Goal: Task Accomplishment & Management: Manage account settings

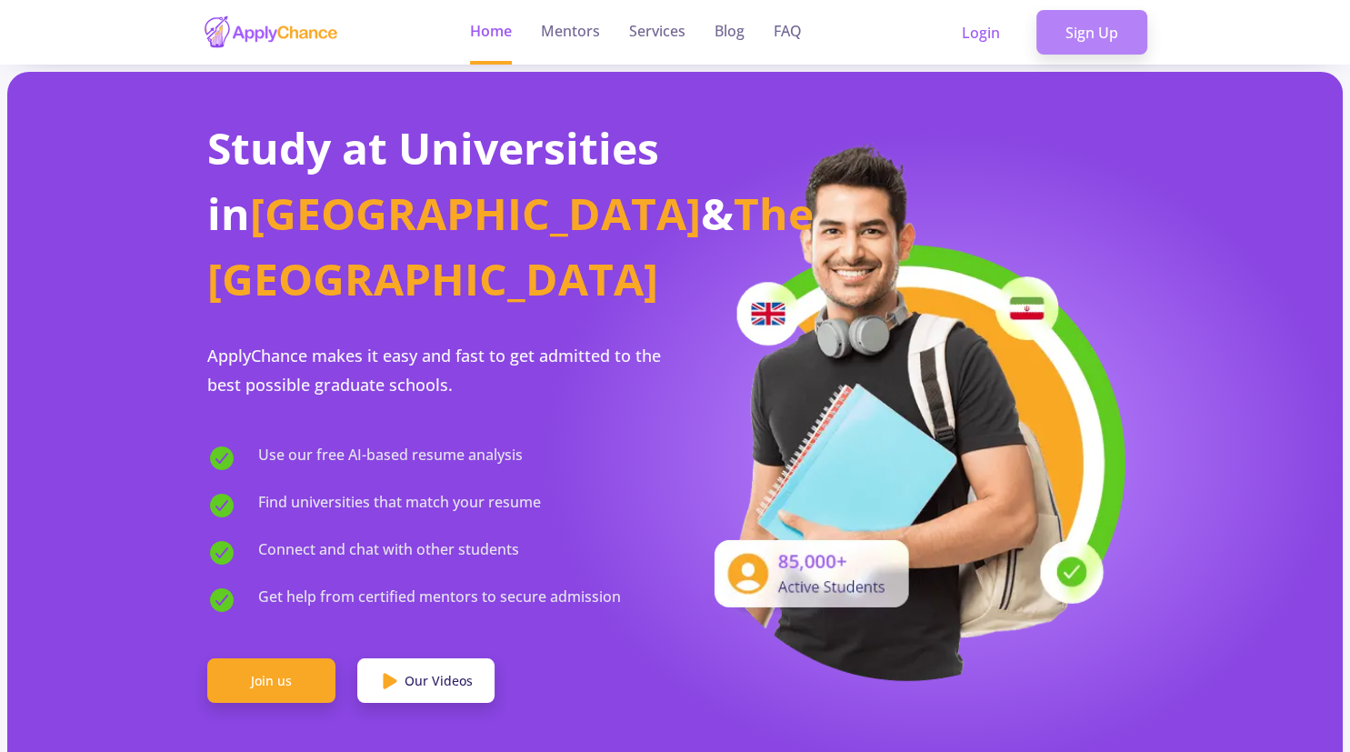
click at [1098, 25] on link "Sign Up" at bounding box center [1091, 32] width 111 height 45
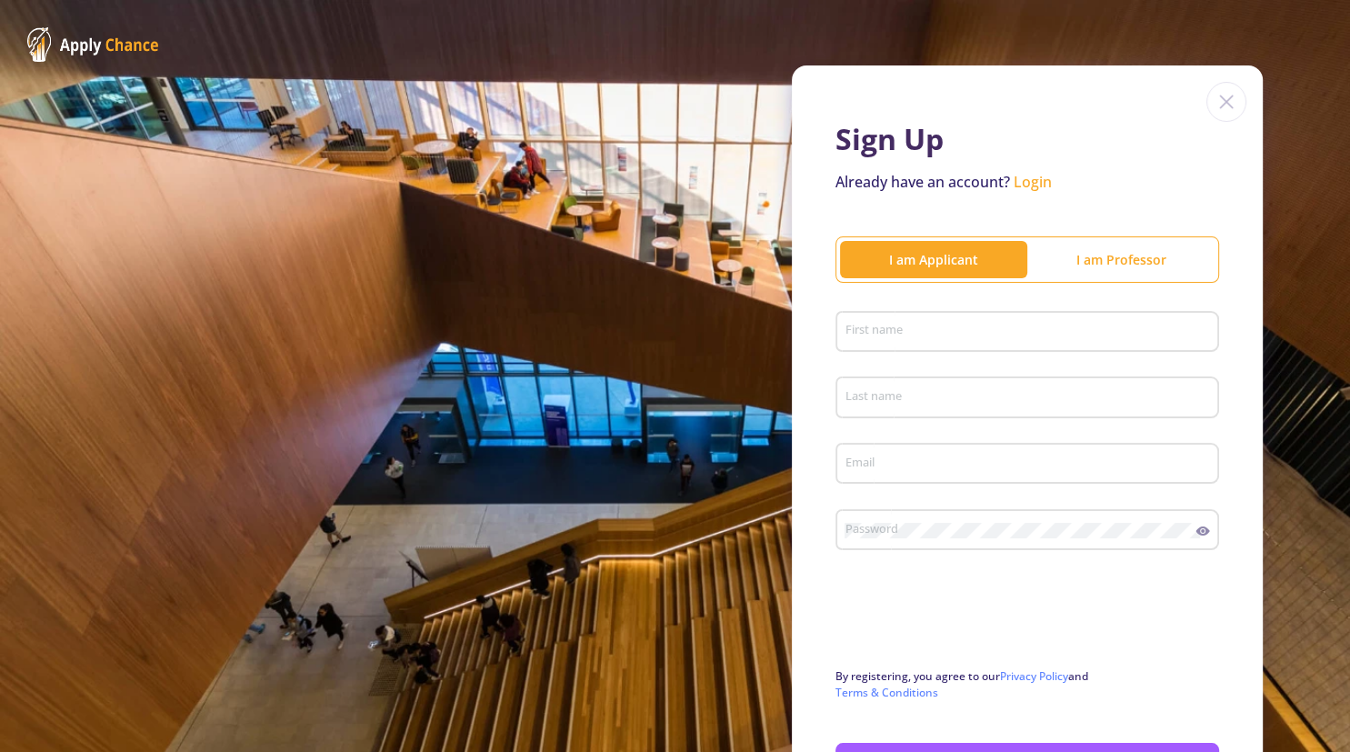
click at [936, 337] on input "First name" at bounding box center [1030, 333] width 371 height 16
type input "a"
type input "Ali"
click at [865, 395] on input "Last name" at bounding box center [1030, 398] width 371 height 16
type input "Moharrami"
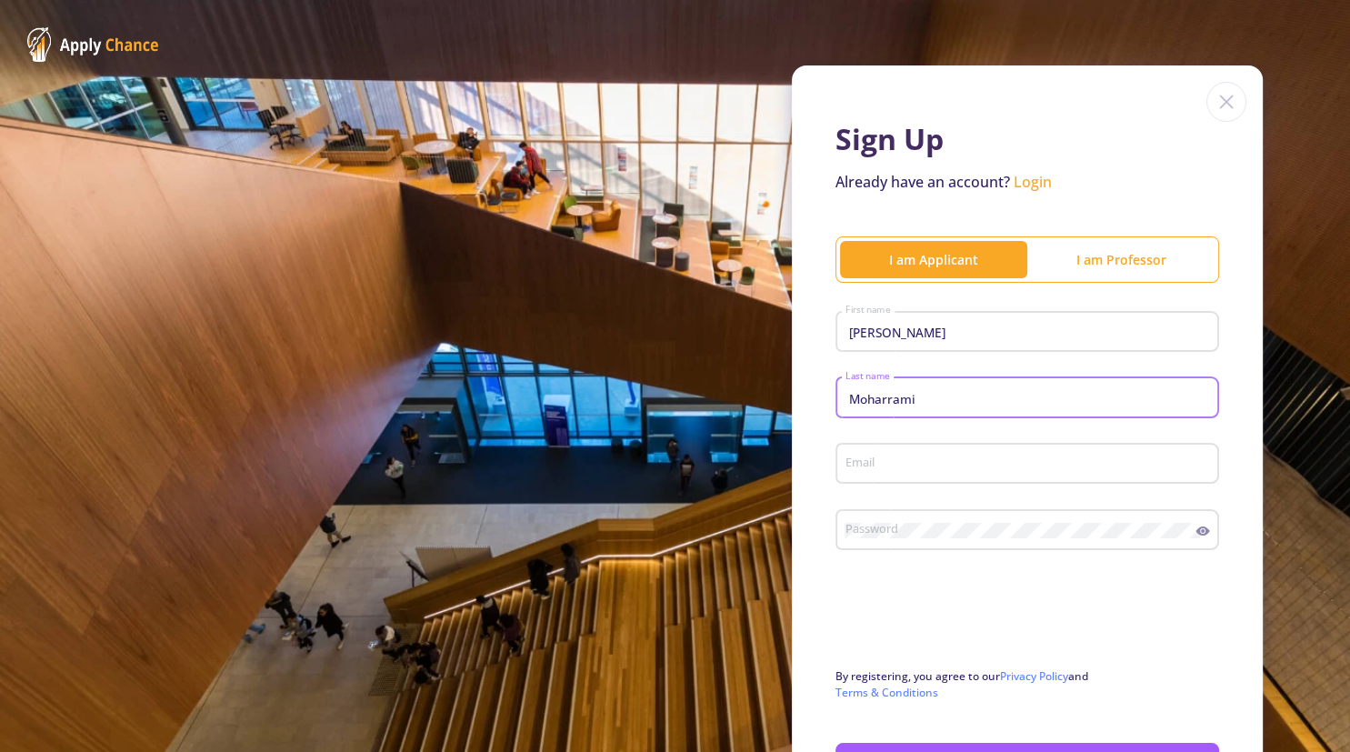
click at [970, 442] on div "Email" at bounding box center [1028, 459] width 366 height 47
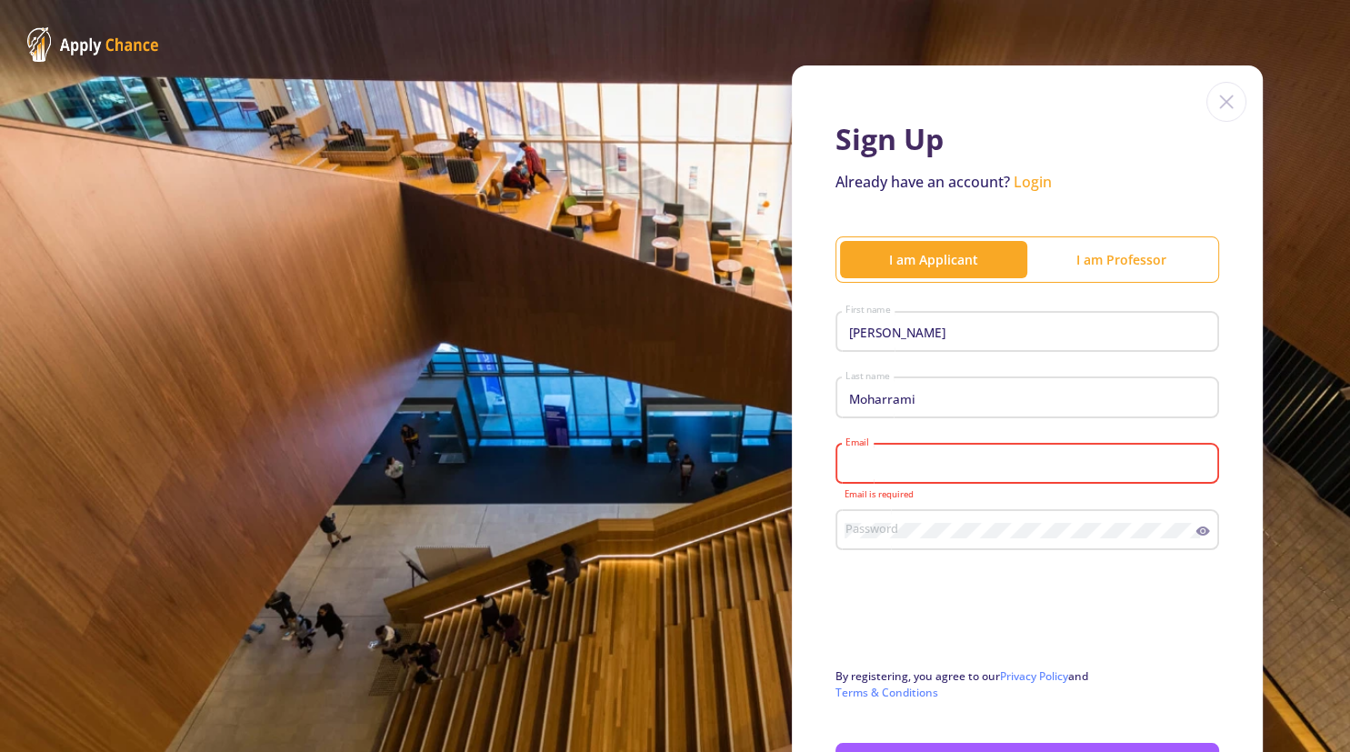
click at [903, 461] on input "Email" at bounding box center [1030, 464] width 371 height 16
click at [1216, 105] on img at bounding box center [1226, 102] width 40 height 40
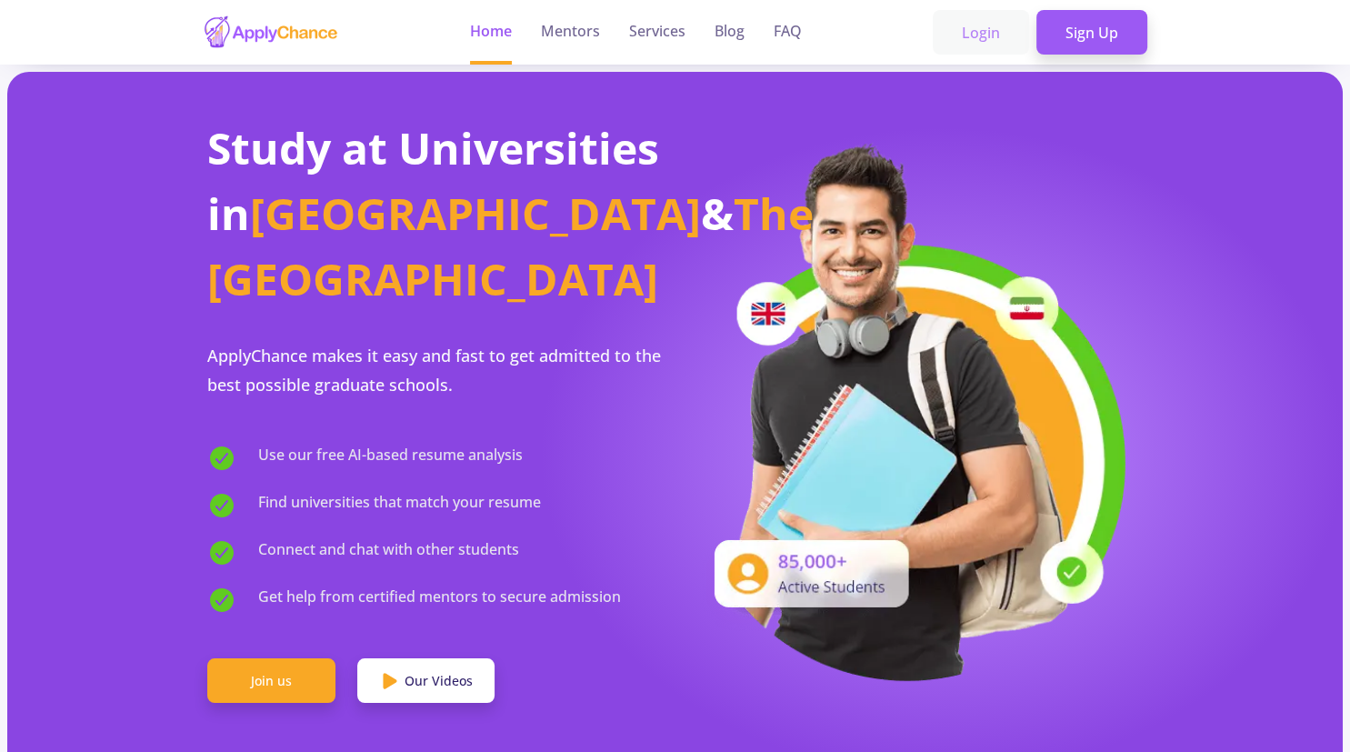
click at [980, 35] on link "Login" at bounding box center [981, 32] width 96 height 45
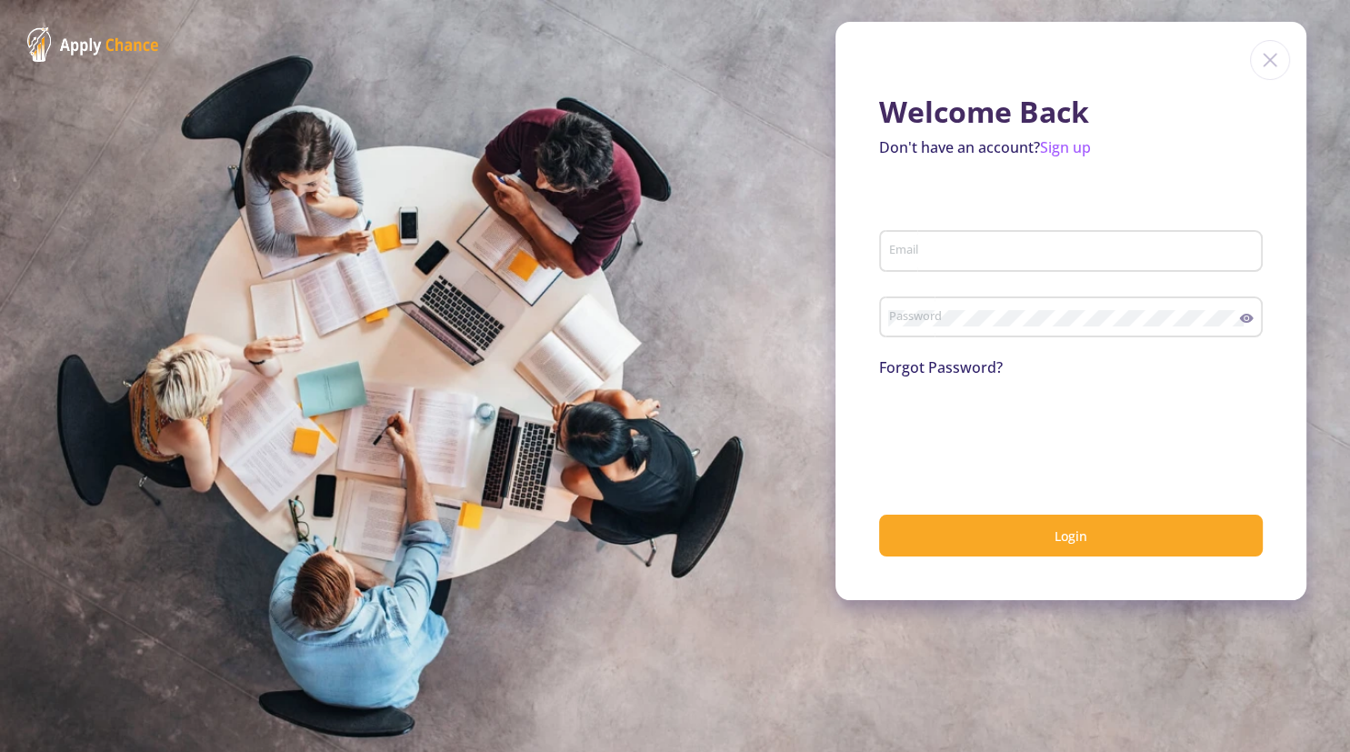
click at [953, 269] on div "Email" at bounding box center [1071, 247] width 366 height 47
type input "[EMAIL_ADDRESS][DOMAIN_NAME]"
drag, startPoint x: 1020, startPoint y: 290, endPoint x: 1018, endPoint y: 303, distance: 12.9
click at [1018, 301] on form "alimoharami1989@gmail.com Email Password Forgot Password? Login" at bounding box center [1071, 379] width 384 height 355
click at [1018, 303] on div "Password" at bounding box center [1064, 313] width 352 height 47
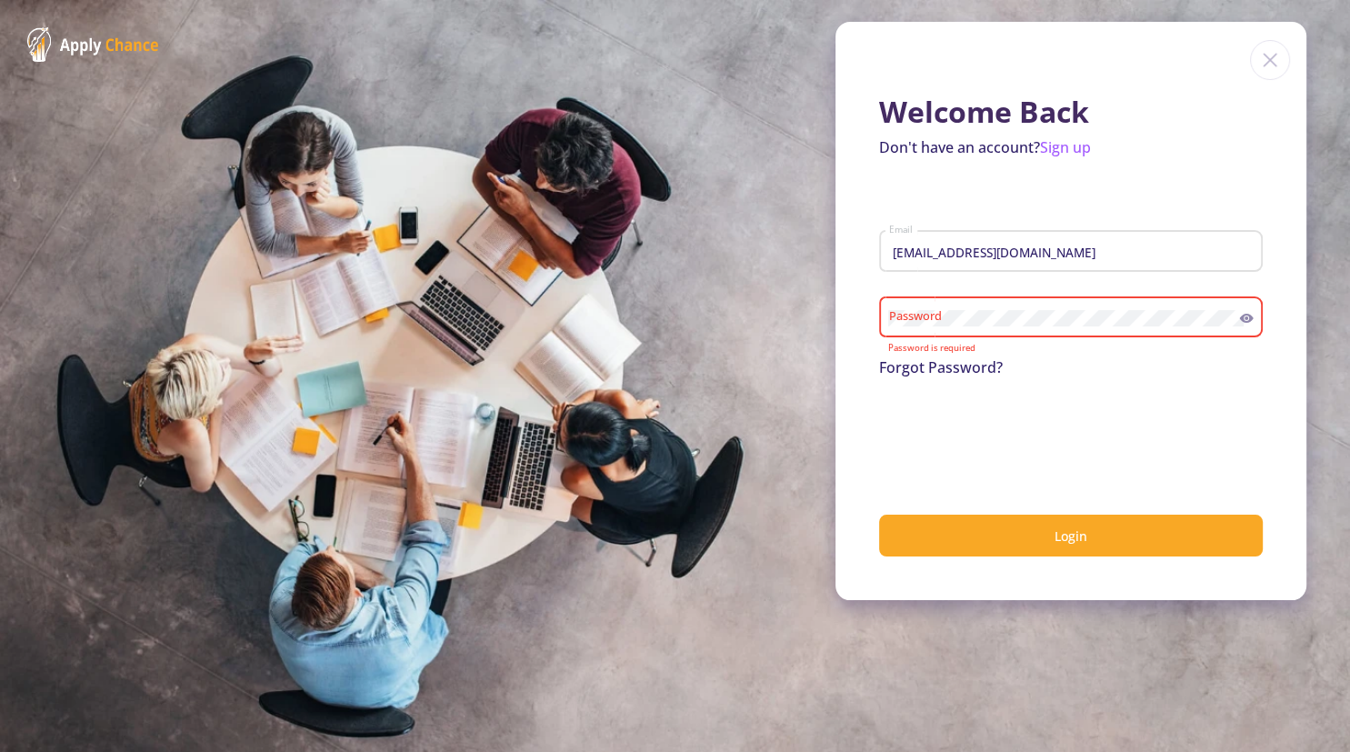
click at [1017, 307] on div "Password" at bounding box center [1064, 313] width 352 height 47
click at [1042, 330] on div "Password" at bounding box center [1064, 313] width 352 height 47
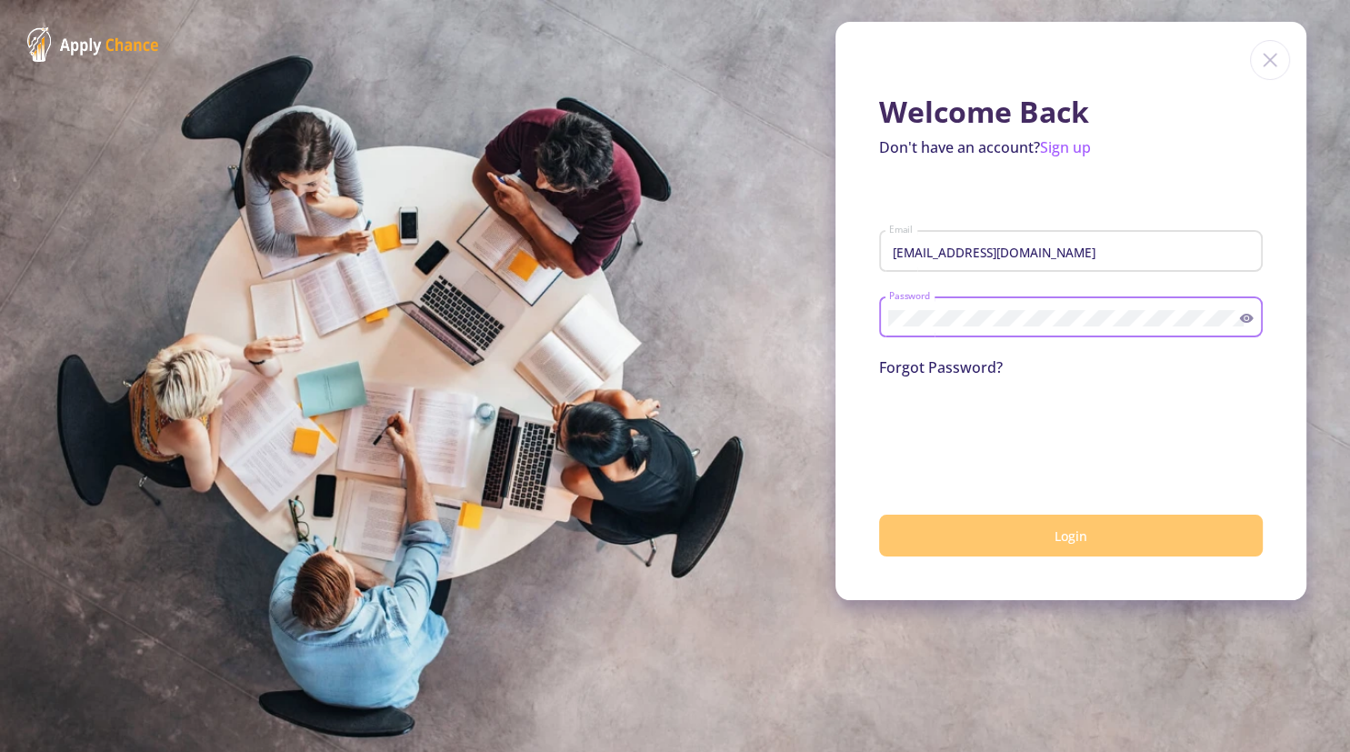
click at [1111, 545] on button "Login" at bounding box center [1071, 536] width 384 height 43
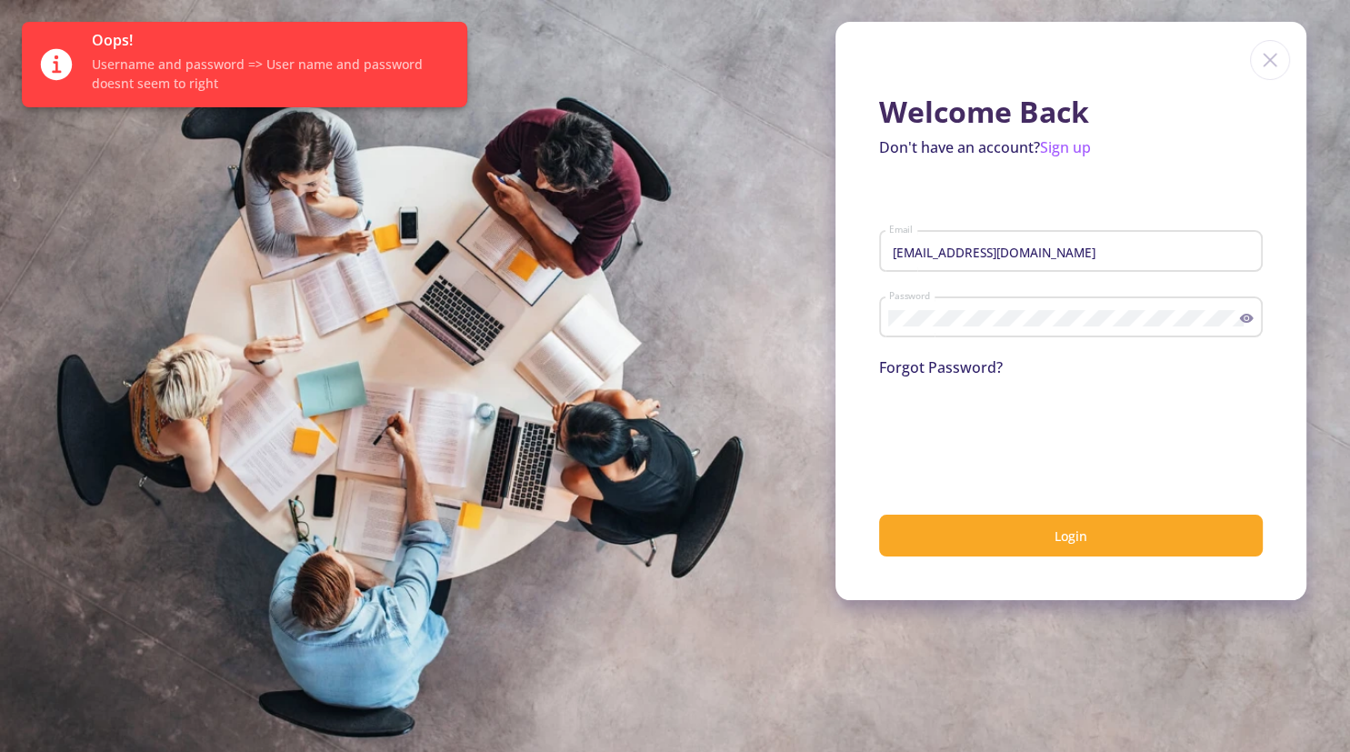
click at [925, 362] on link "Forgot Password?" at bounding box center [941, 367] width 124 height 20
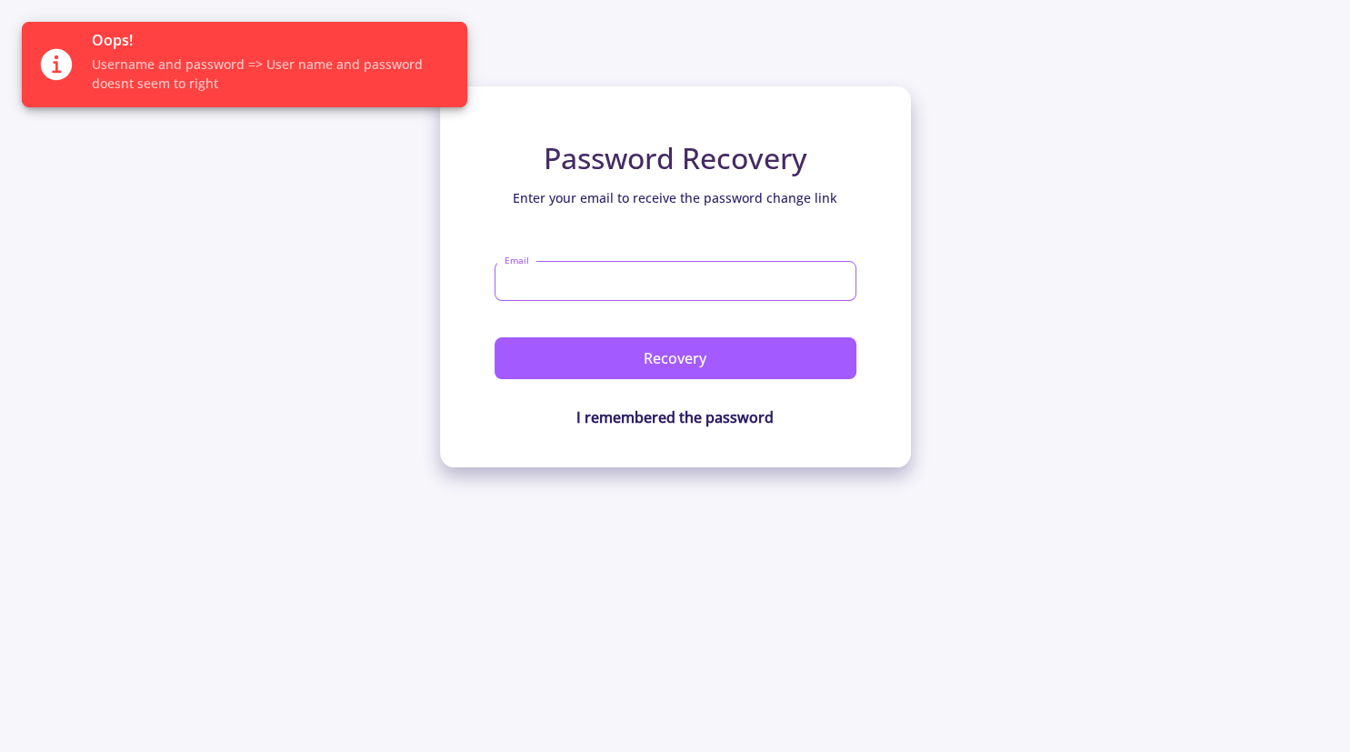
click at [607, 278] on input "Email" at bounding box center [676, 281] width 362 height 40
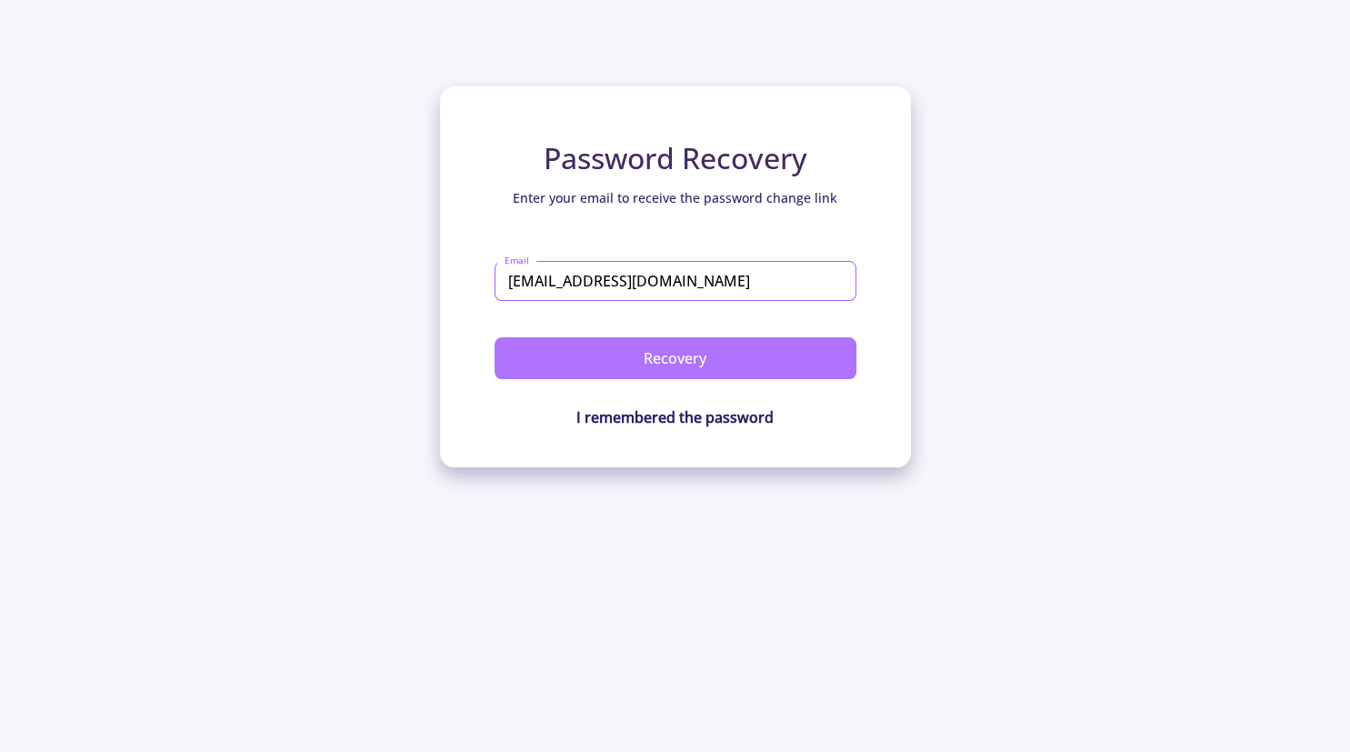
type input "[EMAIL_ADDRESS][DOMAIN_NAME]"
click at [725, 352] on button "Recovery" at bounding box center [676, 358] width 362 height 42
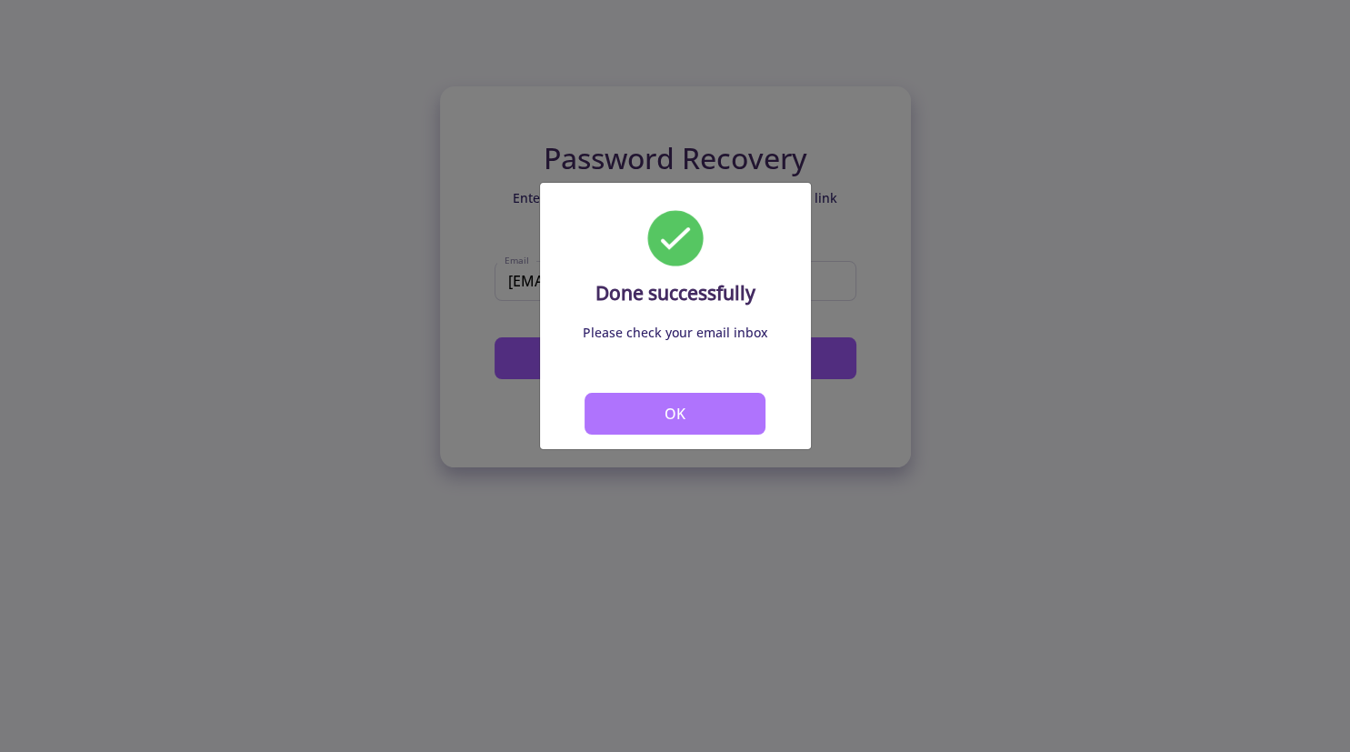
click at [689, 406] on button "OK" at bounding box center [676, 414] width 182 height 42
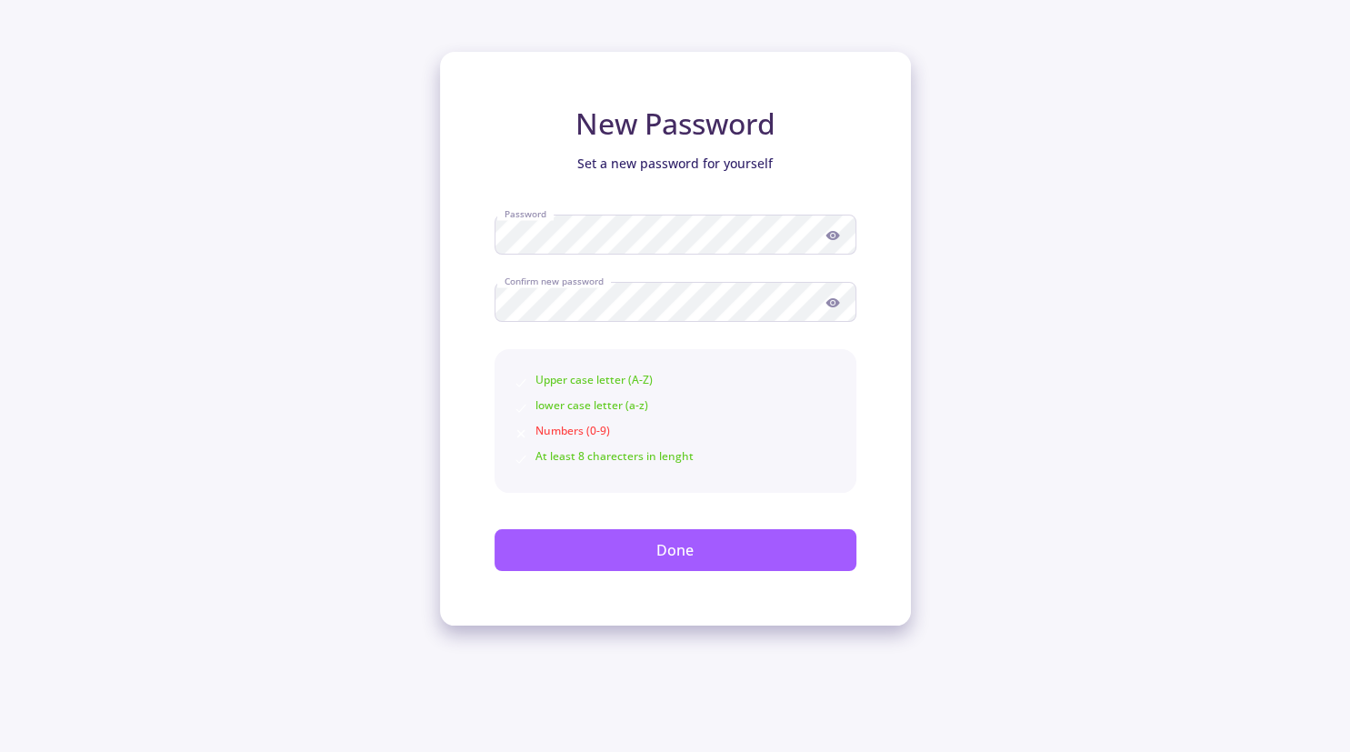
click at [826, 238] on icon at bounding box center [832, 235] width 15 height 15
click at [833, 305] on icon at bounding box center [832, 302] width 15 height 15
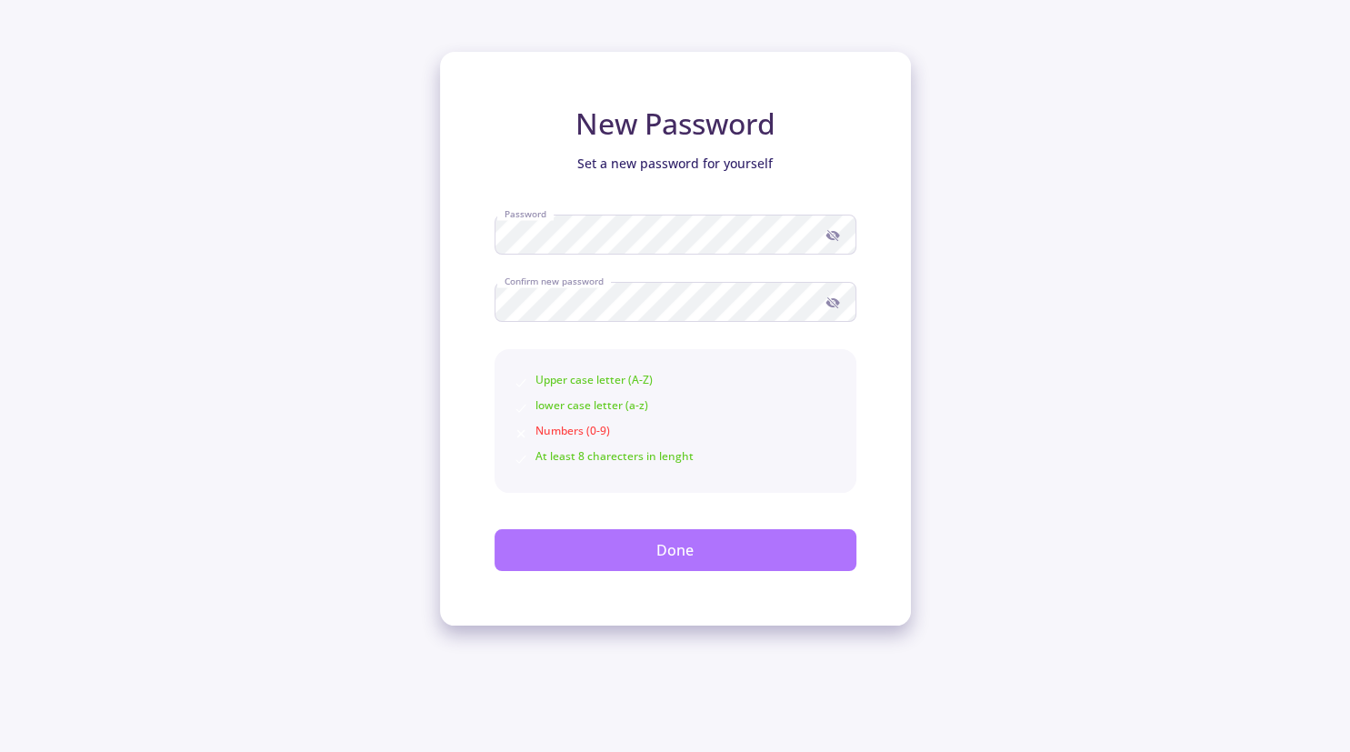
click at [645, 545] on button "Done" at bounding box center [676, 550] width 362 height 42
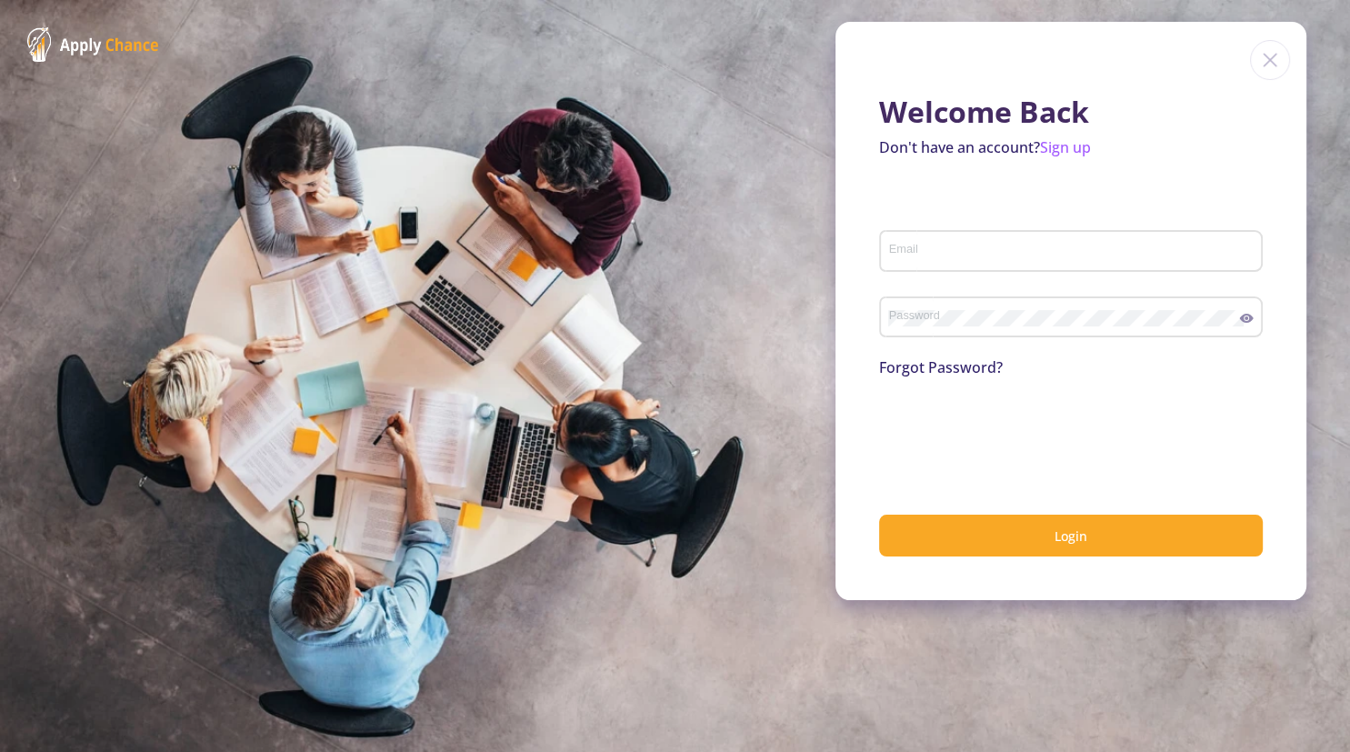
click at [965, 258] on input "Email" at bounding box center [1073, 252] width 371 height 16
type input "[EMAIL_ADDRESS][DOMAIN_NAME]"
click at [949, 293] on div "Password" at bounding box center [1064, 313] width 352 height 47
click at [1252, 318] on icon at bounding box center [1247, 318] width 14 height 9
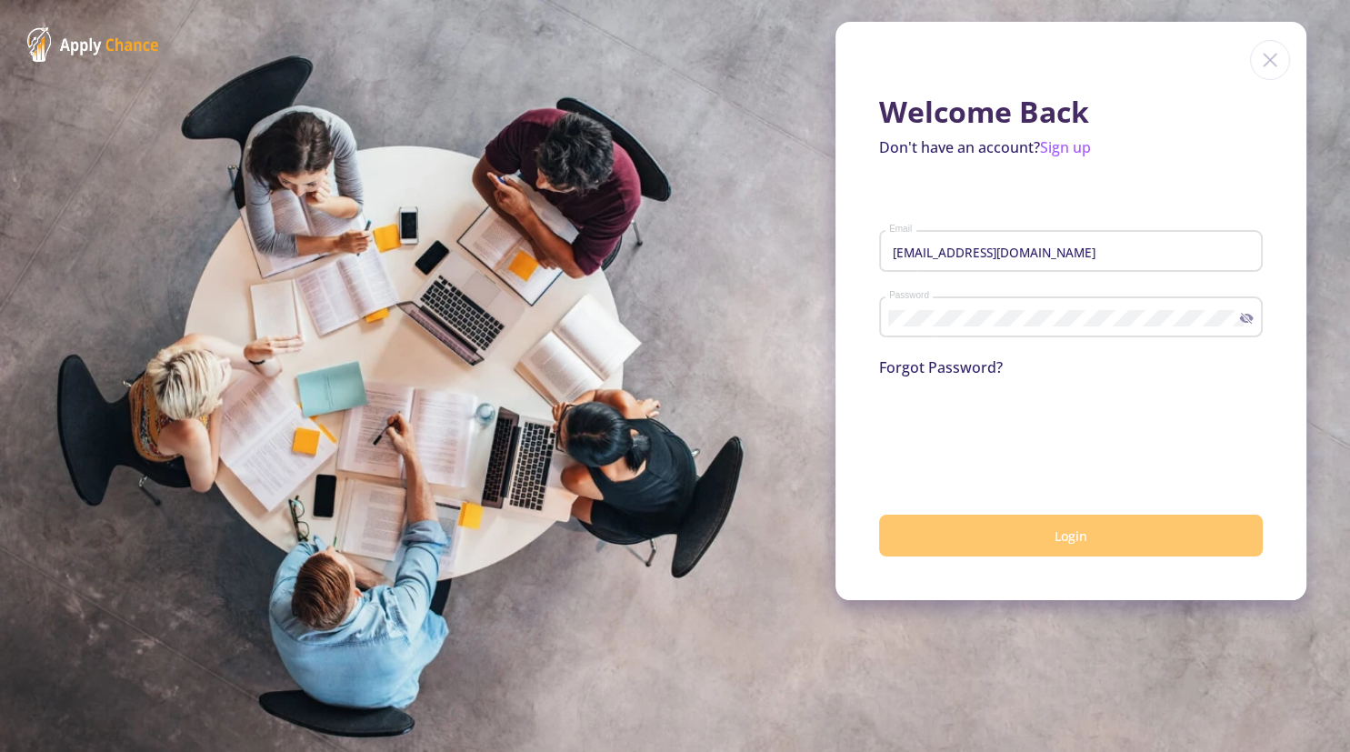
click at [1016, 536] on button "Login" at bounding box center [1071, 536] width 384 height 43
click at [1027, 533] on button "Login" at bounding box center [1071, 536] width 384 height 43
click at [1048, 547] on button "Login" at bounding box center [1071, 536] width 384 height 43
click at [1048, 546] on button "Login" at bounding box center [1071, 536] width 384 height 43
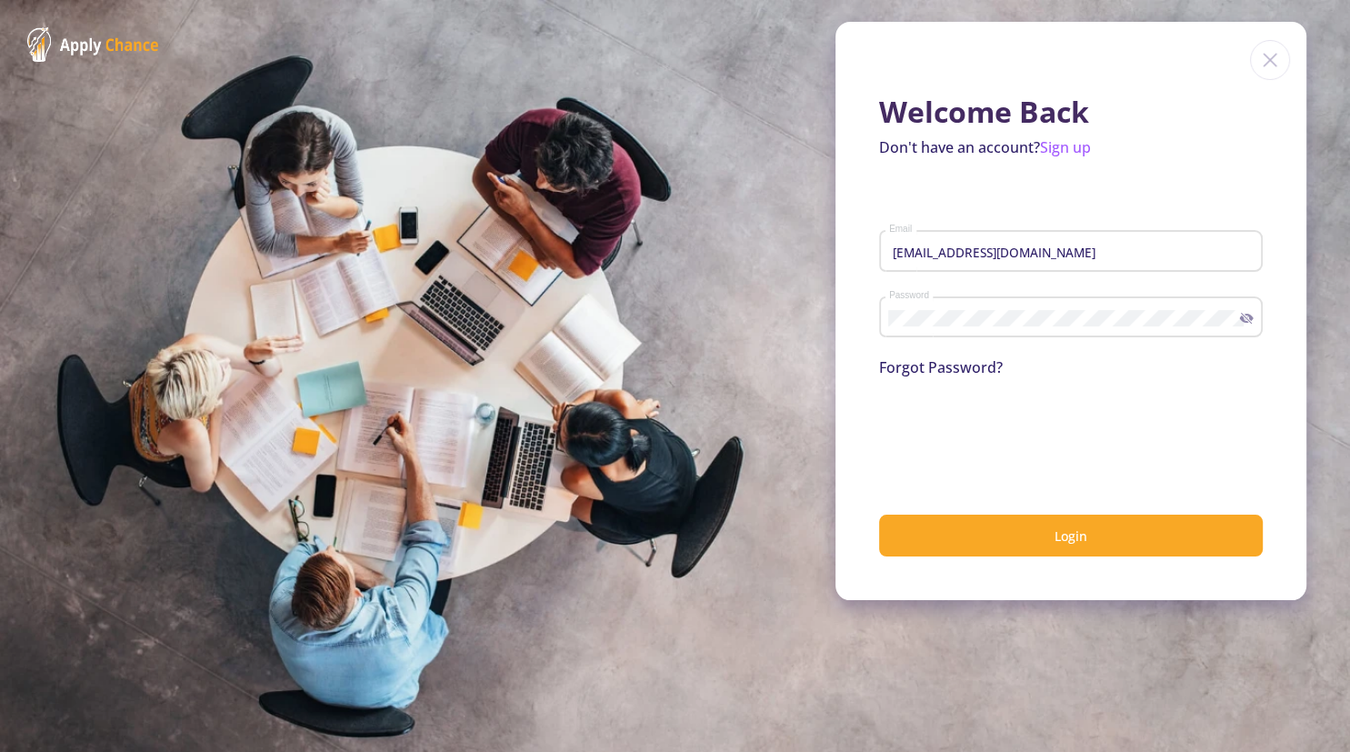
click at [1240, 324] on icon at bounding box center [1246, 318] width 15 height 15
click at [1245, 322] on icon at bounding box center [1246, 318] width 15 height 15
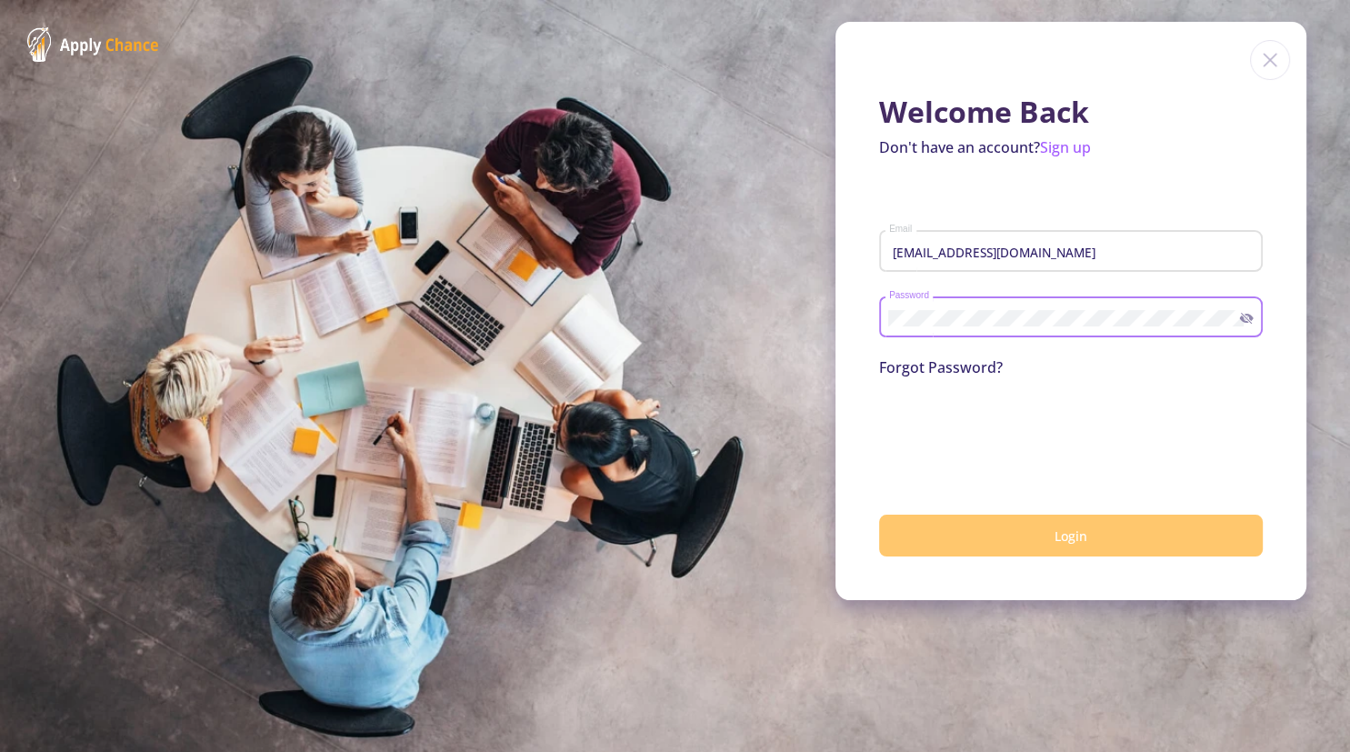
click at [976, 532] on button "Login" at bounding box center [1071, 536] width 384 height 43
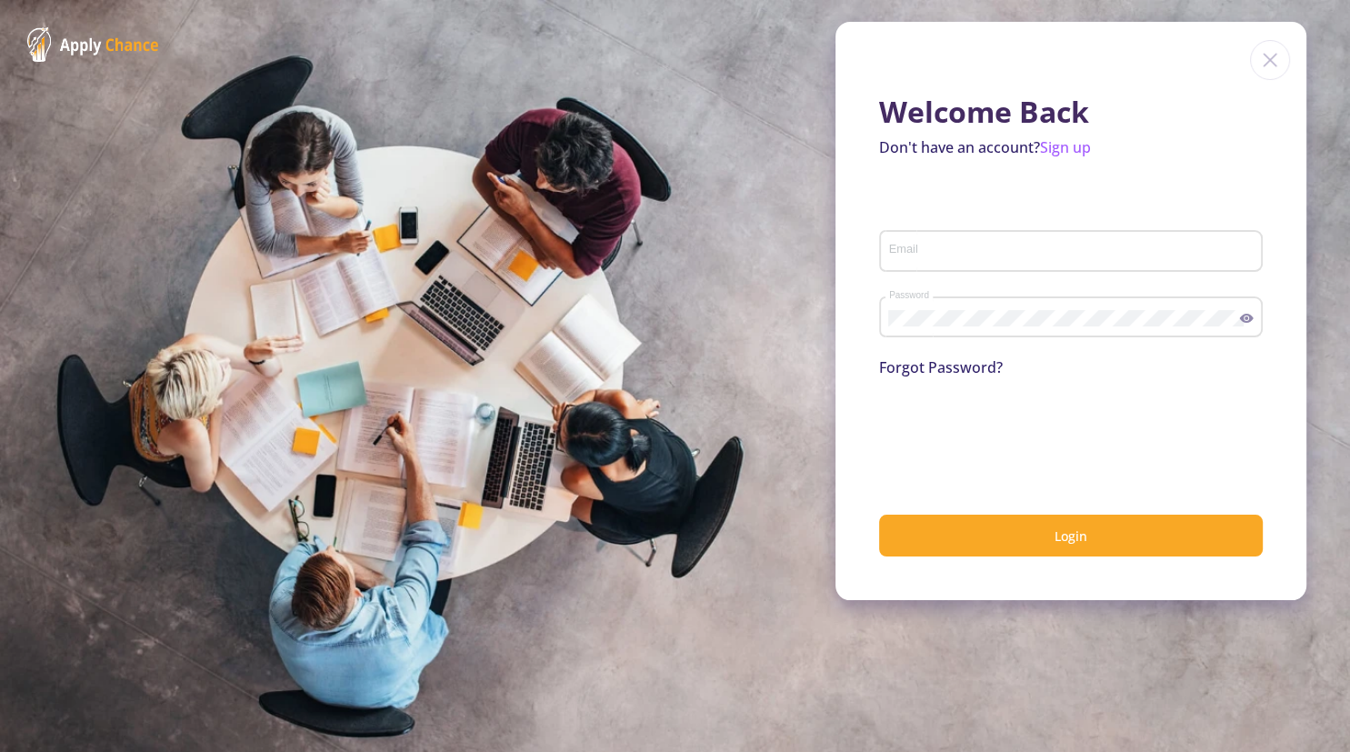
click at [955, 246] on input "Email" at bounding box center [1073, 252] width 371 height 16
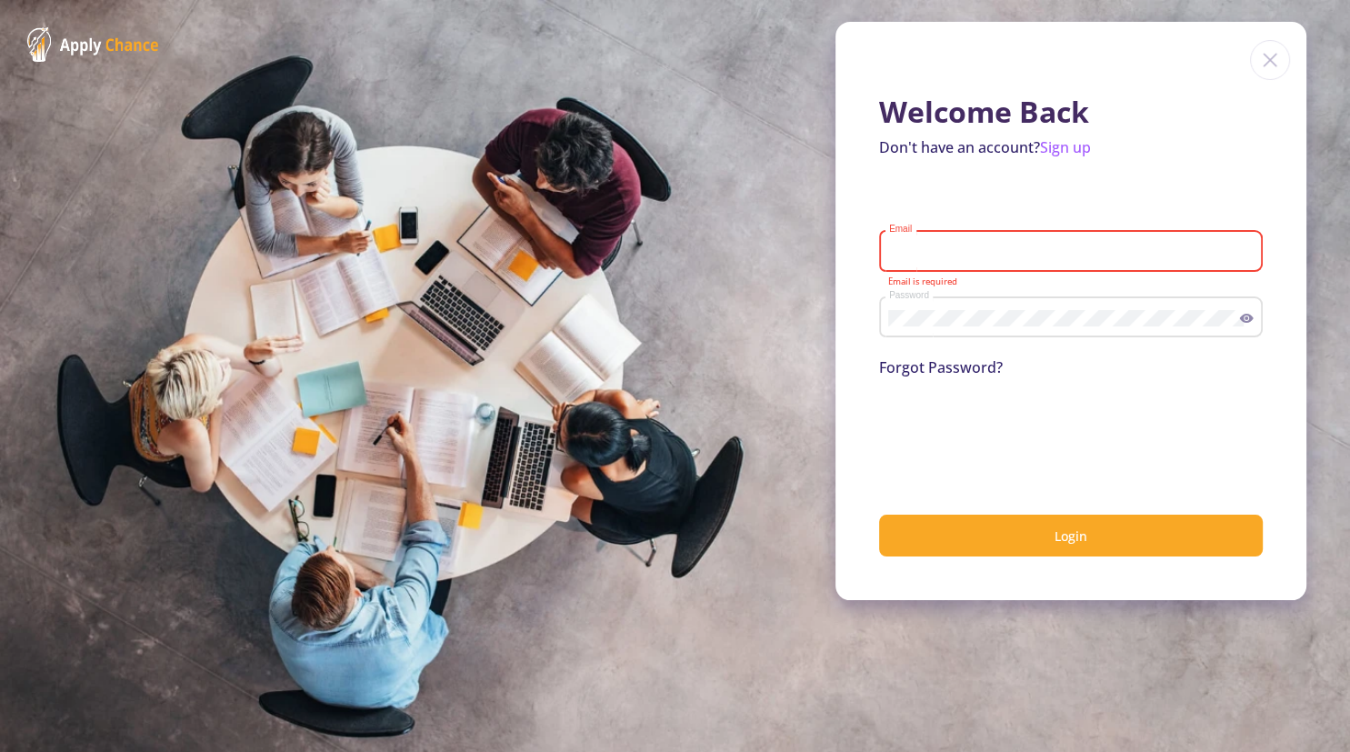
click at [899, 251] on input "Email" at bounding box center [1073, 252] width 371 height 16
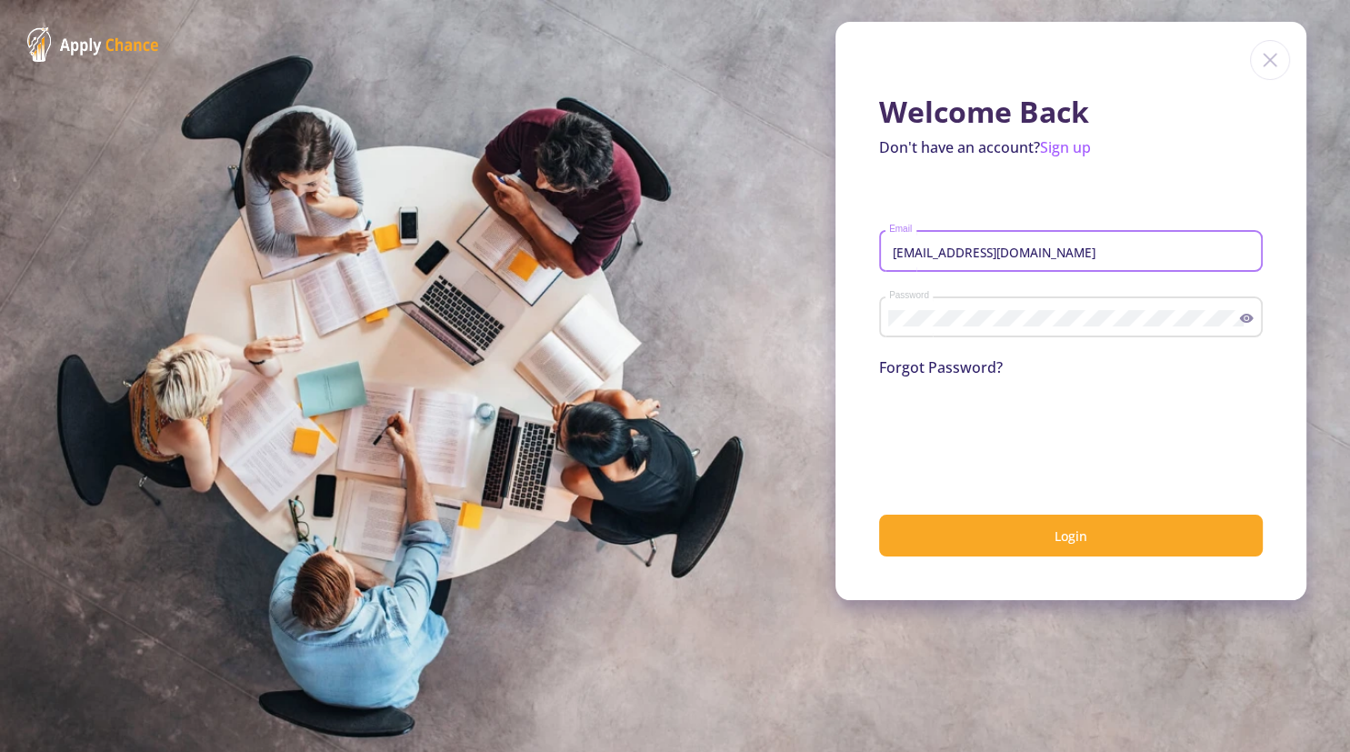
type input "[EMAIL_ADDRESS][DOMAIN_NAME]"
click at [1075, 220] on form "alimoharami1989@gmail.com Email Password Forgot Password? 0cAFcWeA4U3nSH3pgg7AU…" at bounding box center [1071, 379] width 384 height 355
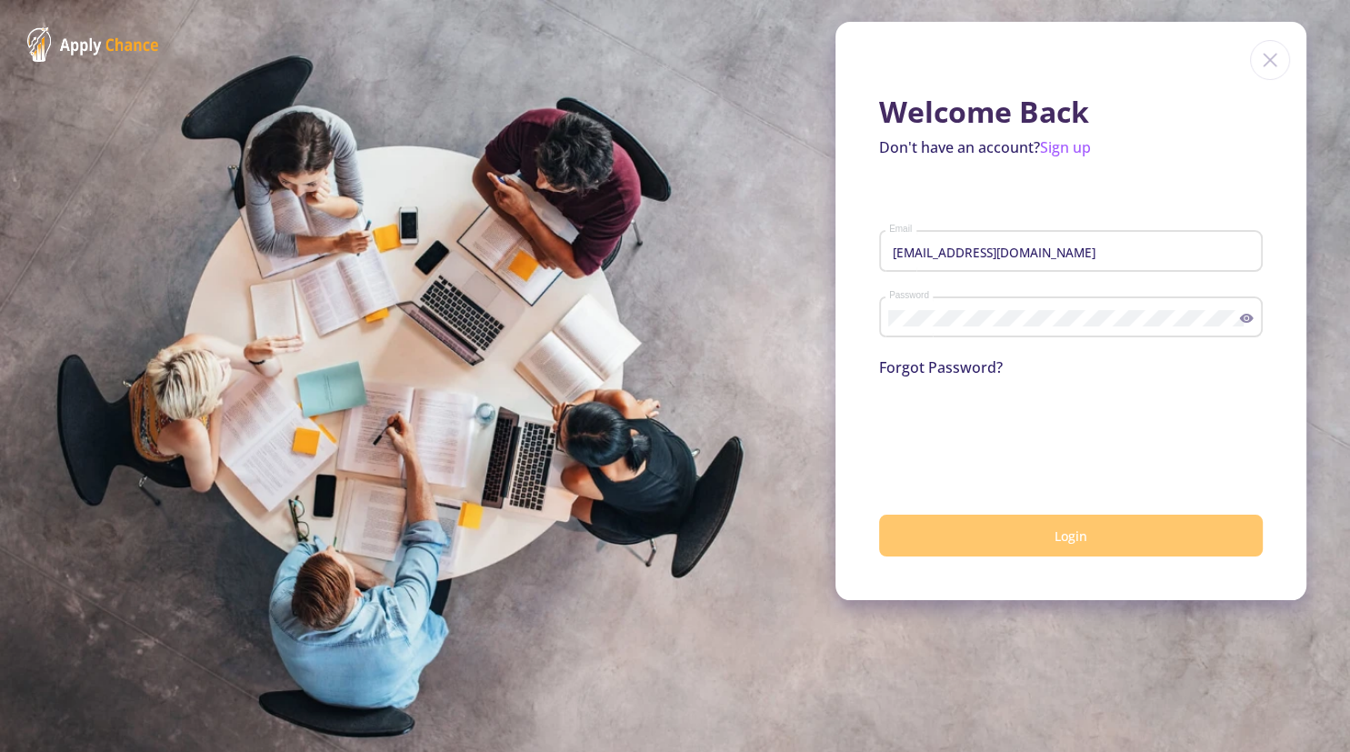
click at [1027, 522] on button "Login" at bounding box center [1071, 536] width 384 height 43
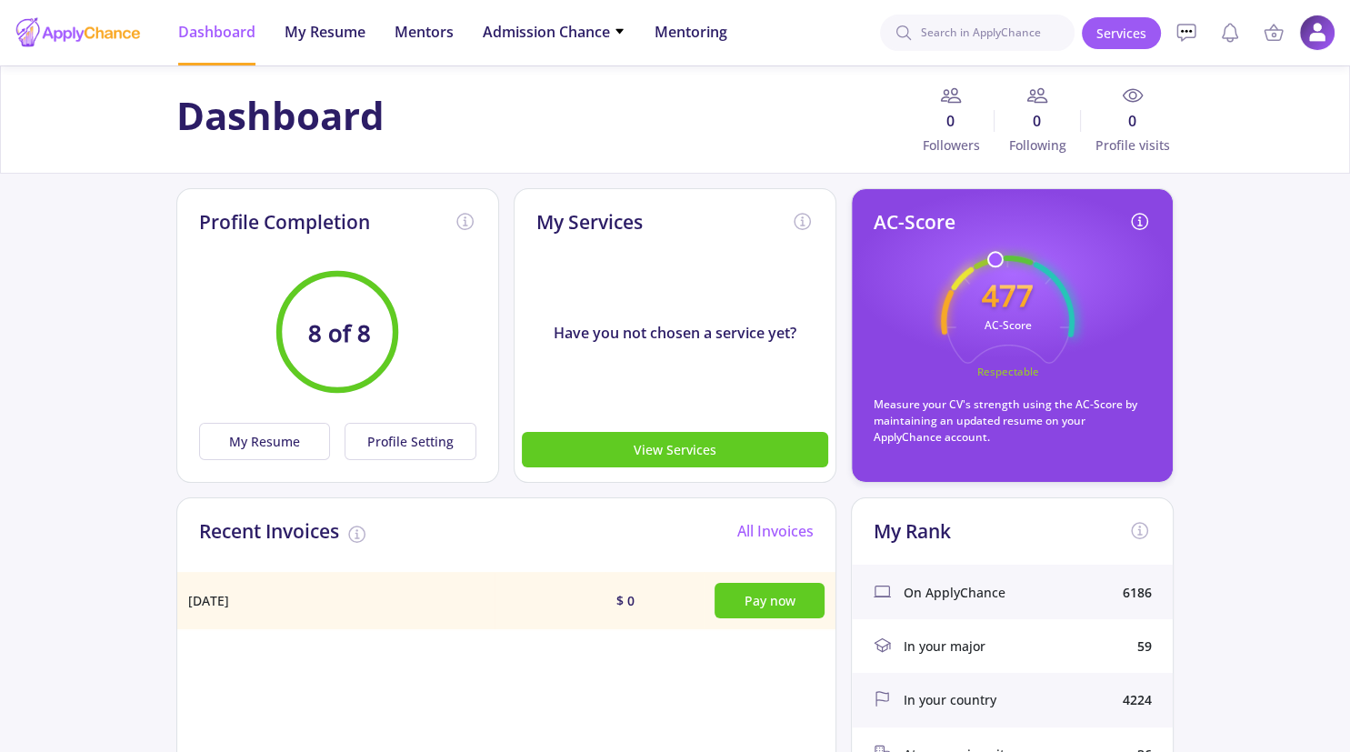
click at [1002, 345] on icon "477 AC-Score Respectable" at bounding box center [1008, 322] width 134 height 134
click at [1002, 337] on icon "477 AC-Score Respectable" at bounding box center [1008, 322] width 134 height 134
click at [1307, 34] on img at bounding box center [1317, 32] width 35 height 35
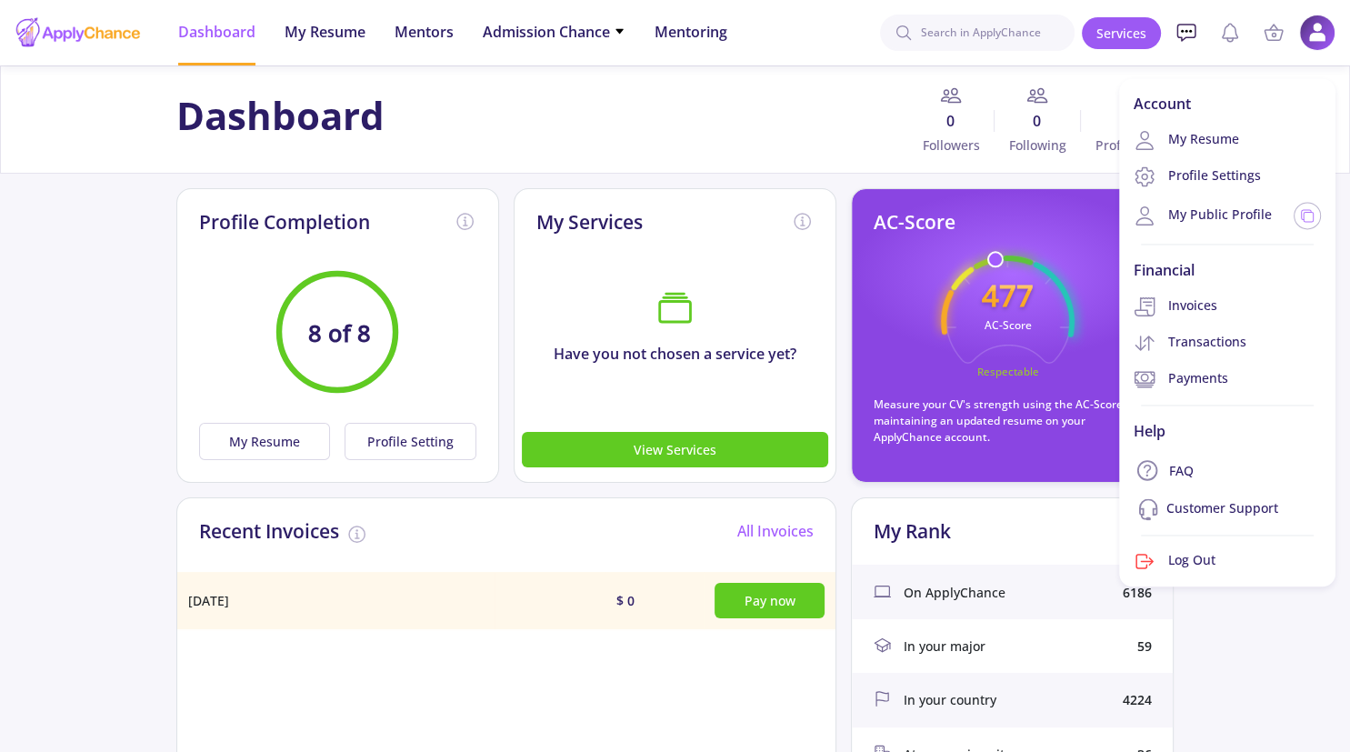
click at [1192, 27] on icon at bounding box center [1186, 33] width 22 height 22
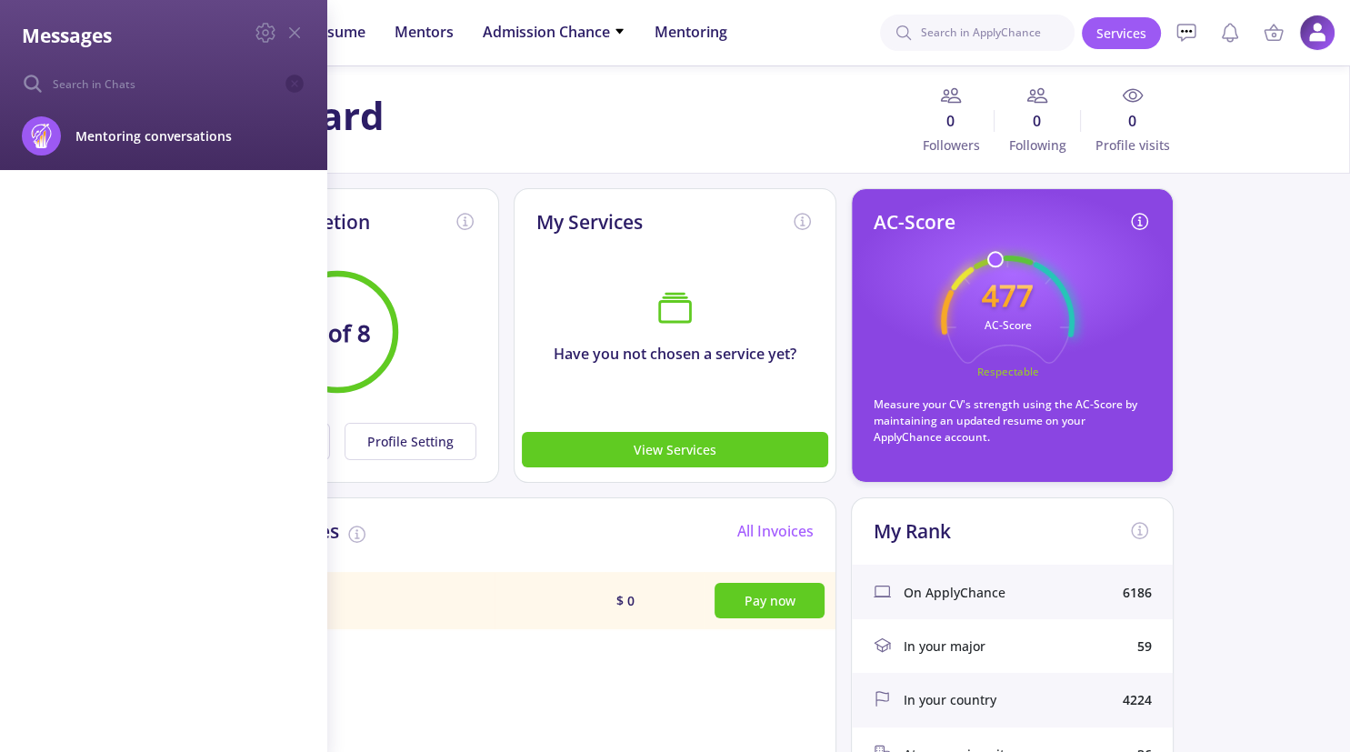
click at [1230, 34] on div "Messages Mentoring conversations Block" at bounding box center [675, 376] width 1350 height 752
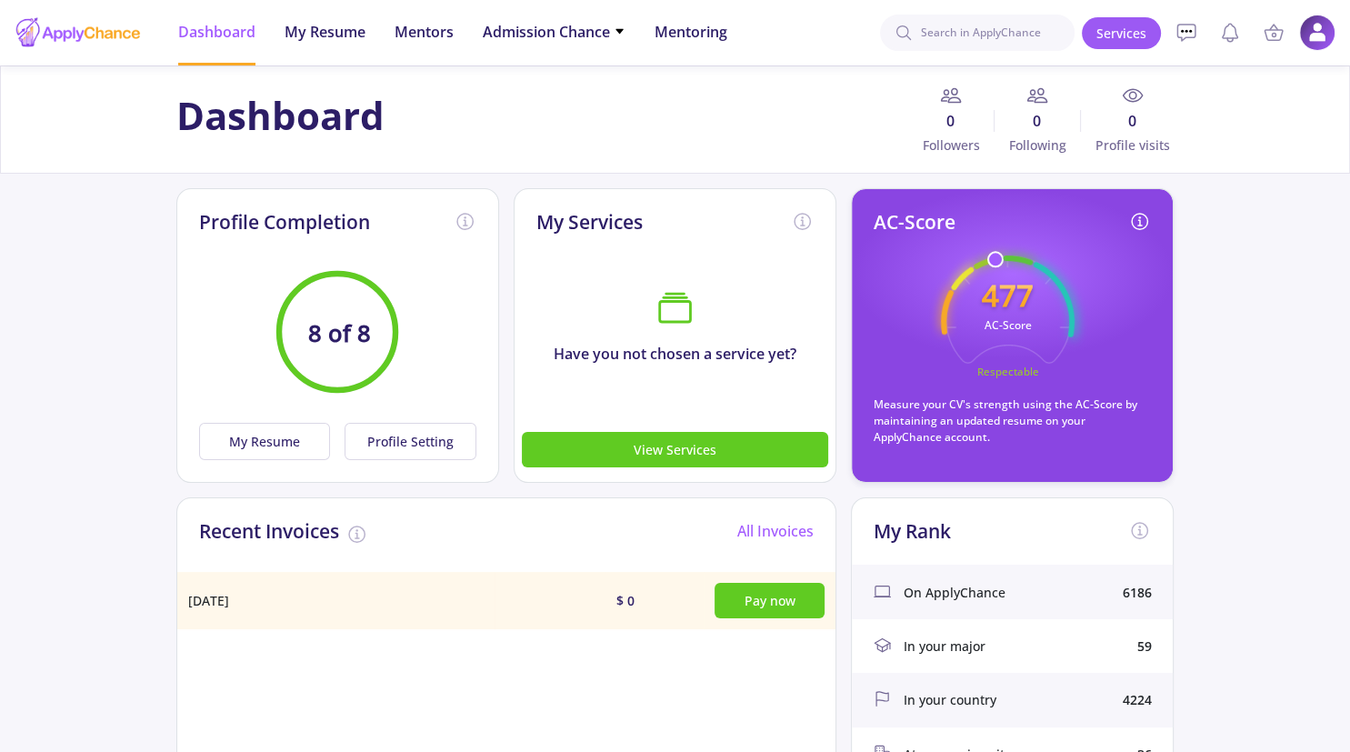
click at [1230, 34] on icon at bounding box center [1230, 33] width 22 height 22
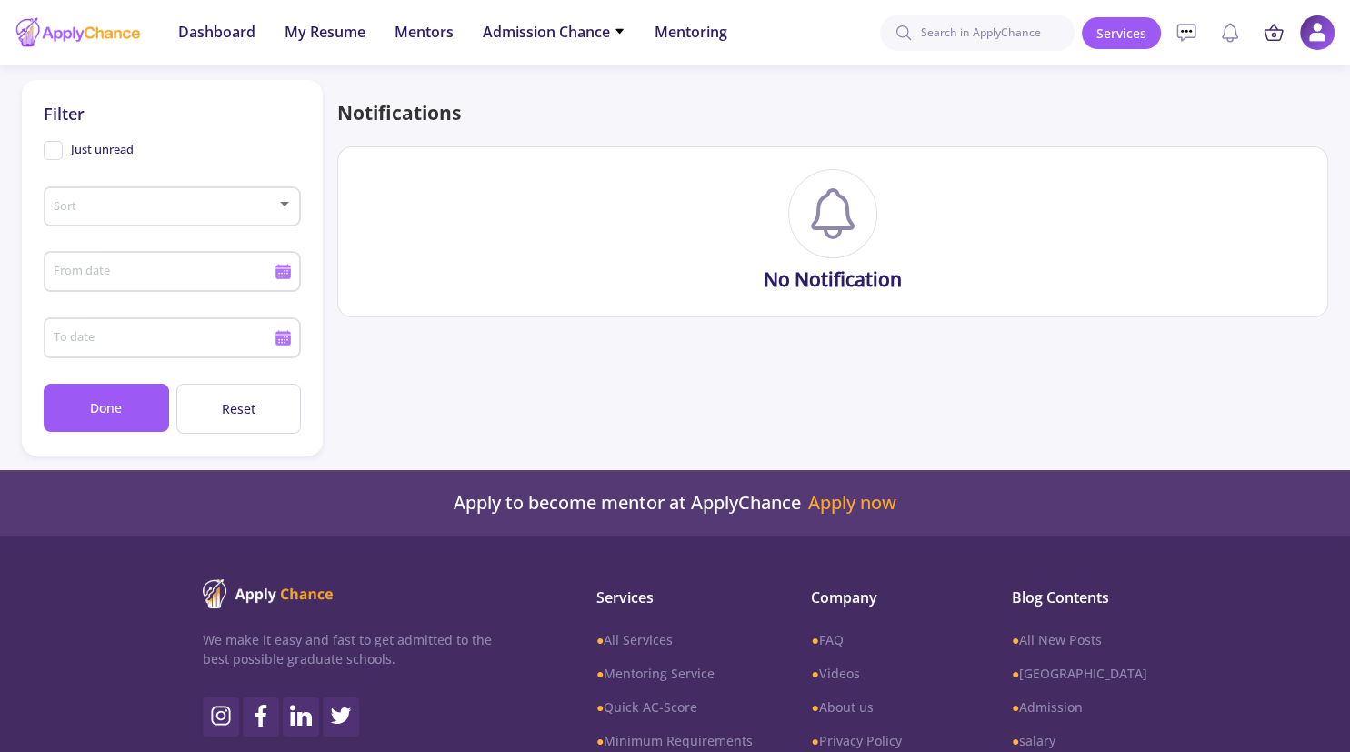
click at [1265, 32] on icon at bounding box center [1274, 35] width 18 height 10
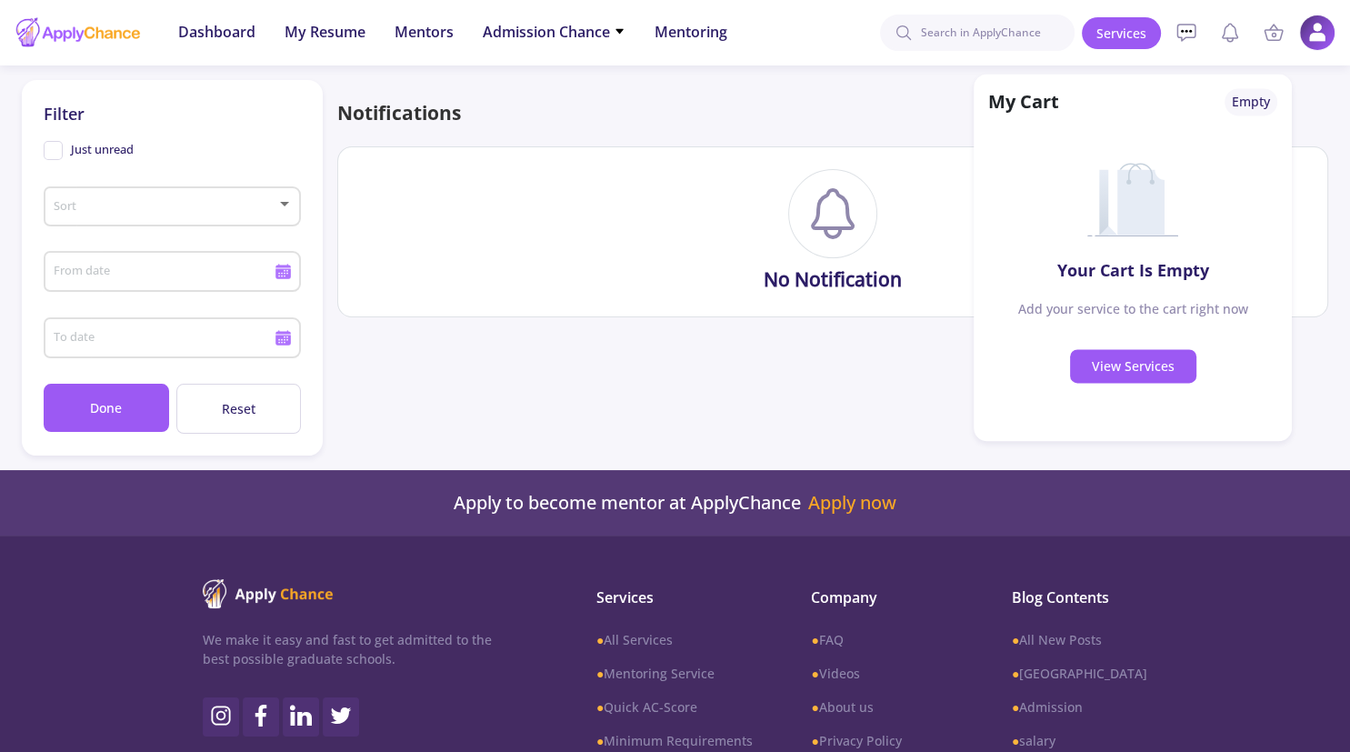
click at [627, 42] on ul "Dashboard My Resume Mentors Admission Chance With Minimum Requirements Only My …" at bounding box center [453, 32] width 578 height 65
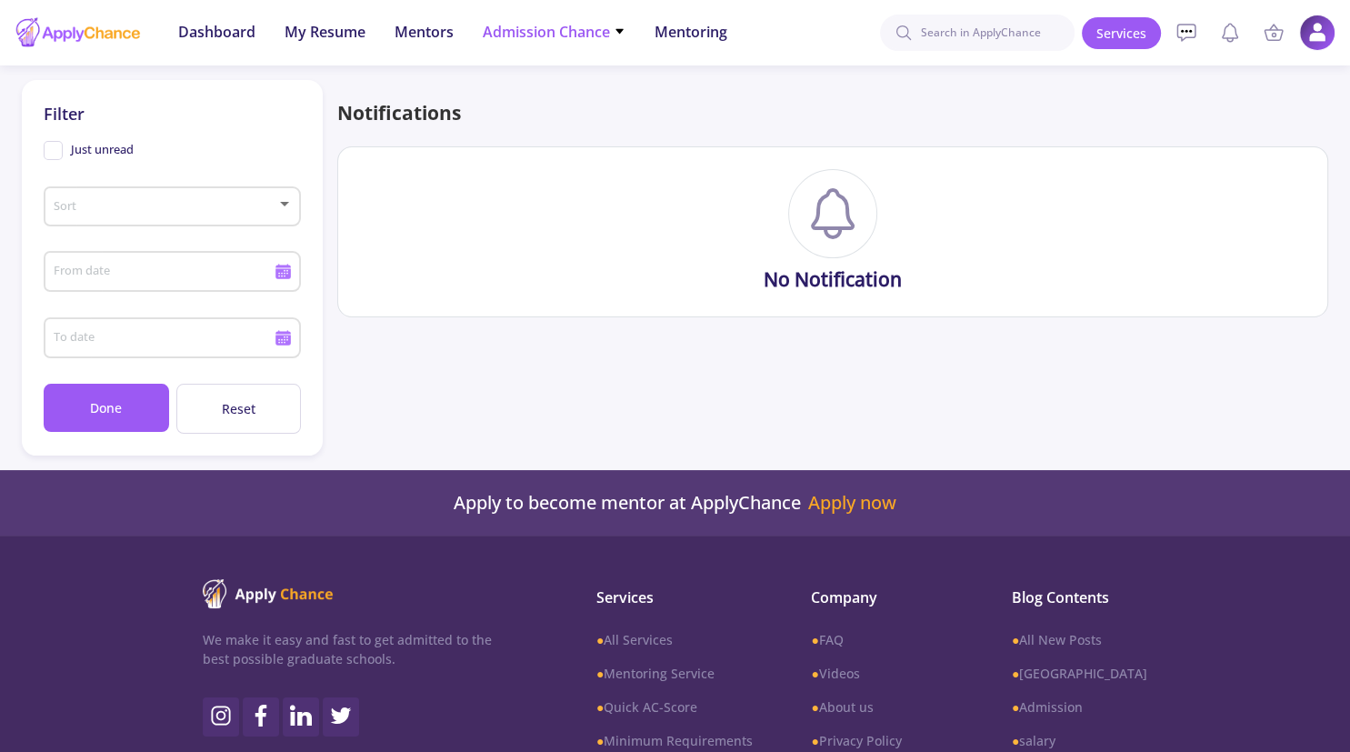
click at [605, 35] on span "Admission Chance" at bounding box center [554, 32] width 143 height 22
click at [308, 38] on span "My Resume" at bounding box center [325, 32] width 81 height 22
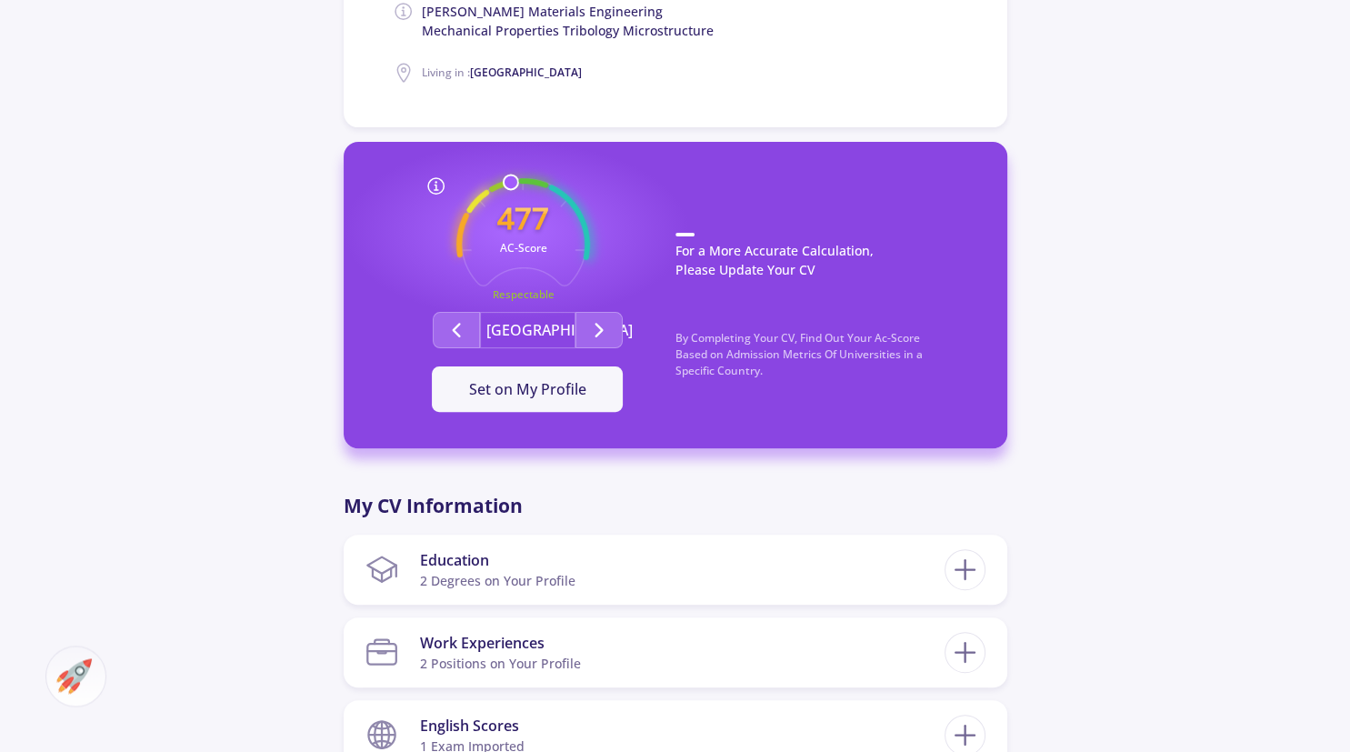
scroll to position [480, 0]
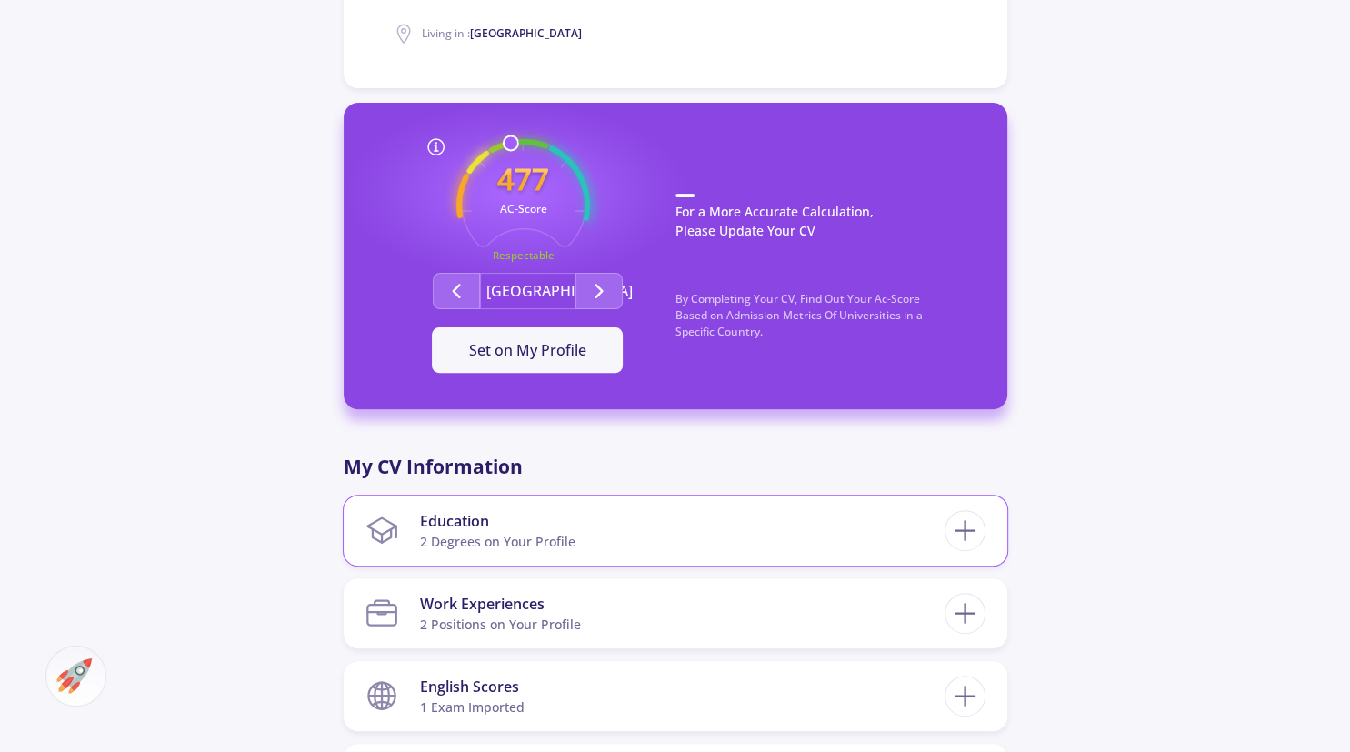
click at [693, 536] on section "Education 2 Degrees on Your Profile" at bounding box center [654, 530] width 579 height 55
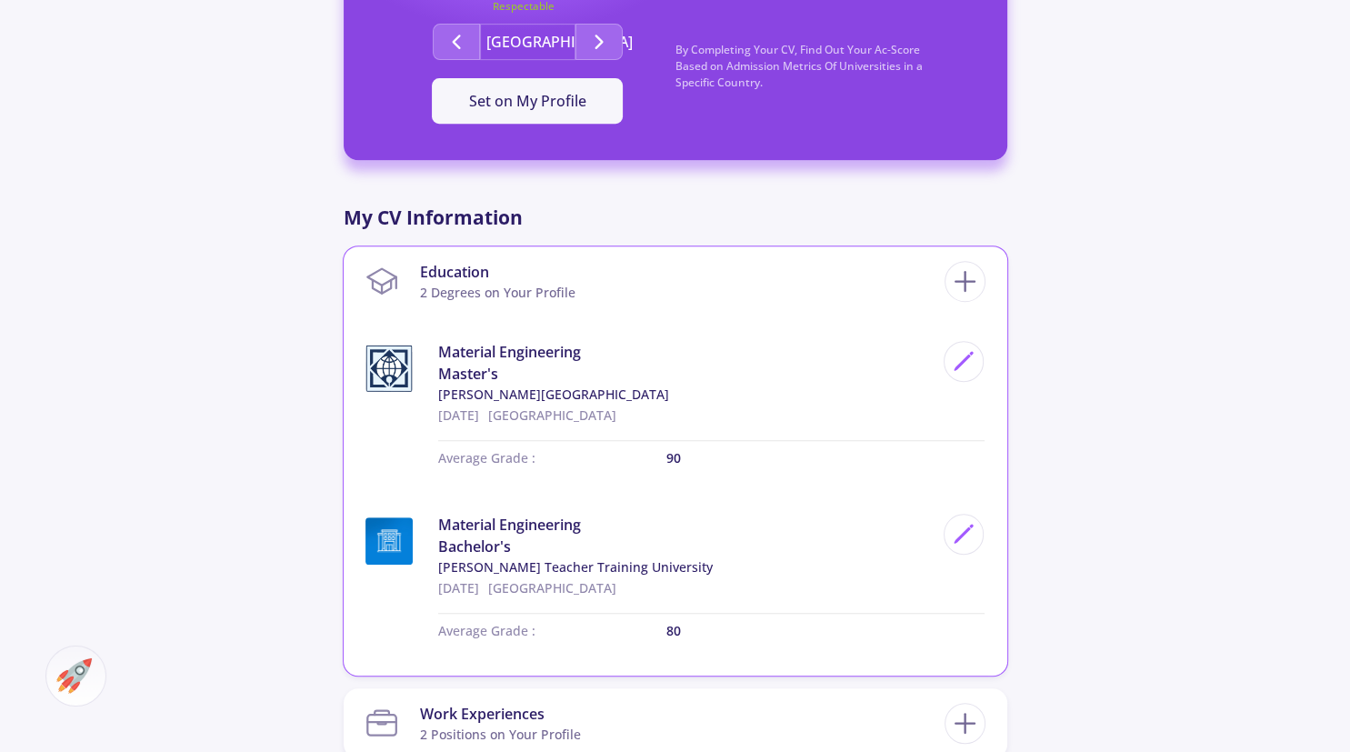
scroll to position [767, 0]
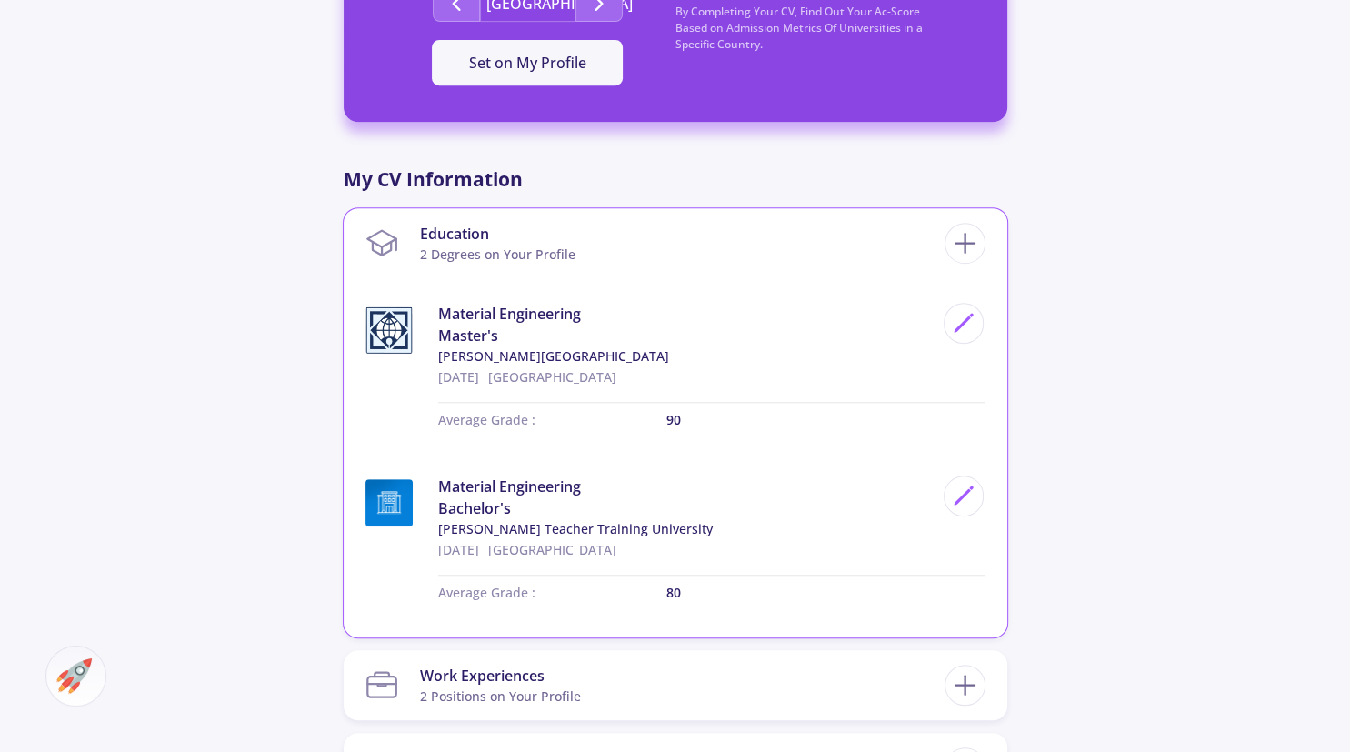
click at [576, 309] on span "Material Engineering" at bounding box center [685, 314] width 495 height 22
click at [973, 315] on icon at bounding box center [971, 316] width 3 height 3
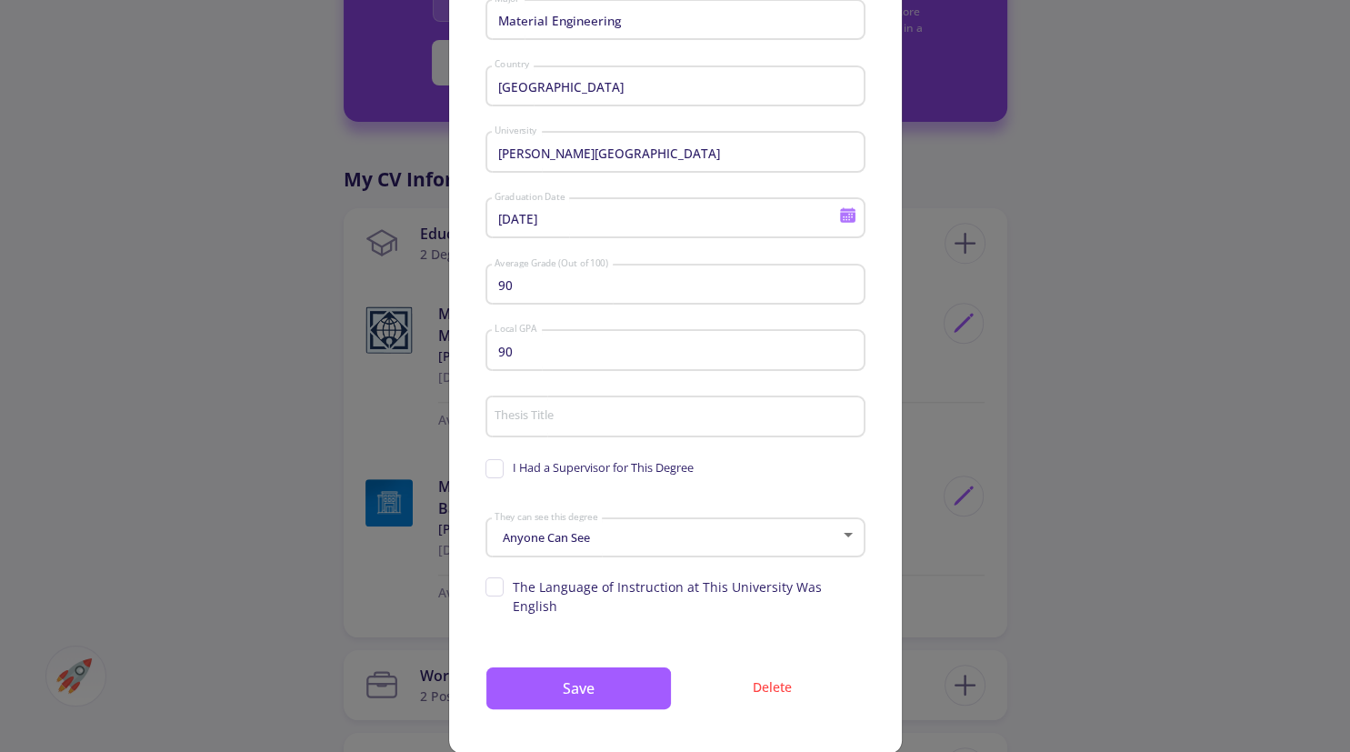
scroll to position [182, 0]
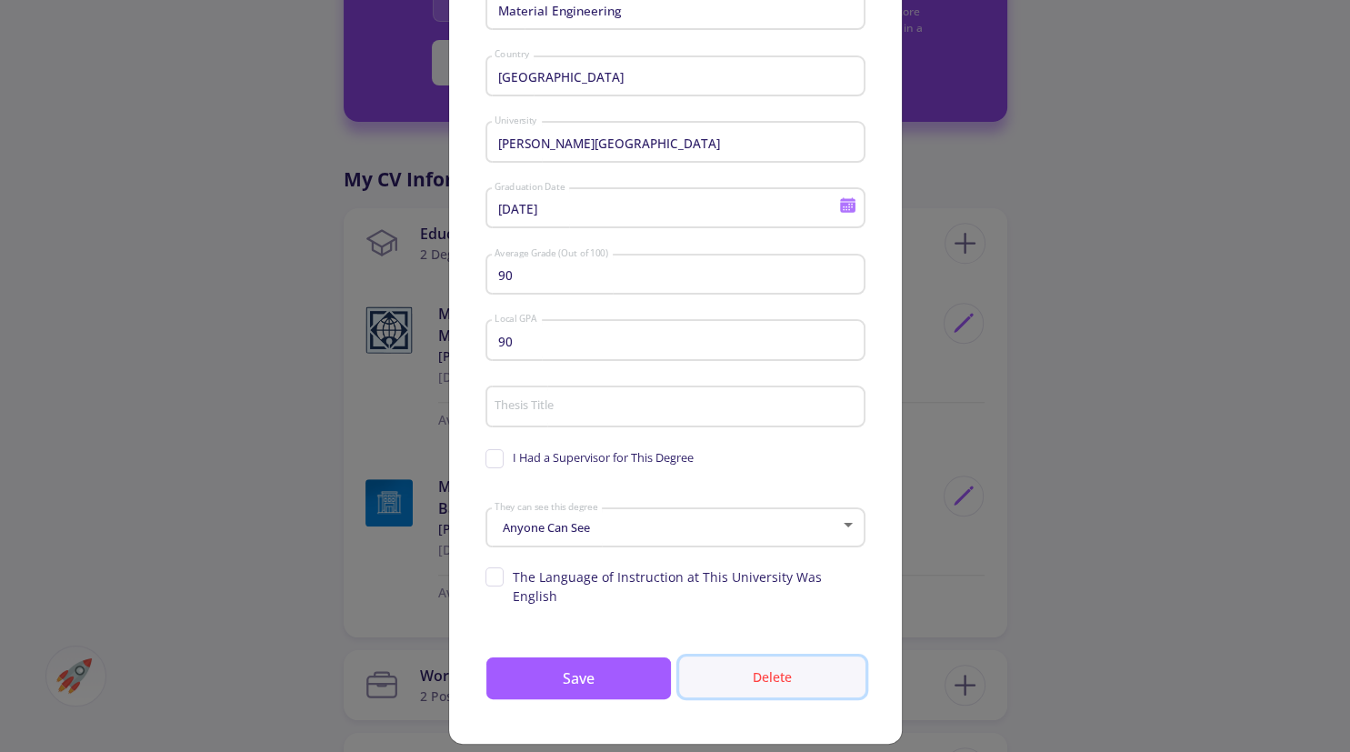
click at [752, 662] on button "Delete" at bounding box center [772, 676] width 186 height 41
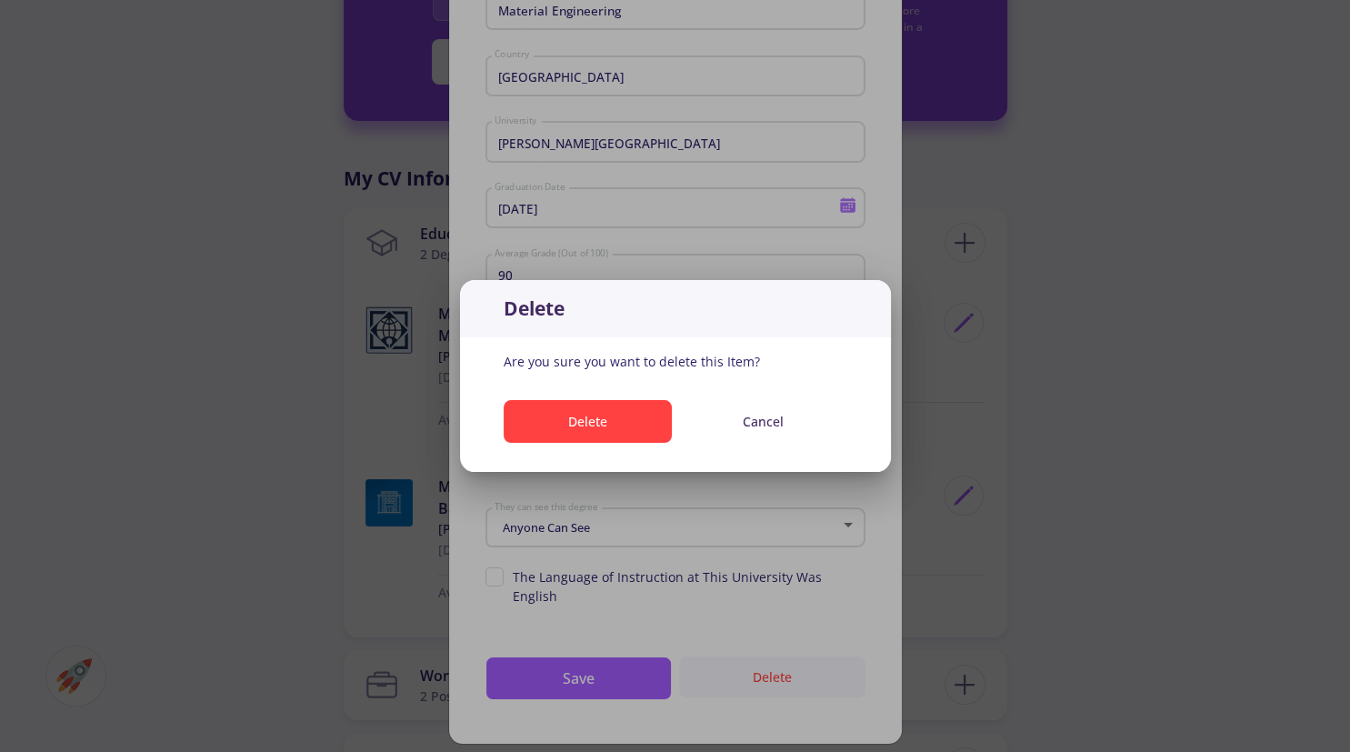
scroll to position [0, 0]
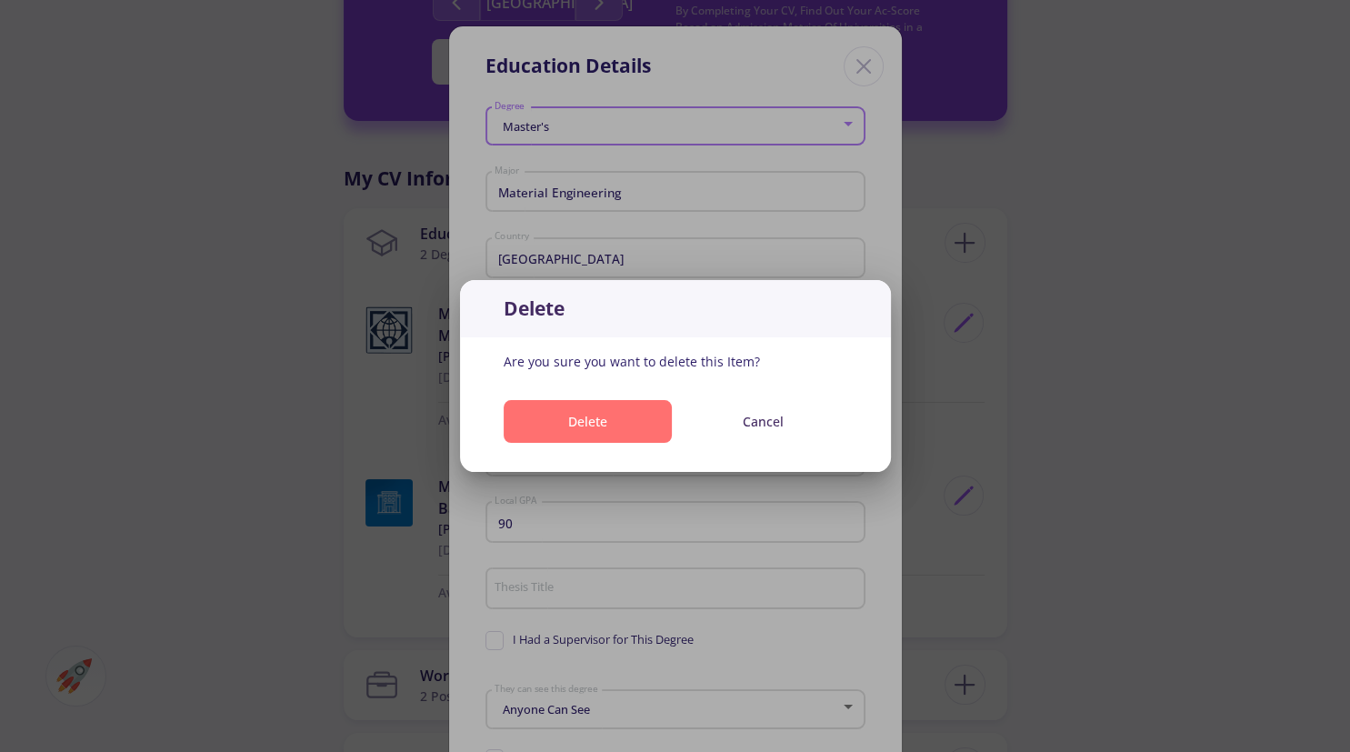
click at [645, 425] on button "Delete" at bounding box center [588, 421] width 168 height 43
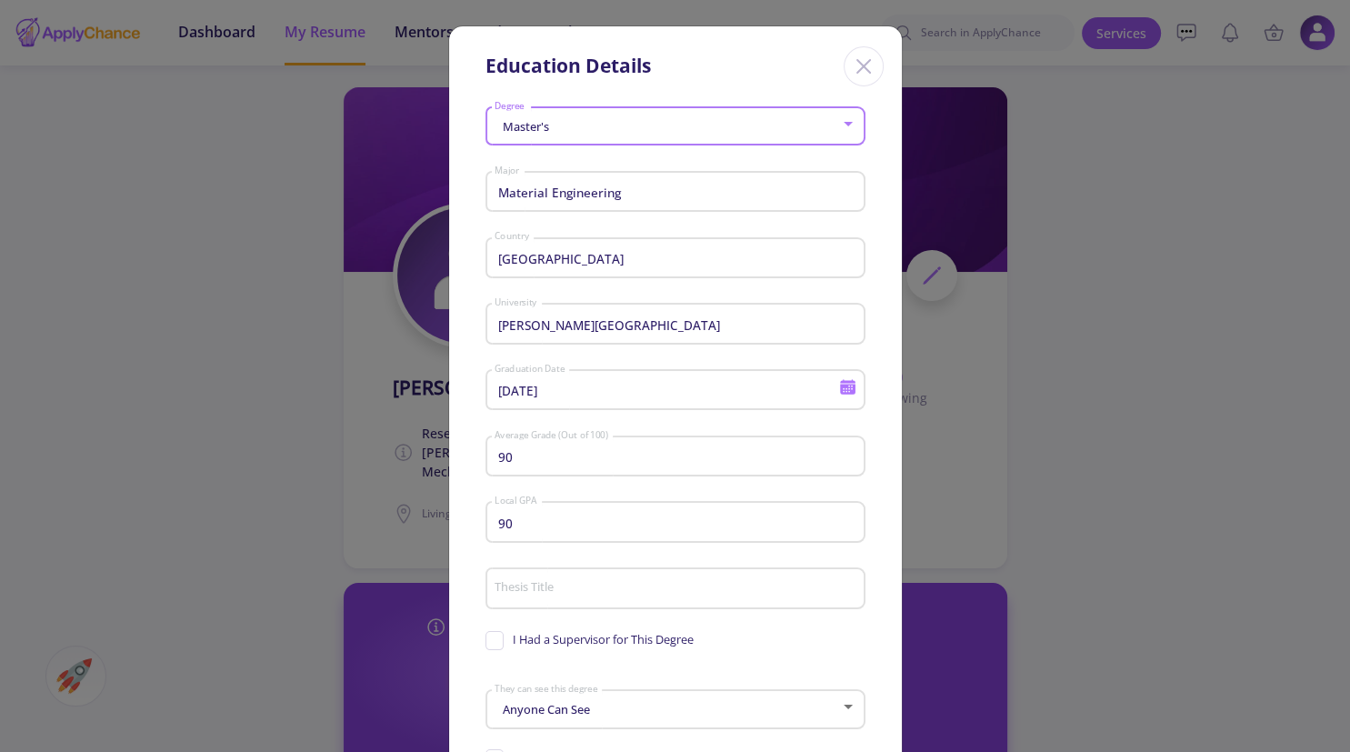
scroll to position [767, 0]
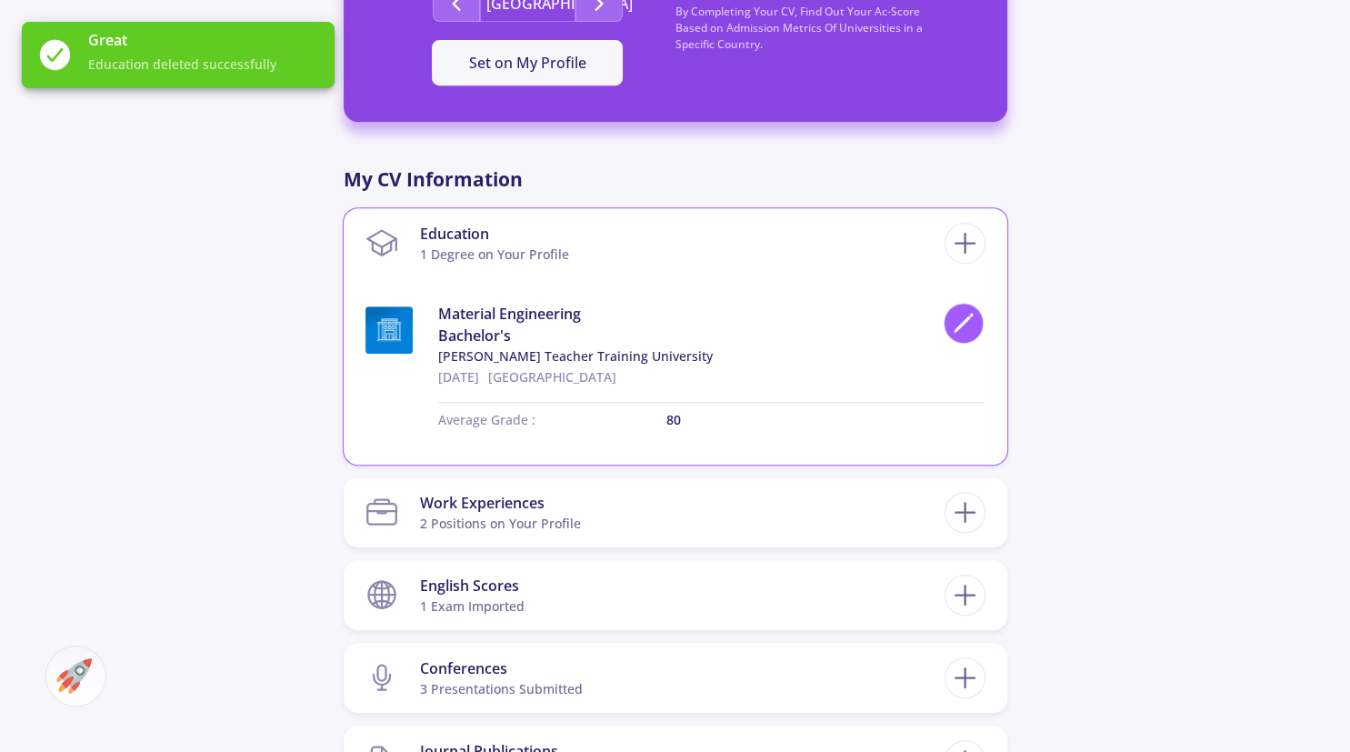
click at [962, 329] on icon at bounding box center [964, 323] width 25 height 25
type input "Shaheed Rajaei Teacher Training University"
type input "2/1/2016"
type input "80"
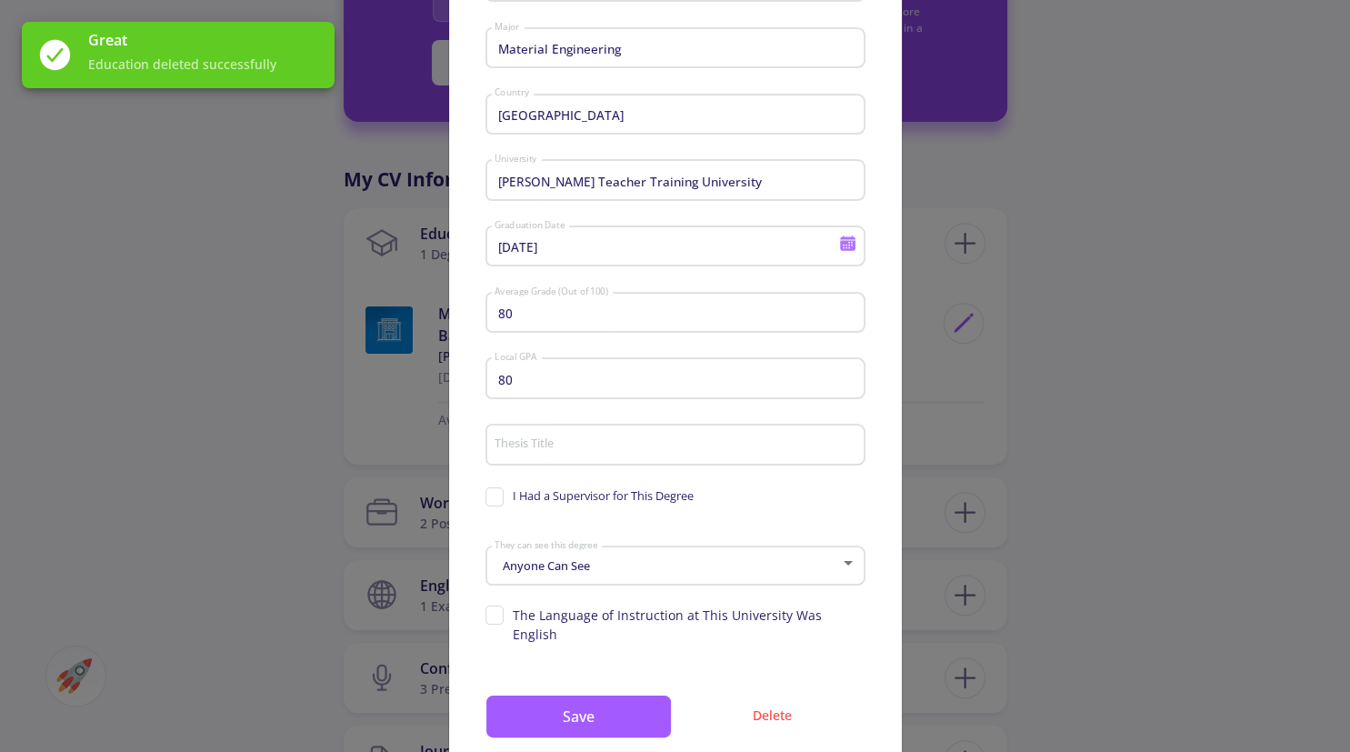
scroll to position [182, 0]
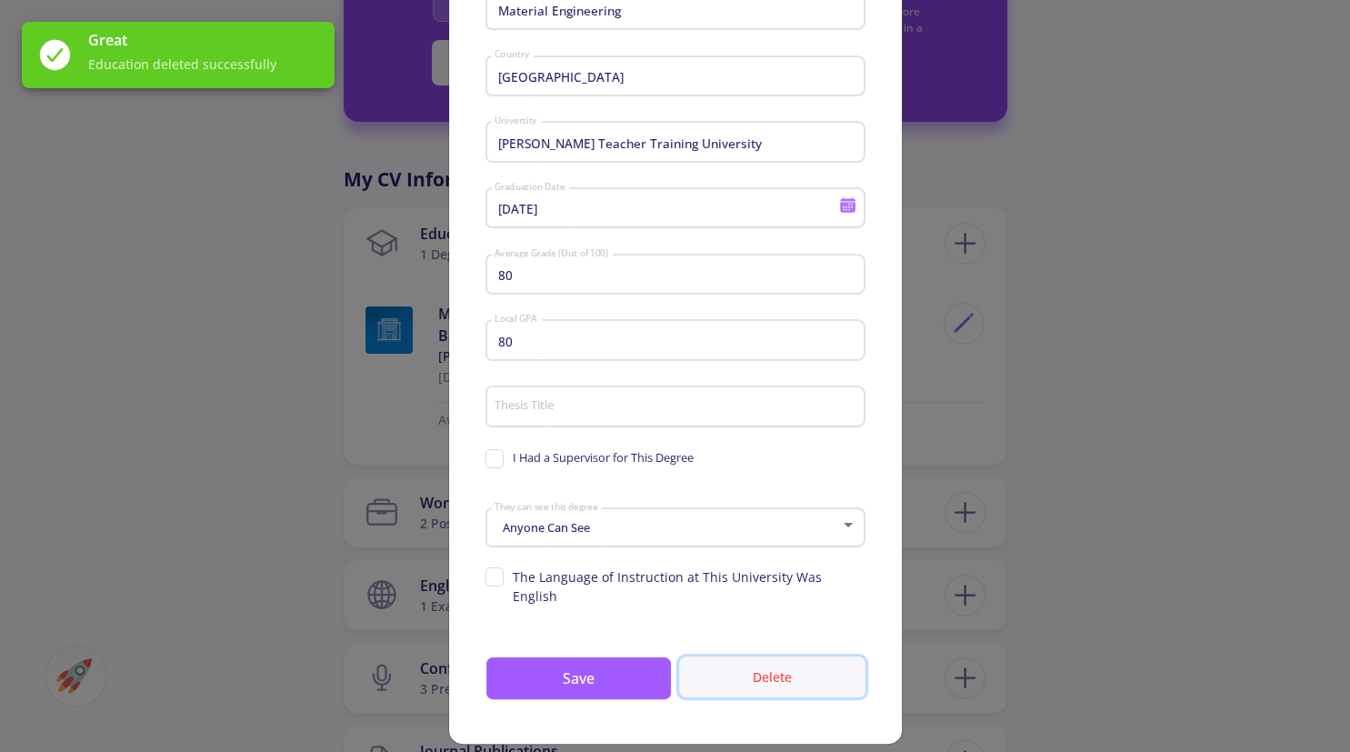
click at [762, 667] on button "Delete" at bounding box center [772, 676] width 186 height 41
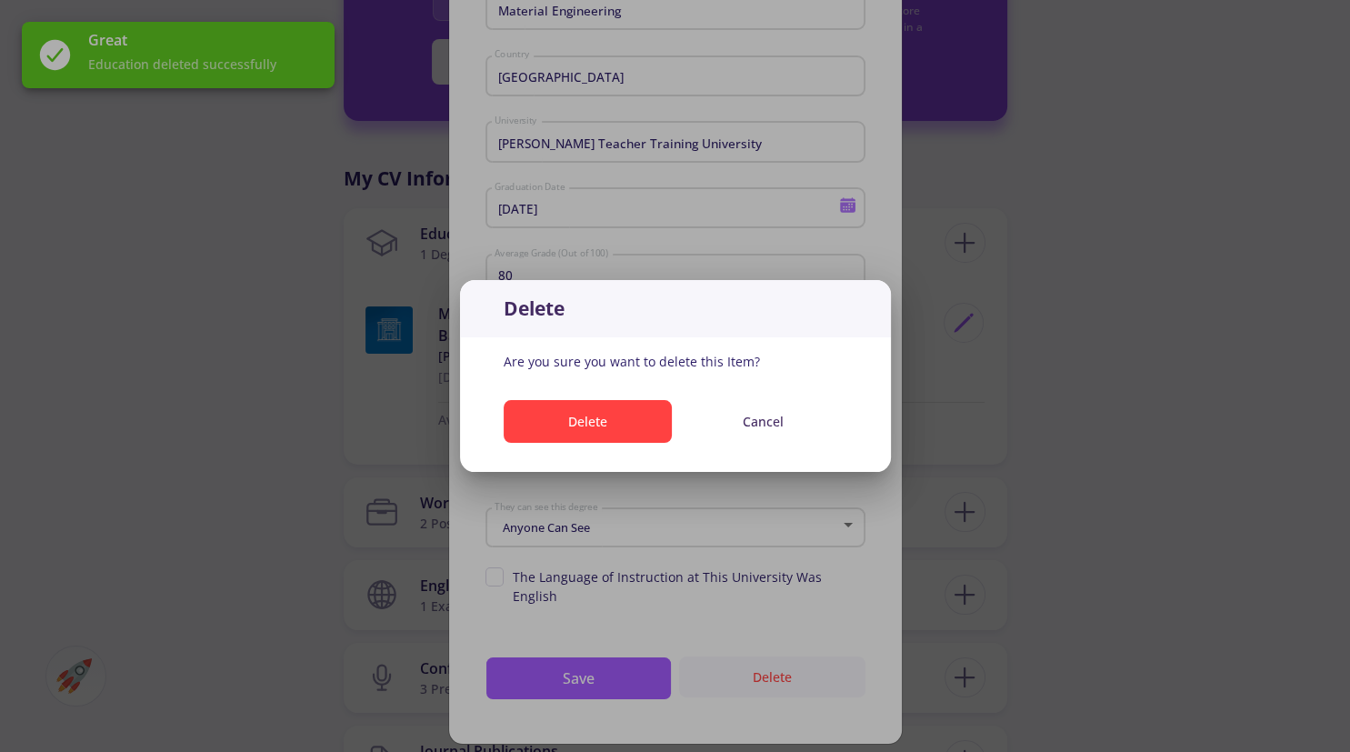
scroll to position [0, 0]
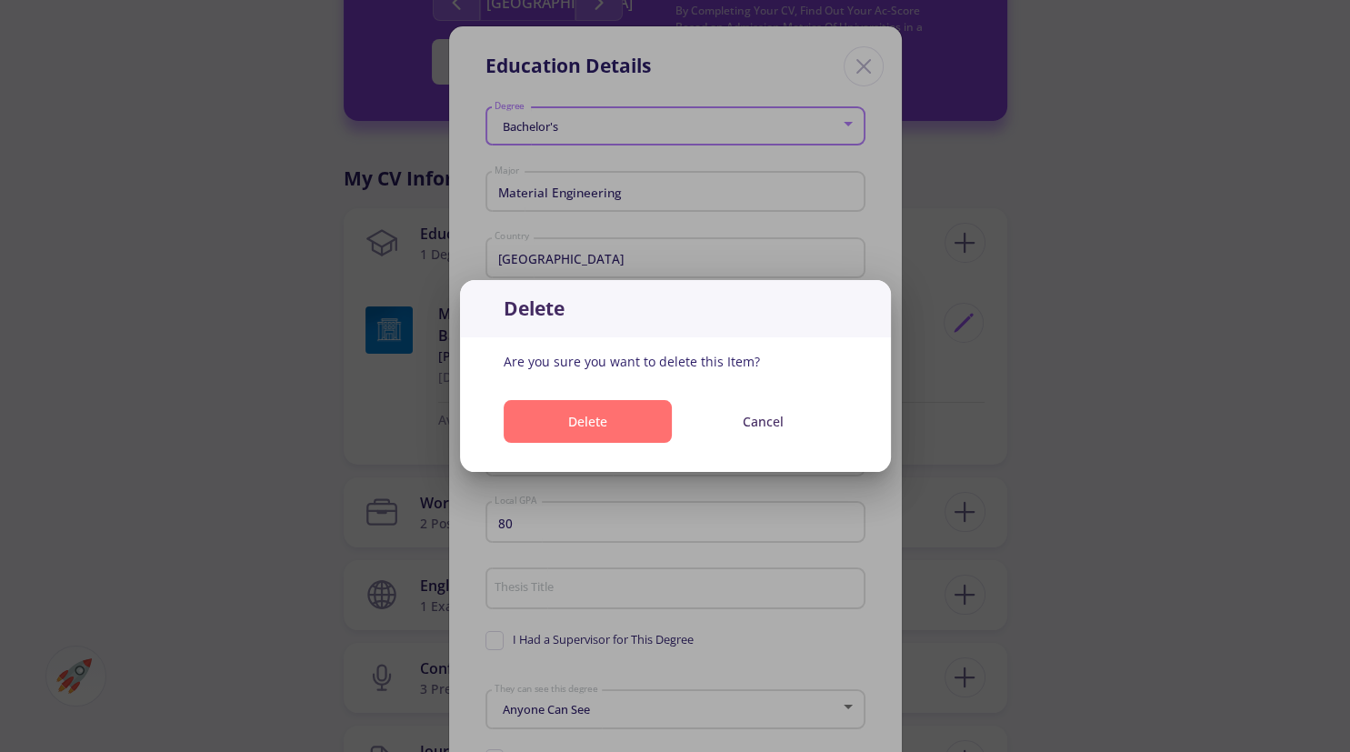
click at [599, 436] on button "Delete" at bounding box center [588, 421] width 168 height 43
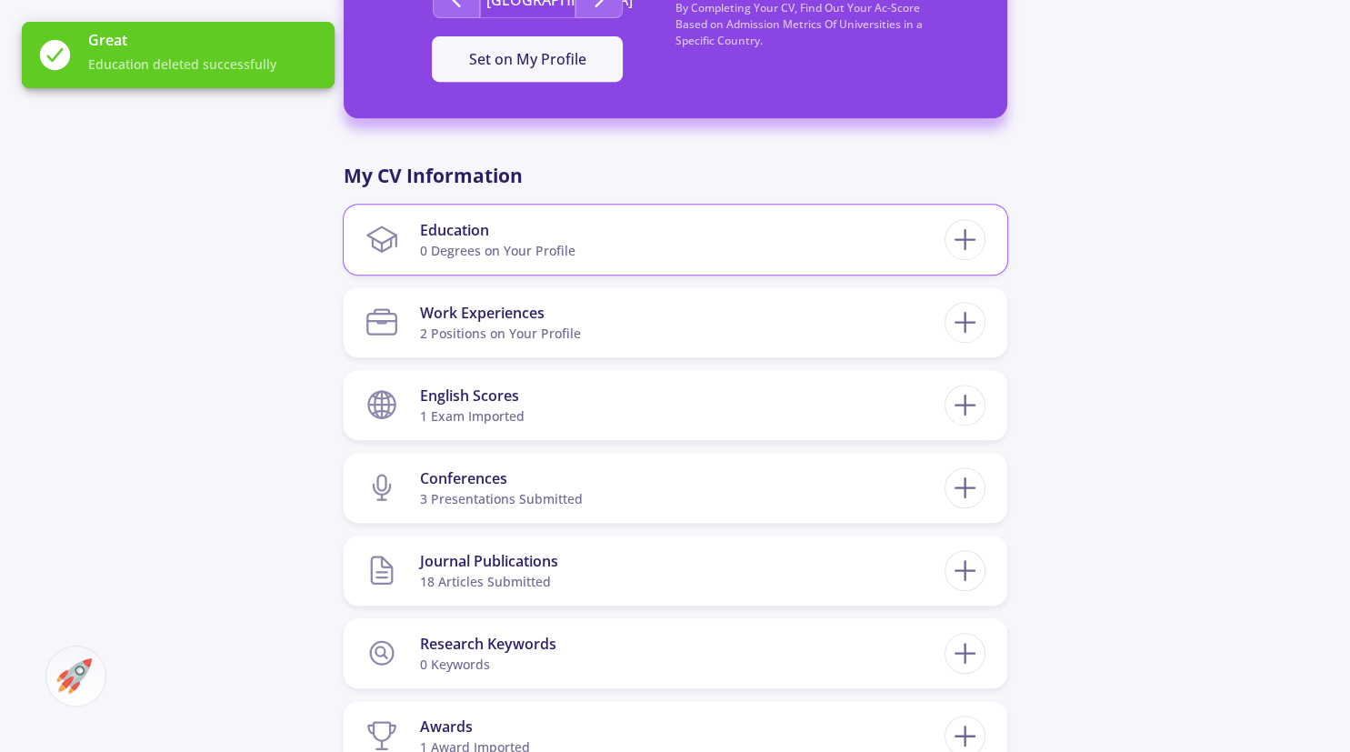
scroll to position [767, 0]
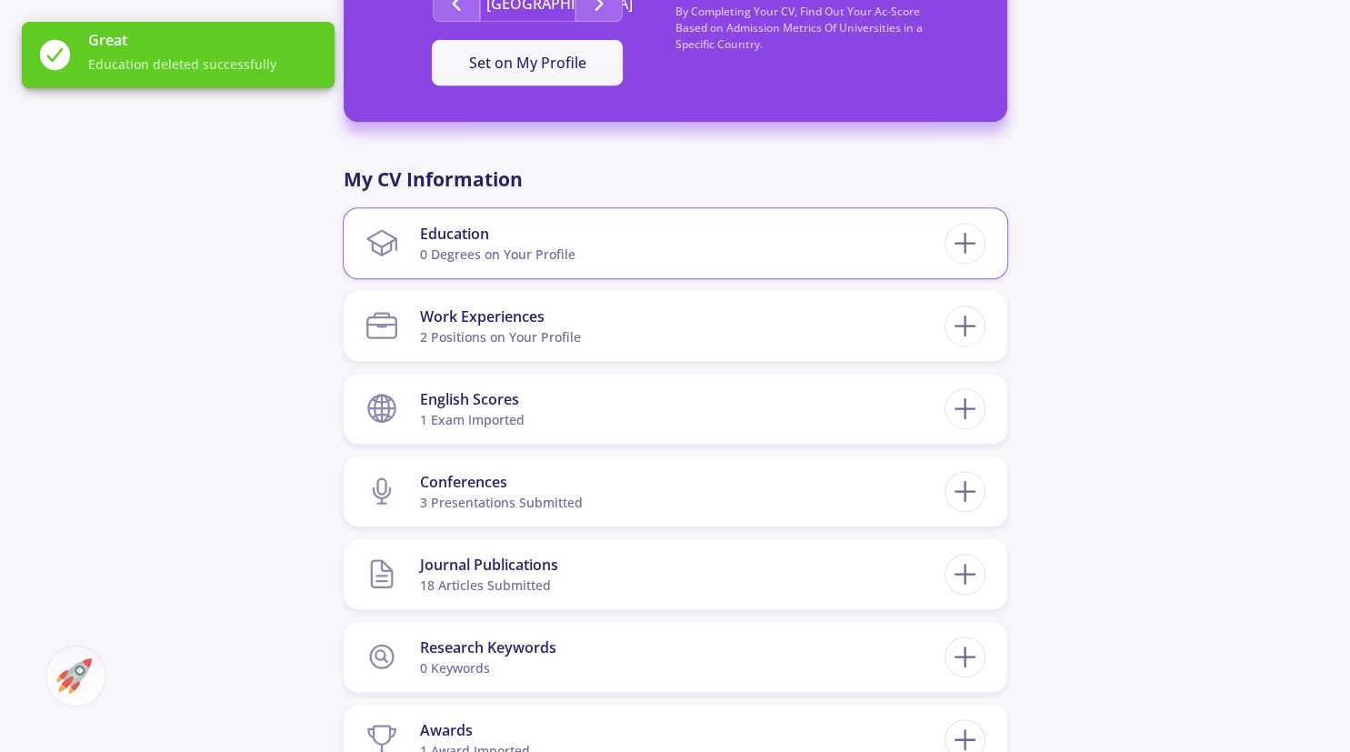
click at [844, 237] on section "Education 0 Degrees on Your Profile" at bounding box center [654, 242] width 579 height 55
click at [971, 245] on icon at bounding box center [965, 243] width 34 height 34
checkbox input "false"
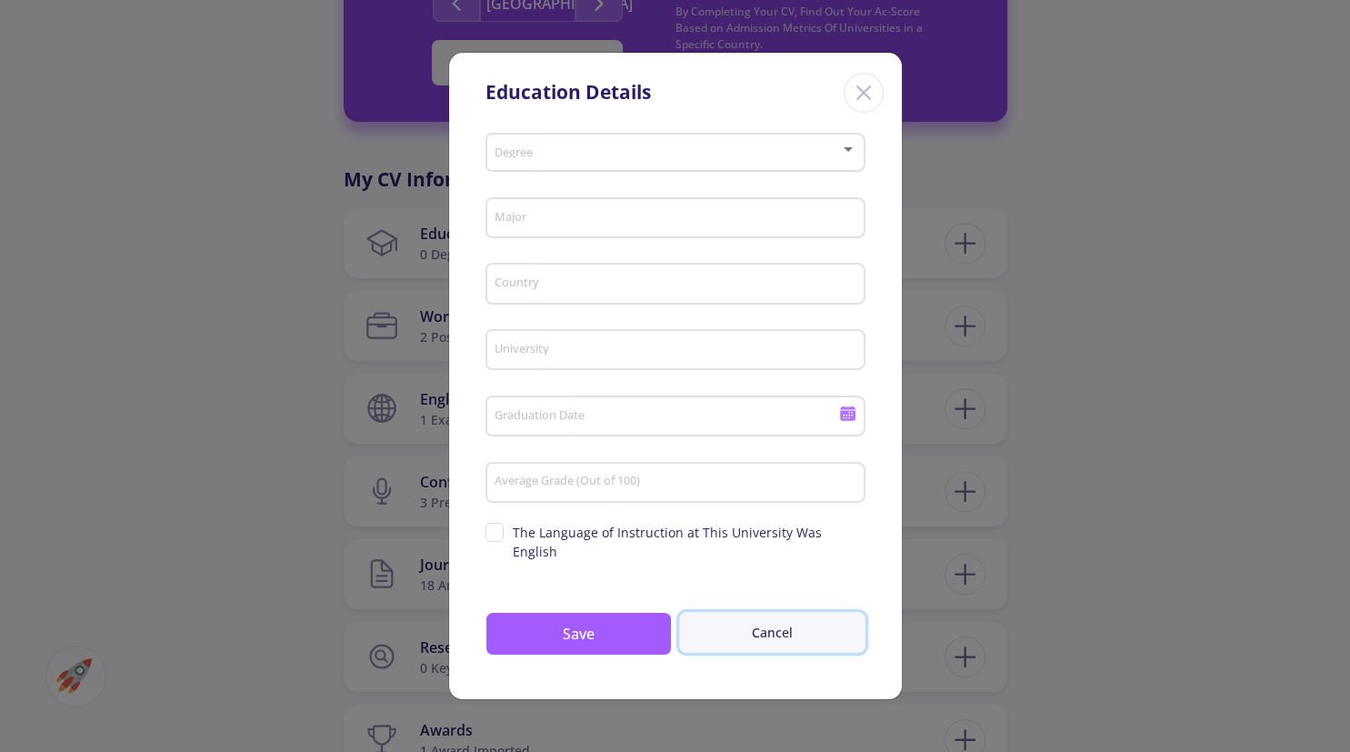
click at [765, 634] on button "Cancel" at bounding box center [772, 632] width 186 height 41
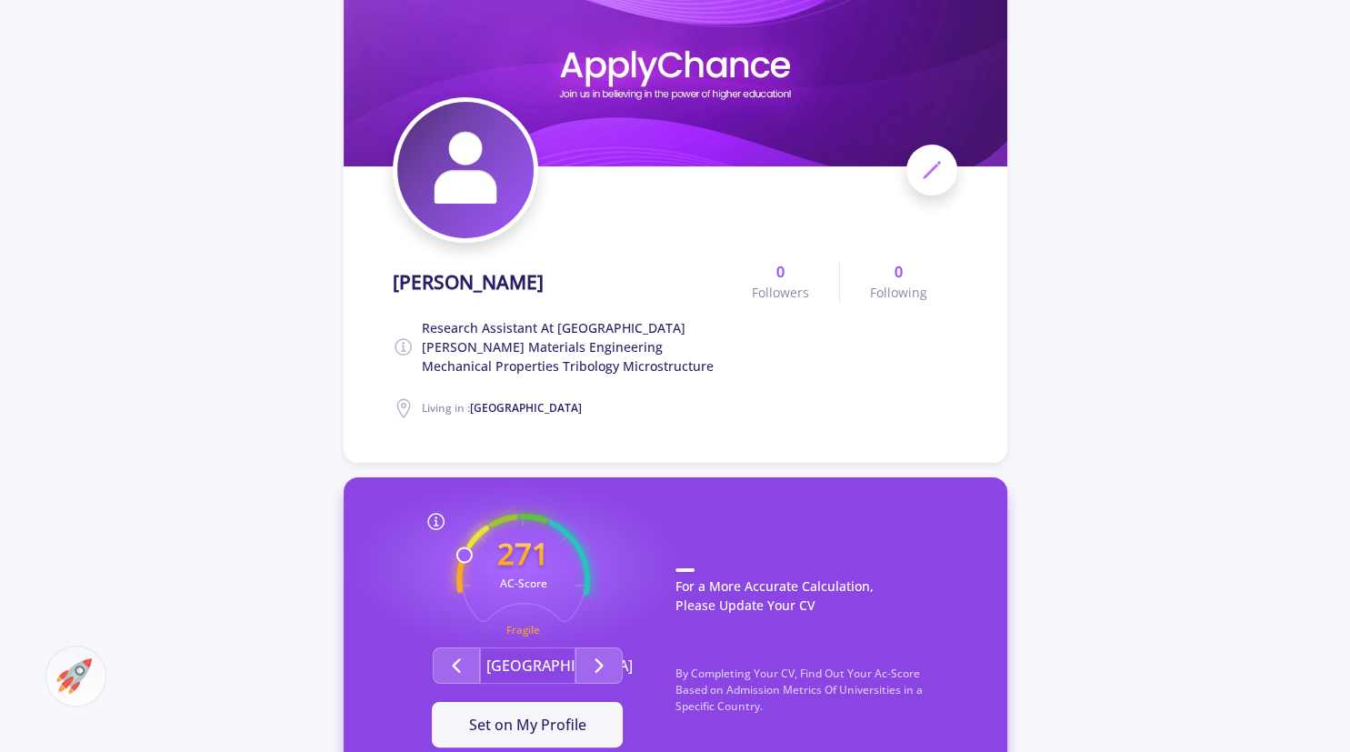
scroll to position [0, 0]
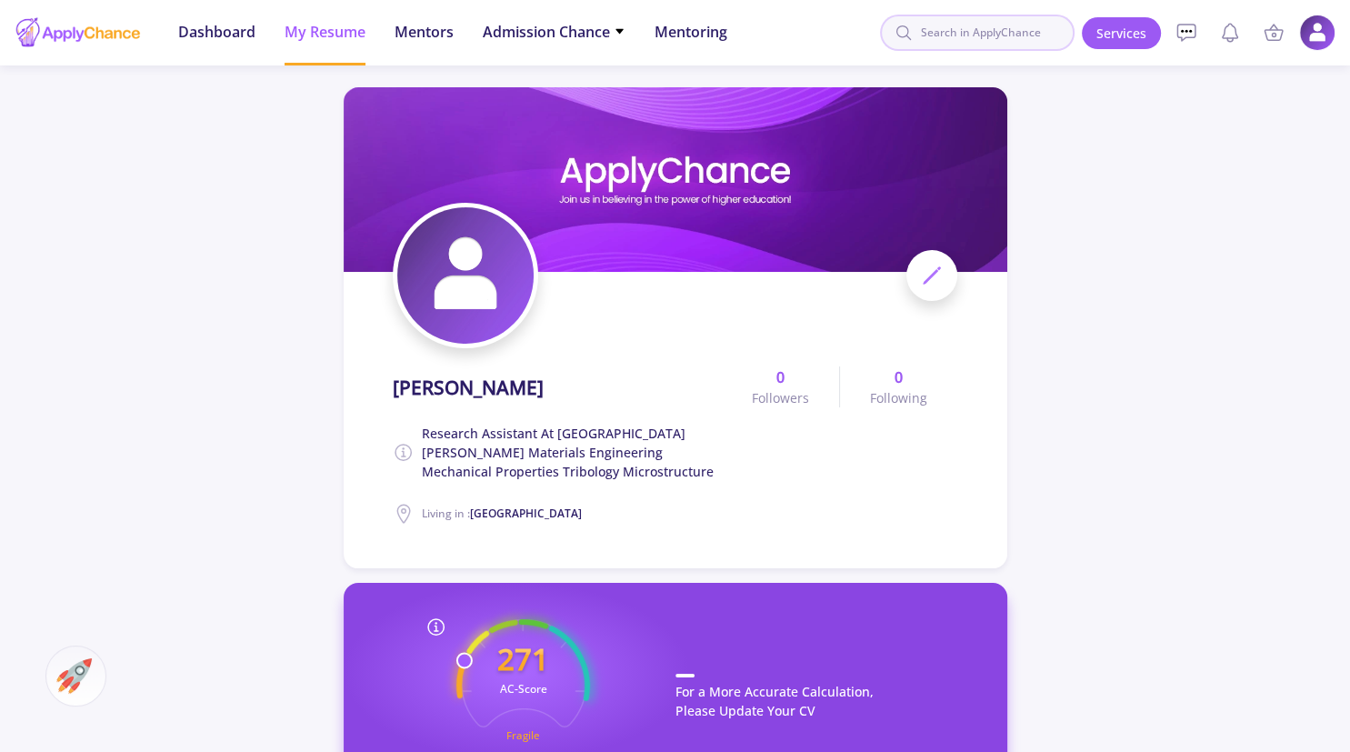
click at [996, 35] on input at bounding box center [977, 33] width 195 height 36
type input "gap"
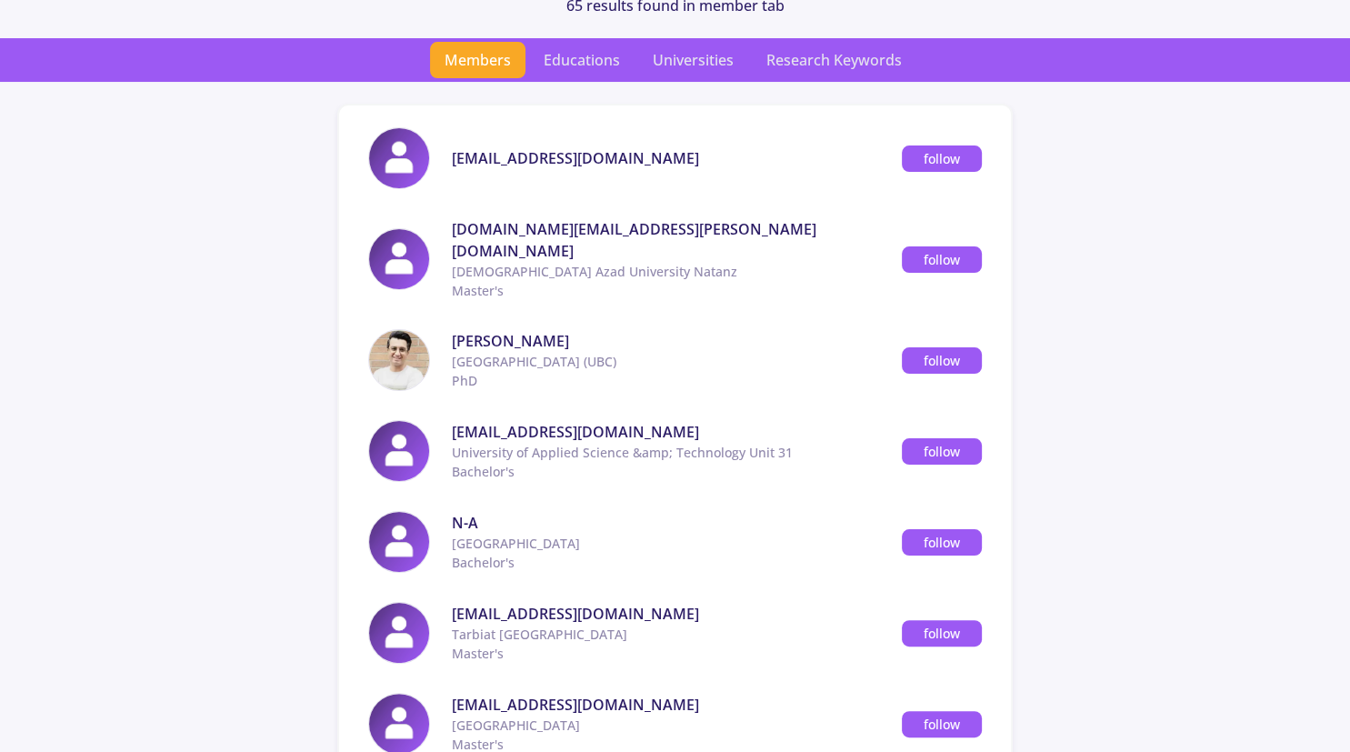
scroll to position [95, 0]
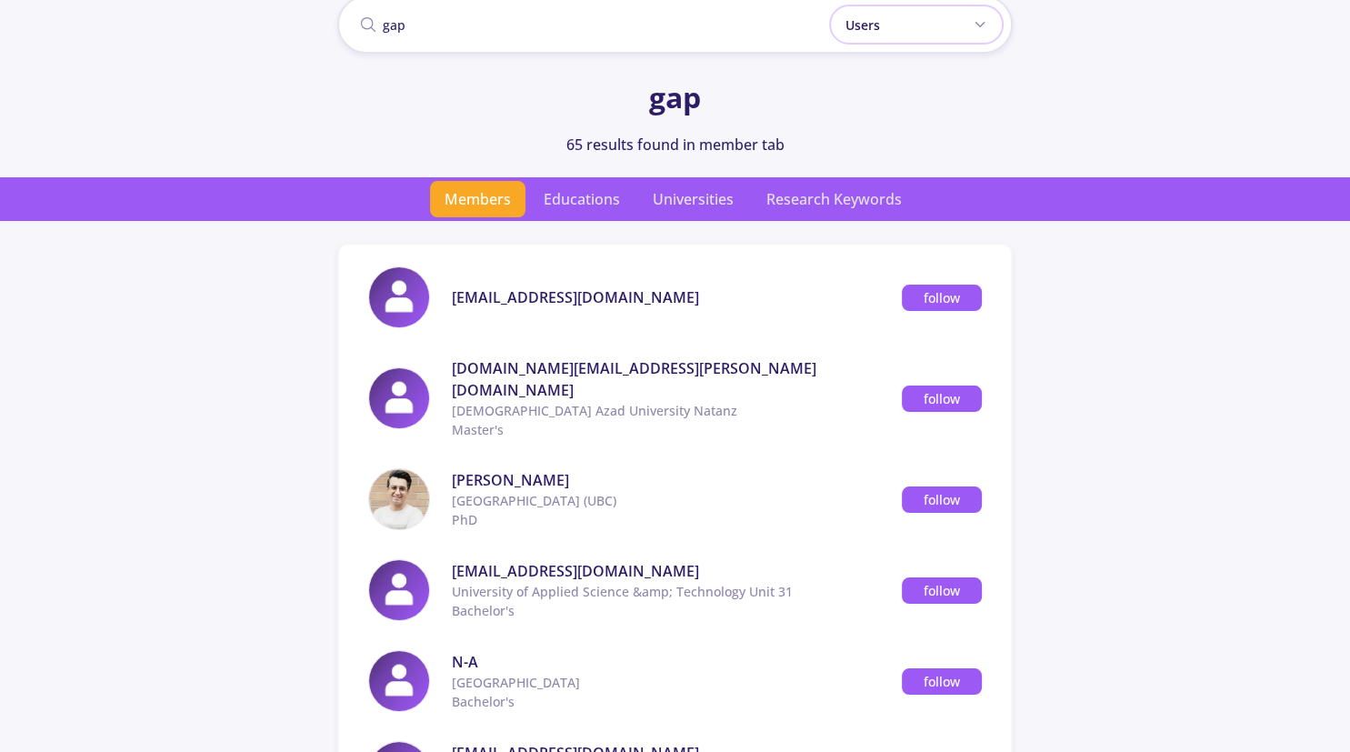
click at [864, 27] on span "Users" at bounding box center [862, 24] width 35 height 19
click at [435, 24] on input "gap" at bounding box center [674, 24] width 675 height 58
drag, startPoint x: 435, startPoint y: 28, endPoint x: 335, endPoint y: 31, distance: 100.0
click at [337, 31] on input "gap" at bounding box center [674, 24] width 675 height 58
type input "education gap"
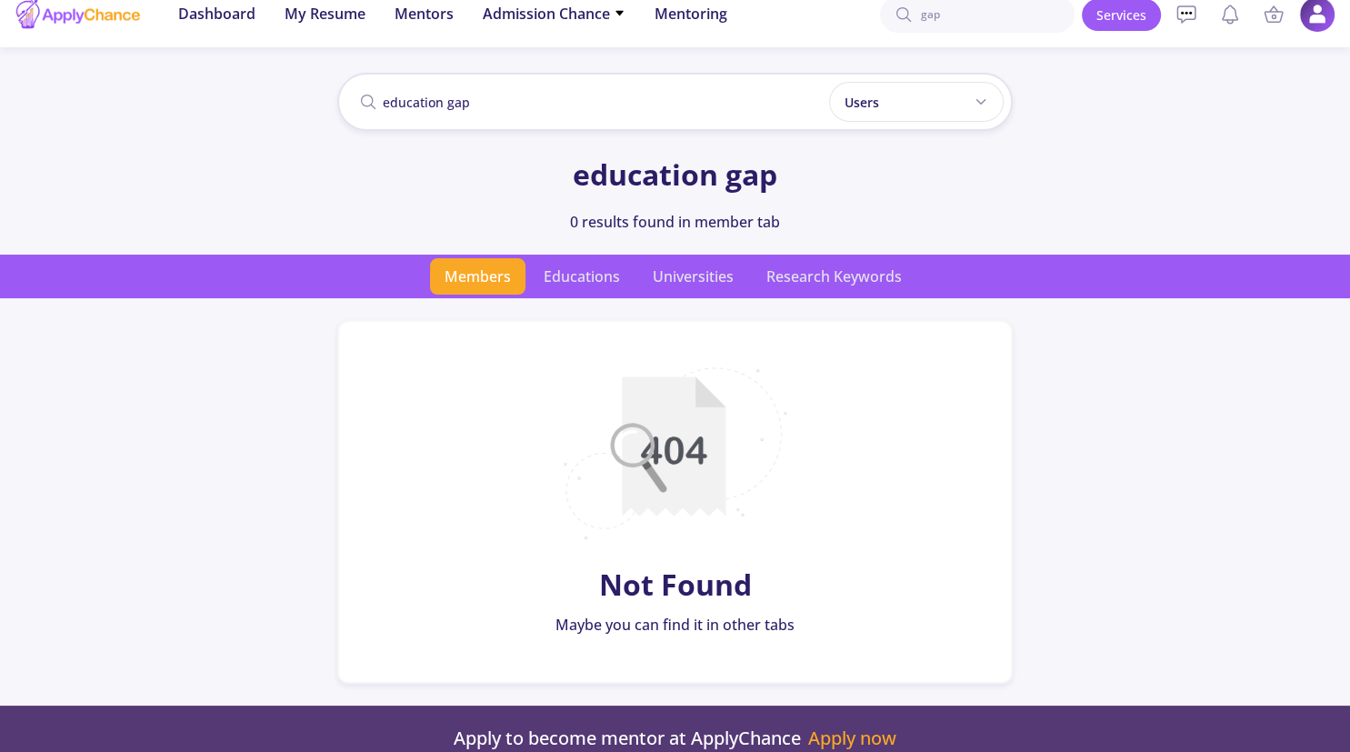
scroll to position [0, 0]
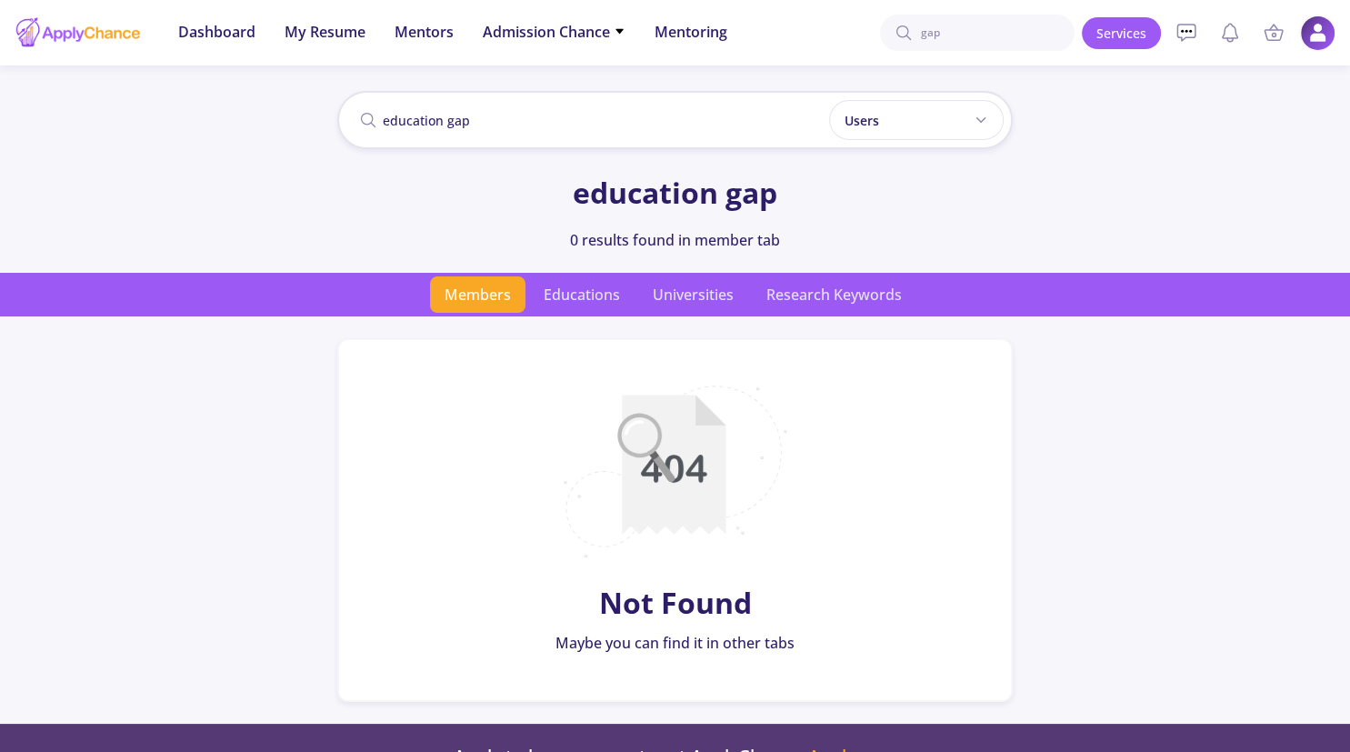
click at [1303, 31] on img at bounding box center [1317, 32] width 35 height 35
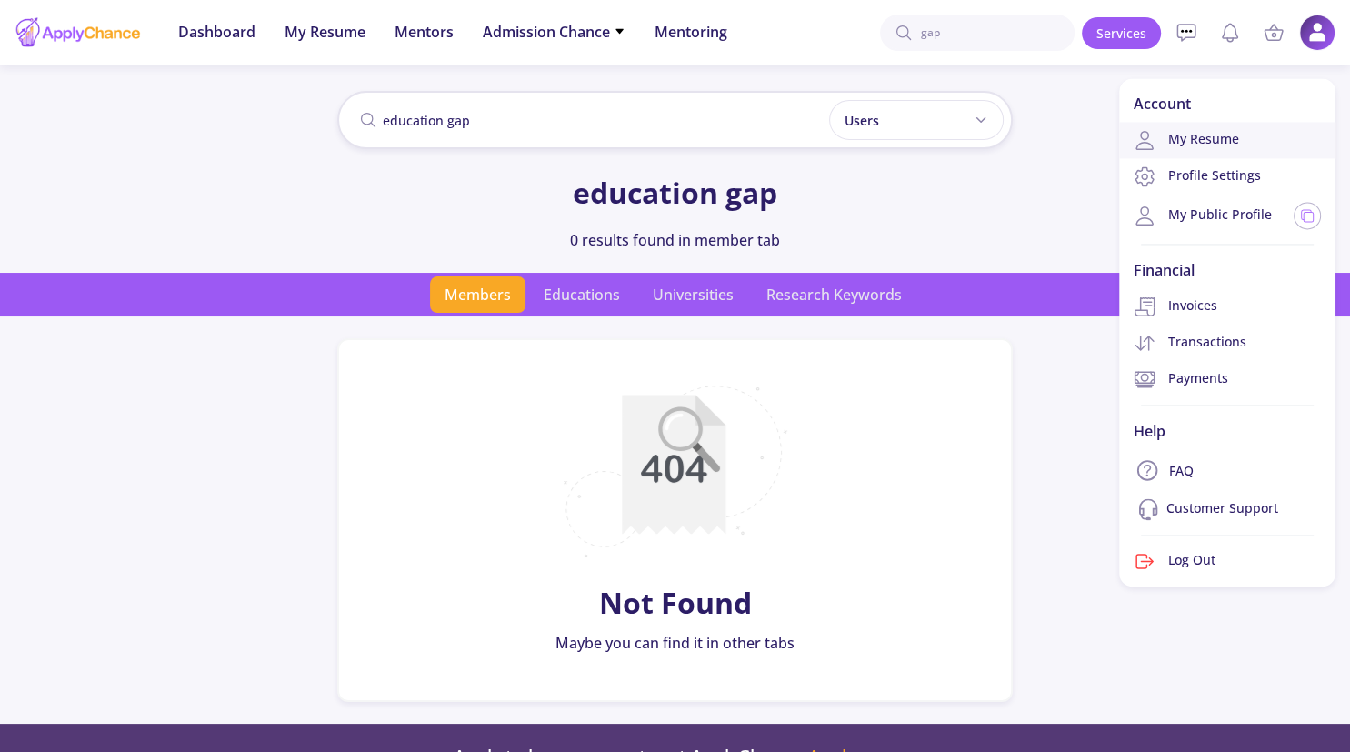
click at [1194, 145] on link "My Resume" at bounding box center [1227, 140] width 216 height 36
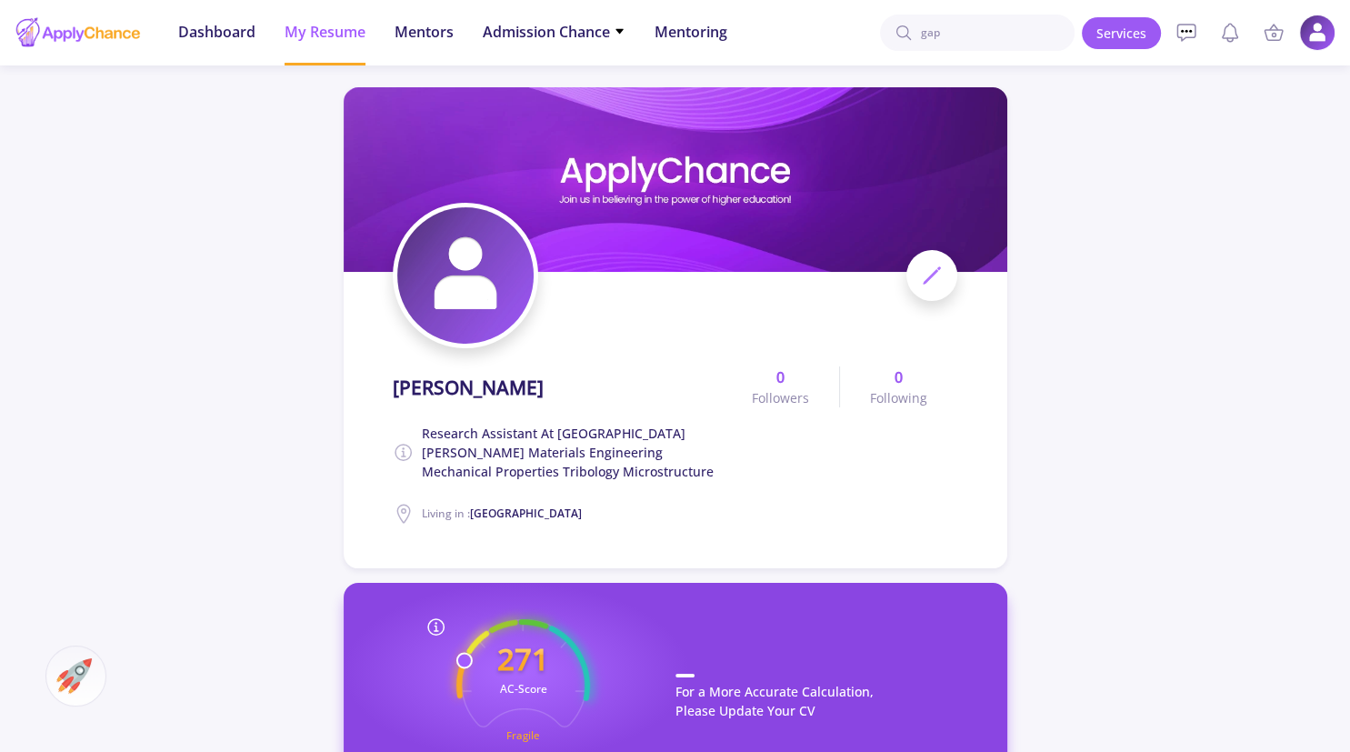
click at [919, 285] on span at bounding box center [931, 275] width 51 height 51
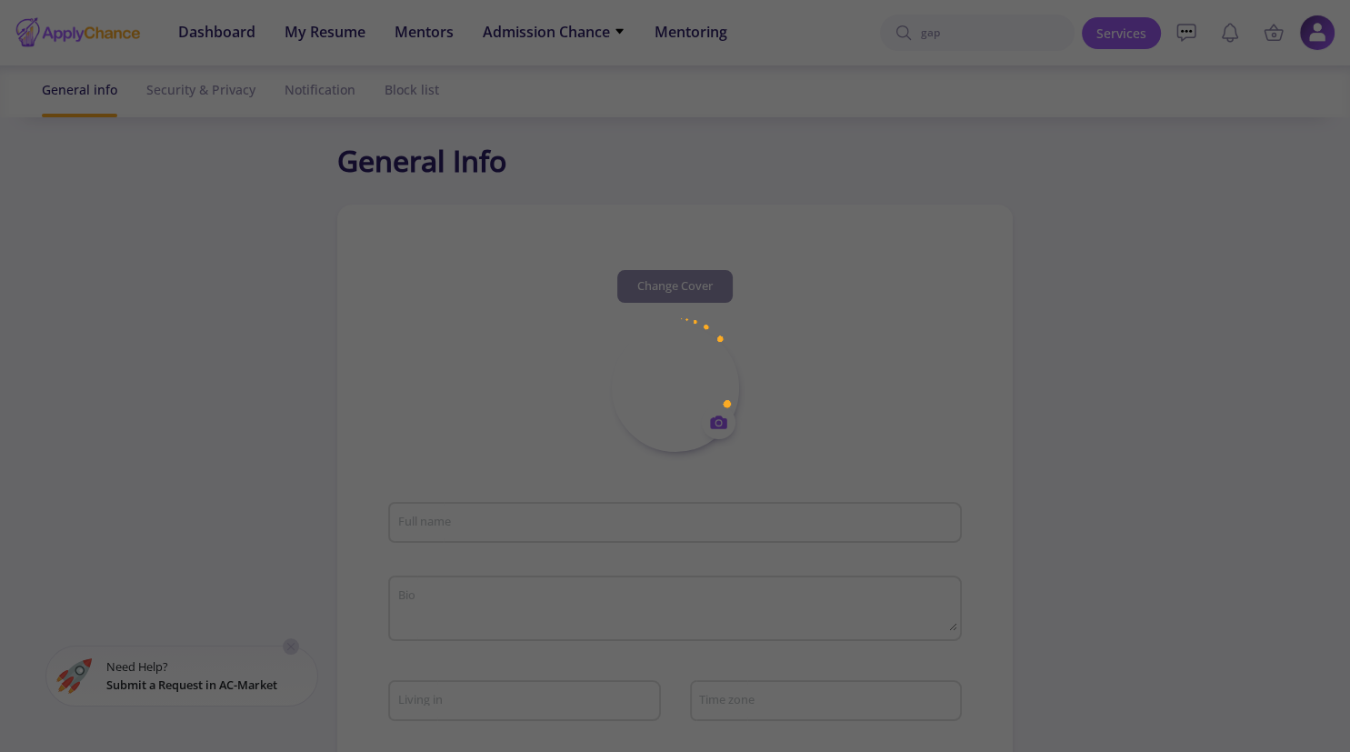
type input "Ali Moharami"
type textarea "Research Assistant at Imam Khomeini International University Materials engineer…"
type input "Iran"
type input "(UTC-09:30) Marquesas Islands"
type input "AliMoharami"
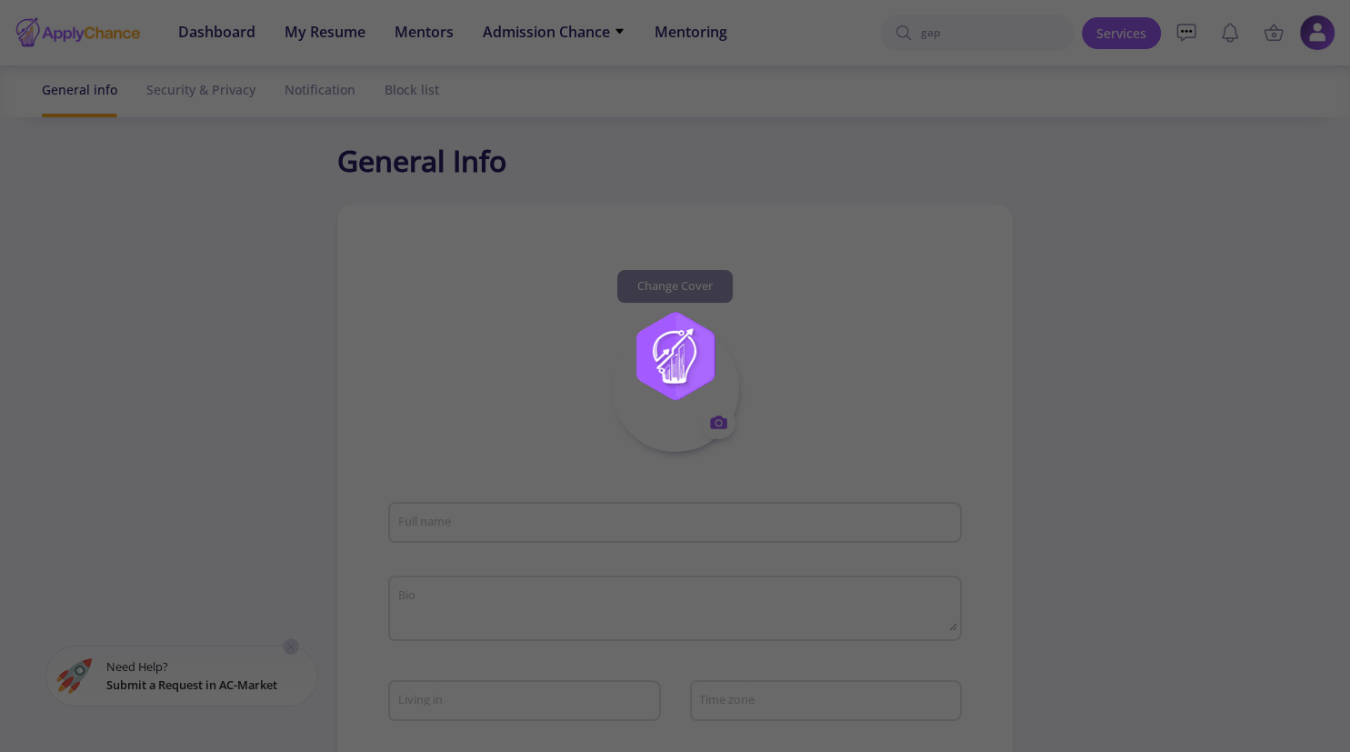
type input "[EMAIL_ADDRESS][DOMAIN_NAME]"
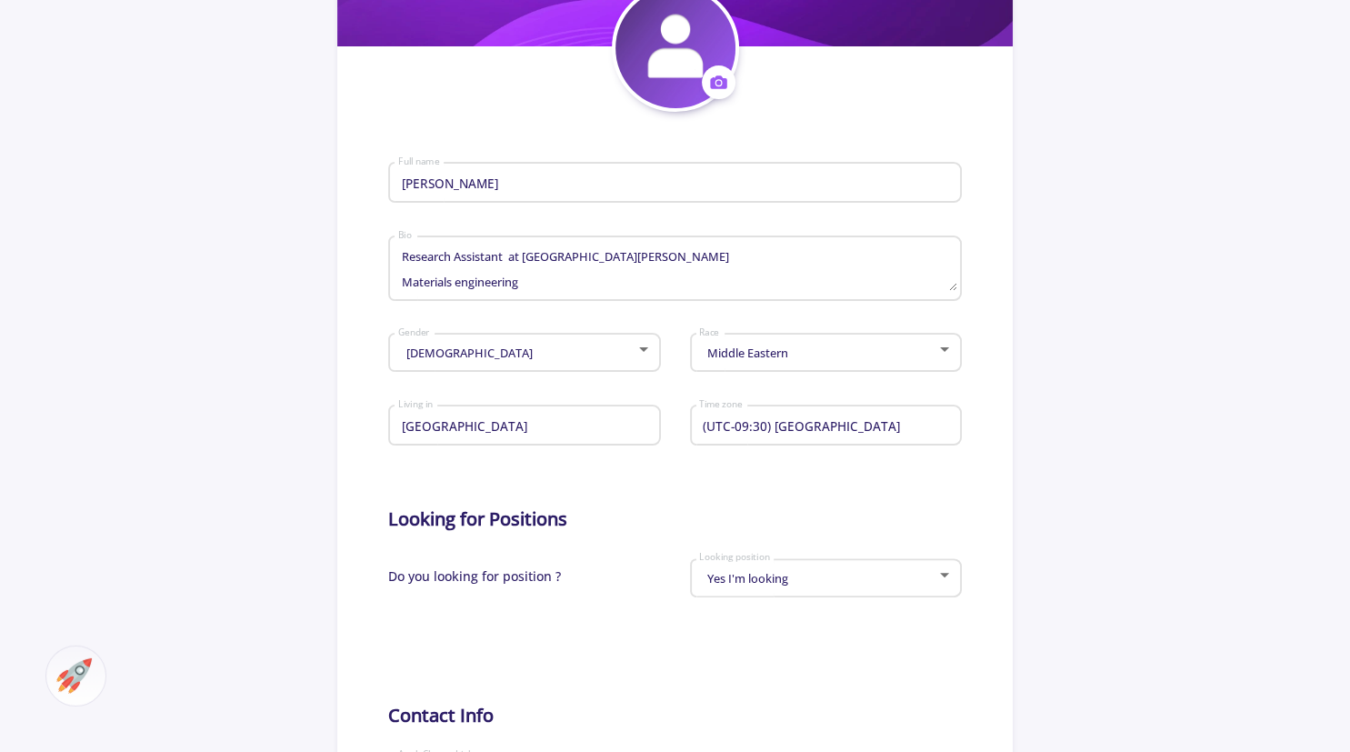
scroll to position [480, 0]
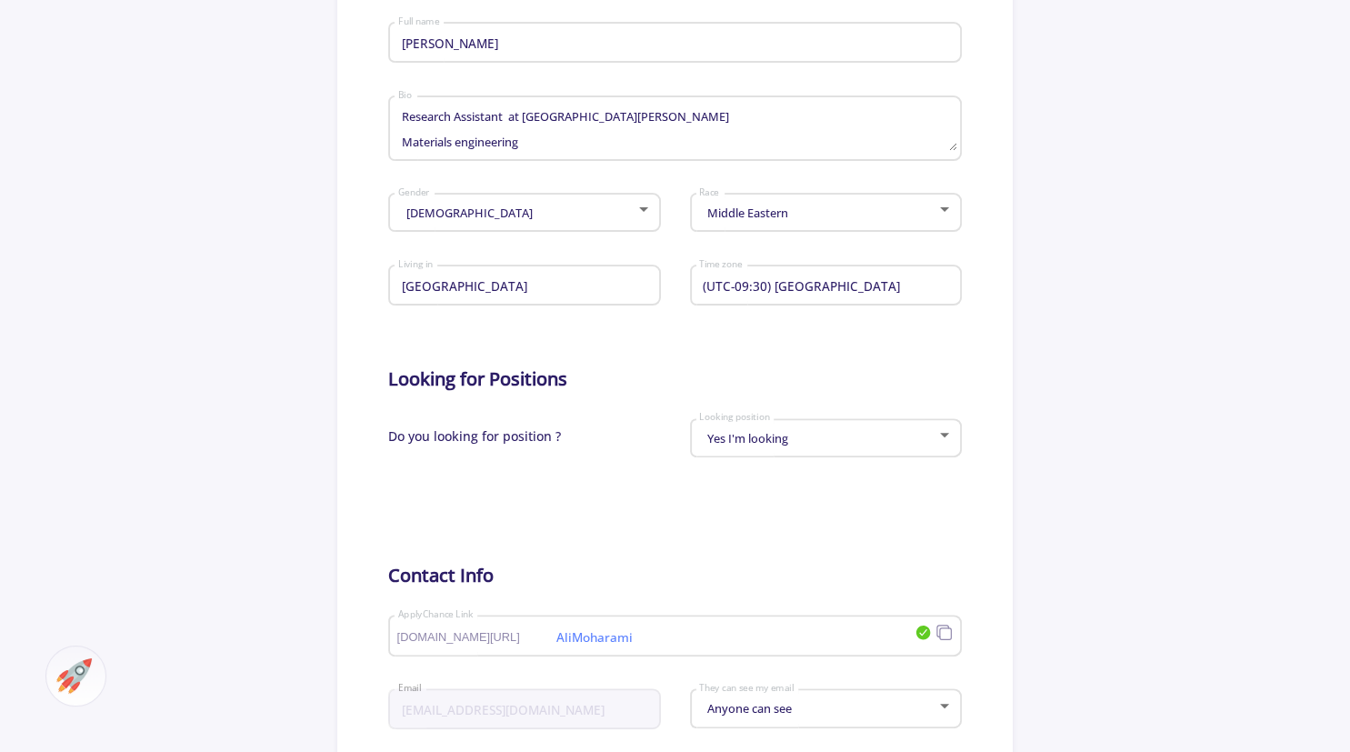
click at [787, 453] on div "Yes I'm looking Looking position" at bounding box center [825, 434] width 255 height 45
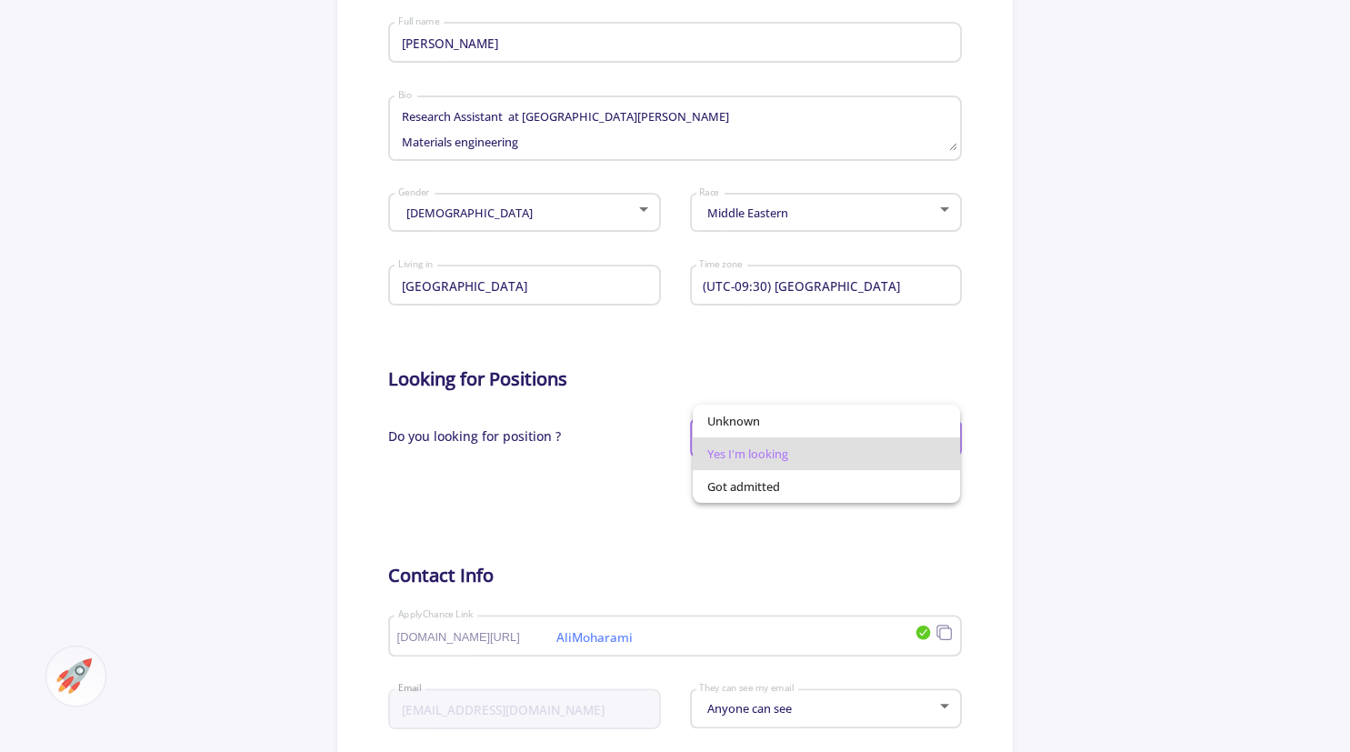
click at [795, 444] on span "Yes I'm looking" at bounding box center [826, 453] width 238 height 33
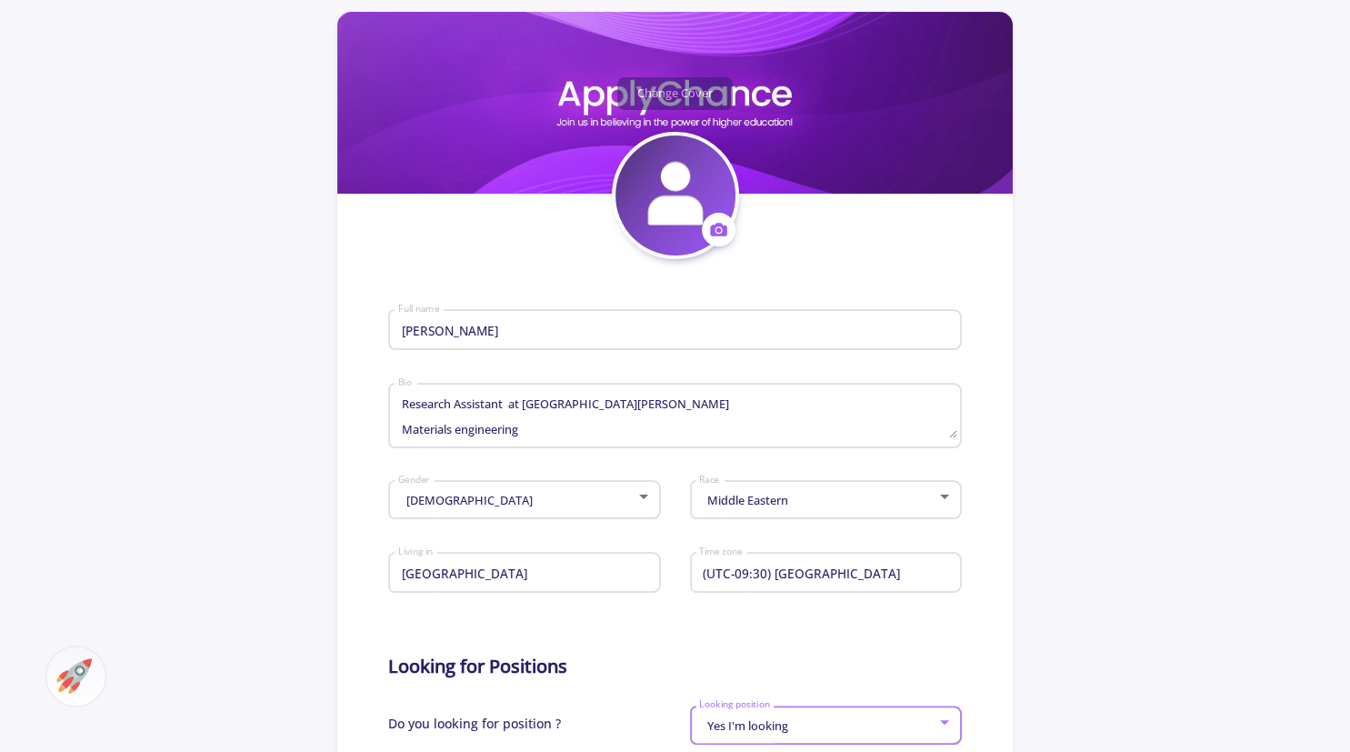
scroll to position [0, 0]
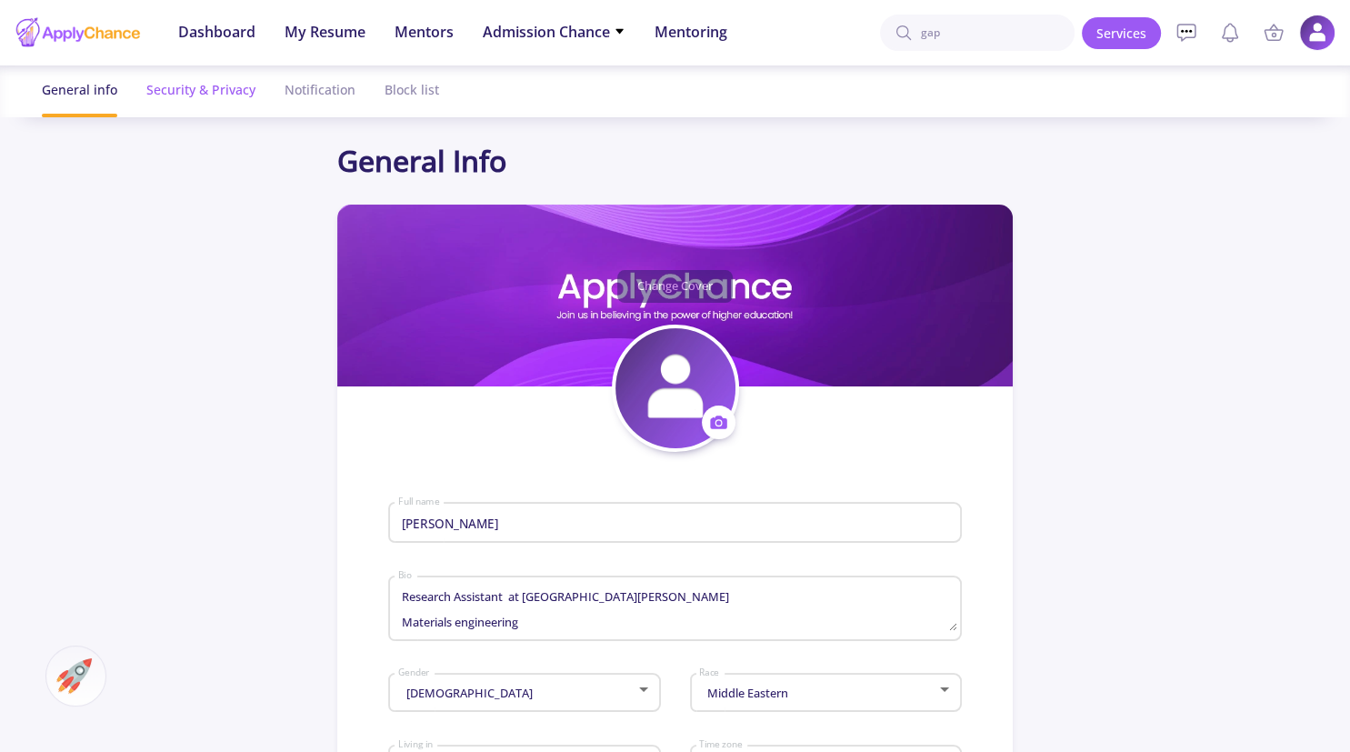
click at [189, 79] on div "Security & Privacy" at bounding box center [200, 89] width 109 height 48
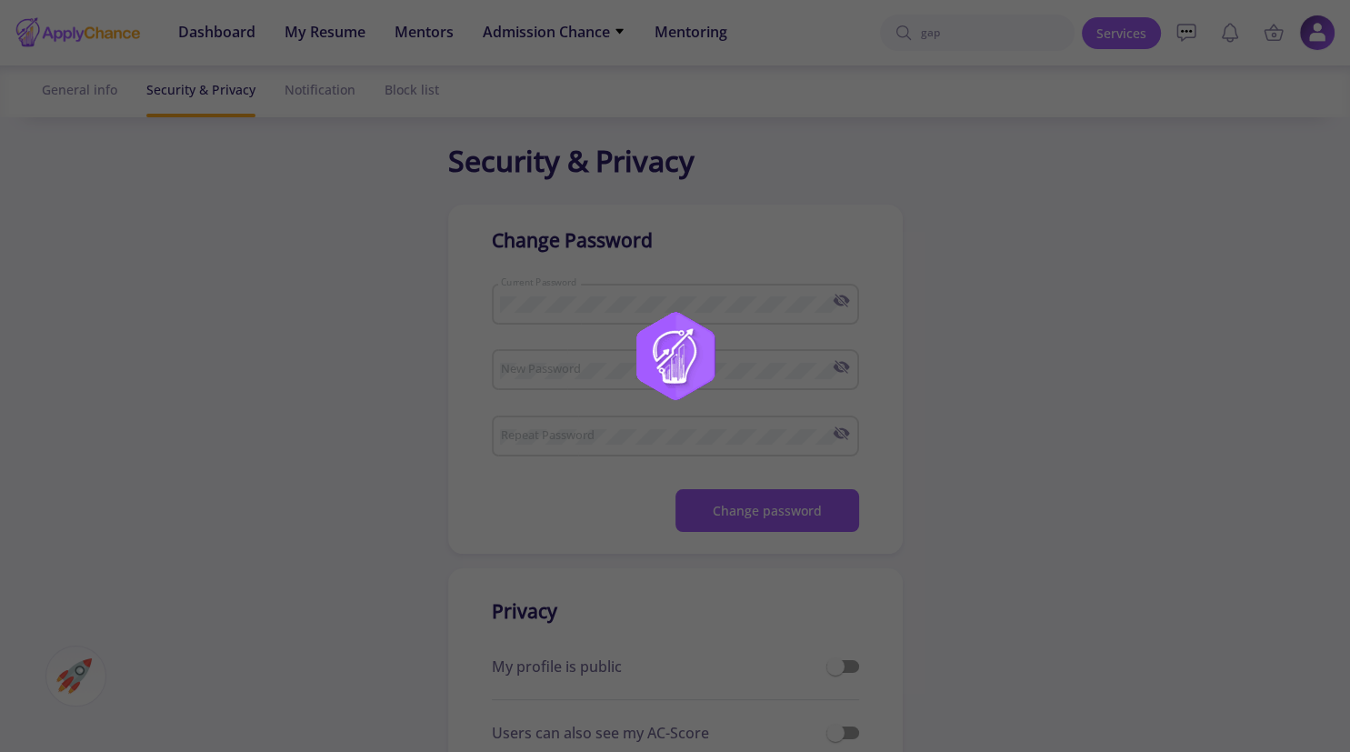
checkbox input "true"
type input "09121180668"
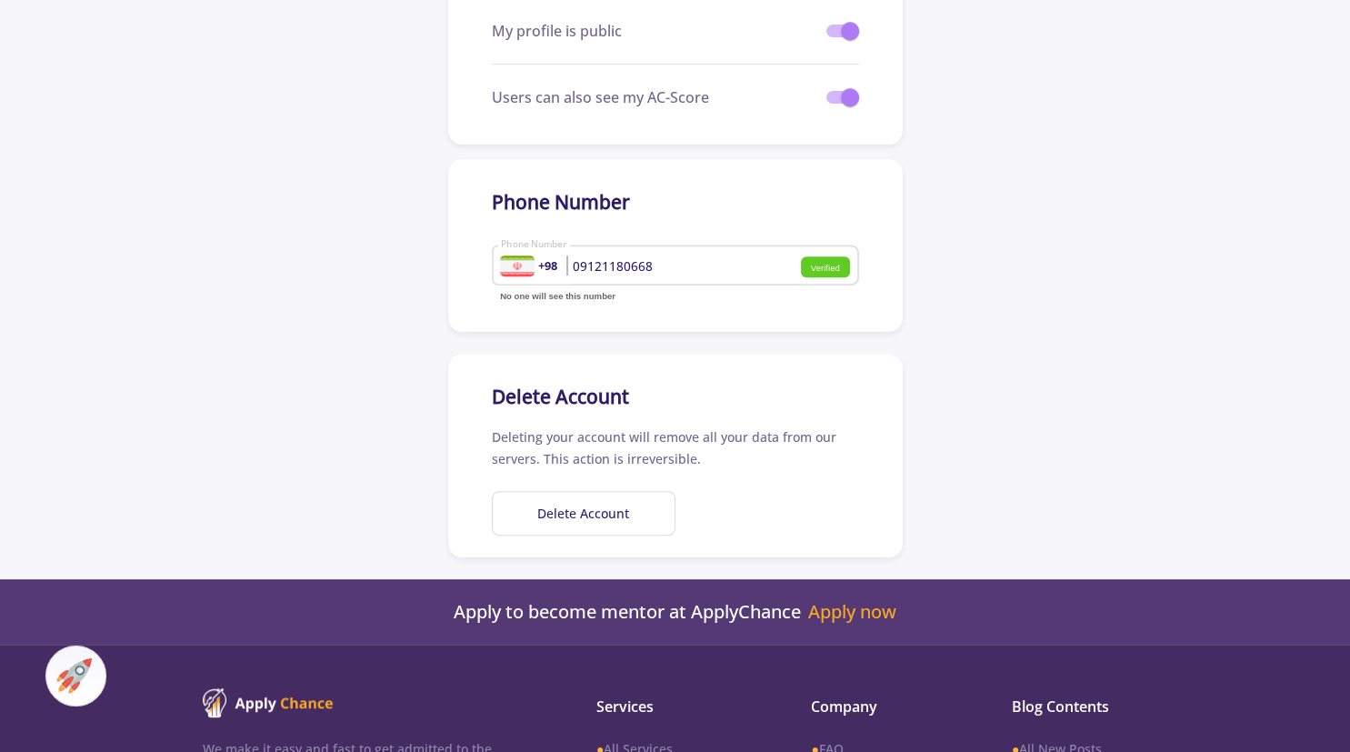
scroll to position [672, 0]
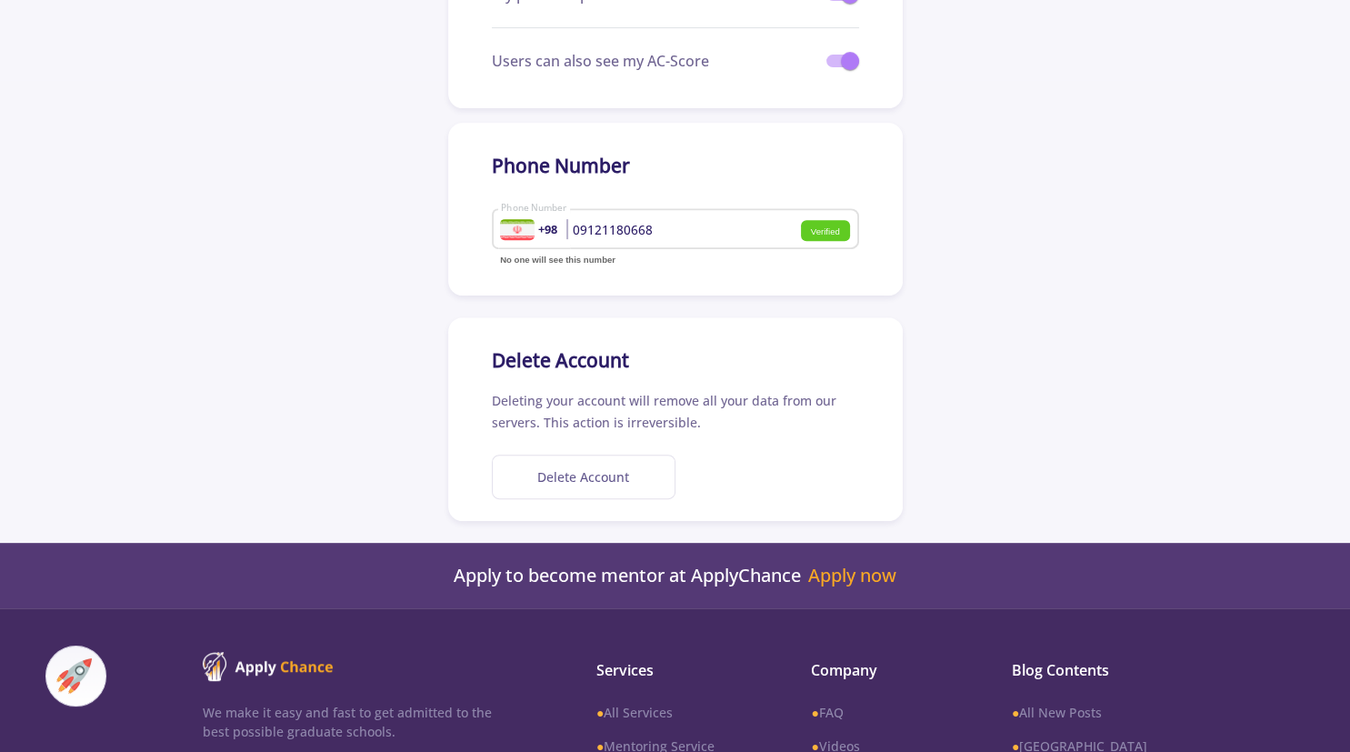
click at [618, 487] on button "Delete Account" at bounding box center [584, 477] width 184 height 45
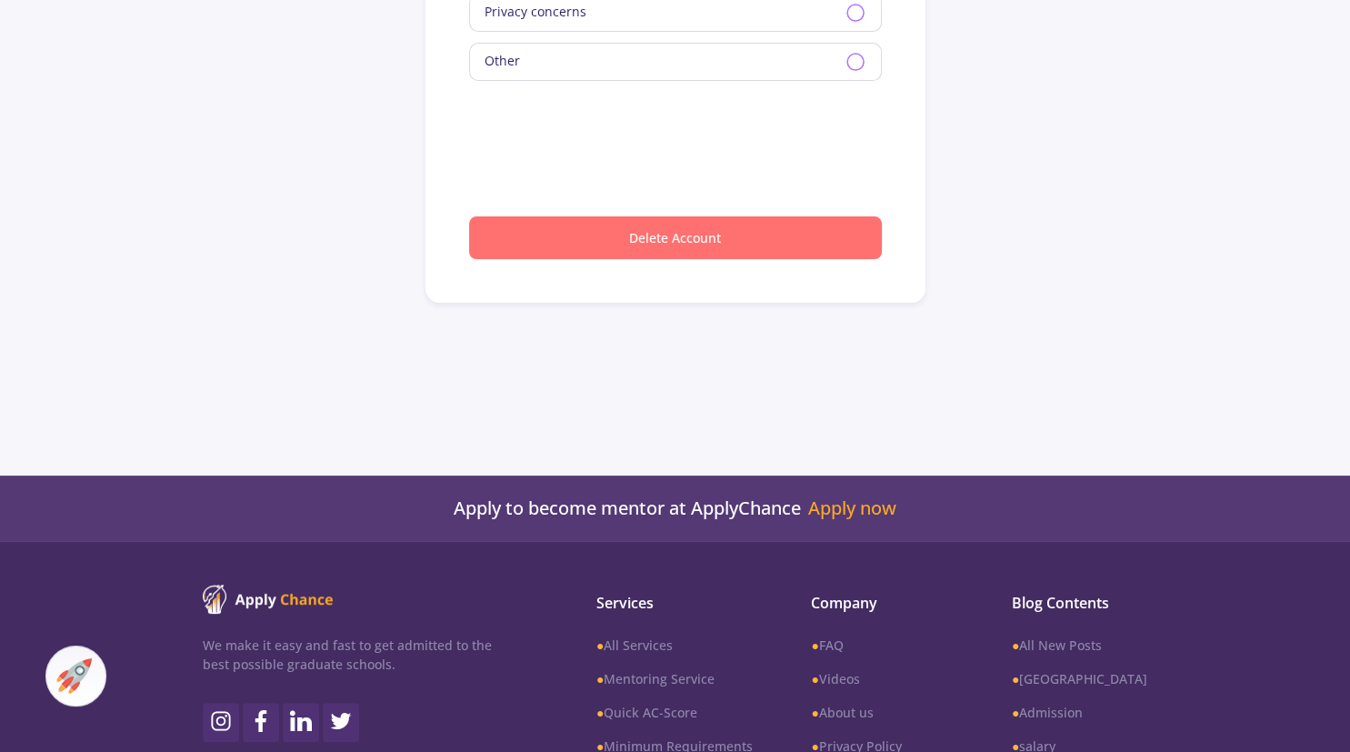
click at [681, 220] on button "Delete Account" at bounding box center [675, 237] width 413 height 43
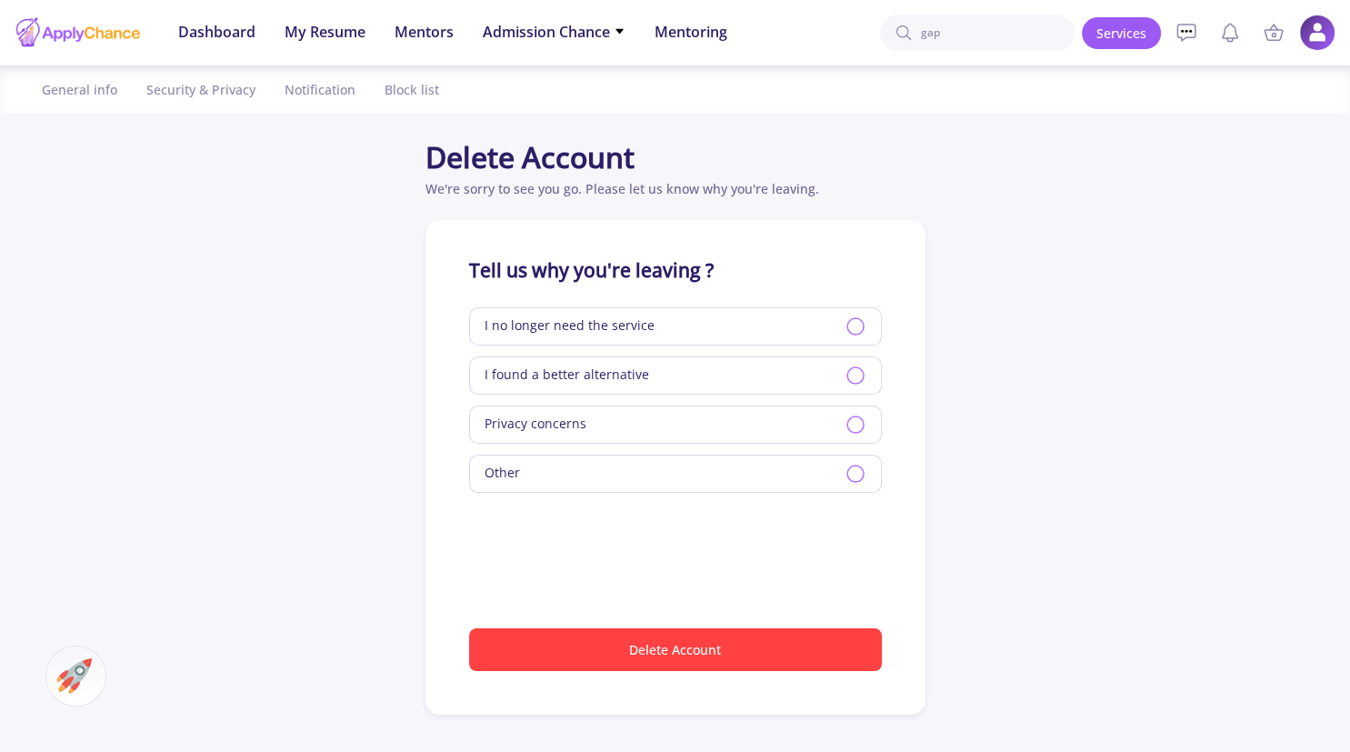
drag, startPoint x: 844, startPoint y: 418, endPoint x: 843, endPoint y: 440, distance: 21.8
click at [845, 418] on div "Privacy concerns" at bounding box center [675, 424] width 413 height 38
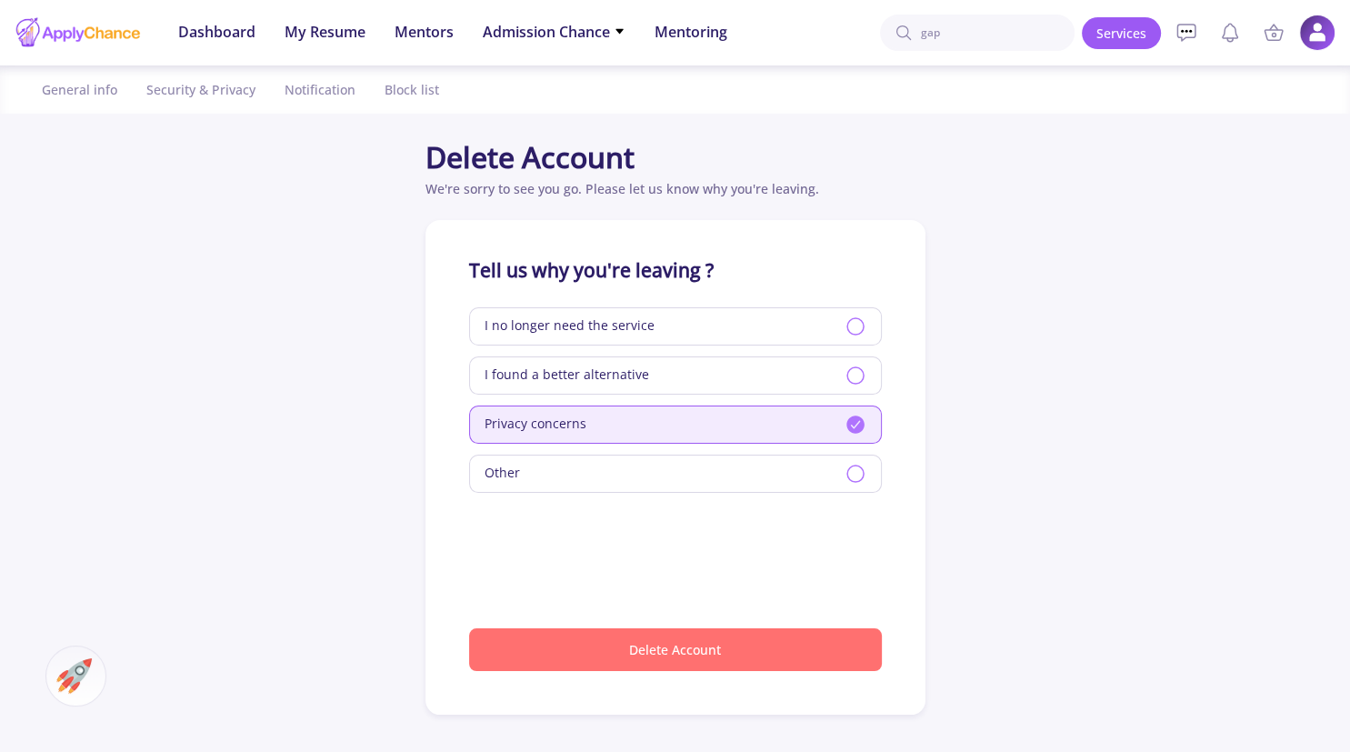
click at [675, 639] on button "Delete Account" at bounding box center [675, 649] width 413 height 43
type input "[EMAIL_ADDRESS][DOMAIN_NAME]"
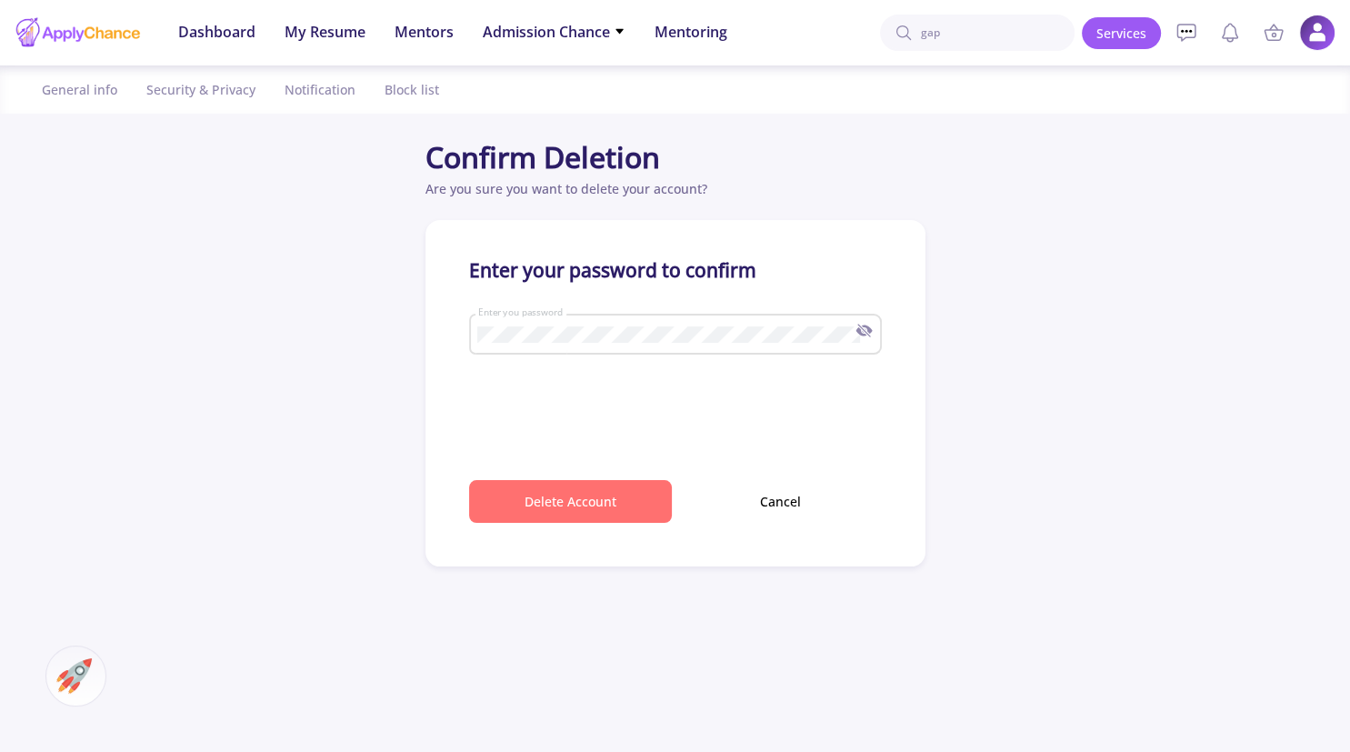
click at [542, 516] on button "Delete Account" at bounding box center [570, 501] width 203 height 43
click at [545, 515] on button "Delete Account" at bounding box center [570, 501] width 203 height 43
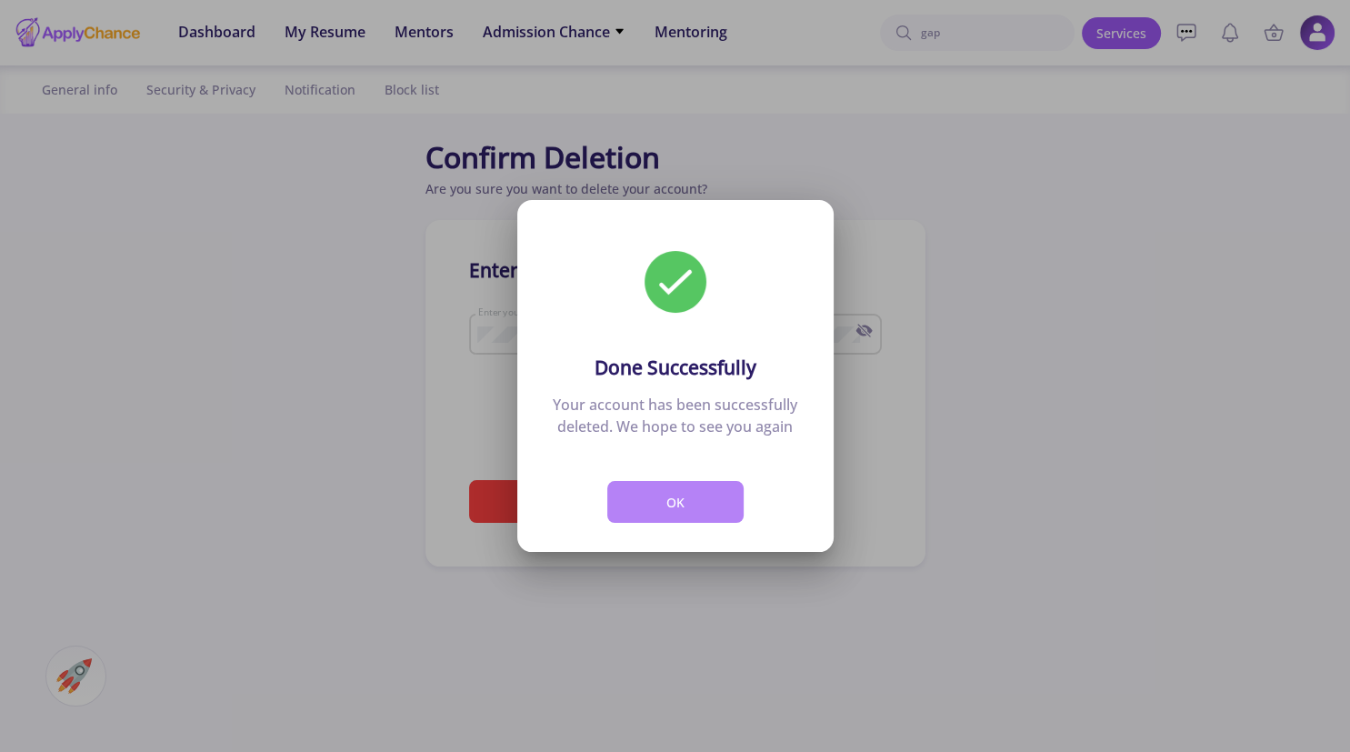
click at [660, 507] on button "OK" at bounding box center [675, 502] width 136 height 43
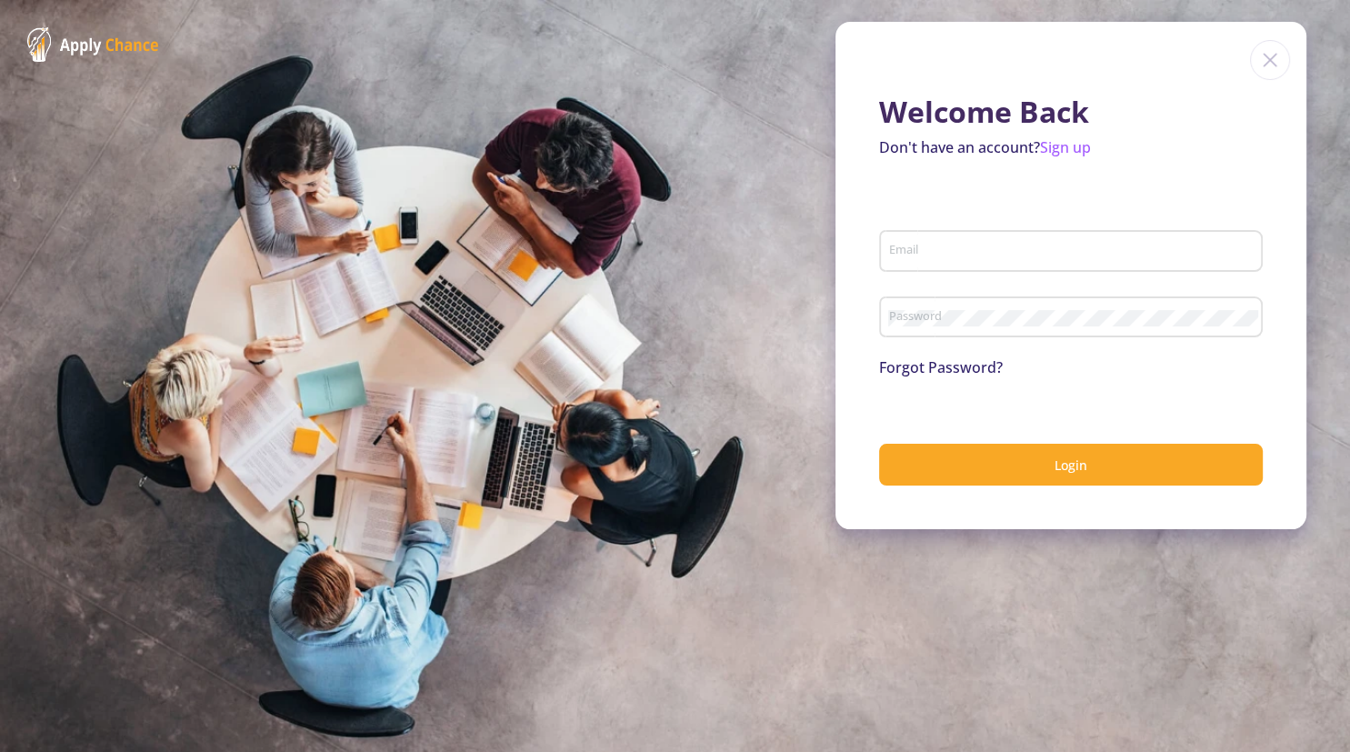
type input "[EMAIL_ADDRESS][DOMAIN_NAME]"
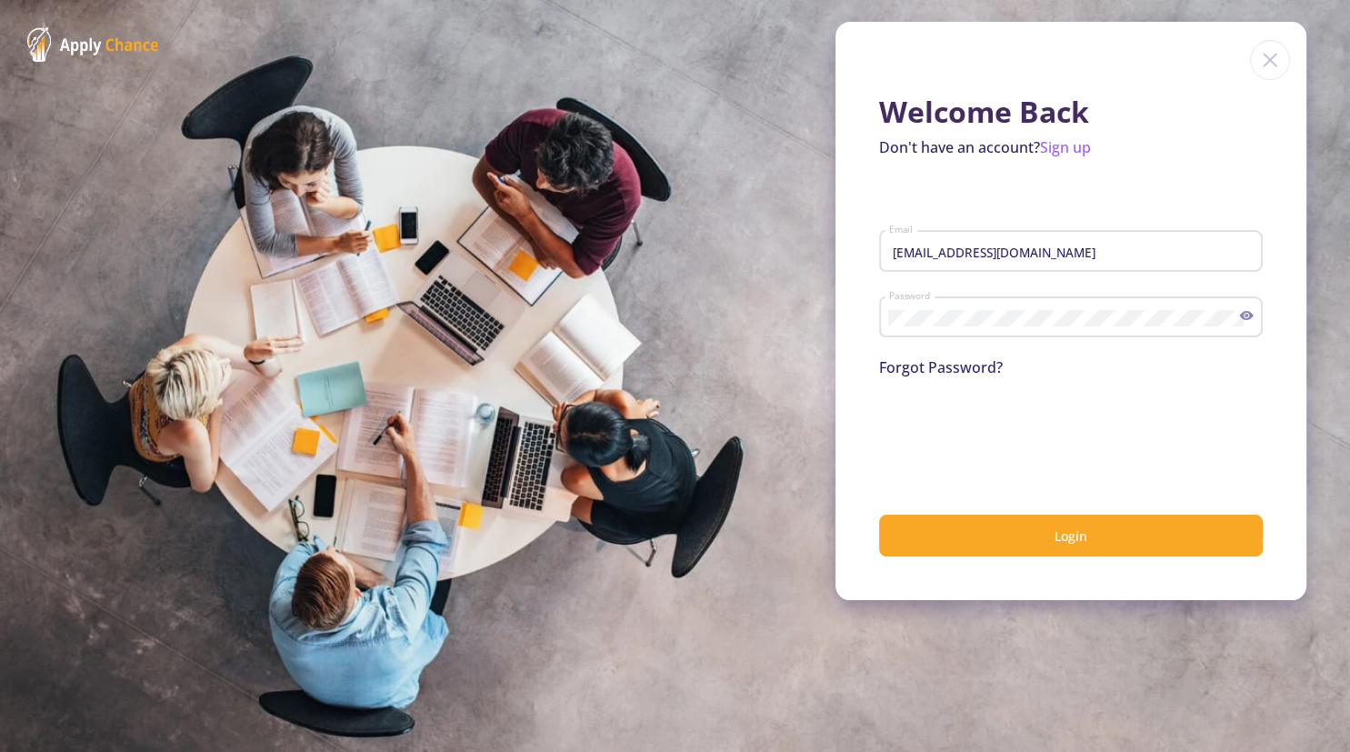
click at [1267, 64] on img at bounding box center [1270, 60] width 40 height 40
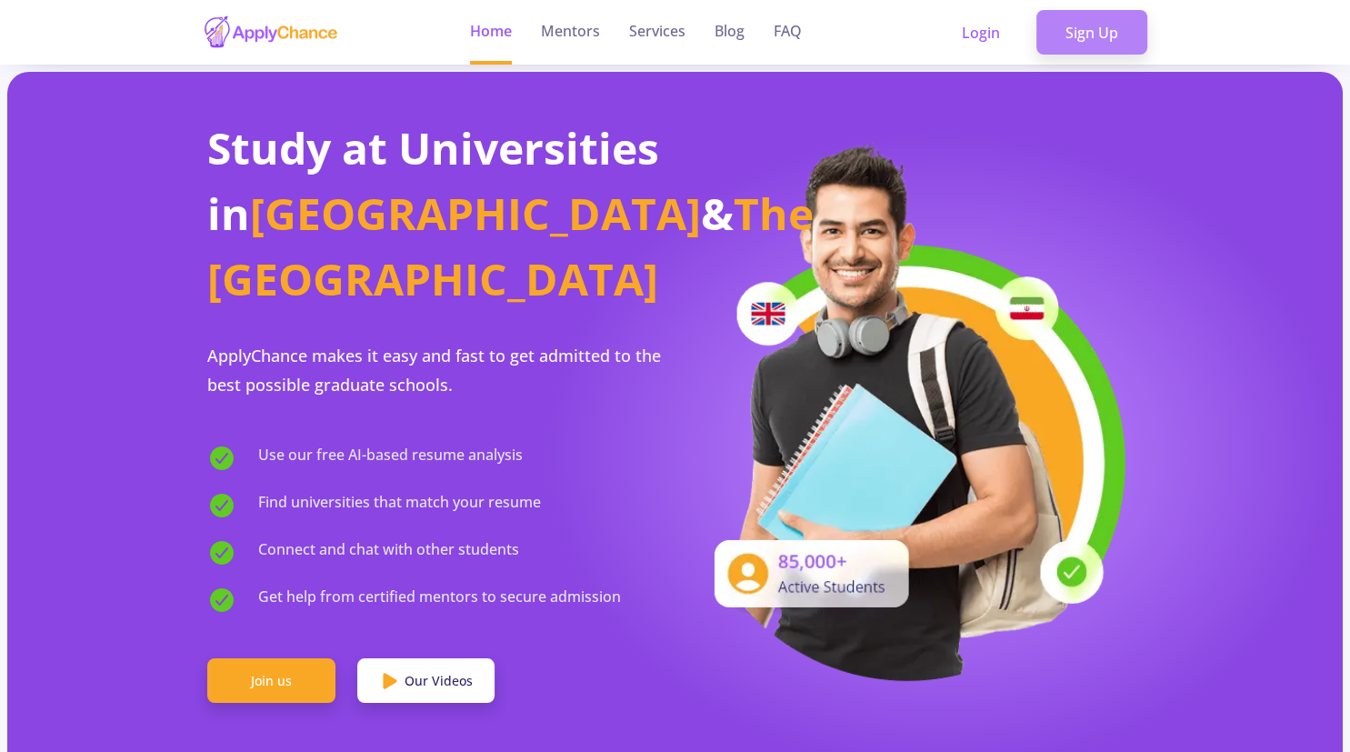
click at [1067, 37] on link "Sign Up" at bounding box center [1091, 32] width 111 height 45
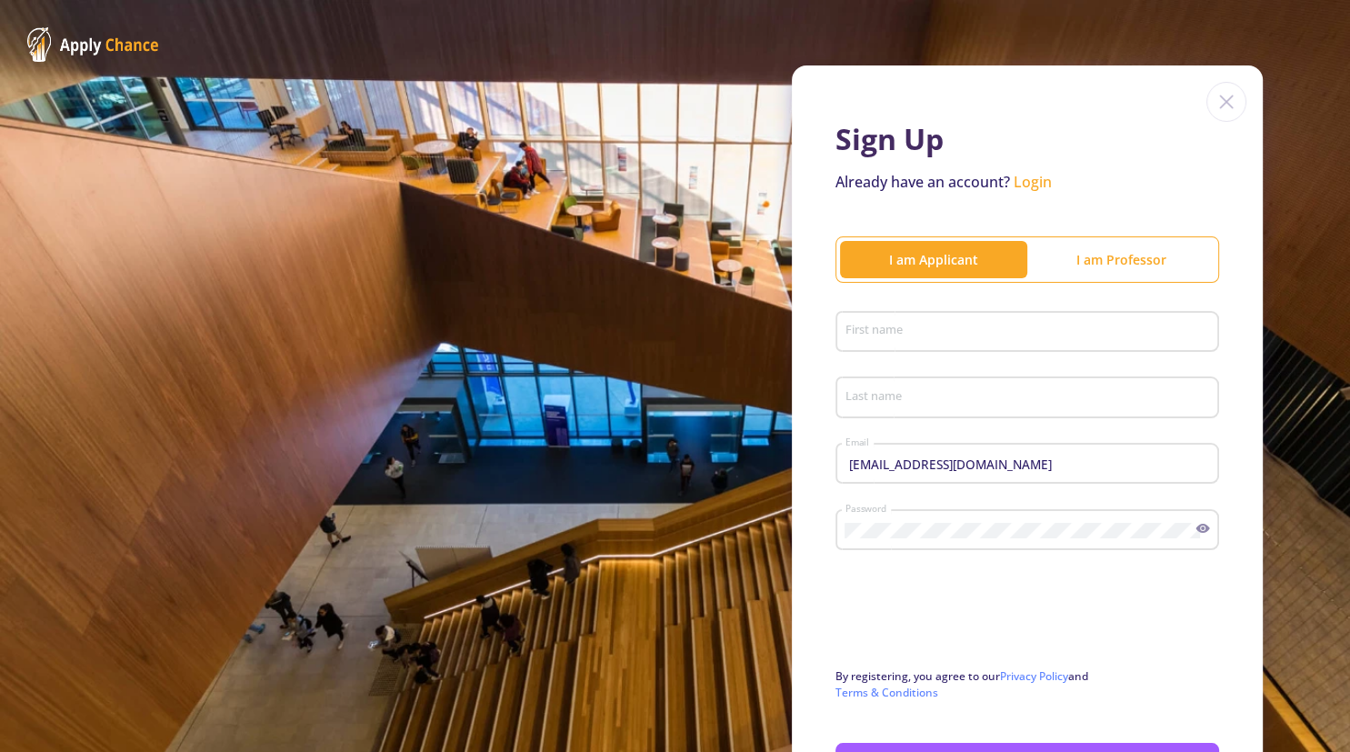
click at [1093, 248] on div "I am Professor" at bounding box center [1120, 259] width 187 height 36
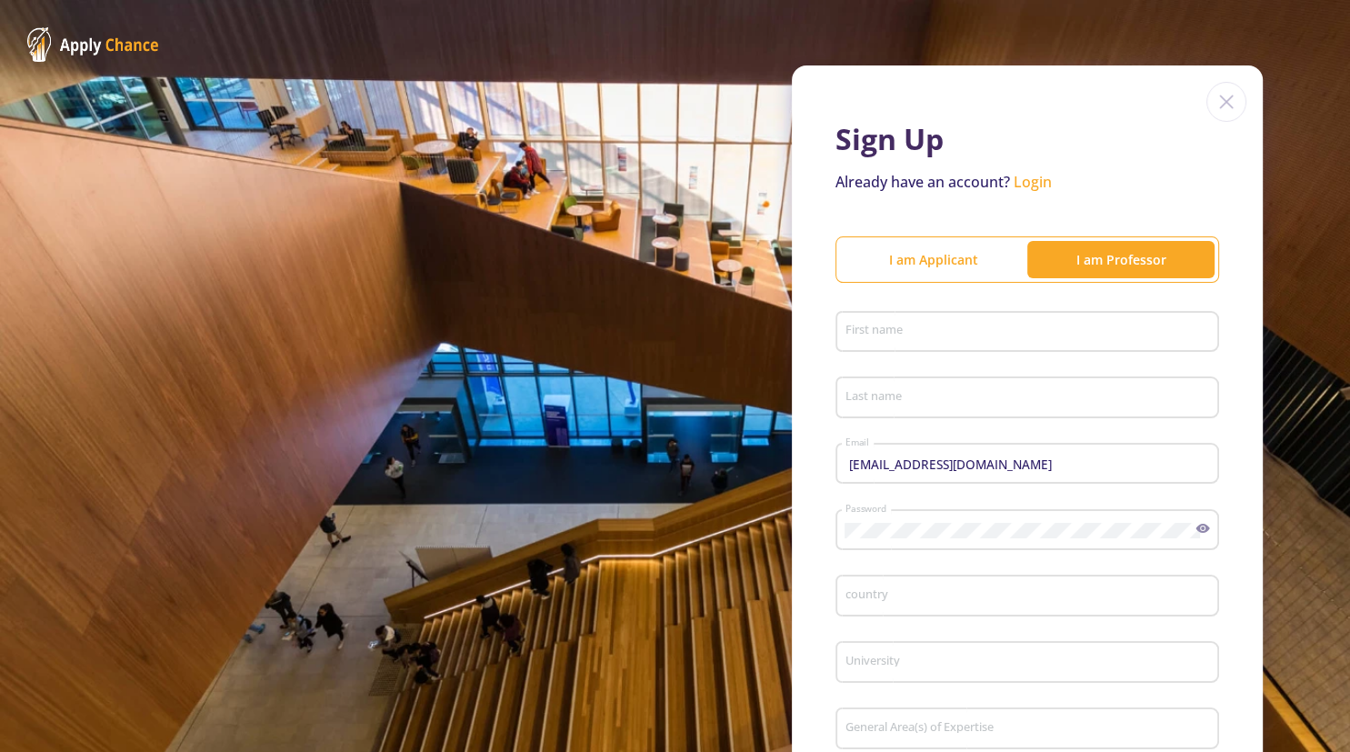
click at [916, 269] on div "I am Applicant" at bounding box center [933, 259] width 187 height 36
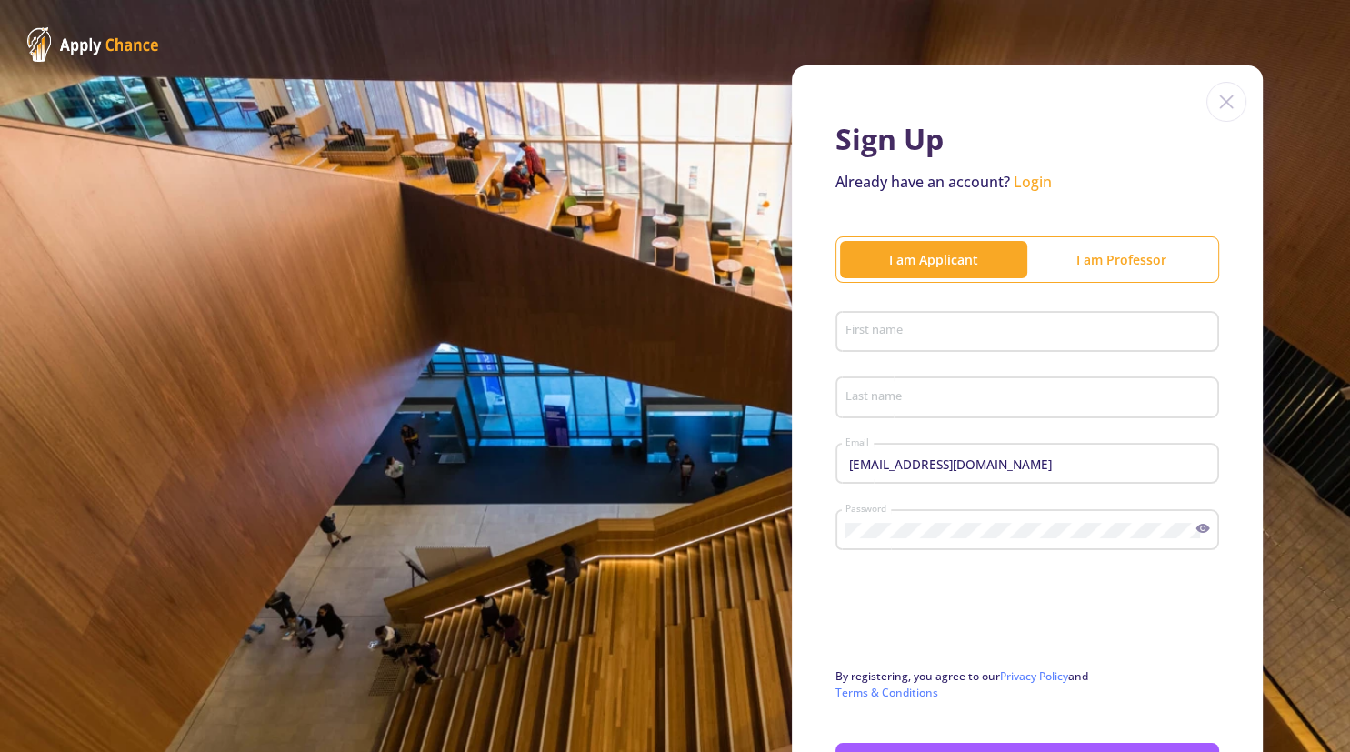
click at [907, 336] on input "First name" at bounding box center [1030, 333] width 371 height 16
type input "Ali"
click at [894, 397] on input "Last name" at bounding box center [1030, 398] width 371 height 16
type input "Moharami"
click at [951, 469] on input "[EMAIL_ADDRESS][DOMAIN_NAME]" at bounding box center [1030, 464] width 371 height 16
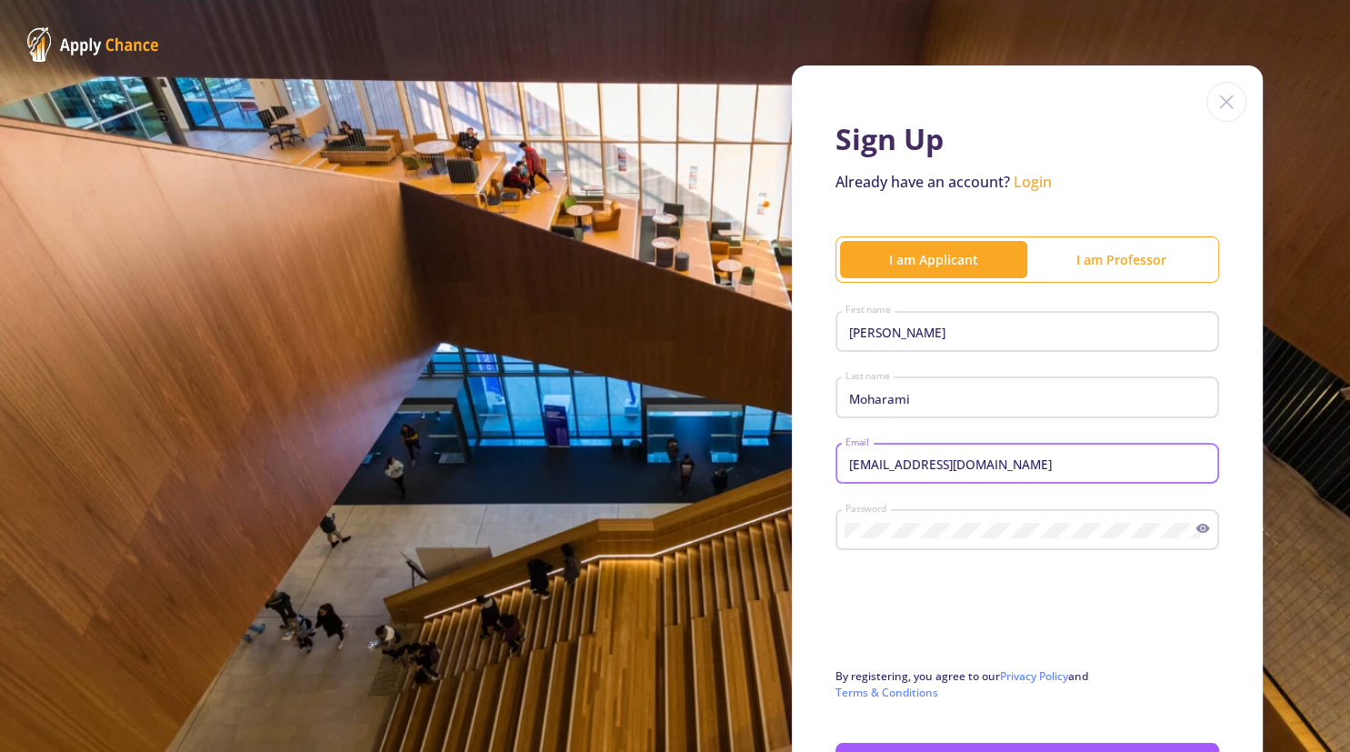
click at [1215, 456] on input "[EMAIL_ADDRESS][DOMAIN_NAME]" at bounding box center [1030, 464] width 371 height 16
click at [1228, 96] on img at bounding box center [1226, 102] width 40 height 40
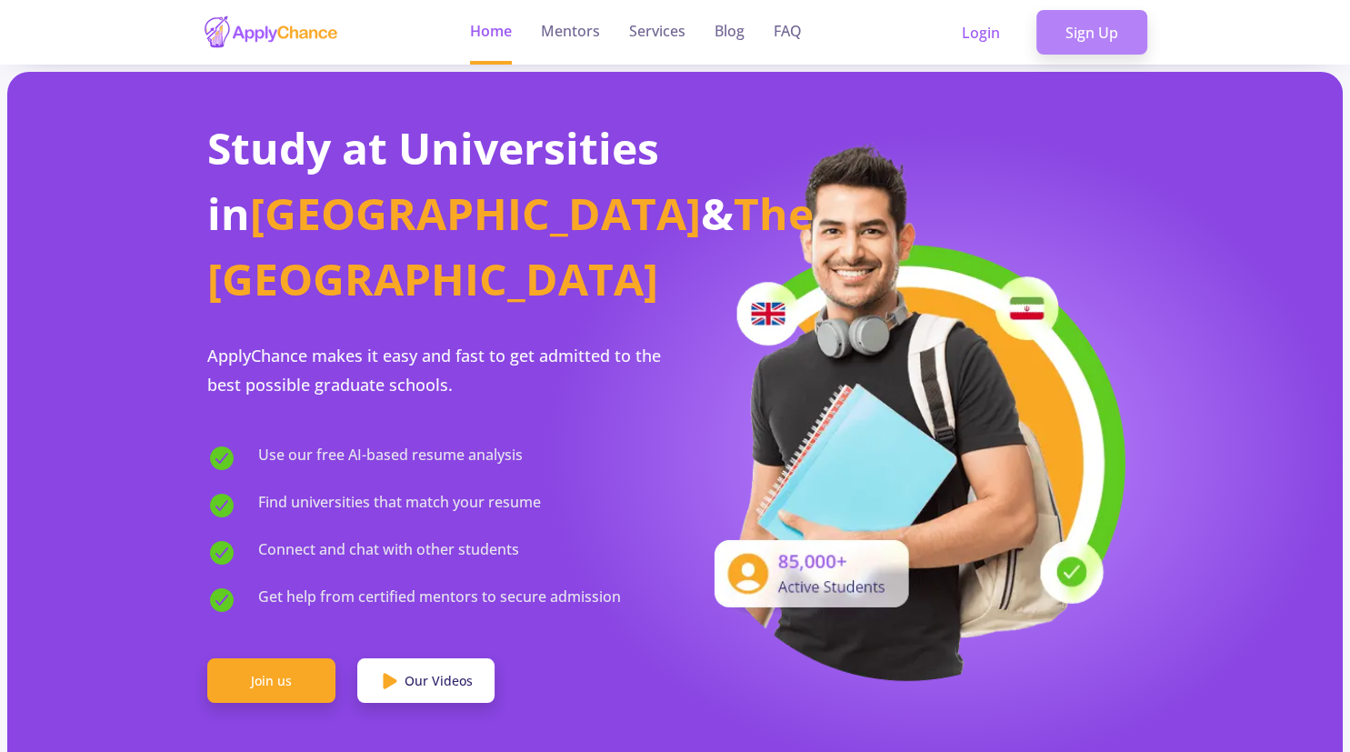
click at [1115, 36] on link "Sign Up" at bounding box center [1091, 32] width 111 height 45
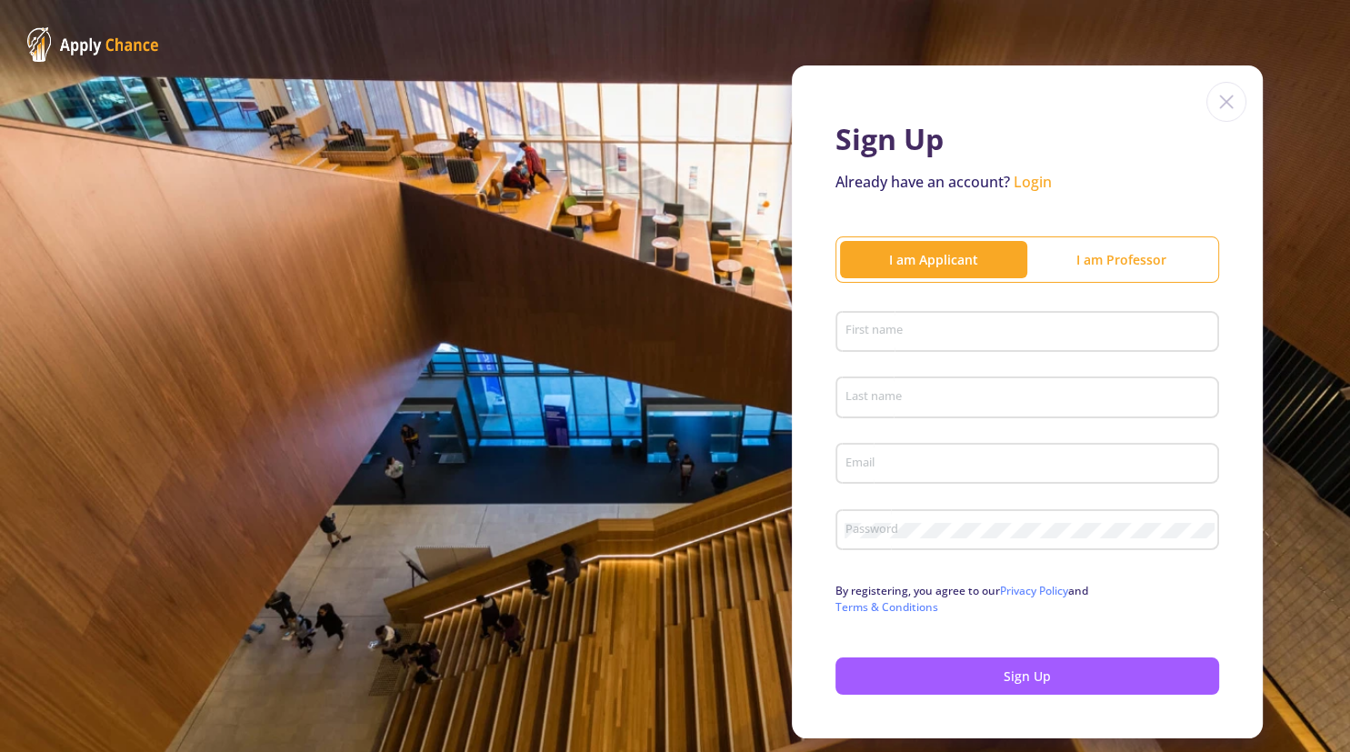
type input "[EMAIL_ADDRESS][DOMAIN_NAME]"
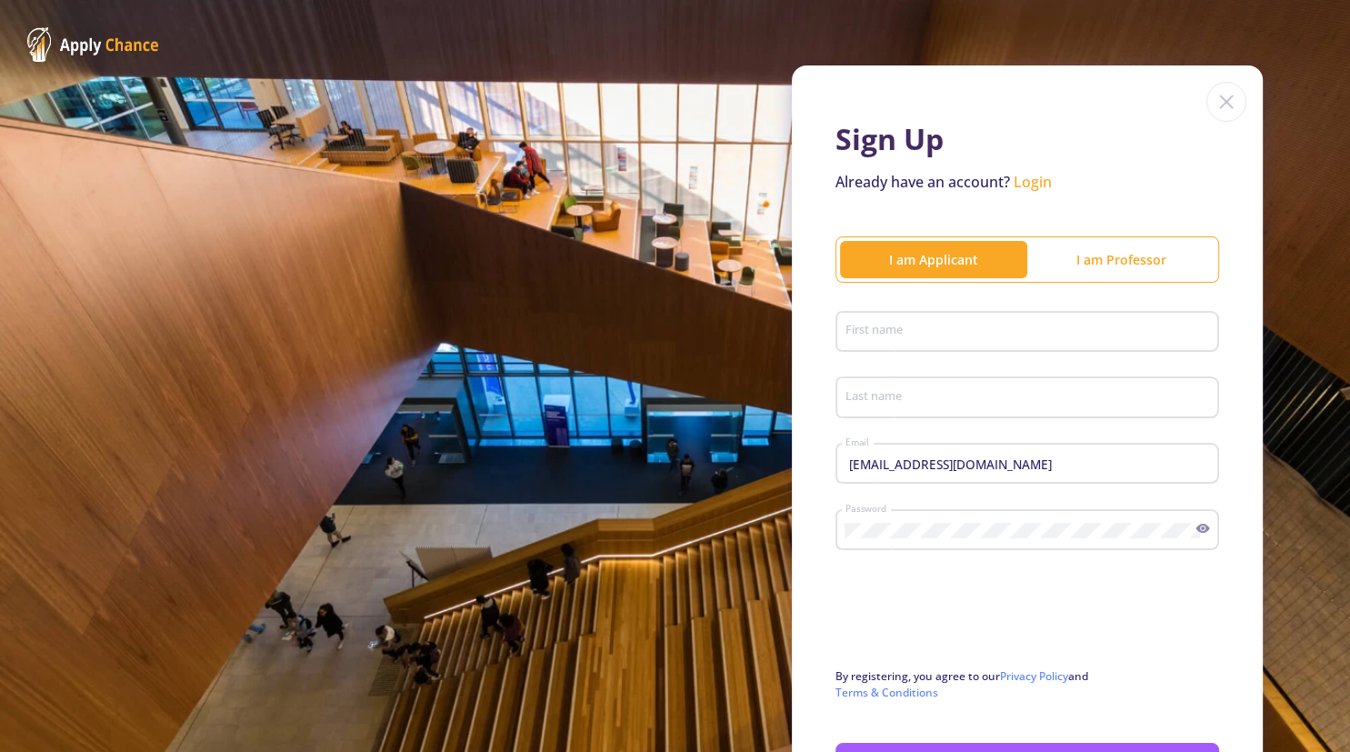
click at [905, 330] on input "First name" at bounding box center [1030, 333] width 371 height 16
type input "Ali"
click at [933, 385] on div "Last name" at bounding box center [1028, 393] width 366 height 47
type input "Moharami"
click at [966, 471] on input "[EMAIL_ADDRESS][DOMAIN_NAME]" at bounding box center [1030, 464] width 371 height 16
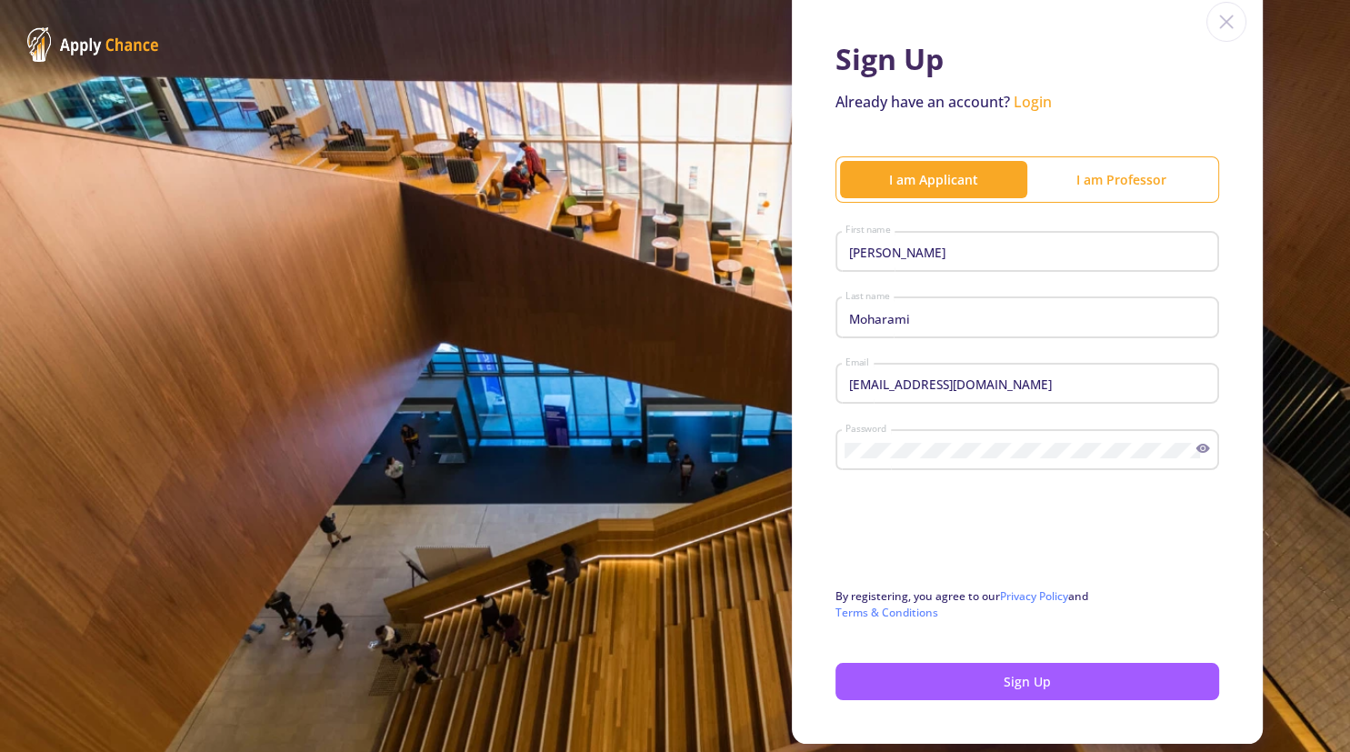
scroll to position [138, 0]
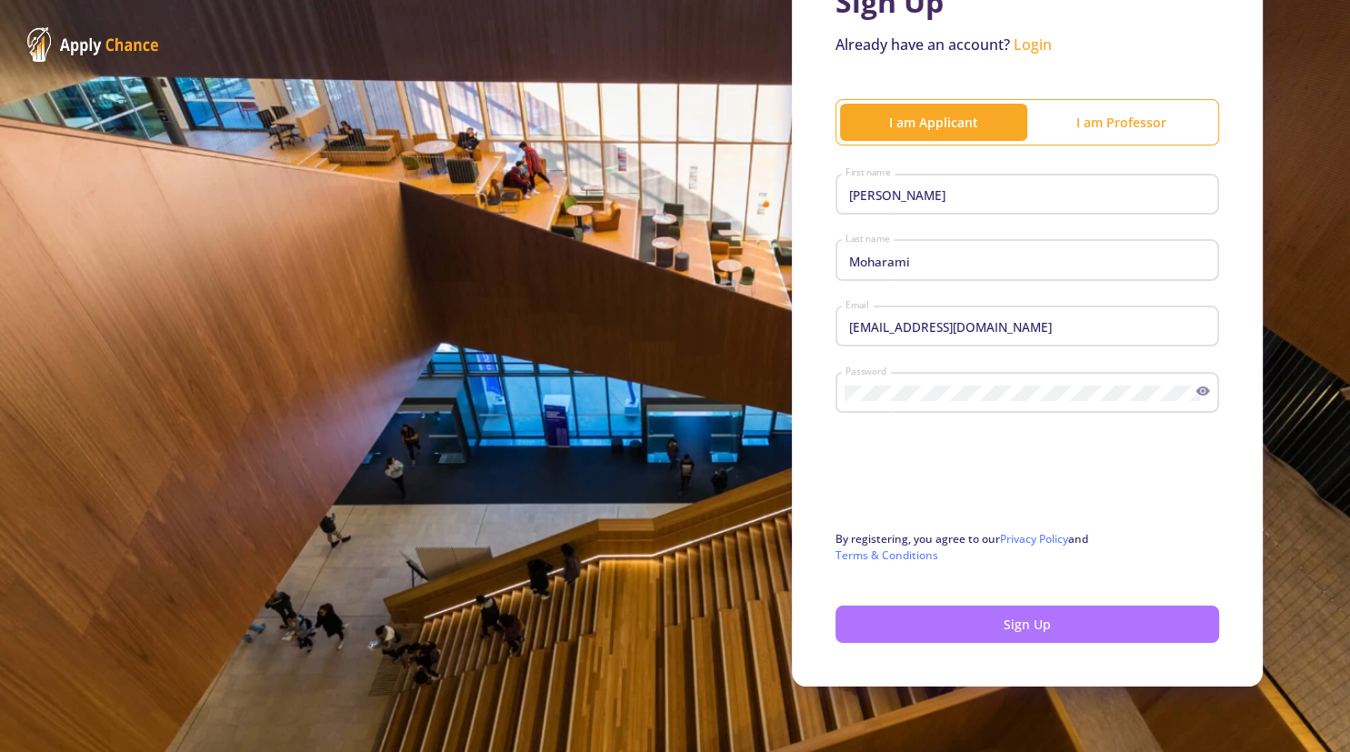
click at [978, 631] on button "Sign Up" at bounding box center [1027, 623] width 384 height 37
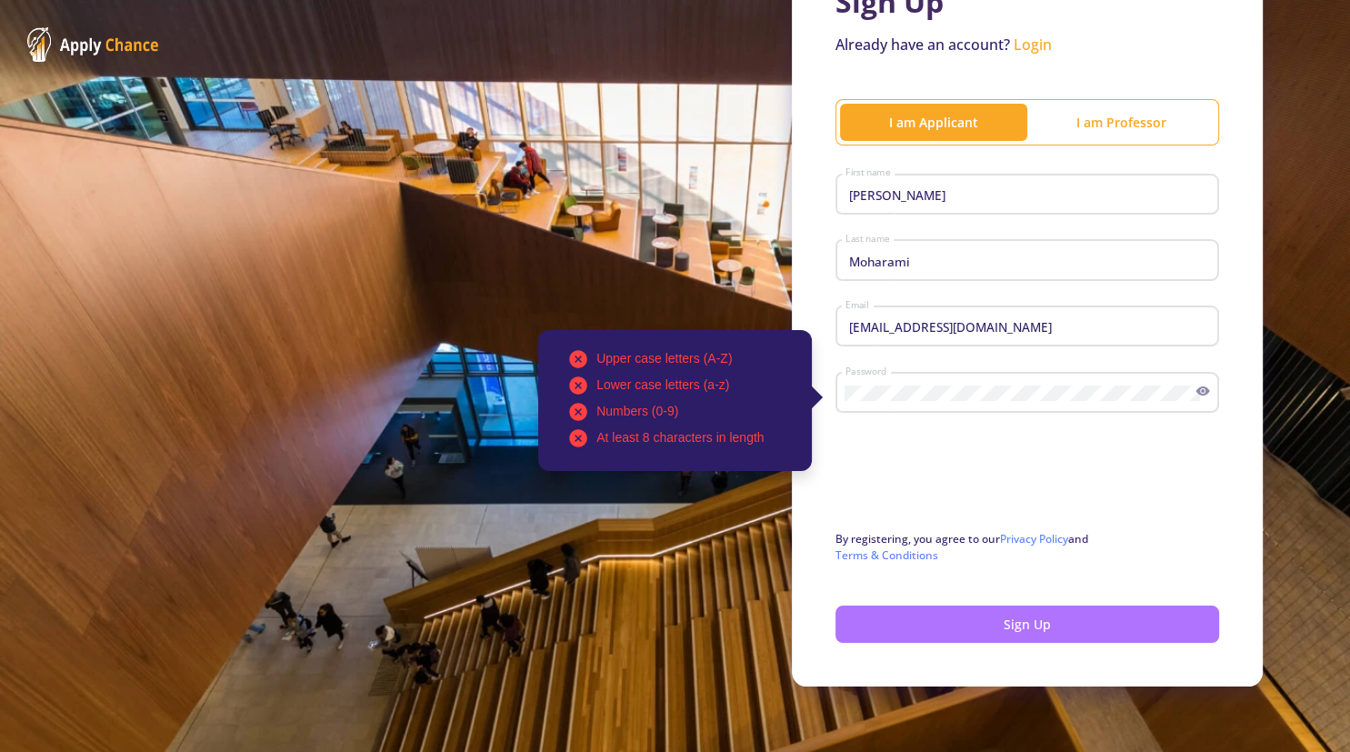
click at [978, 631] on button "Sign Up" at bounding box center [1027, 623] width 384 height 37
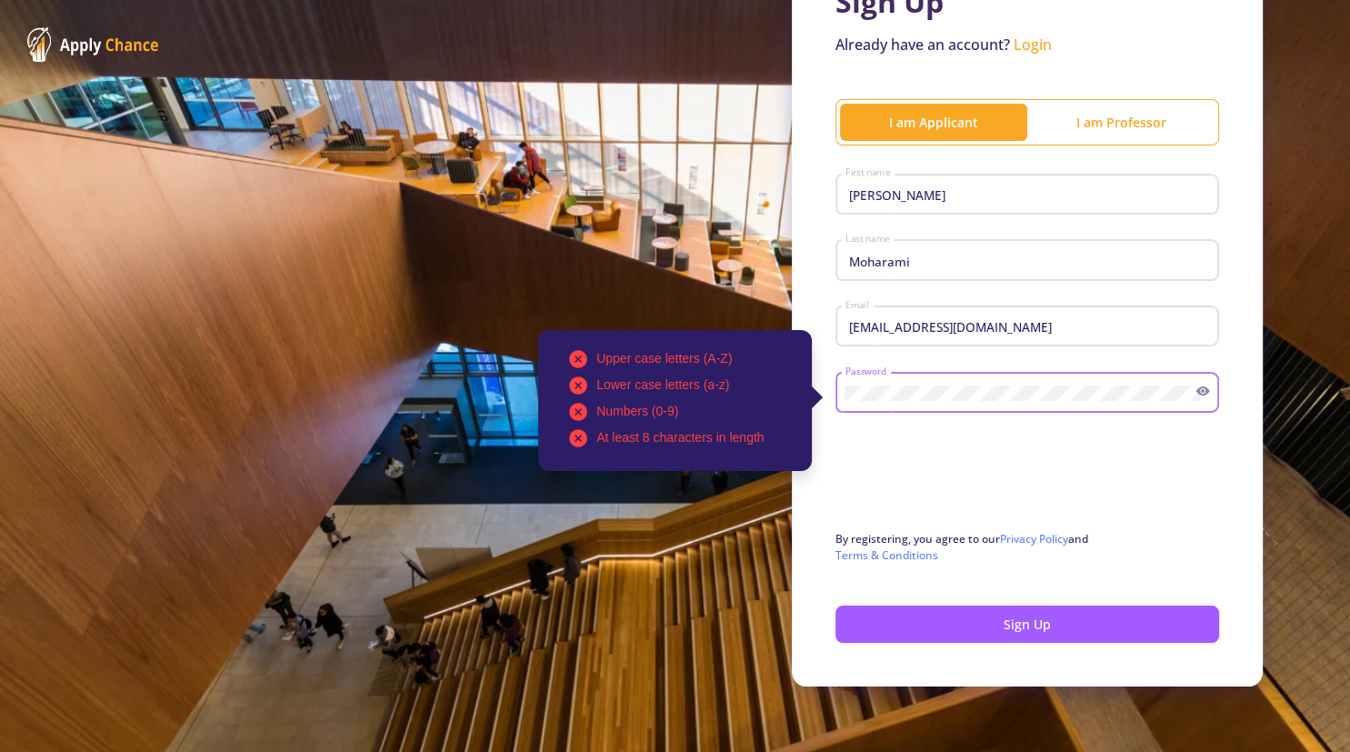
click at [1200, 382] on div "Upper case letters (A-Z) Lower case letters (a-z) Numbers (0-9) At least 8 char…" at bounding box center [1027, 388] width 384 height 47
click at [1201, 387] on icon at bounding box center [1203, 390] width 14 height 9
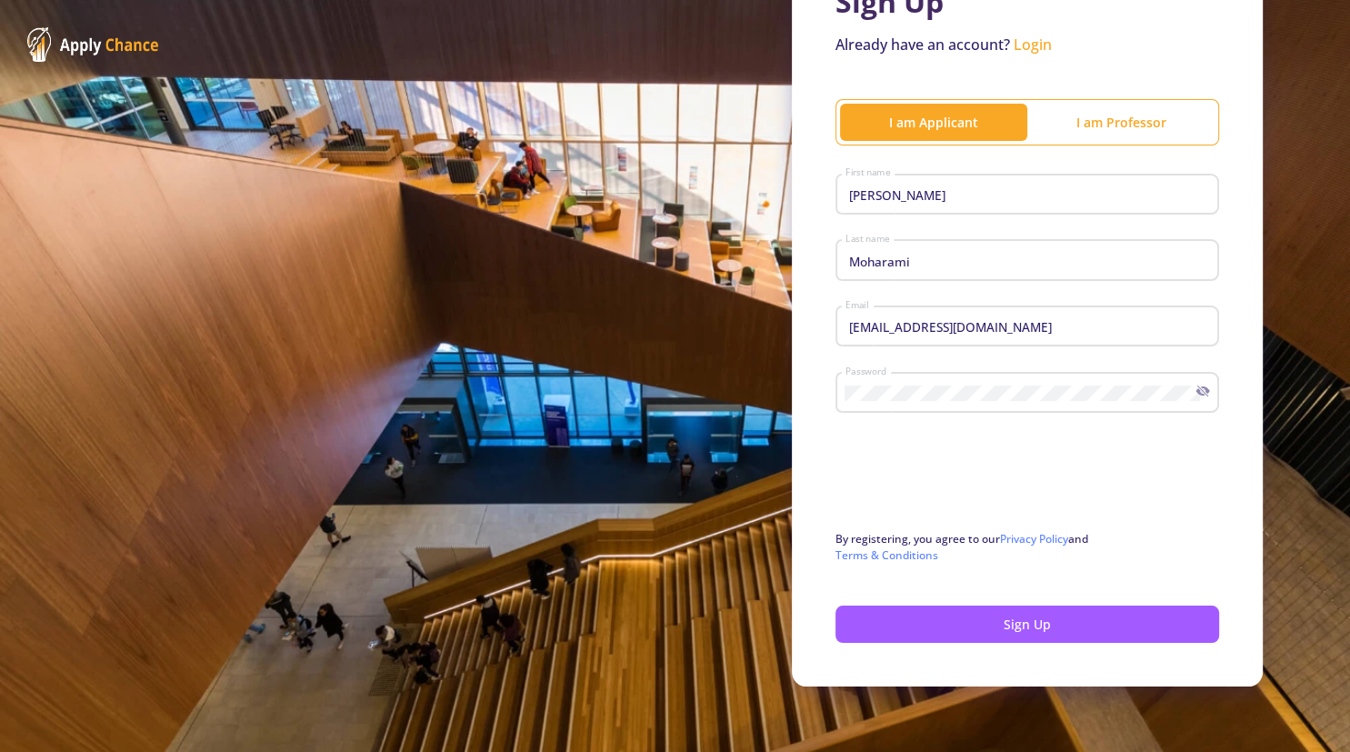
click at [695, 485] on div "Sign Up Already have an account? Login I am Applicant I am Professor Ali First …" at bounding box center [675, 307] width 1350 height 889
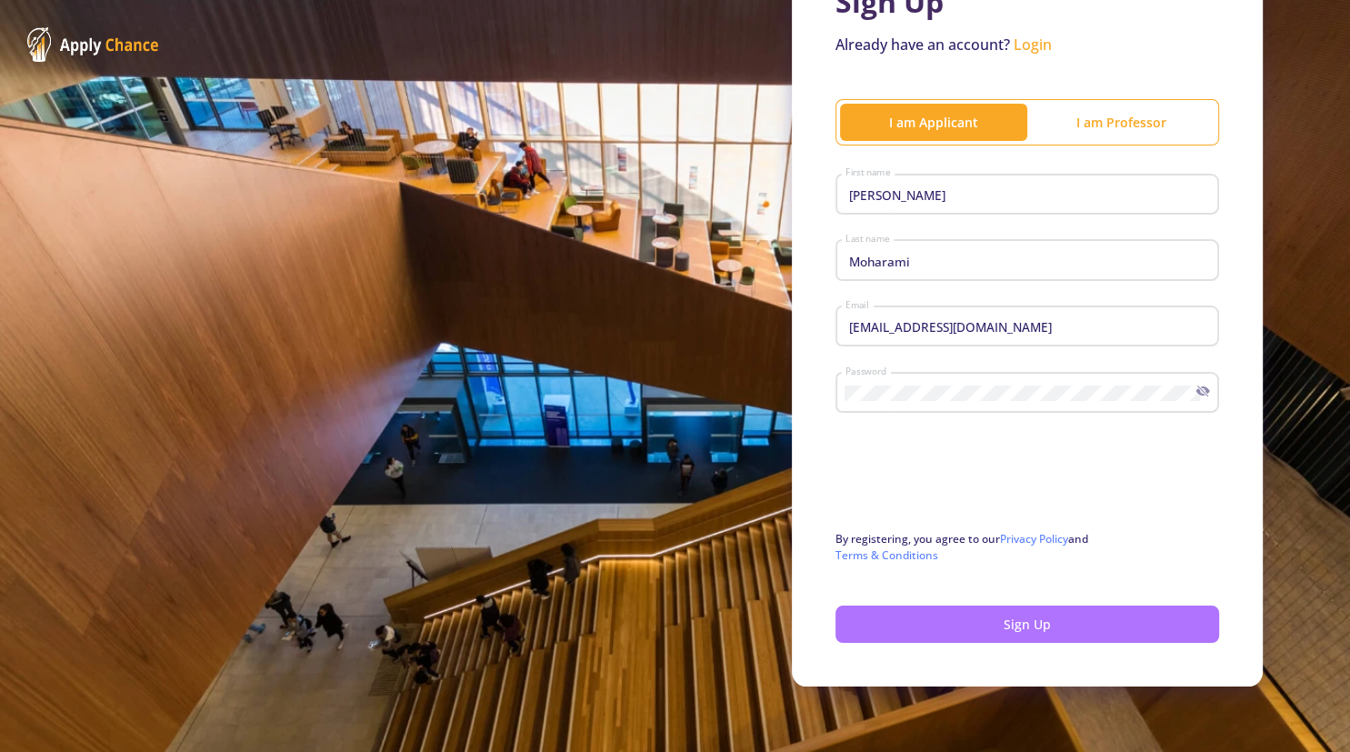
click at [988, 635] on button "Sign Up" at bounding box center [1027, 623] width 384 height 37
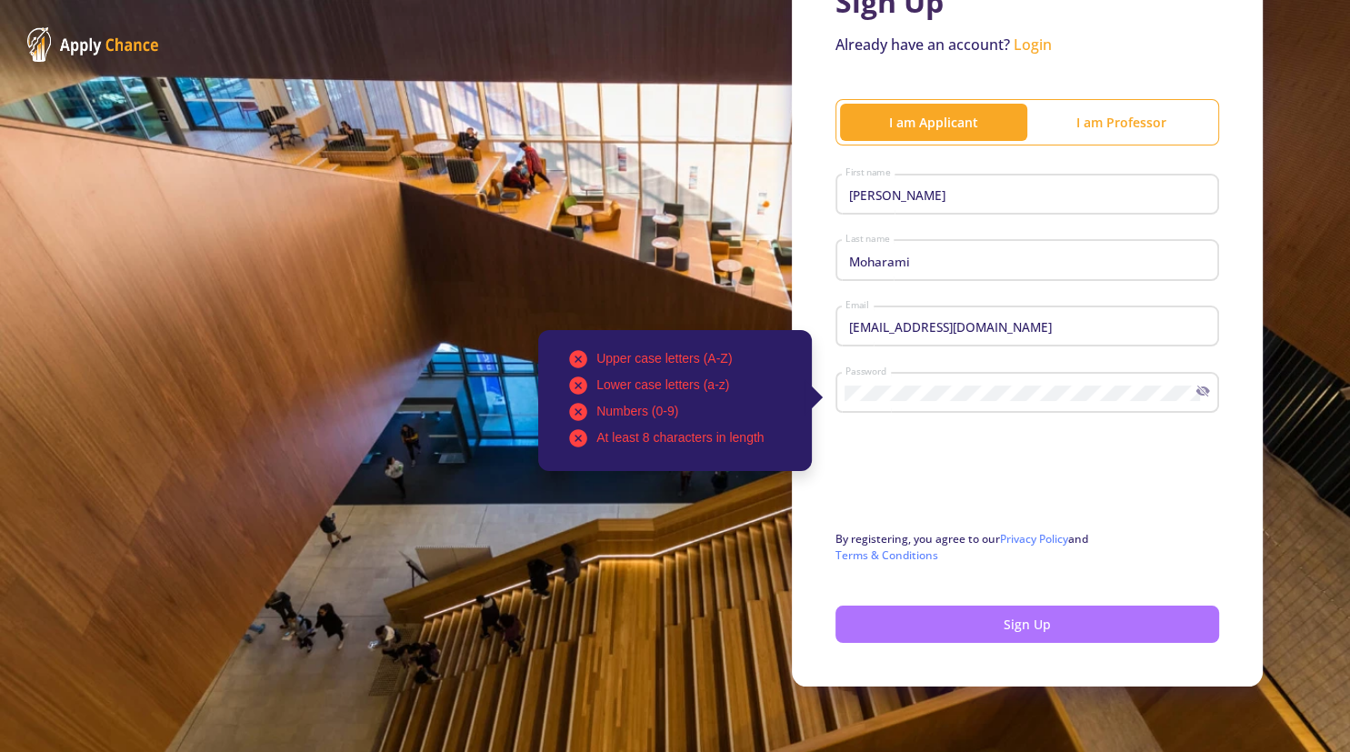
click at [989, 635] on button "Sign Up" at bounding box center [1027, 623] width 384 height 37
click at [992, 637] on button "Sign Up" at bounding box center [1027, 623] width 384 height 37
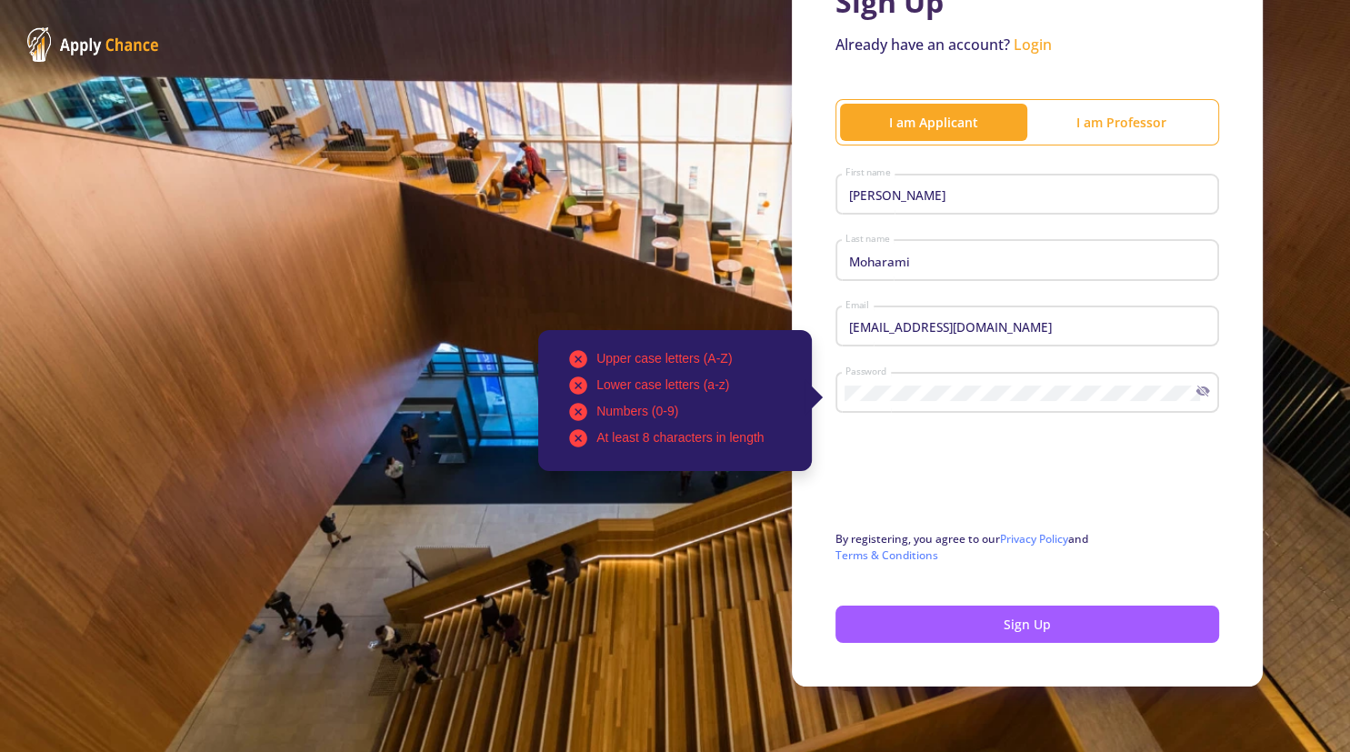
scroll to position [0, 0]
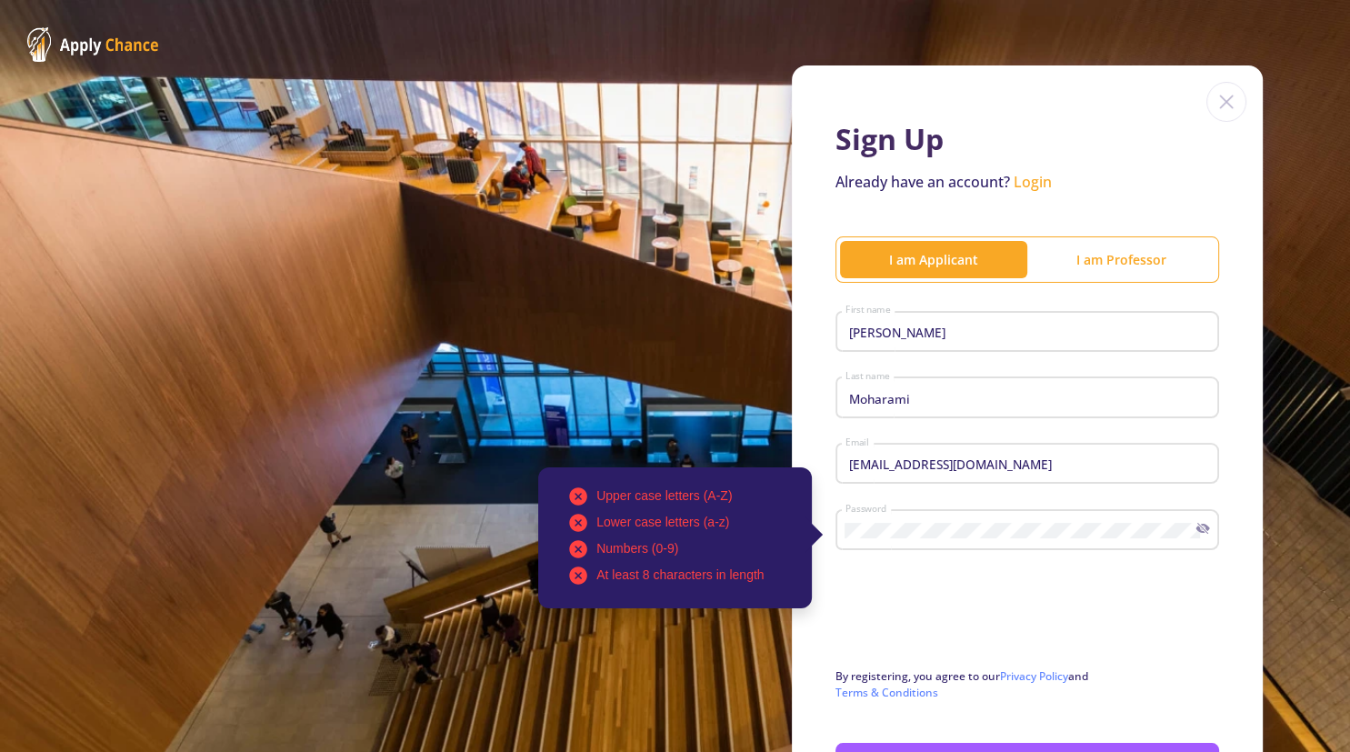
click at [1225, 96] on img at bounding box center [1226, 102] width 40 height 40
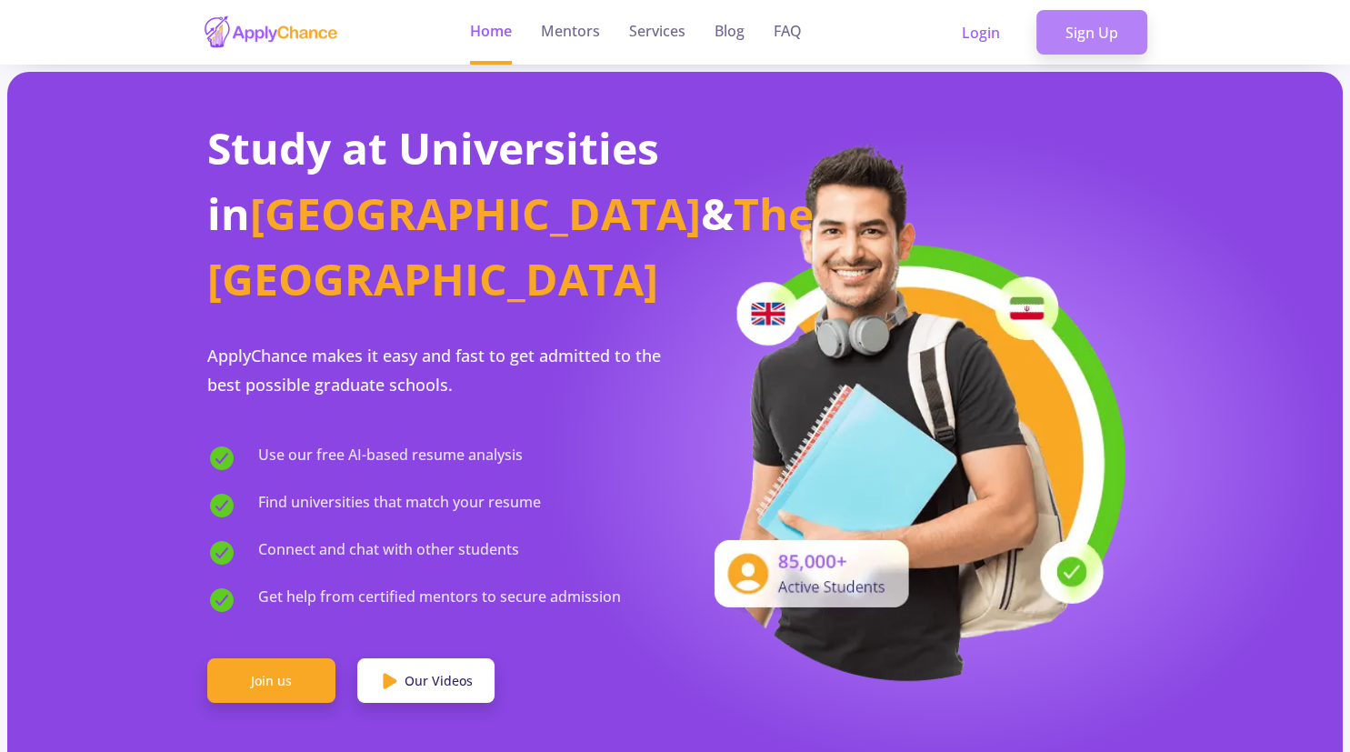
click at [1093, 43] on link "Sign Up" at bounding box center [1091, 32] width 111 height 45
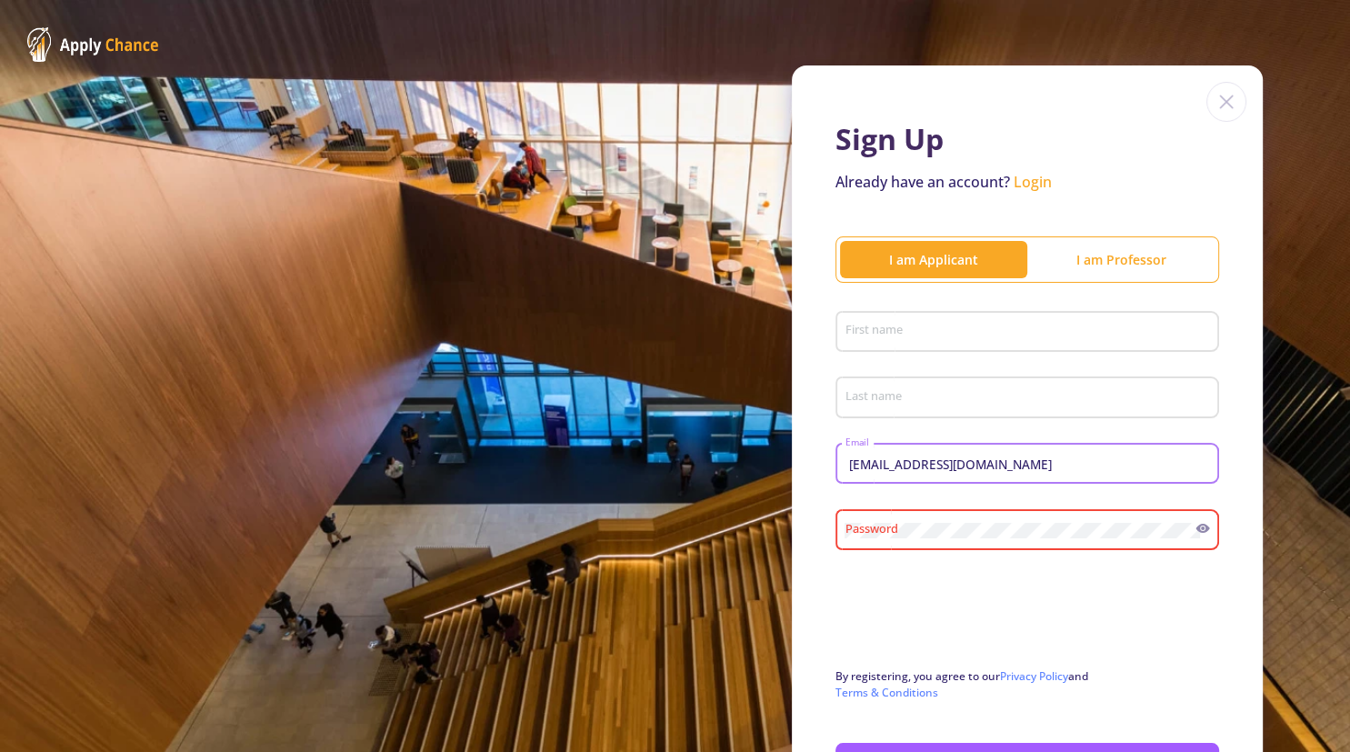
drag, startPoint x: 1020, startPoint y: 459, endPoint x: 631, endPoint y: 471, distance: 389.3
click at [845, 471] on input "[EMAIL_ADDRESS][DOMAIN_NAME]" at bounding box center [1030, 464] width 371 height 16
click at [684, 489] on div "Sign Up Already have an account? Login I am Applicant I am Professor First name…" at bounding box center [675, 444] width 1350 height 889
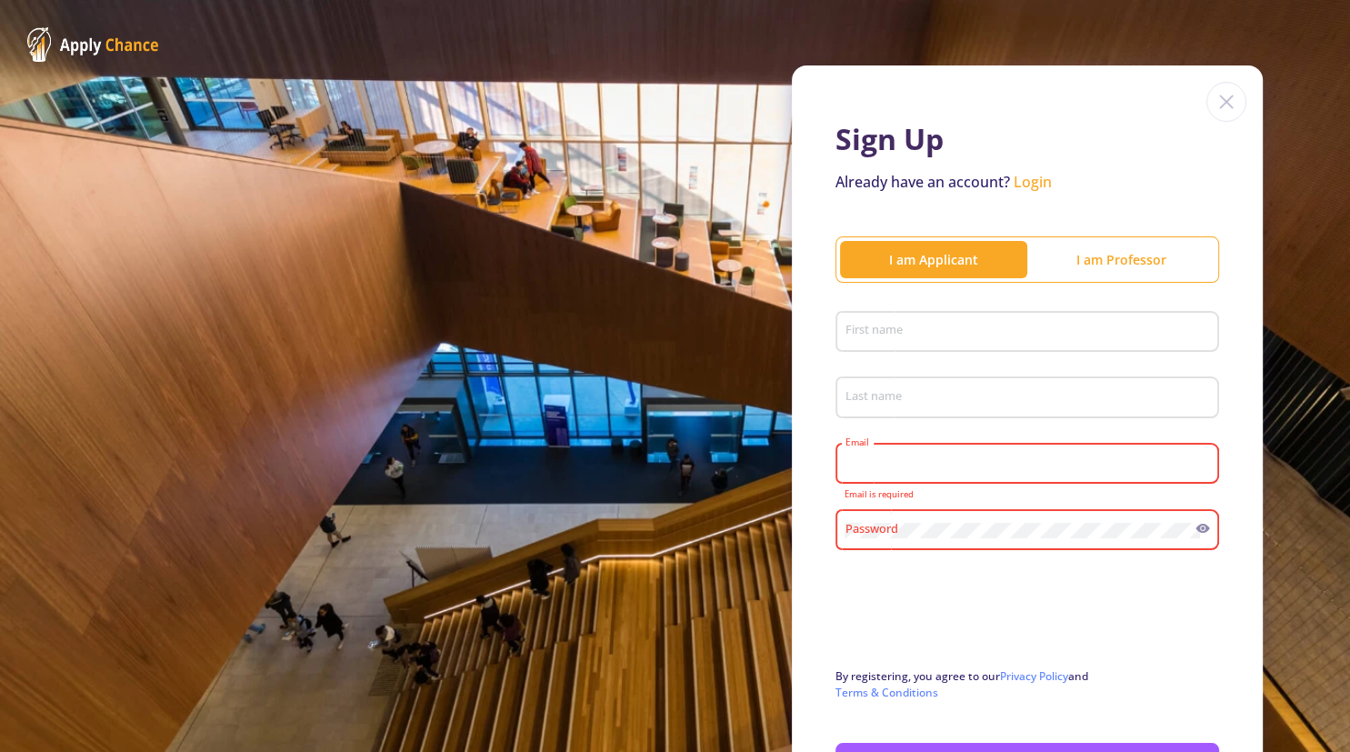
click at [1139, 625] on div at bounding box center [1027, 618] width 384 height 71
click at [904, 467] on input "Email" at bounding box center [1030, 464] width 371 height 16
click at [900, 330] on input "First name" at bounding box center [1030, 333] width 371 height 16
type input "Ali"
click at [900, 404] on input "Last name" at bounding box center [1030, 398] width 371 height 16
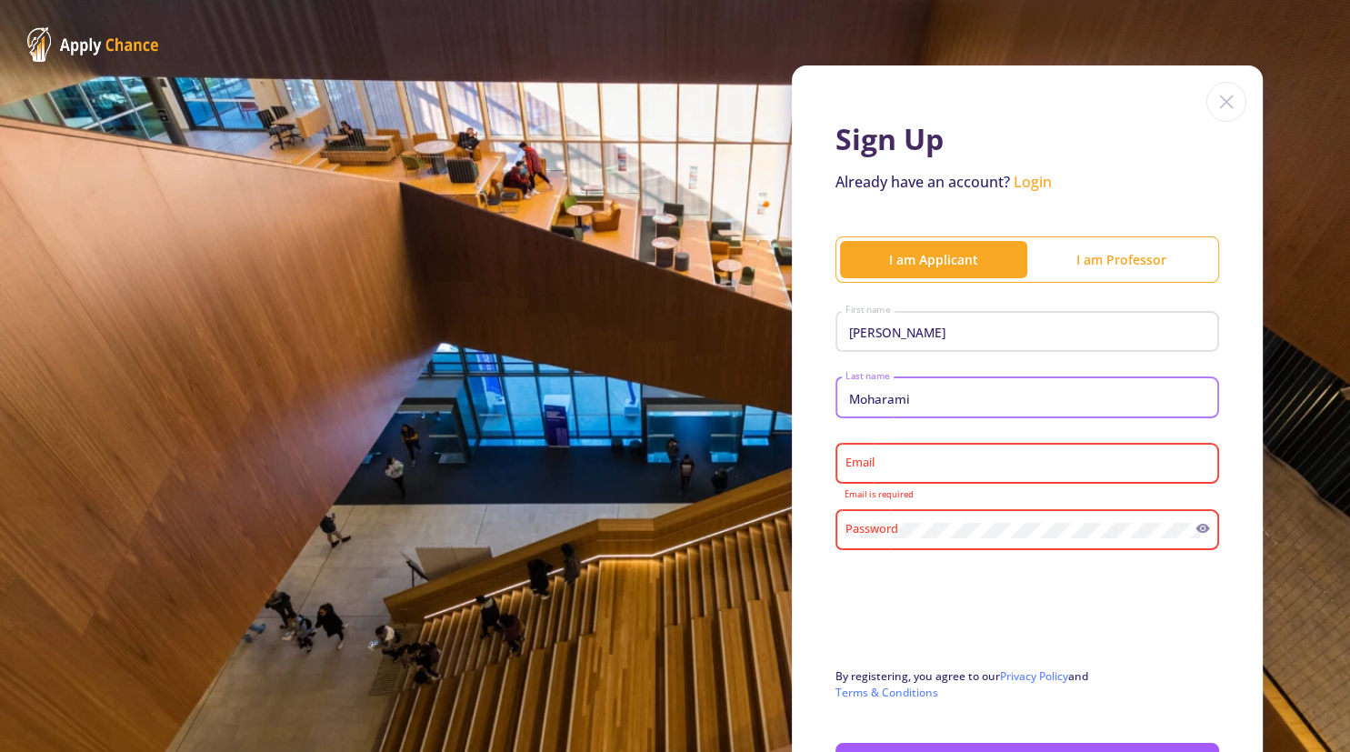
type input "Moharami"
click at [908, 482] on div "Email" at bounding box center [1028, 459] width 366 height 47
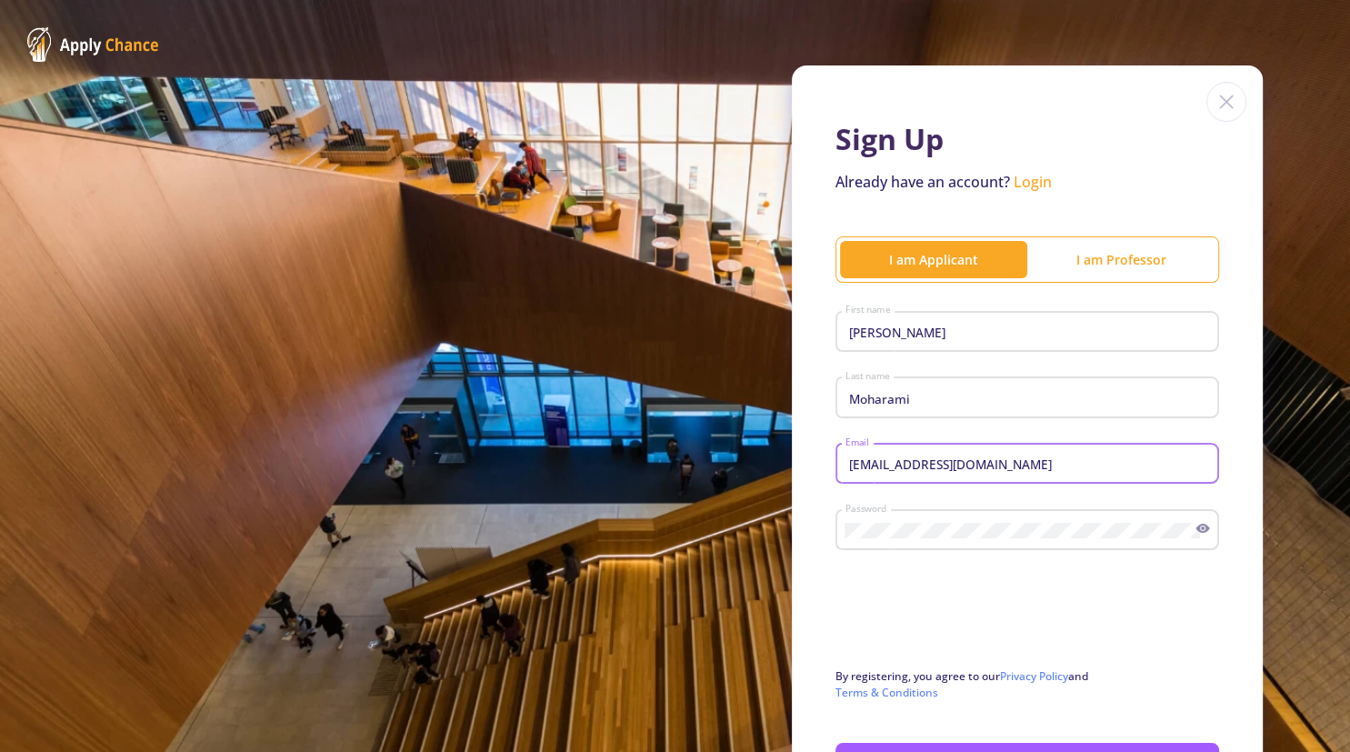
type input "[EMAIL_ADDRESS][DOMAIN_NAME]"
click at [1215, 723] on form "Ali First name Moharami Last name alimoharami1989@gmail.com Email Password Uppe…" at bounding box center [1027, 543] width 384 height 476
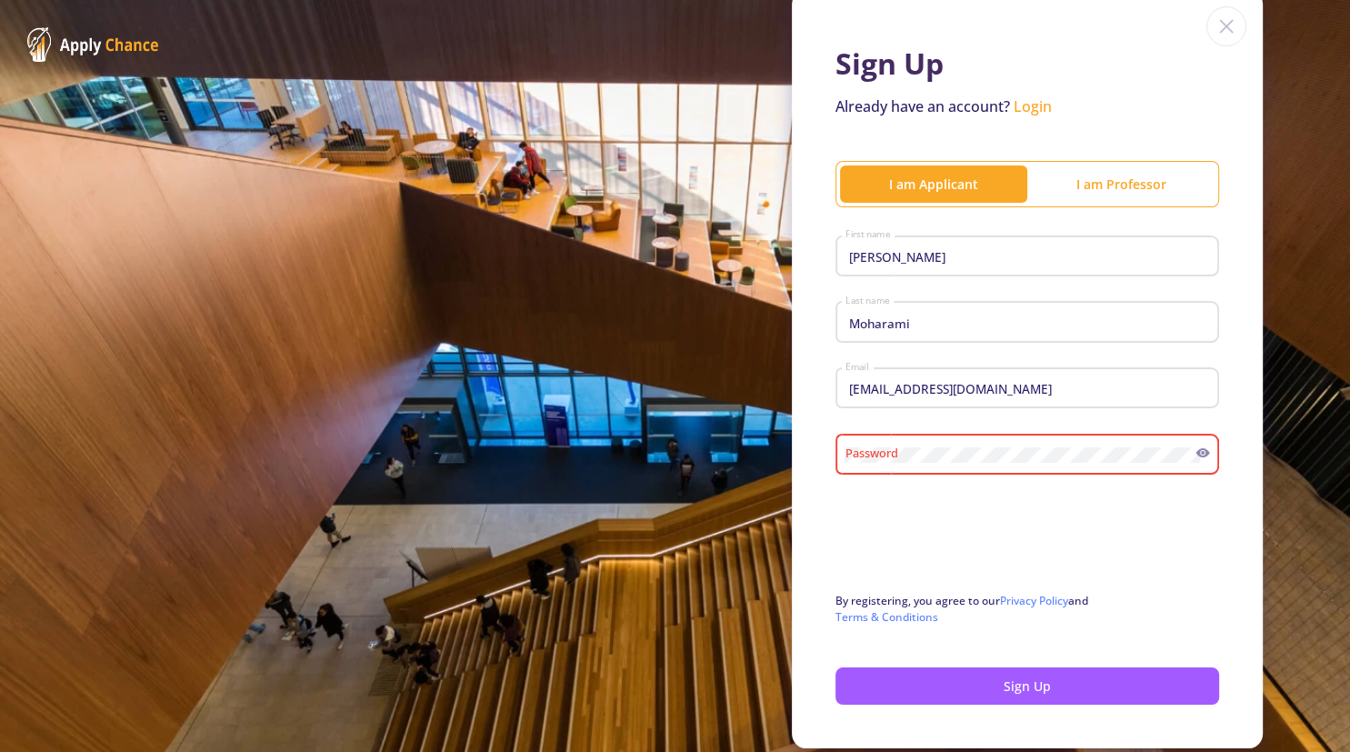
scroll to position [117, 0]
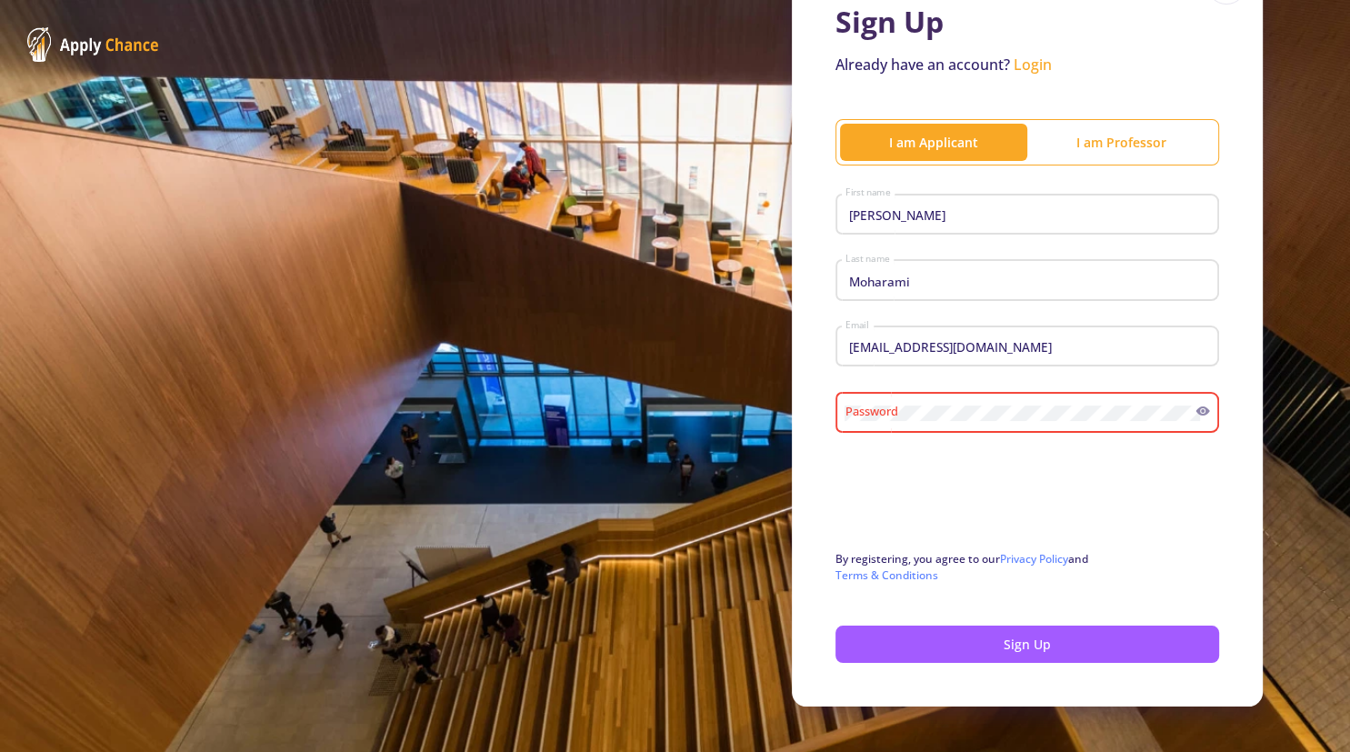
click at [946, 624] on form "Ali First name Moharami Last name alimoharami1989@gmail.com Email Password Uppe…" at bounding box center [1027, 425] width 384 height 476
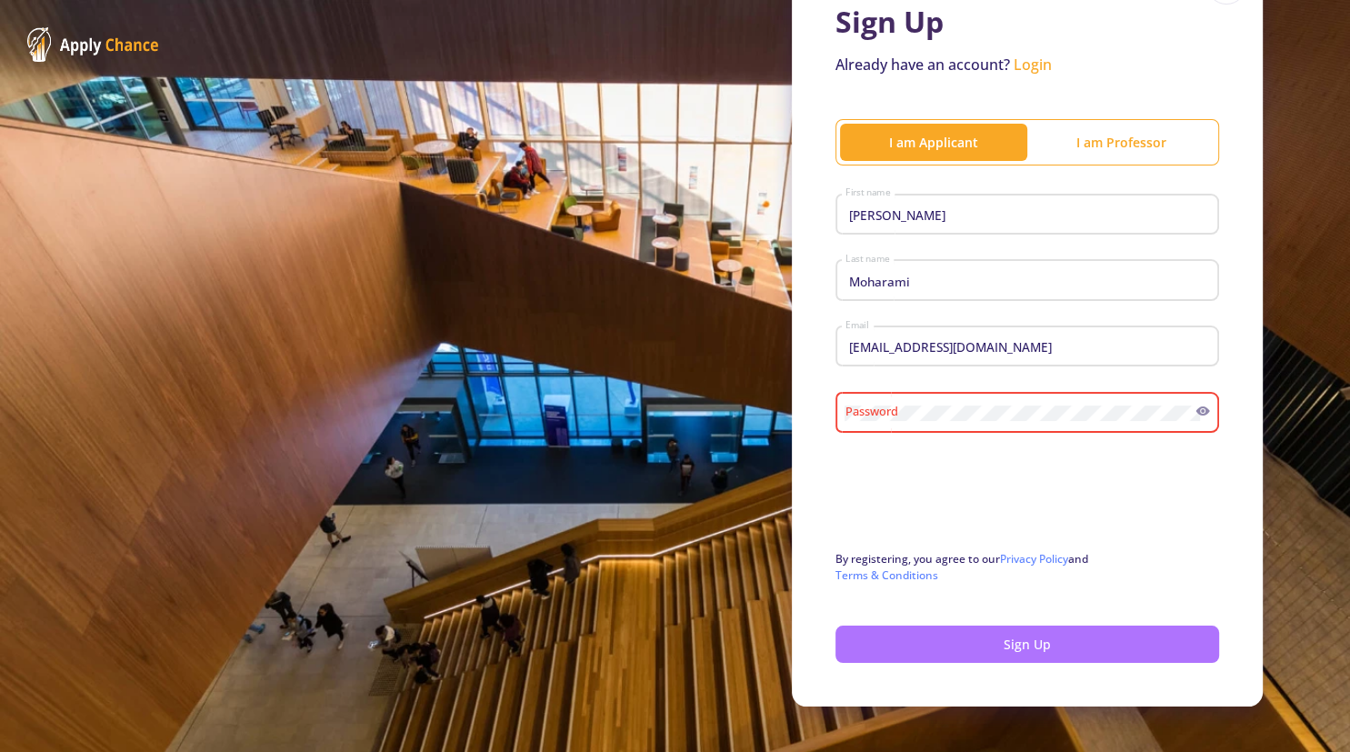
click at [958, 639] on button "Sign Up" at bounding box center [1027, 643] width 384 height 37
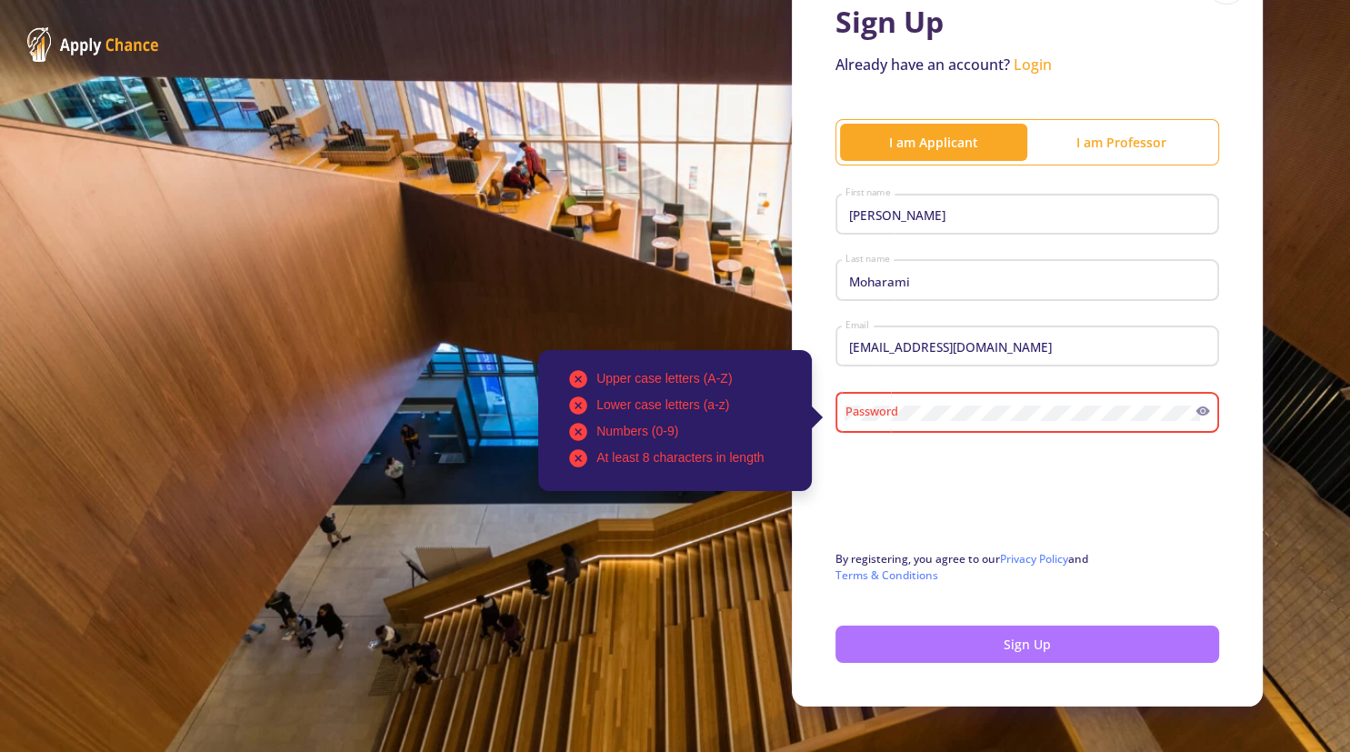
click at [958, 639] on button "Sign Up" at bounding box center [1027, 643] width 384 height 37
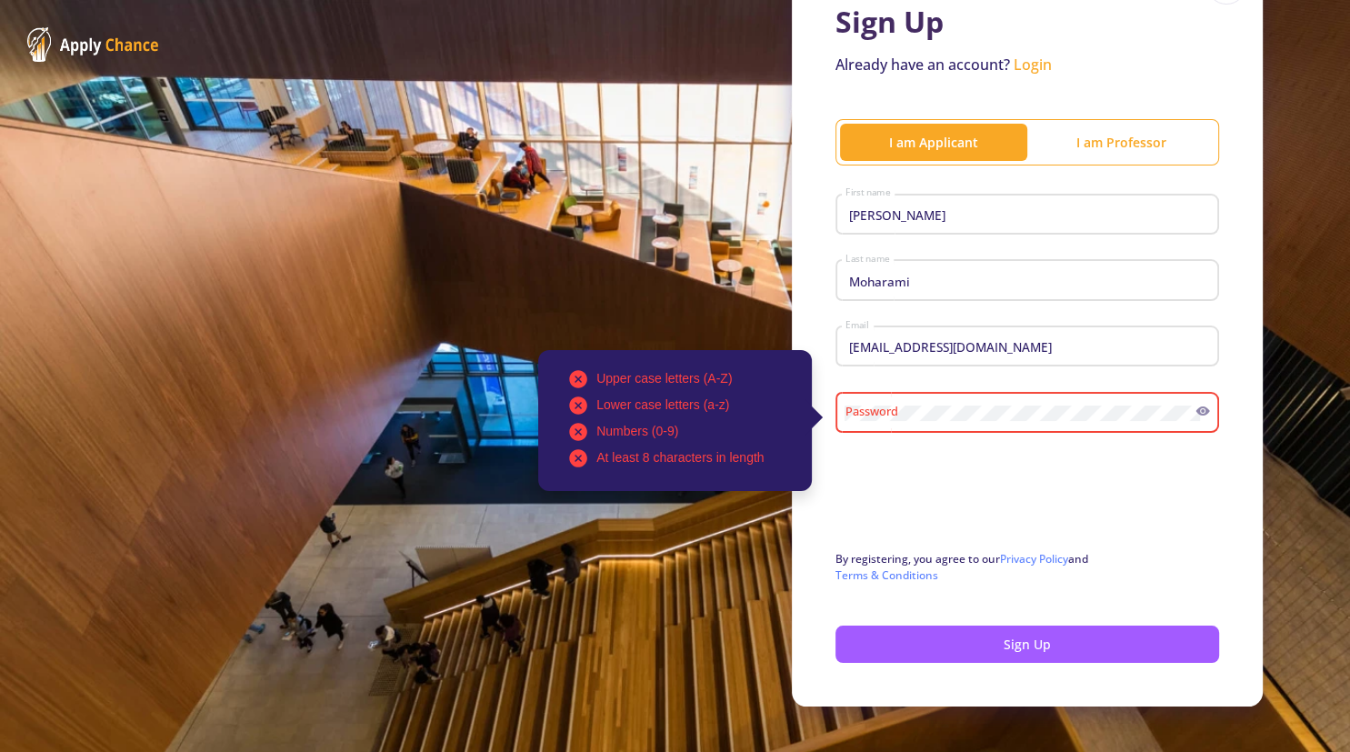
scroll to position [0, 0]
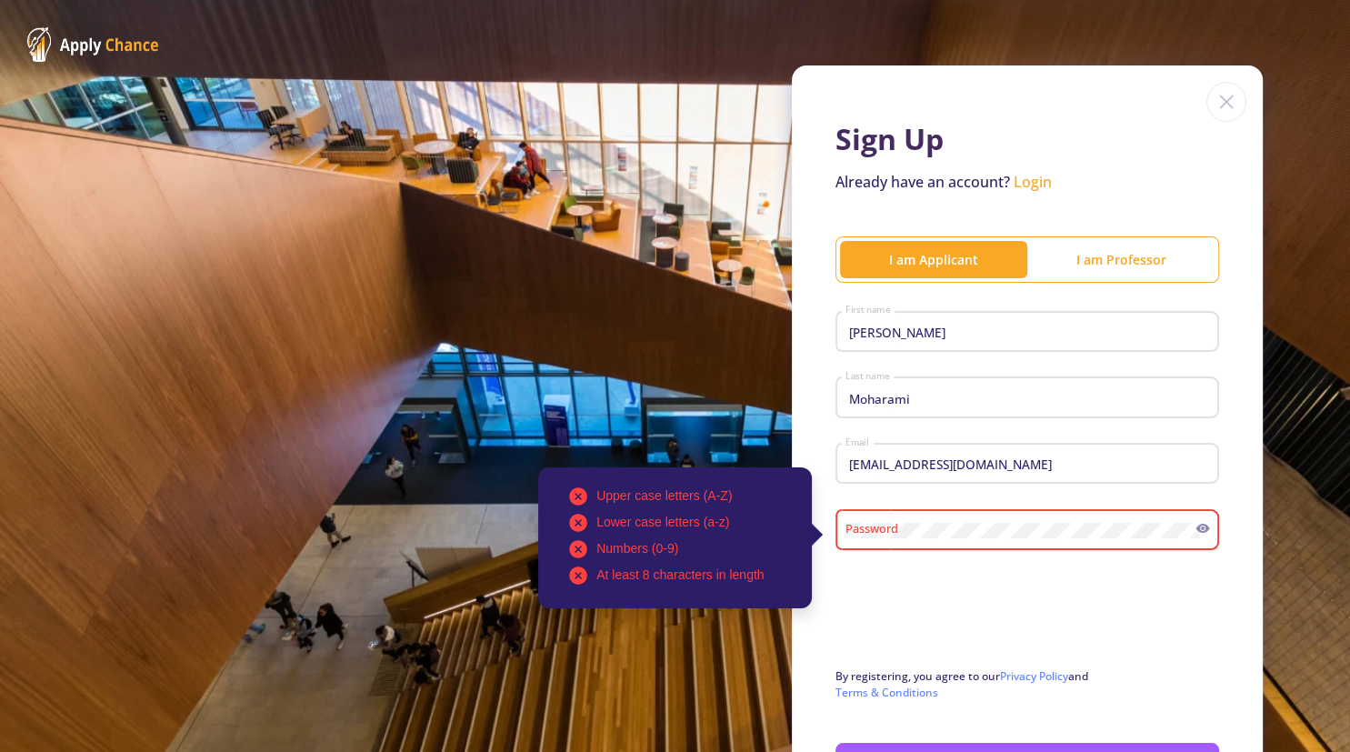
click at [1035, 191] on link "Login" at bounding box center [1033, 182] width 38 height 20
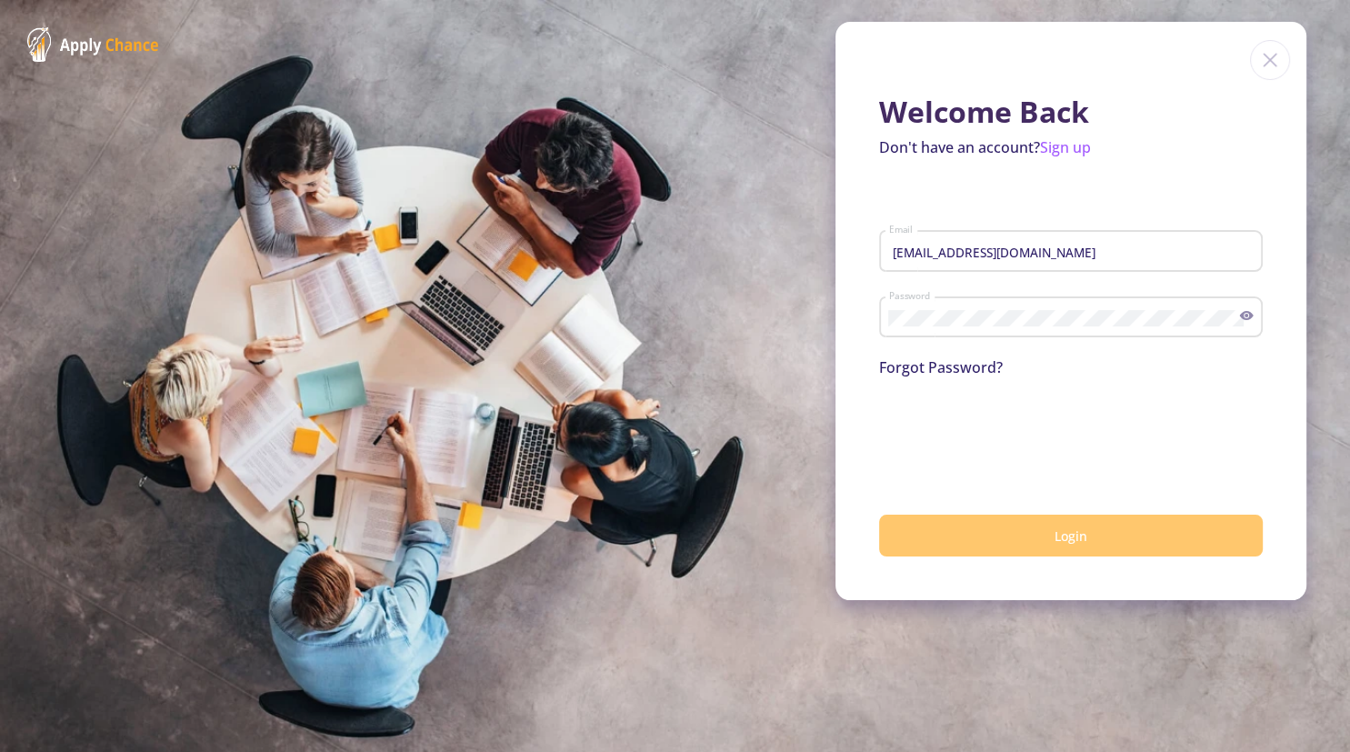
click at [1003, 535] on button "Login" at bounding box center [1071, 536] width 384 height 43
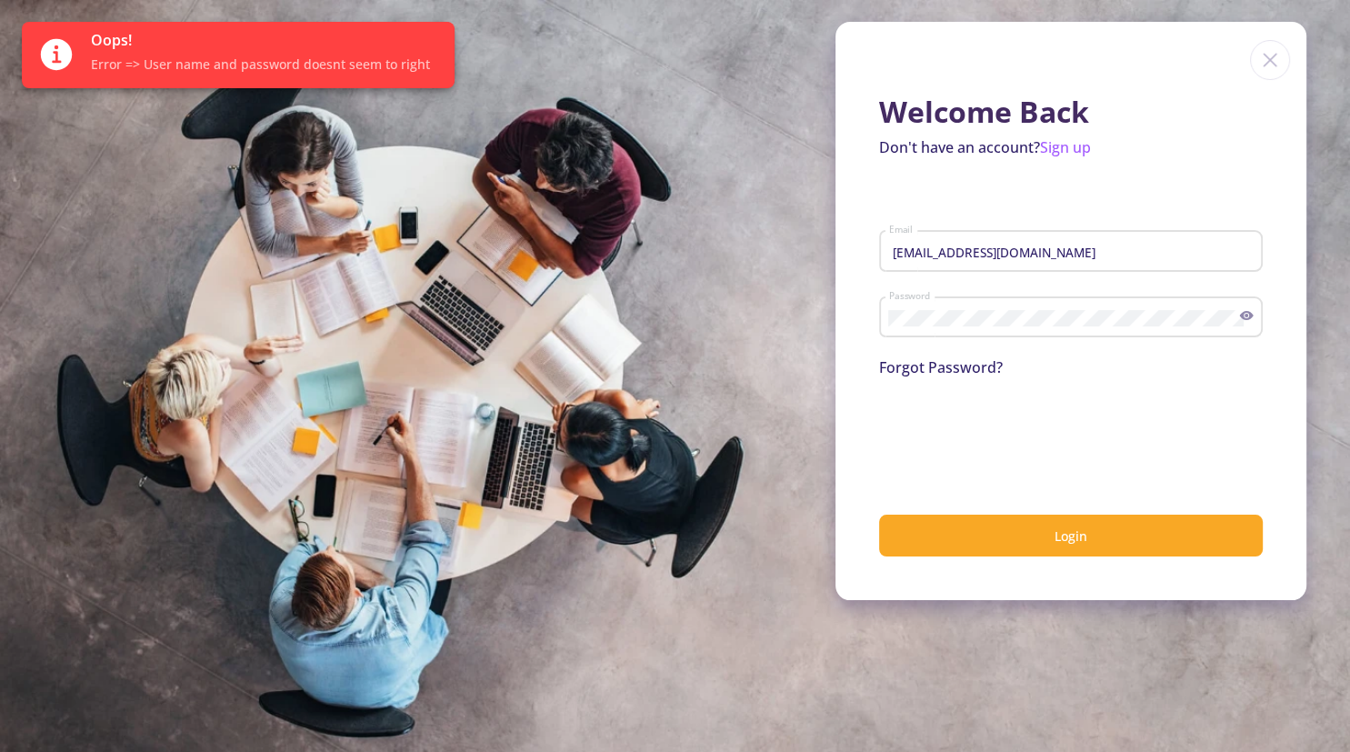
click at [385, 80] on div "Oops! Error => User name and password doesnt seem to right" at bounding box center [265, 55] width 349 height 66
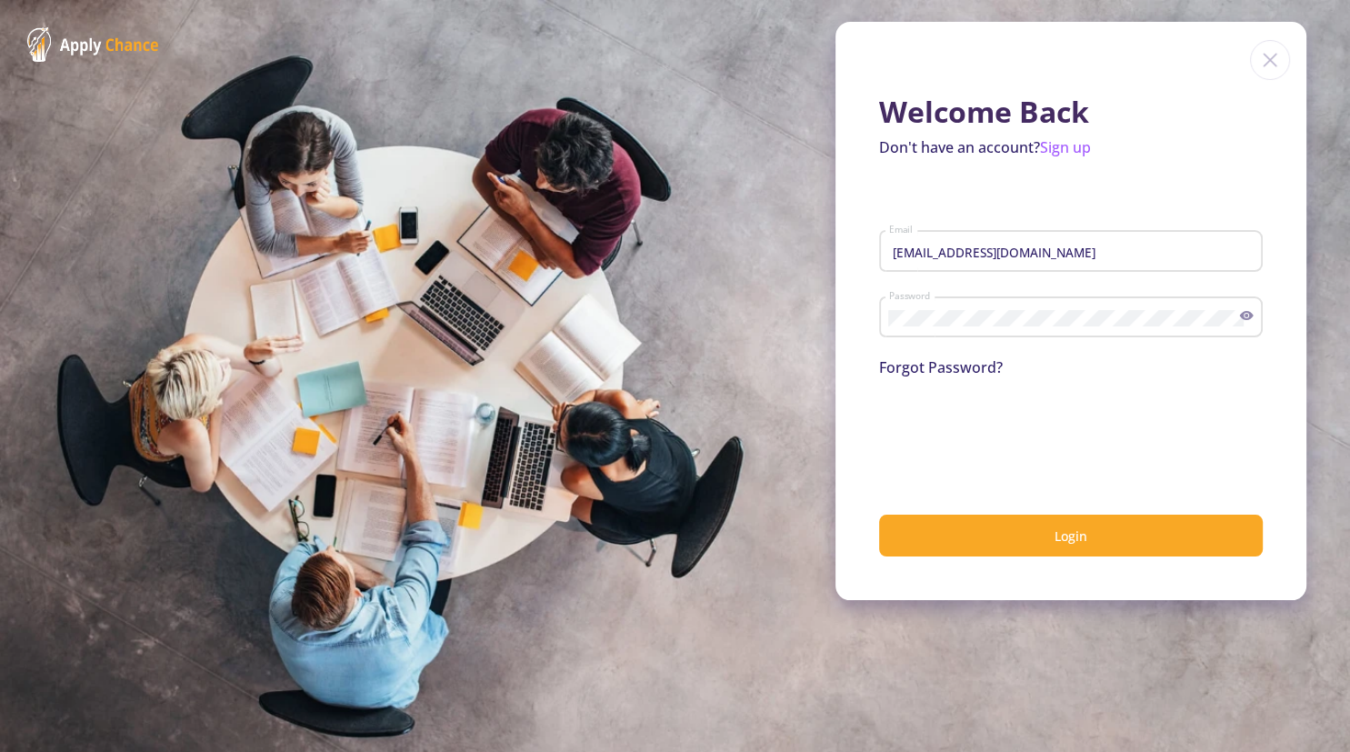
click at [1250, 319] on icon at bounding box center [1247, 315] width 14 height 9
click at [1078, 155] on link "Sign up" at bounding box center [1065, 147] width 51 height 20
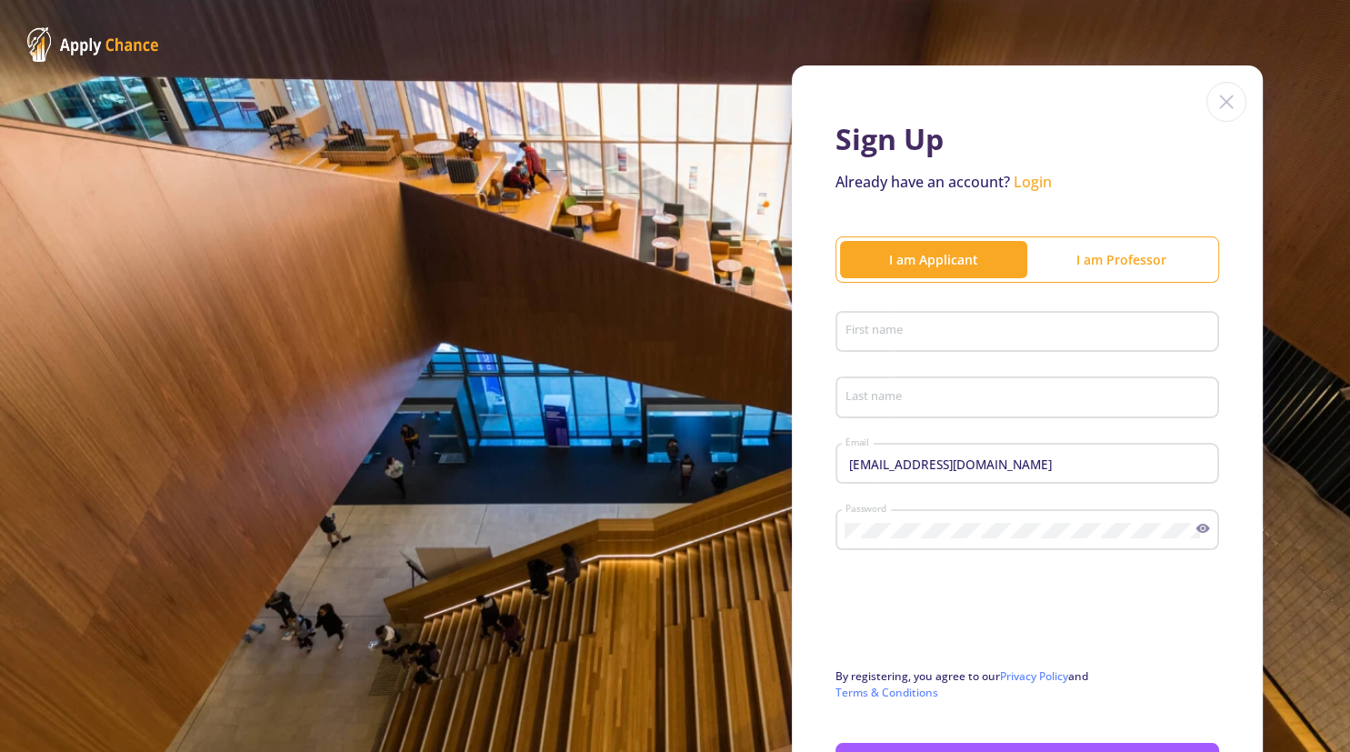
click at [1112, 269] on div "I am Professor" at bounding box center [1120, 259] width 187 height 36
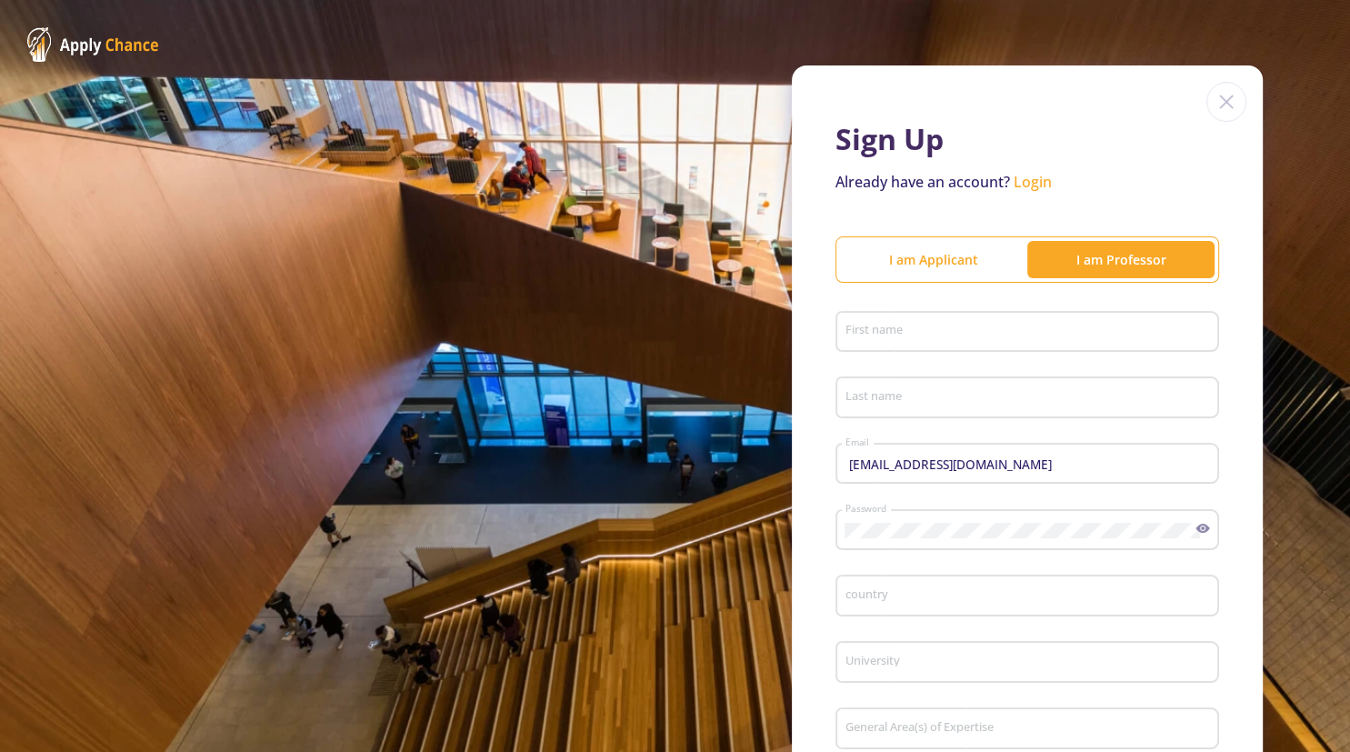
click at [970, 245] on div "I am Applicant" at bounding box center [933, 259] width 187 height 36
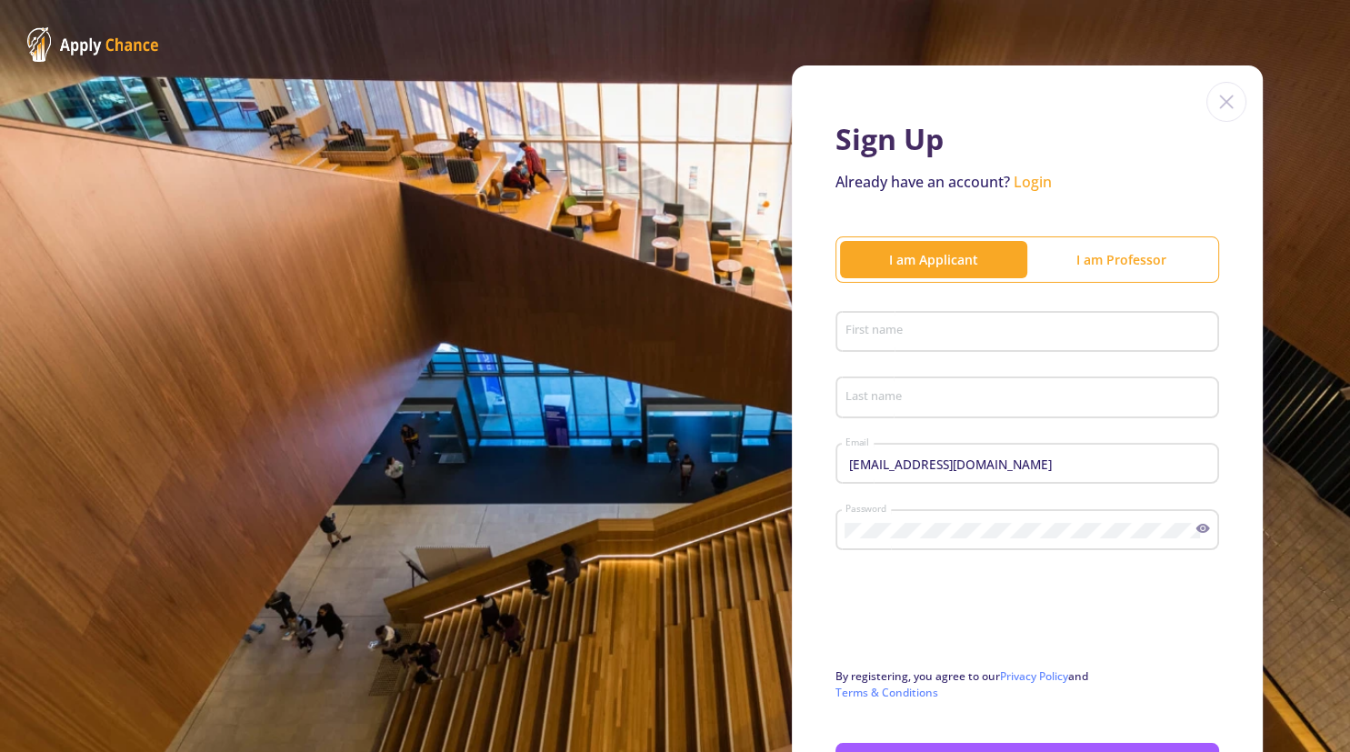
scroll to position [117, 0]
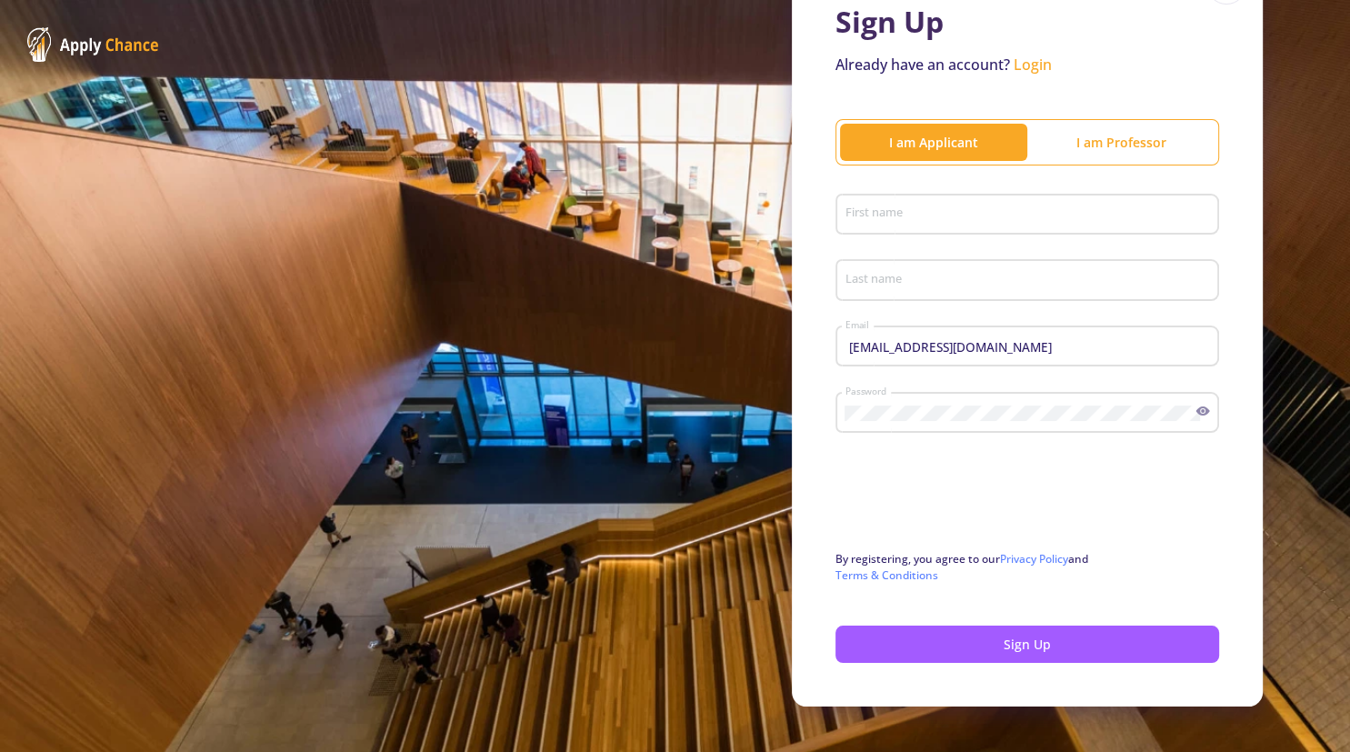
click at [918, 590] on form "First name Last name alimoharami1989@gmail.com Email Password Upper case letter…" at bounding box center [1027, 425] width 384 height 476
click at [918, 582] on link "Terms & Conditions" at bounding box center [886, 574] width 103 height 15
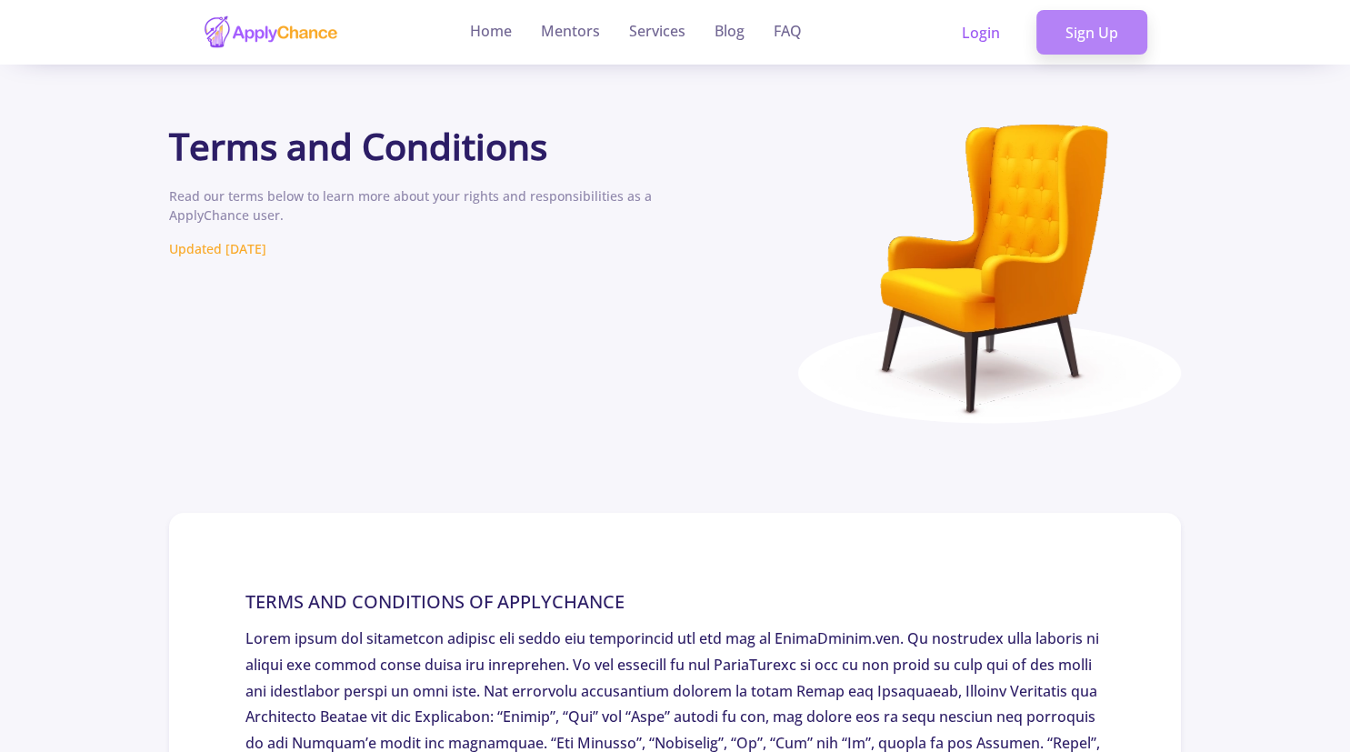
click at [1093, 43] on link "Sign Up" at bounding box center [1091, 32] width 111 height 45
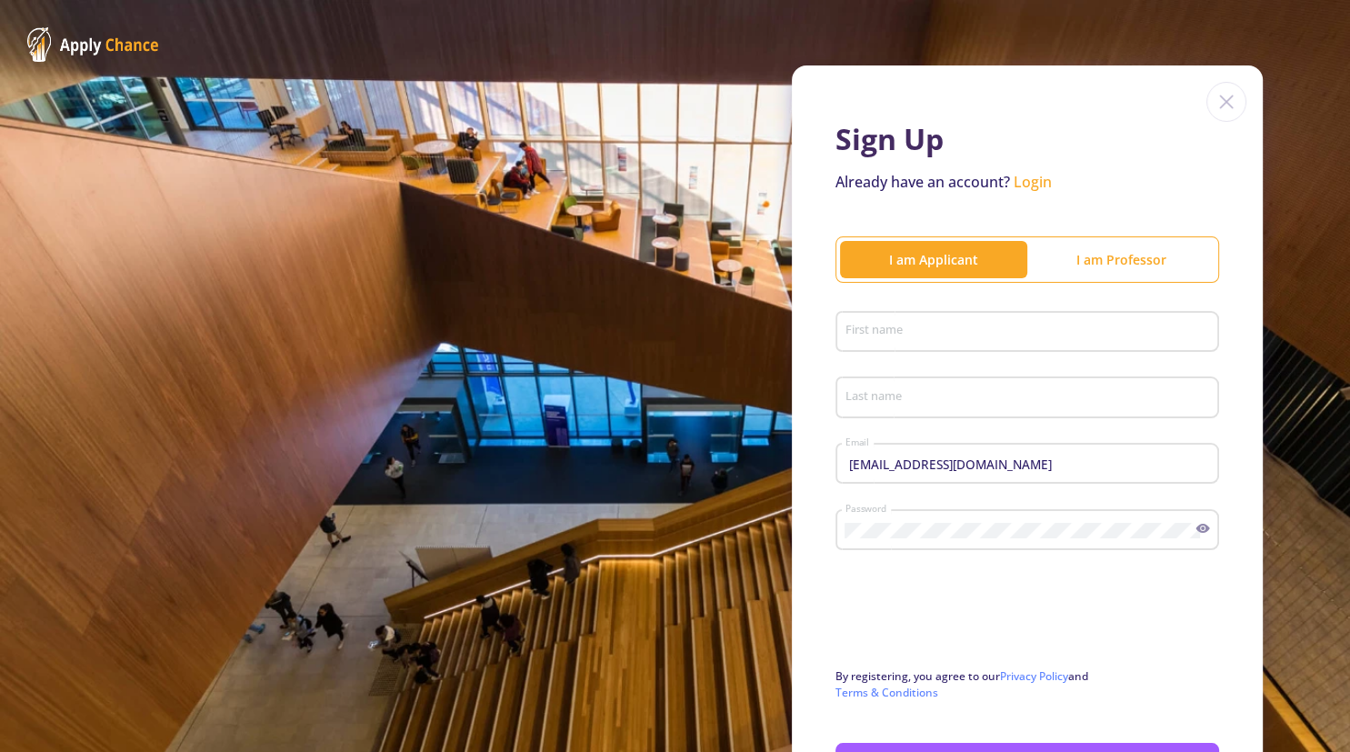
scroll to position [53, 0]
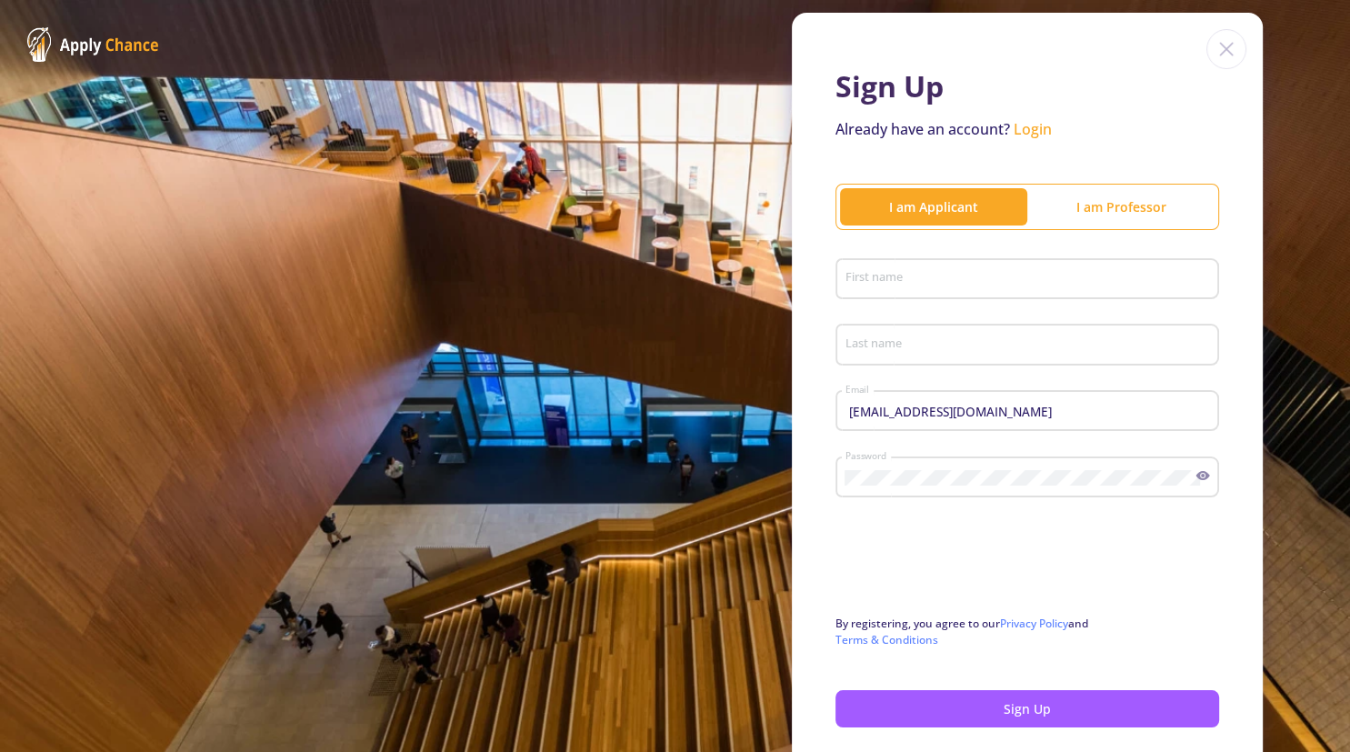
click at [903, 293] on div "First name" at bounding box center [1028, 275] width 366 height 47
type input "Ali"
click at [912, 351] on input "Last name" at bounding box center [1030, 345] width 371 height 16
type input "Moharami"
click at [965, 496] on div "Password" at bounding box center [1021, 473] width 352 height 47
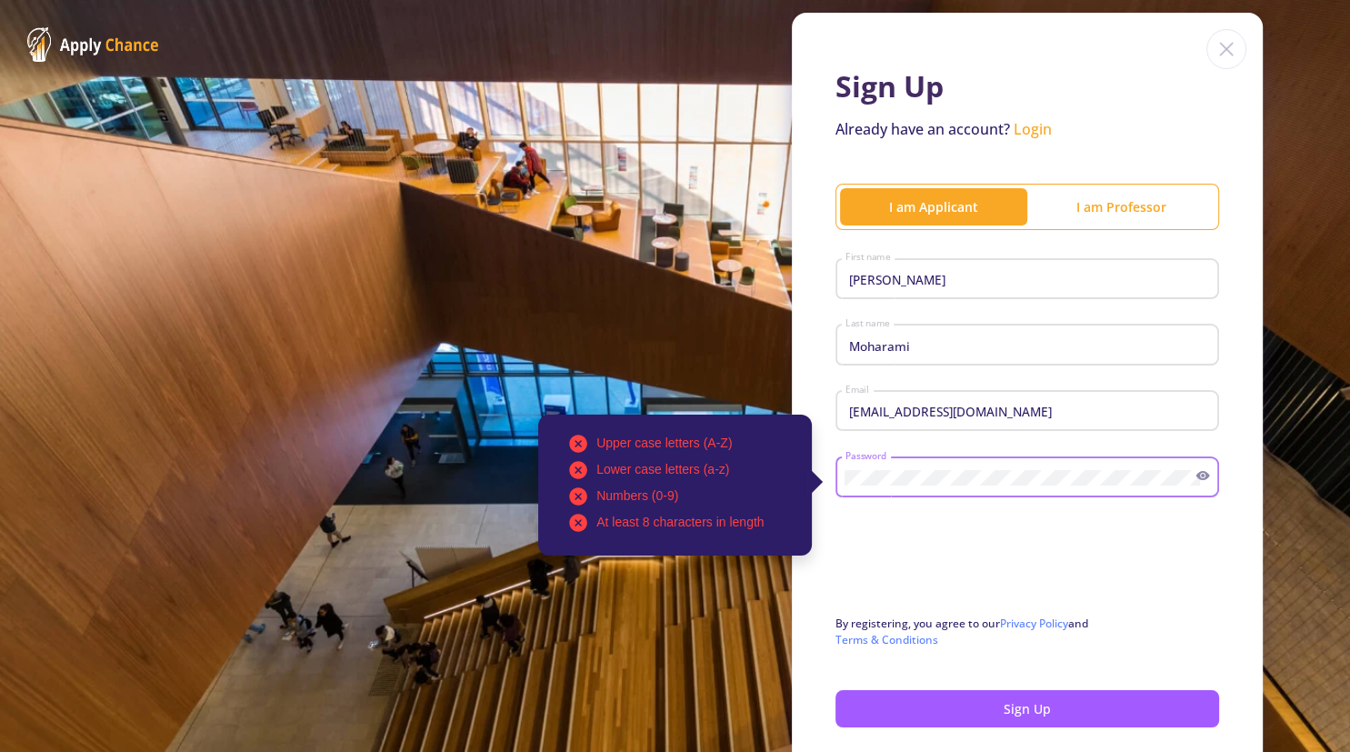
scroll to position [0, 0]
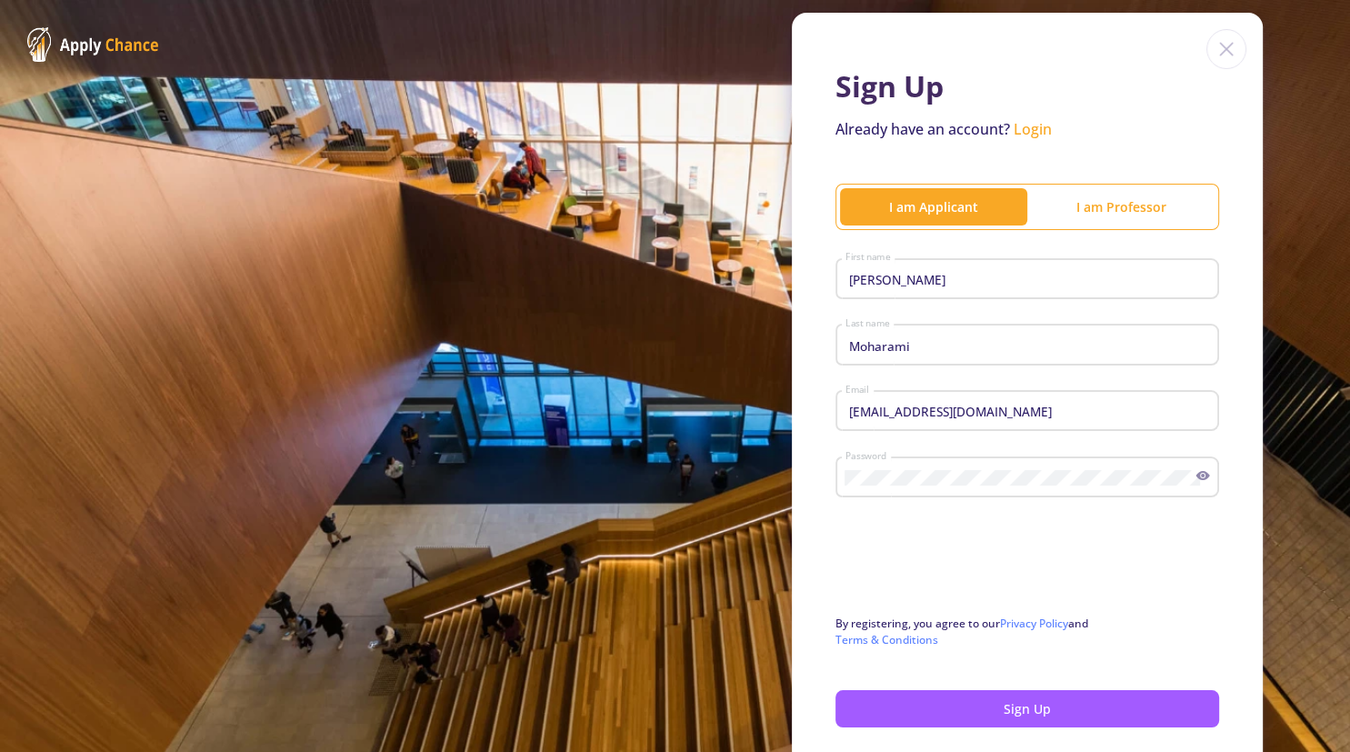
click at [1199, 474] on icon at bounding box center [1202, 475] width 15 height 15
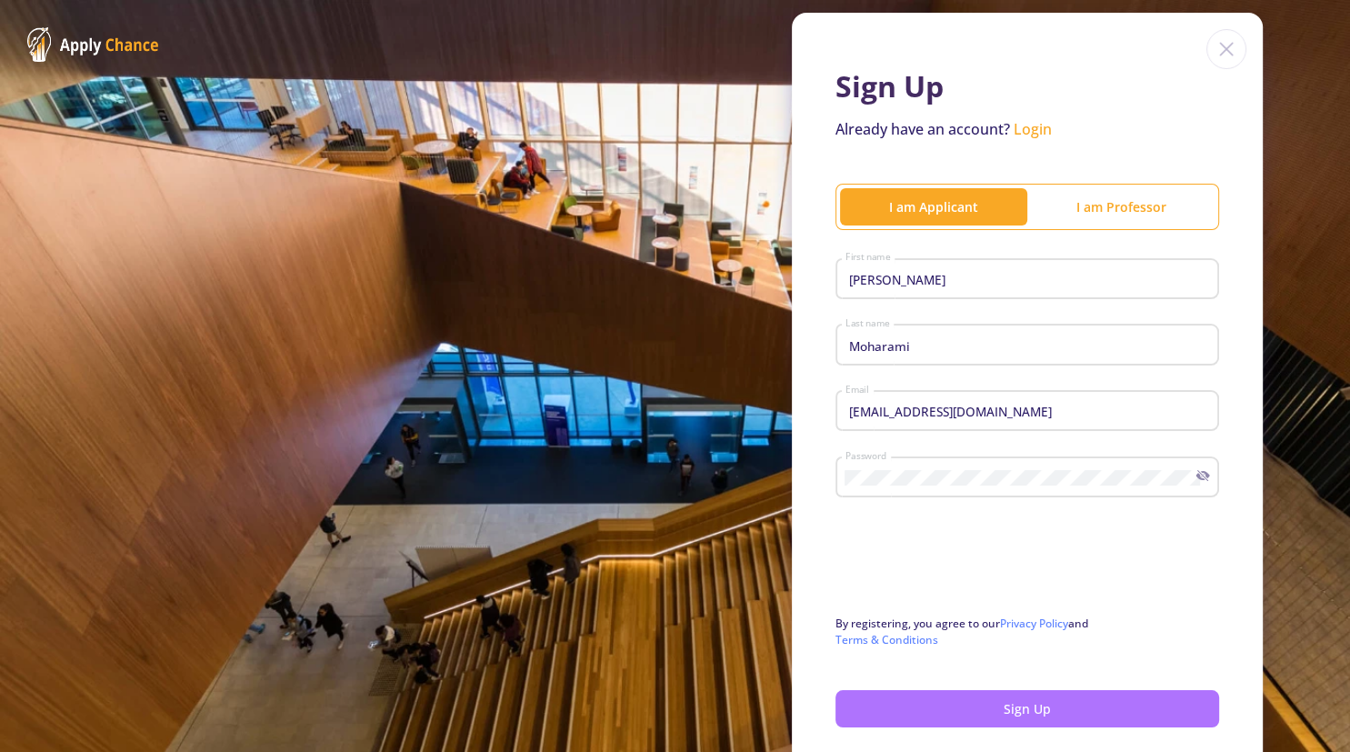
click at [894, 715] on button "Sign Up" at bounding box center [1027, 708] width 384 height 37
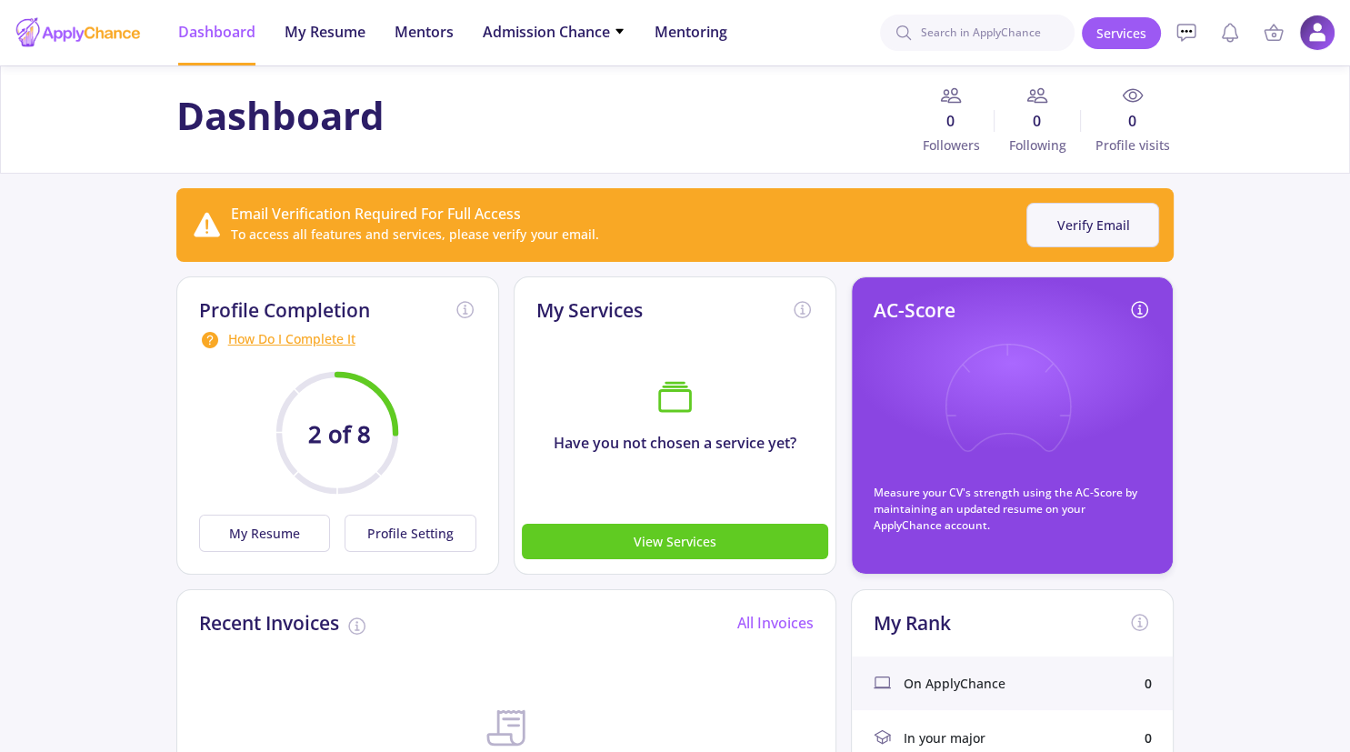
click at [1071, 228] on button "Verify Email" at bounding box center [1092, 225] width 133 height 45
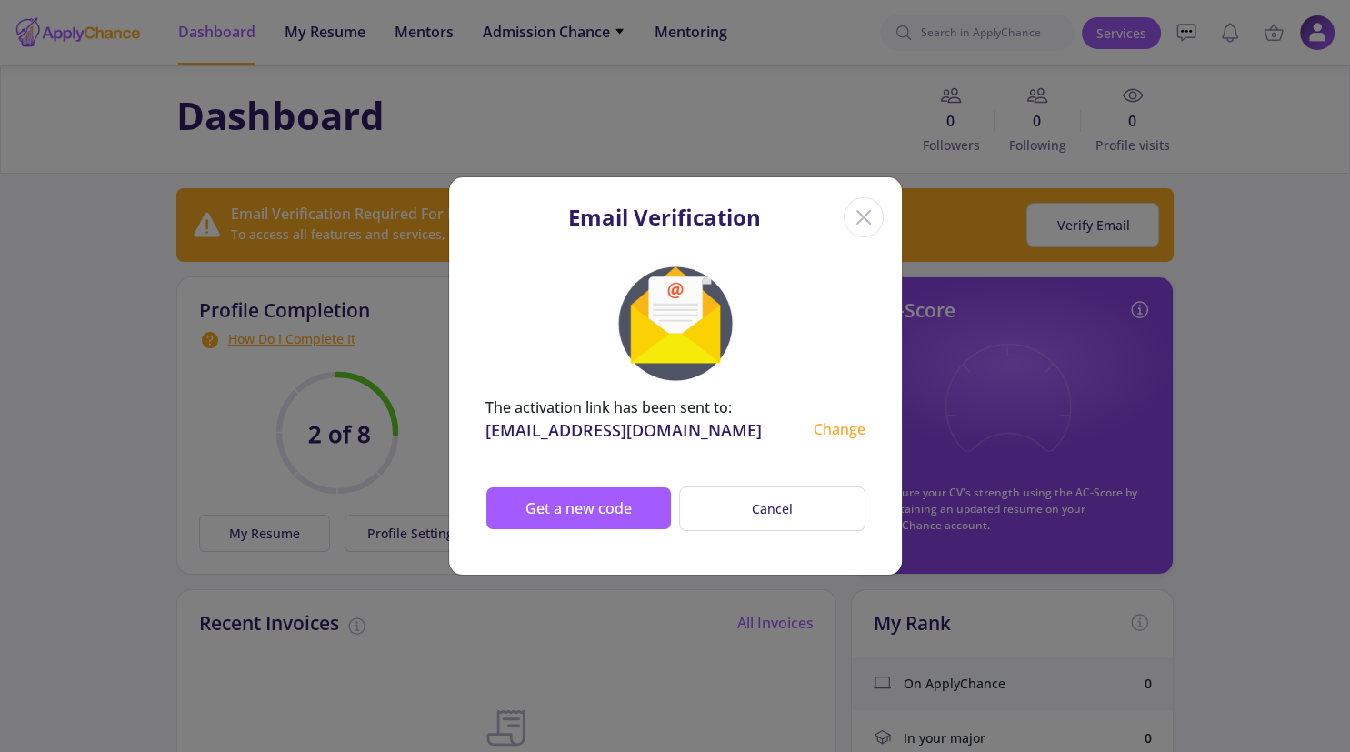
click at [821, 146] on div "Email Verification The activation link has been sent to: alimoharami1989@gmail.…" at bounding box center [675, 376] width 1350 height 752
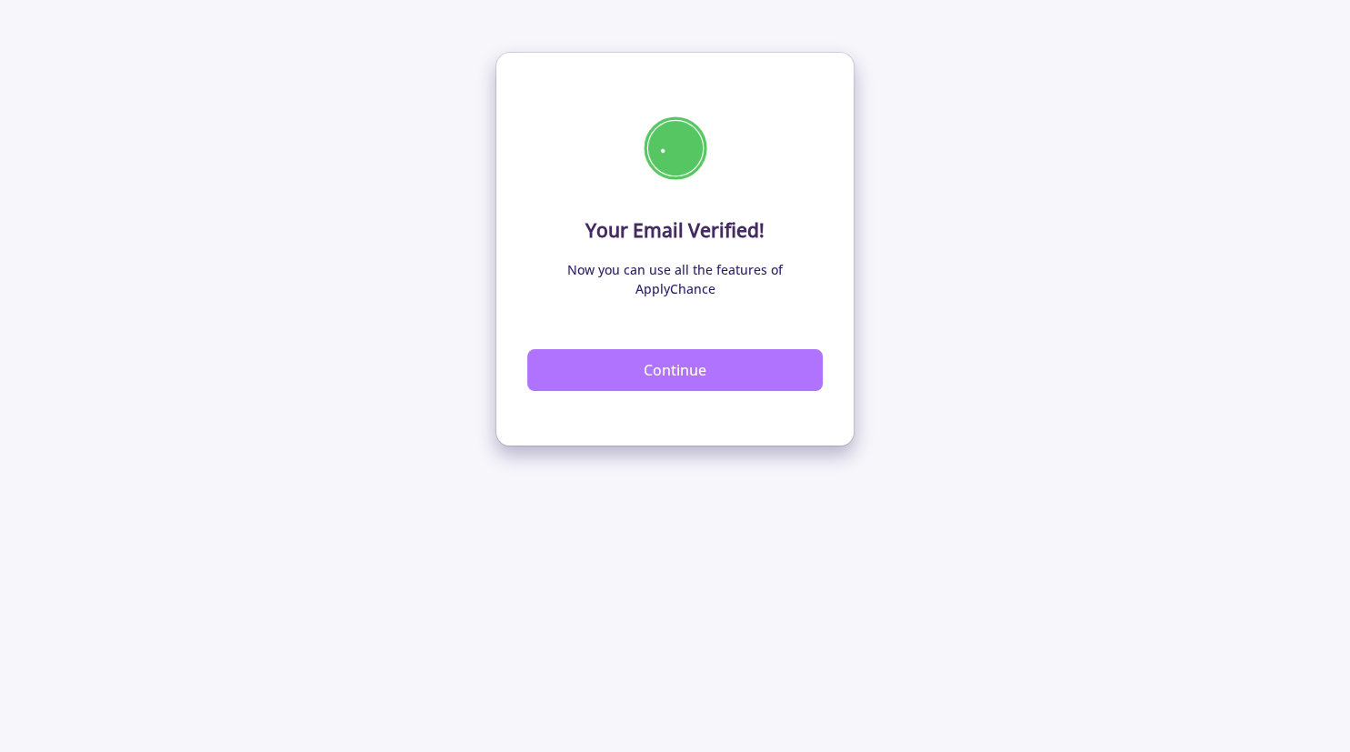
click at [682, 349] on button "Continue" at bounding box center [674, 370] width 295 height 42
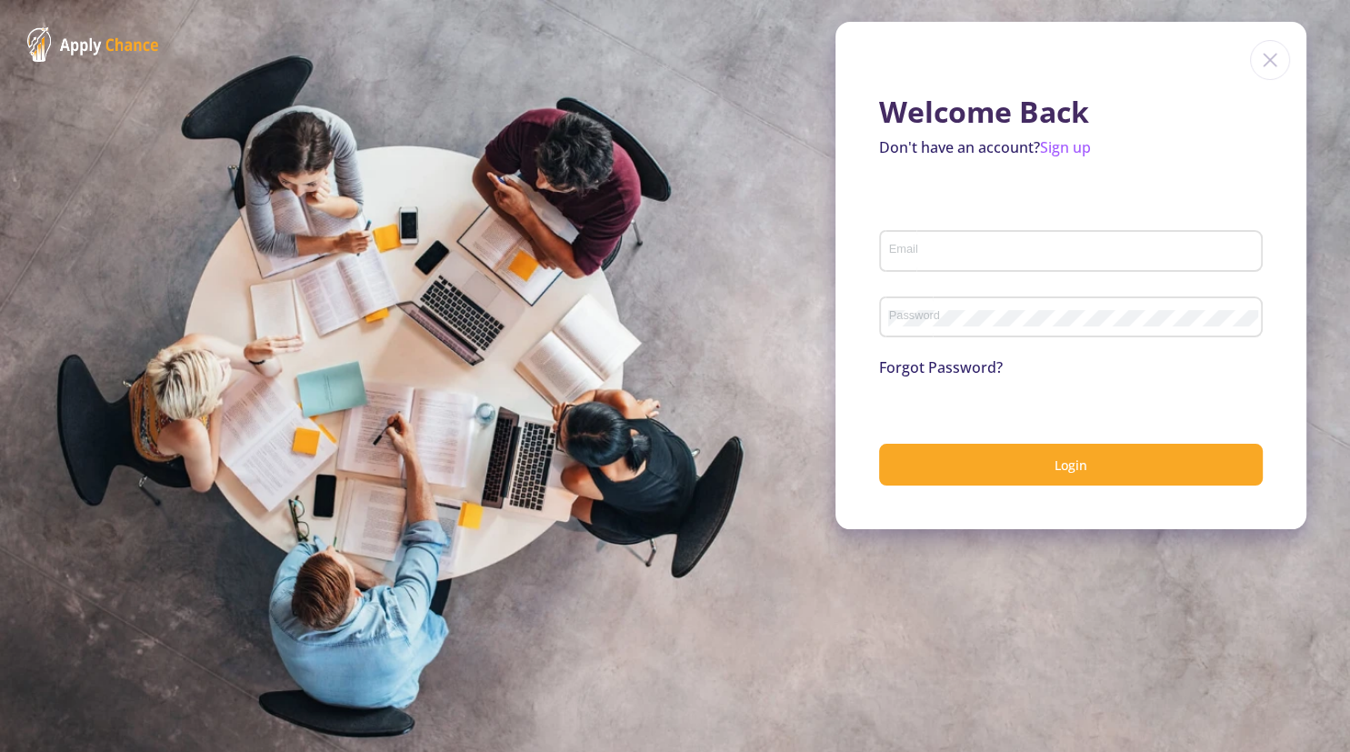
type input "[EMAIL_ADDRESS][DOMAIN_NAME]"
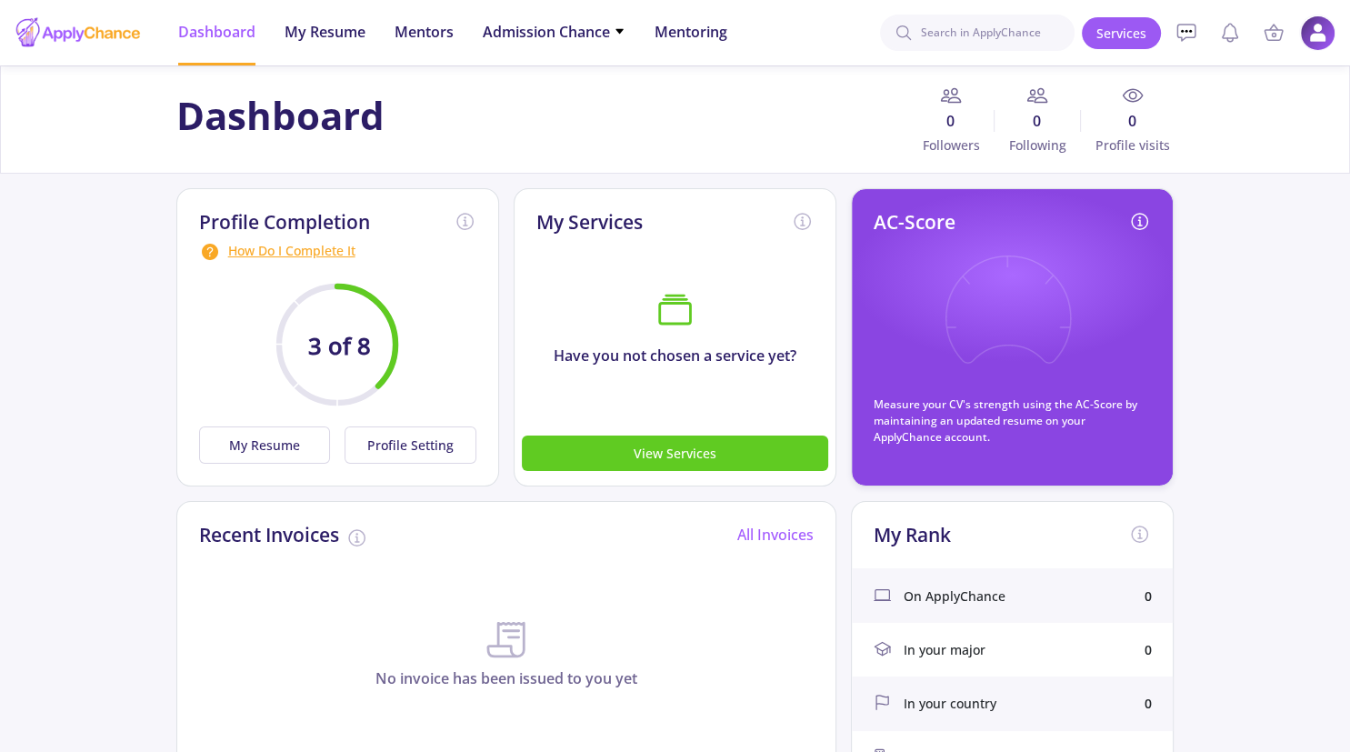
click at [1305, 29] on img at bounding box center [1317, 32] width 35 height 35
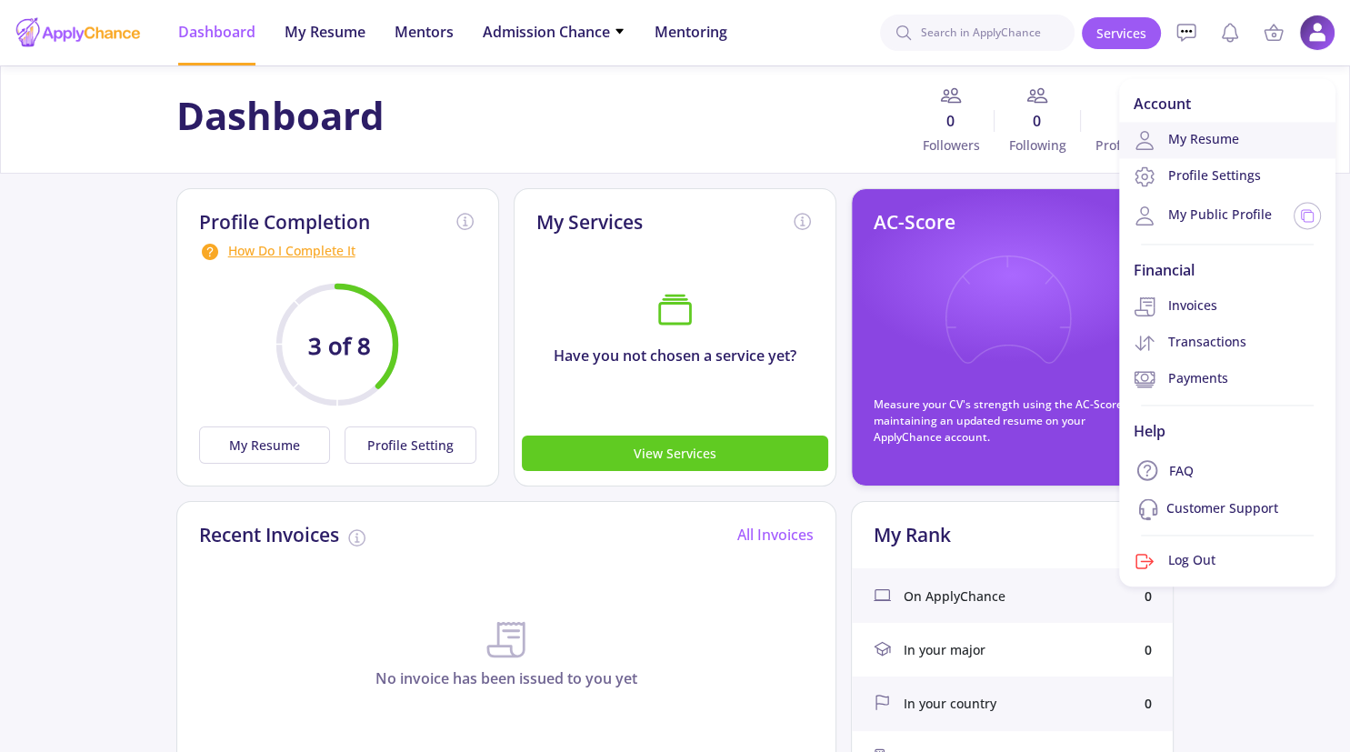
click at [1208, 148] on link "My Resume" at bounding box center [1227, 140] width 216 height 36
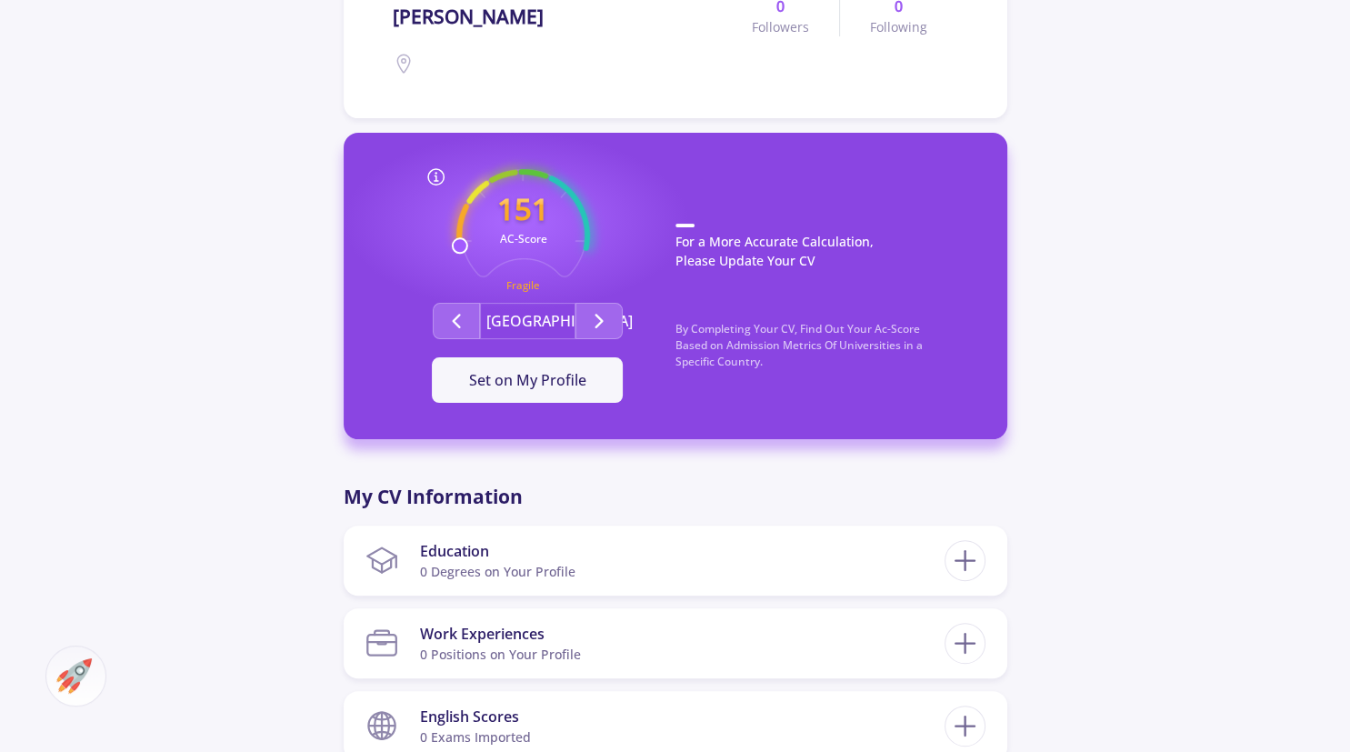
scroll to position [480, 0]
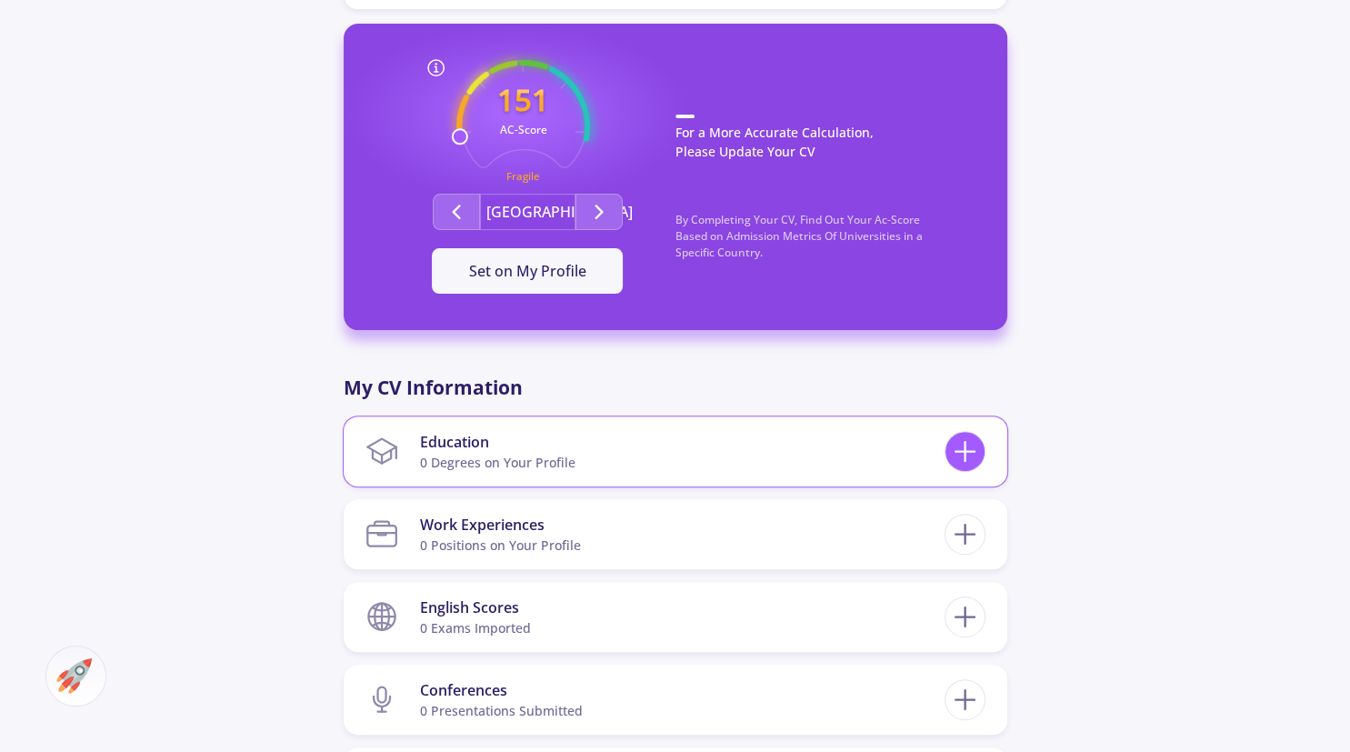
click at [970, 452] on line at bounding box center [964, 452] width 19 height 0
checkbox input "false"
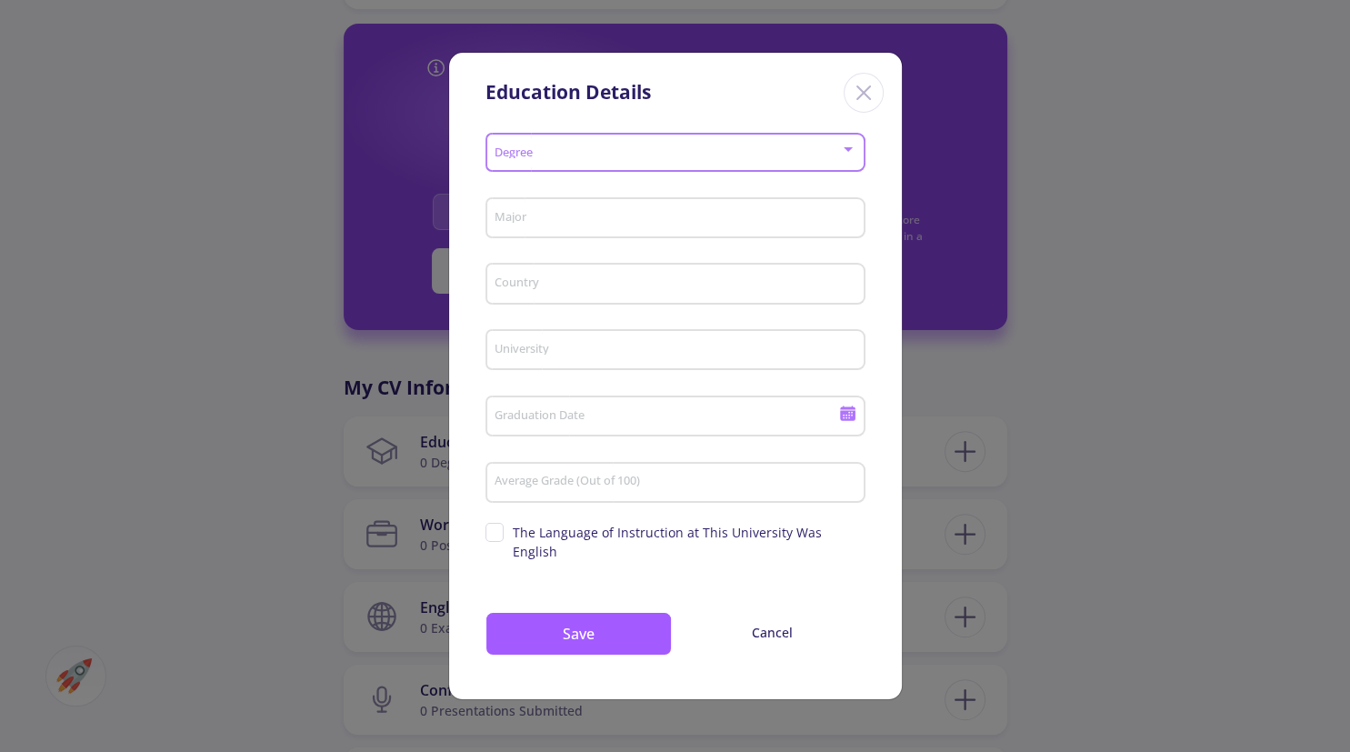
click at [695, 156] on span at bounding box center [669, 152] width 342 height 13
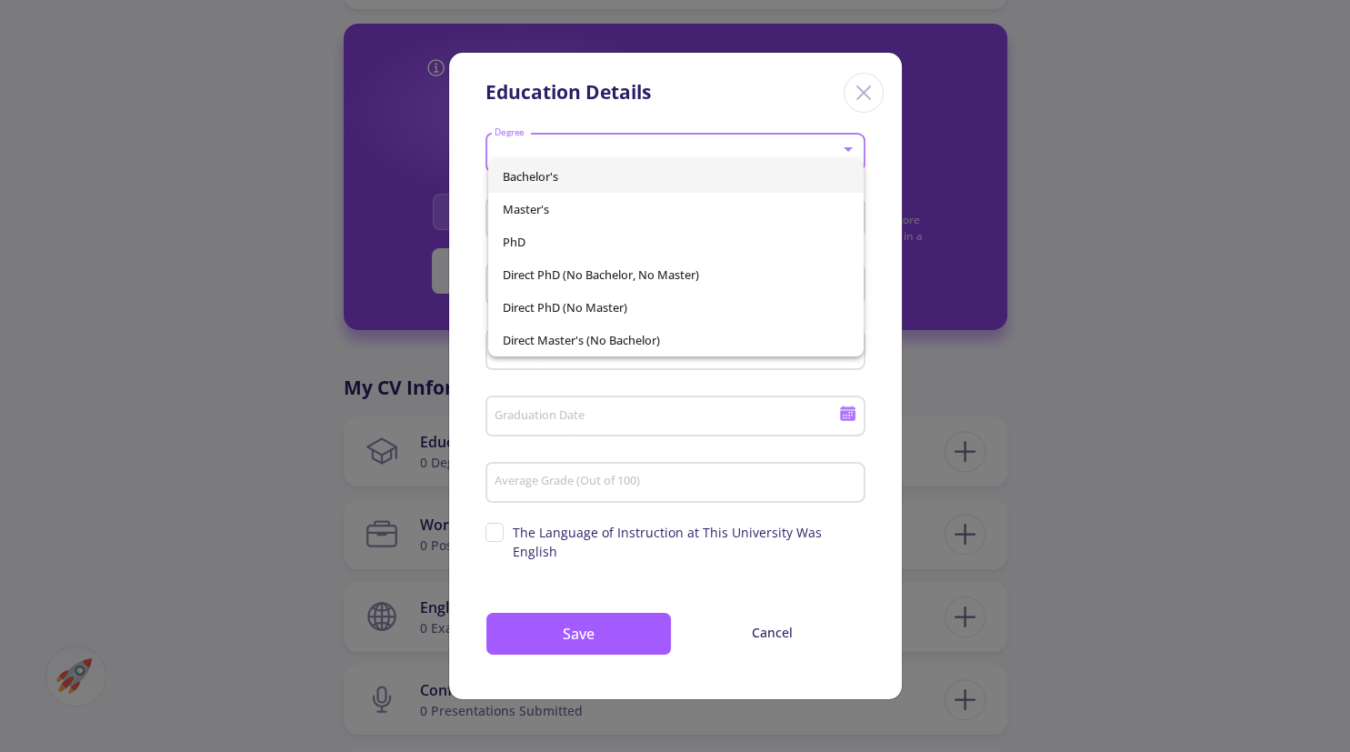
click at [585, 180] on span "Bachelor's" at bounding box center [676, 176] width 346 height 33
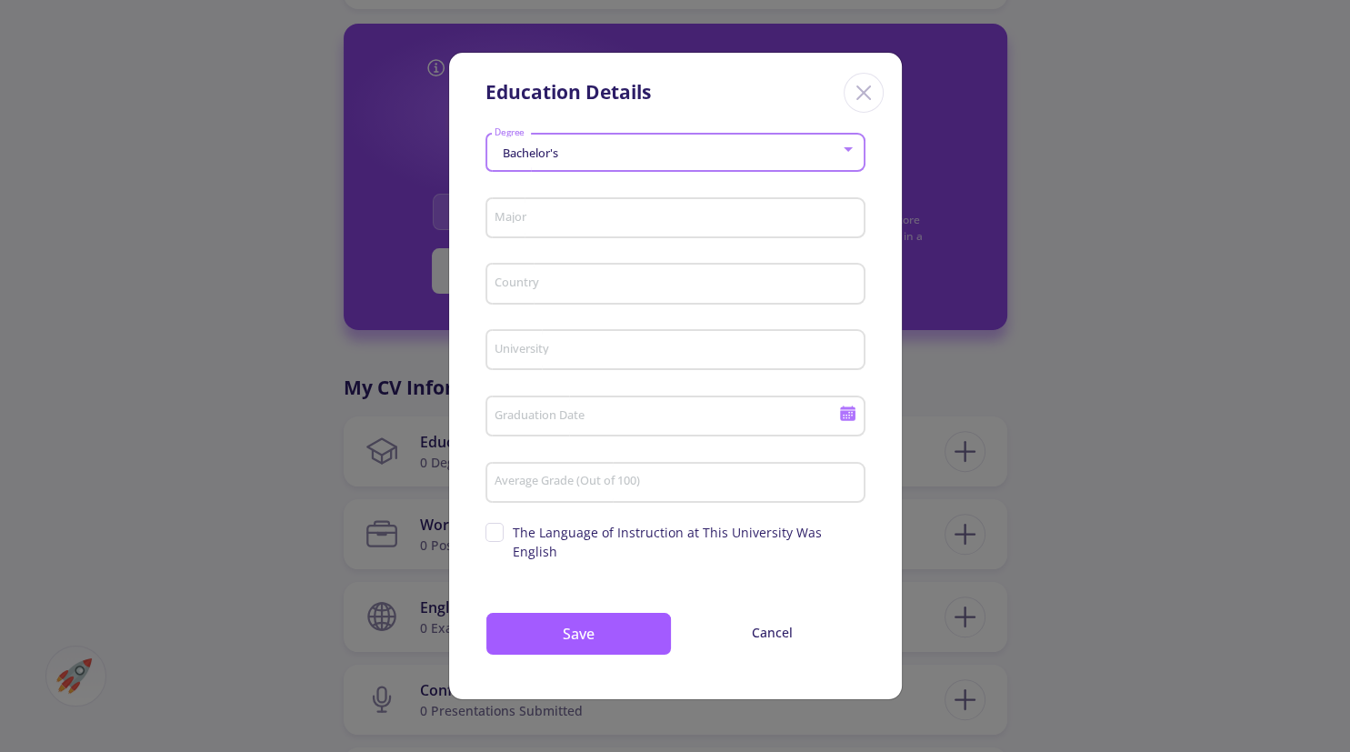
click at [578, 227] on input "Major" at bounding box center [677, 219] width 367 height 16
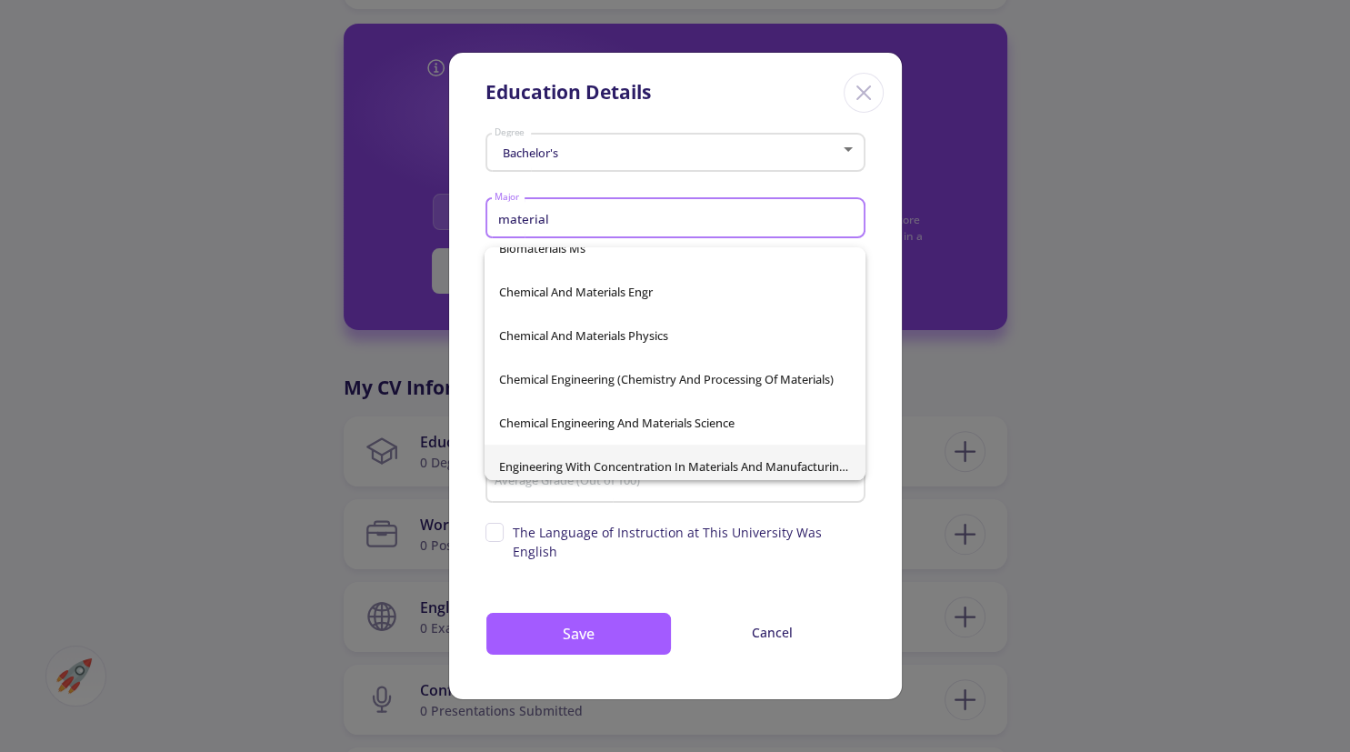
scroll to position [235, 0]
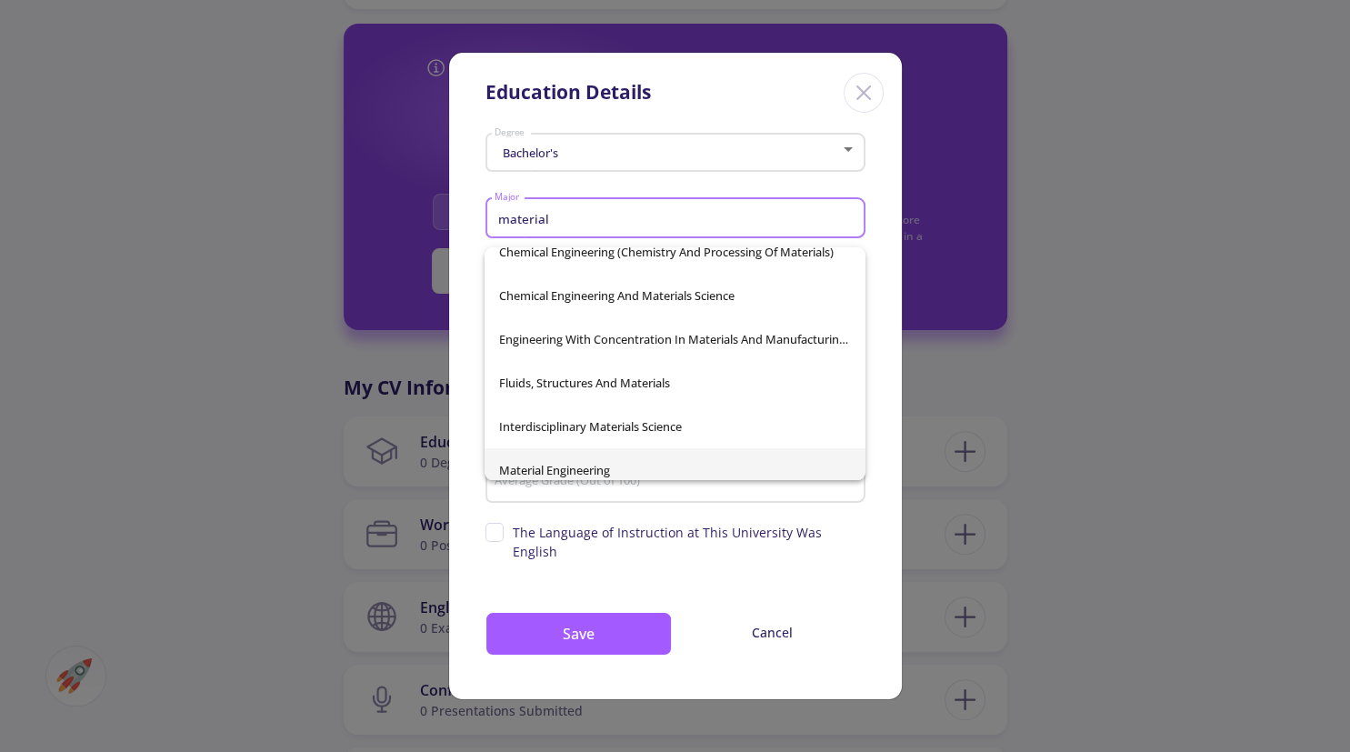
click at [573, 468] on span "Material Engineering" at bounding box center [674, 470] width 351 height 44
type input "Material Engineering"
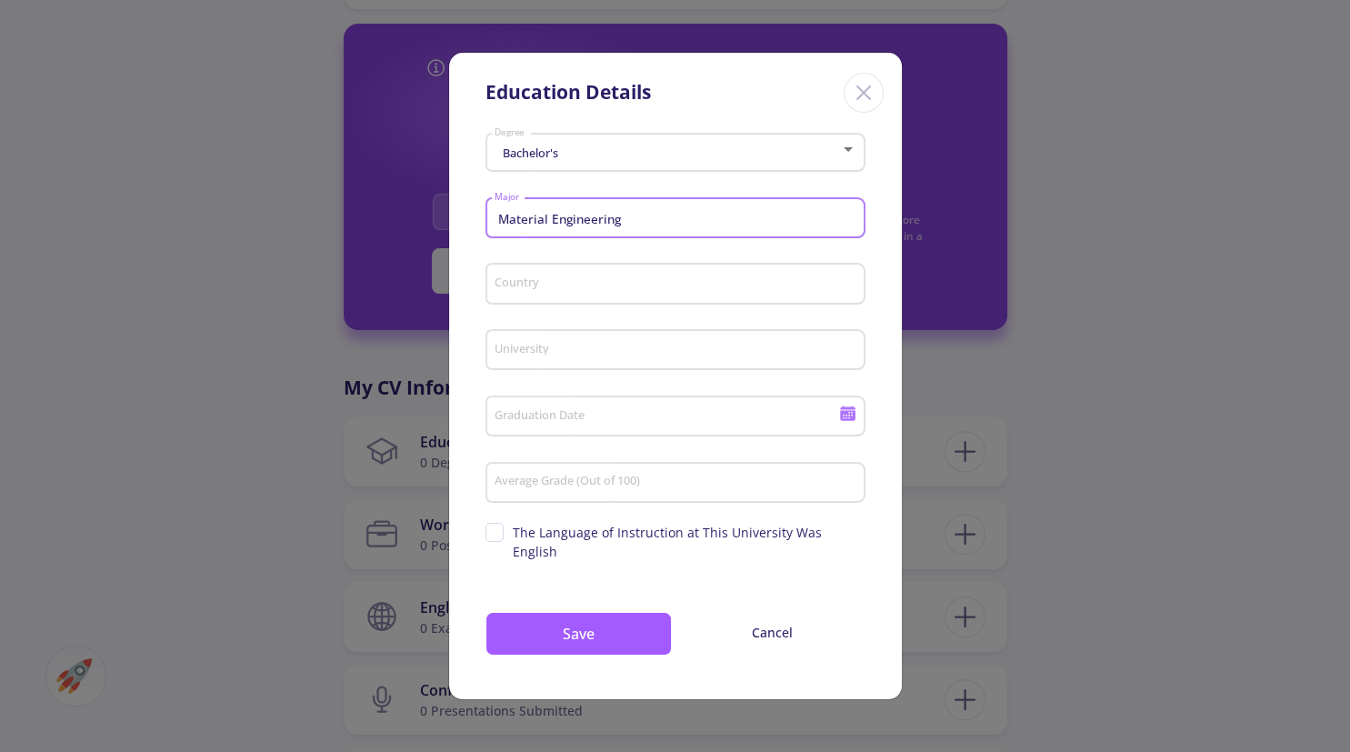
click at [569, 293] on input "Country" at bounding box center [677, 284] width 367 height 16
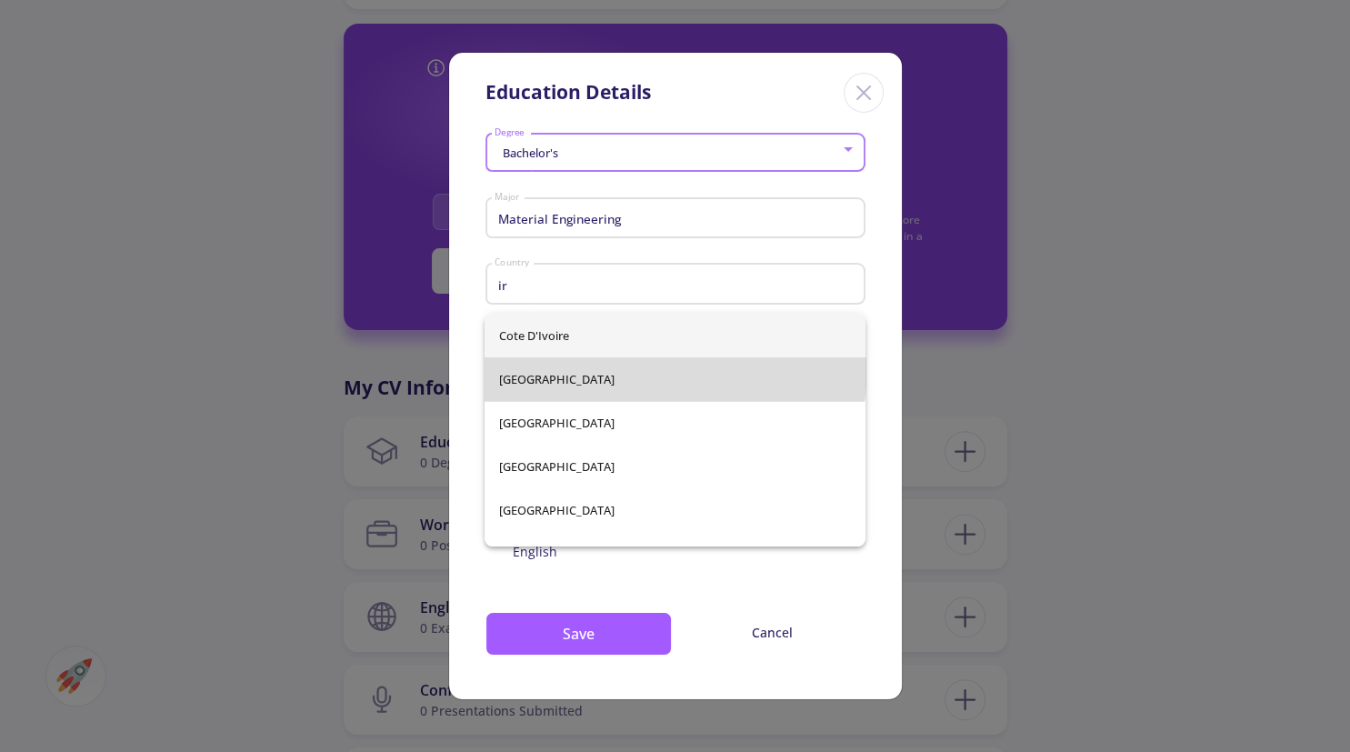
click at [553, 362] on span "Iran" at bounding box center [674, 379] width 351 height 44
type input "Iran"
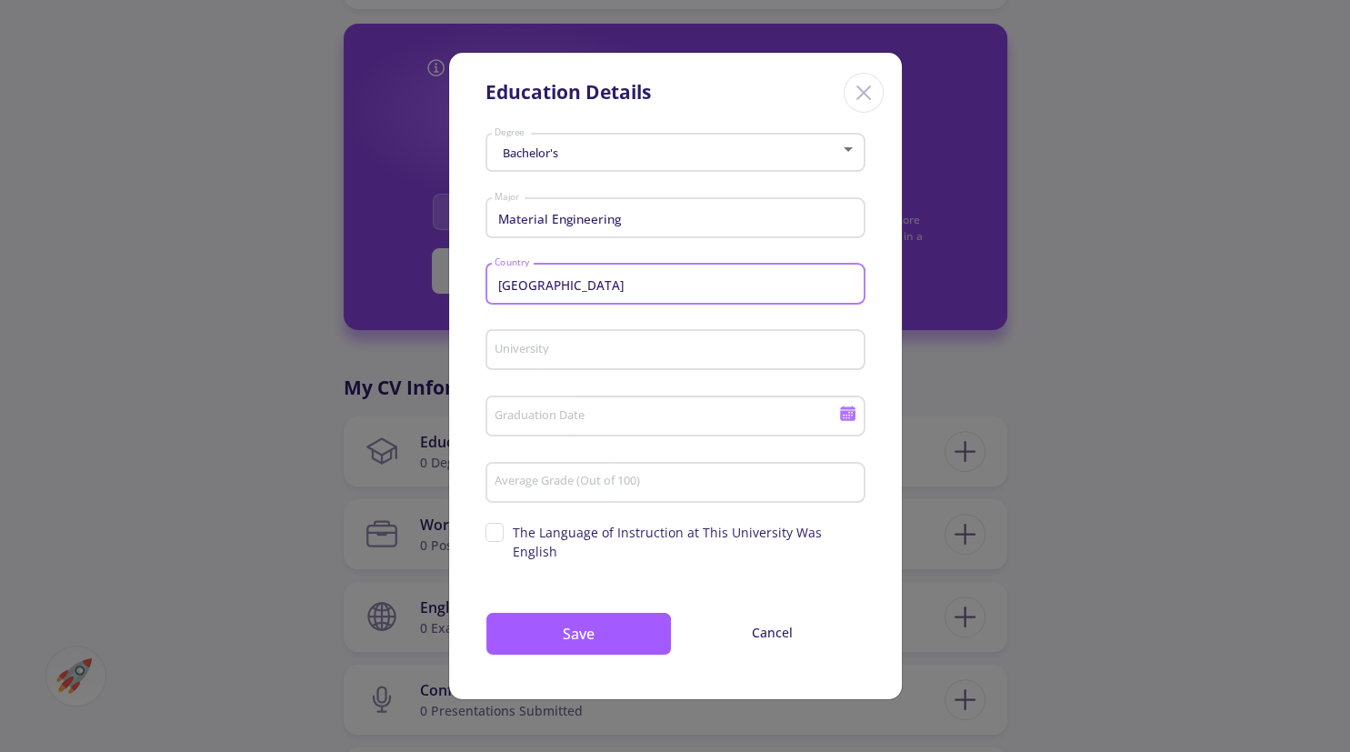
click at [553, 359] on input "University" at bounding box center [677, 351] width 367 height 16
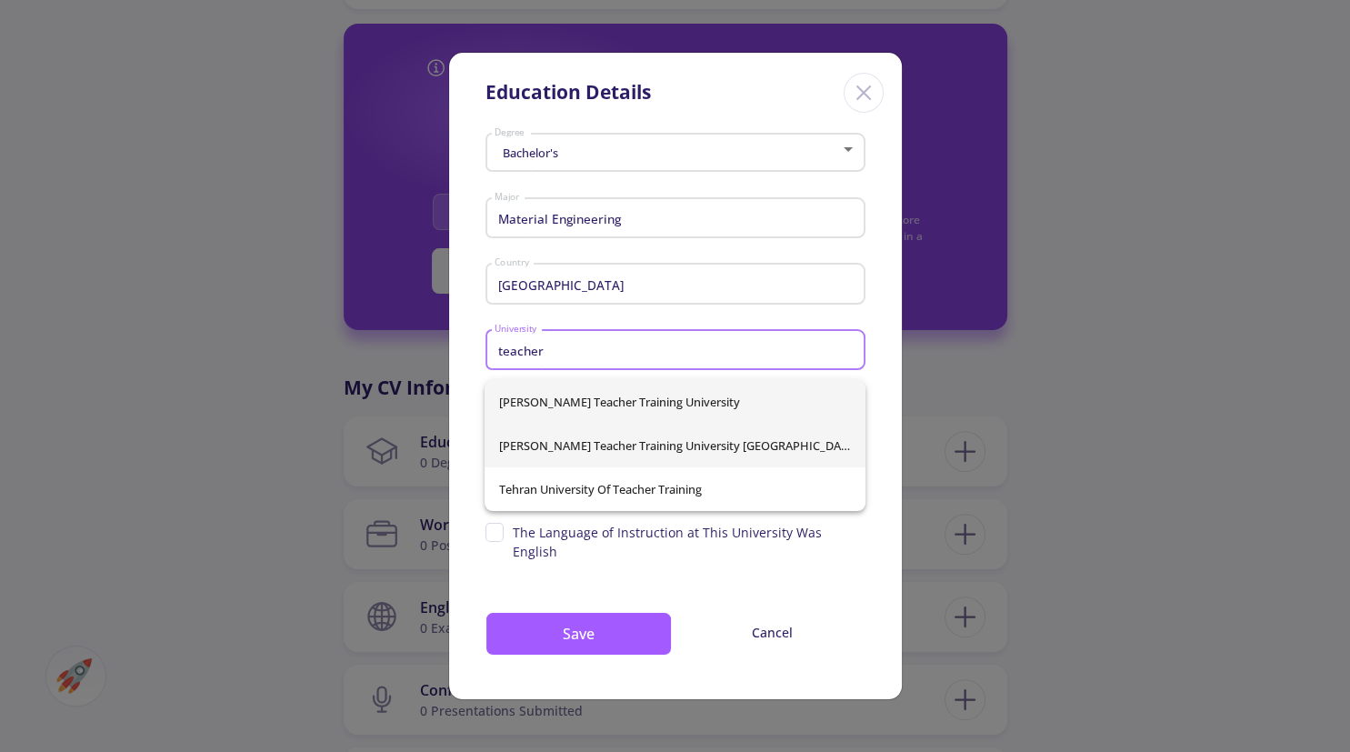
click at [736, 444] on span "Shahid Rajaee Teacher Training University Tehran" at bounding box center [674, 446] width 351 height 44
type input "Shahid Rajaee Teacher Training University Tehran"
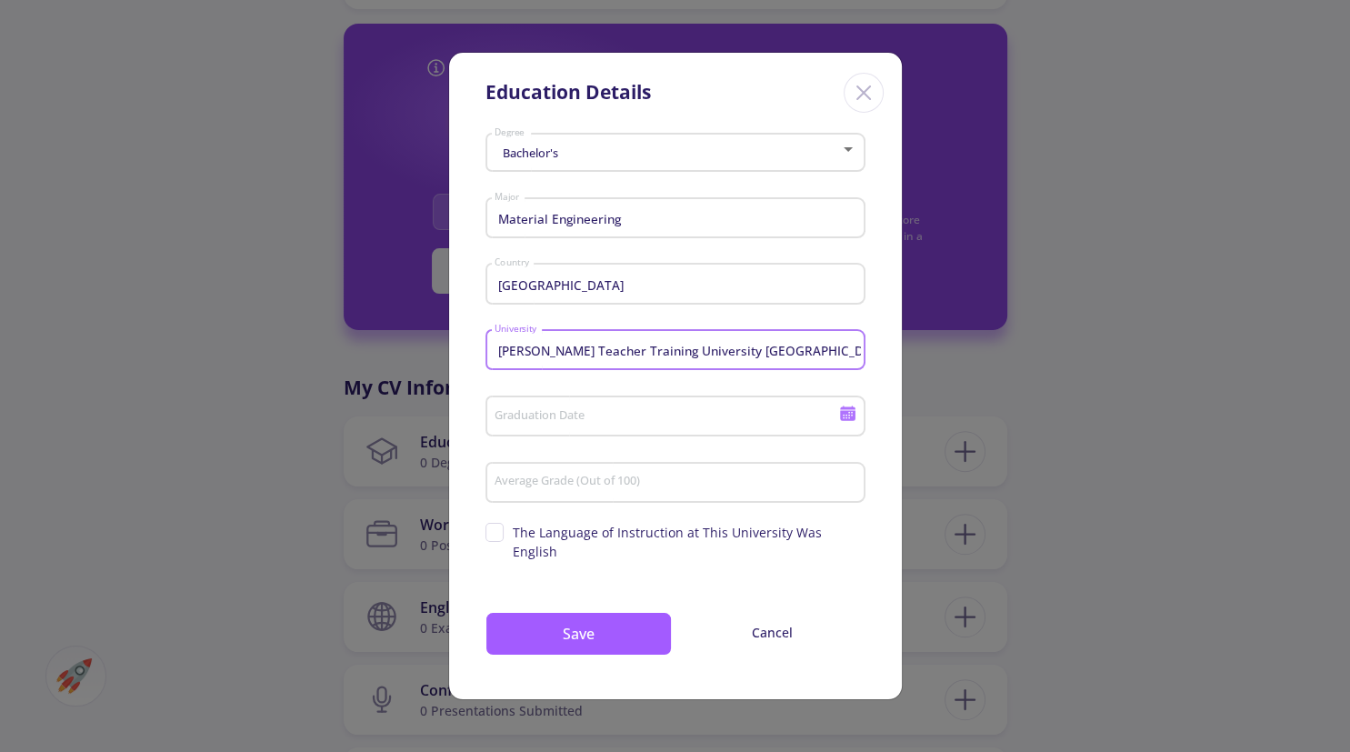
click at [638, 424] on input "Graduation Date" at bounding box center [669, 417] width 350 height 16
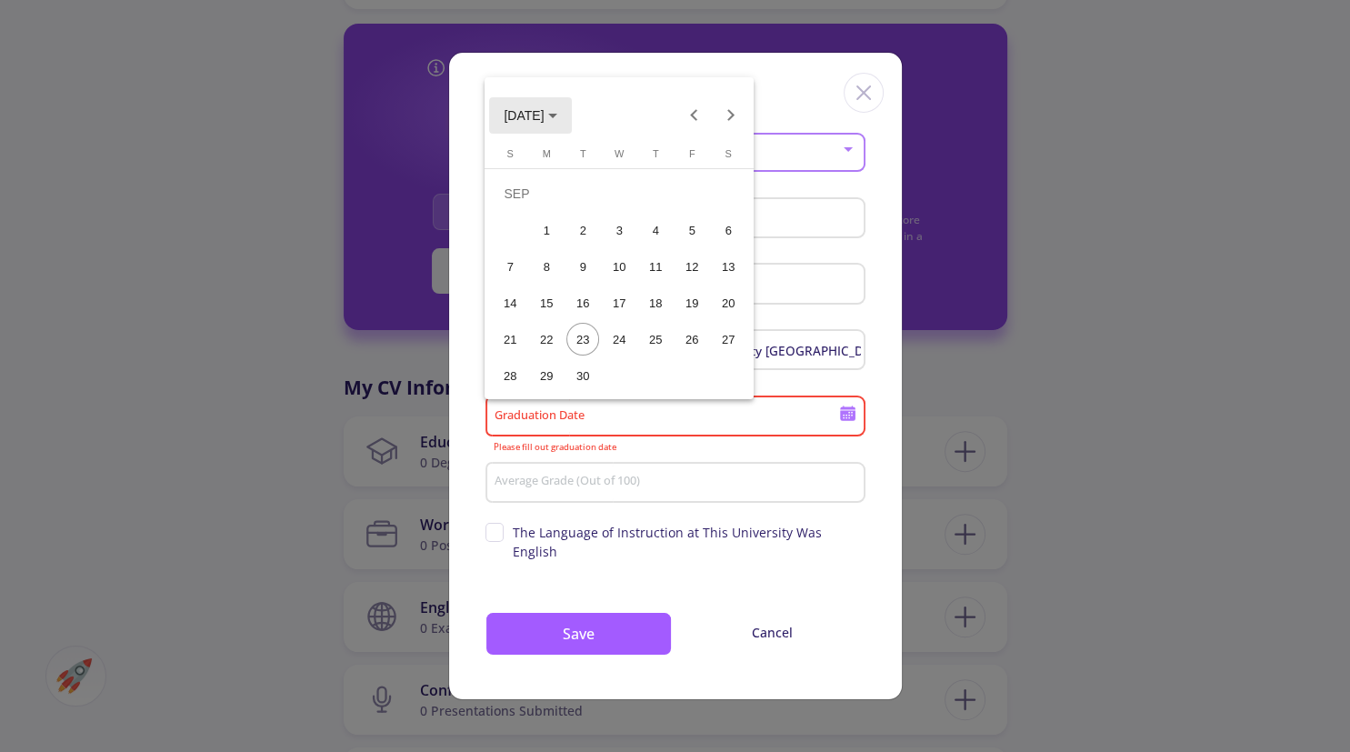
click at [557, 118] on span "SEP 2025" at bounding box center [531, 114] width 54 height 15
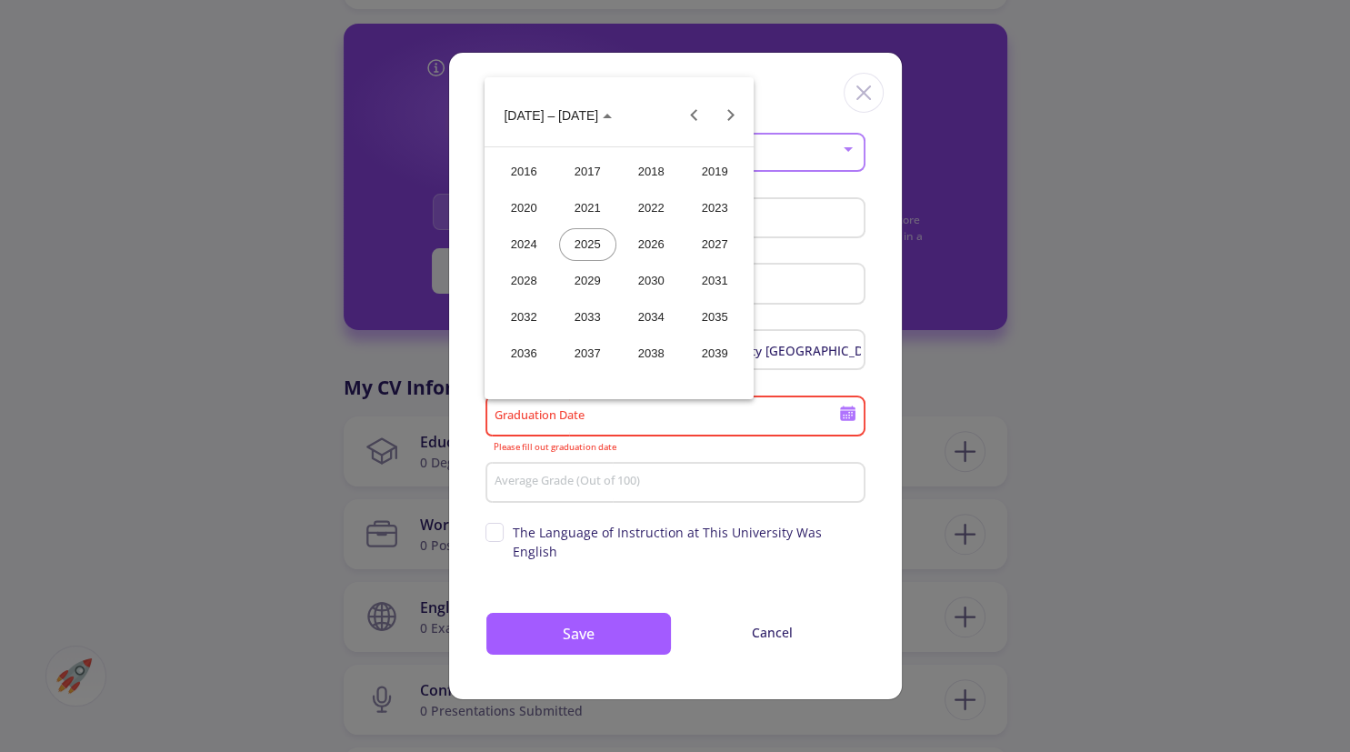
click at [563, 118] on span "2016 – 2039" at bounding box center [551, 116] width 95 height 15
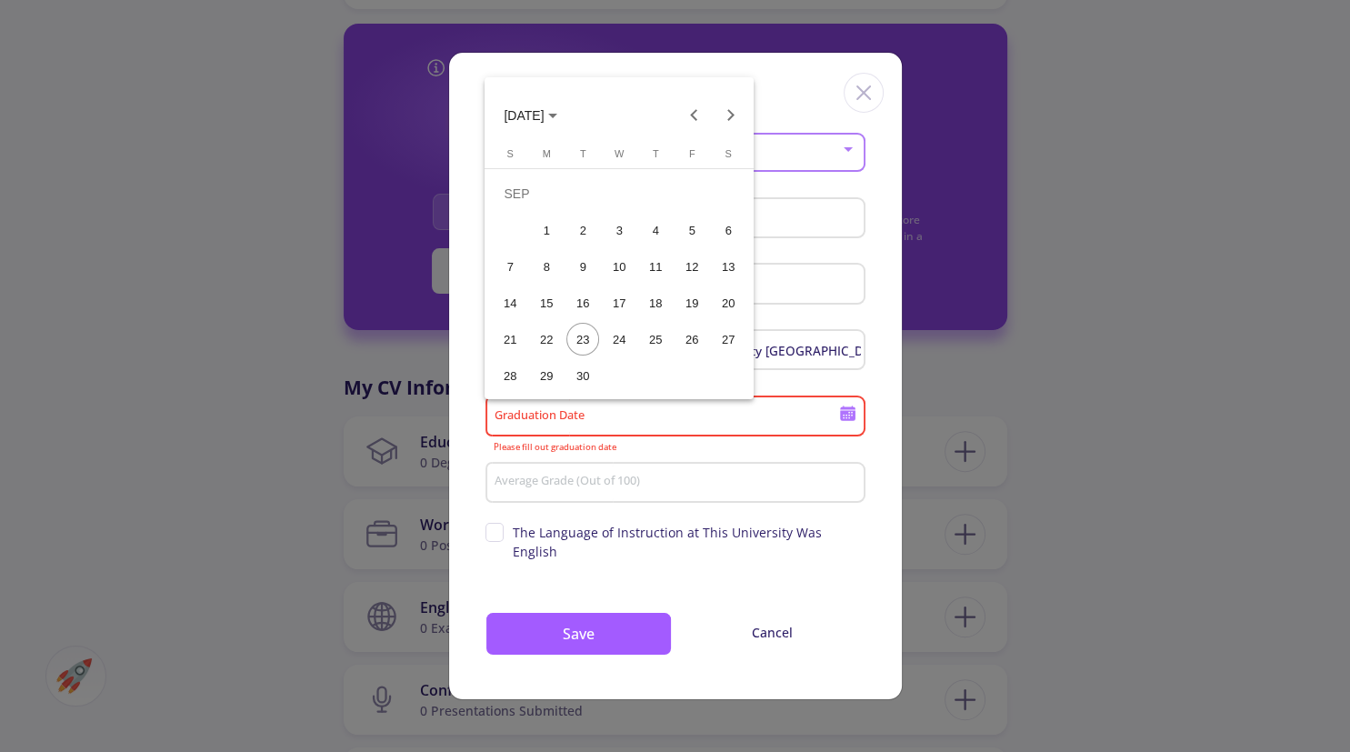
click at [515, 119] on span "SEP 2025" at bounding box center [524, 116] width 40 height 15
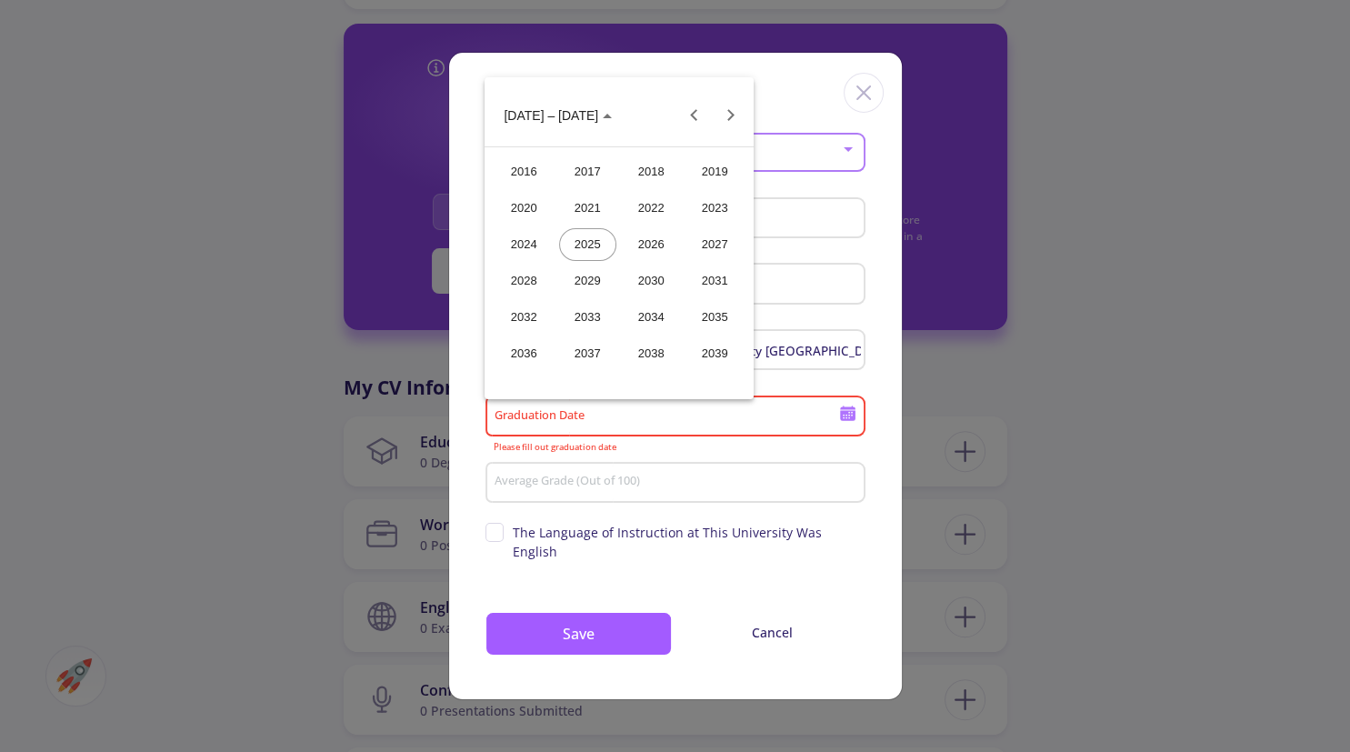
click at [541, 172] on div "2016" at bounding box center [523, 171] width 57 height 33
click at [540, 209] on div "JAN" at bounding box center [523, 208] width 57 height 33
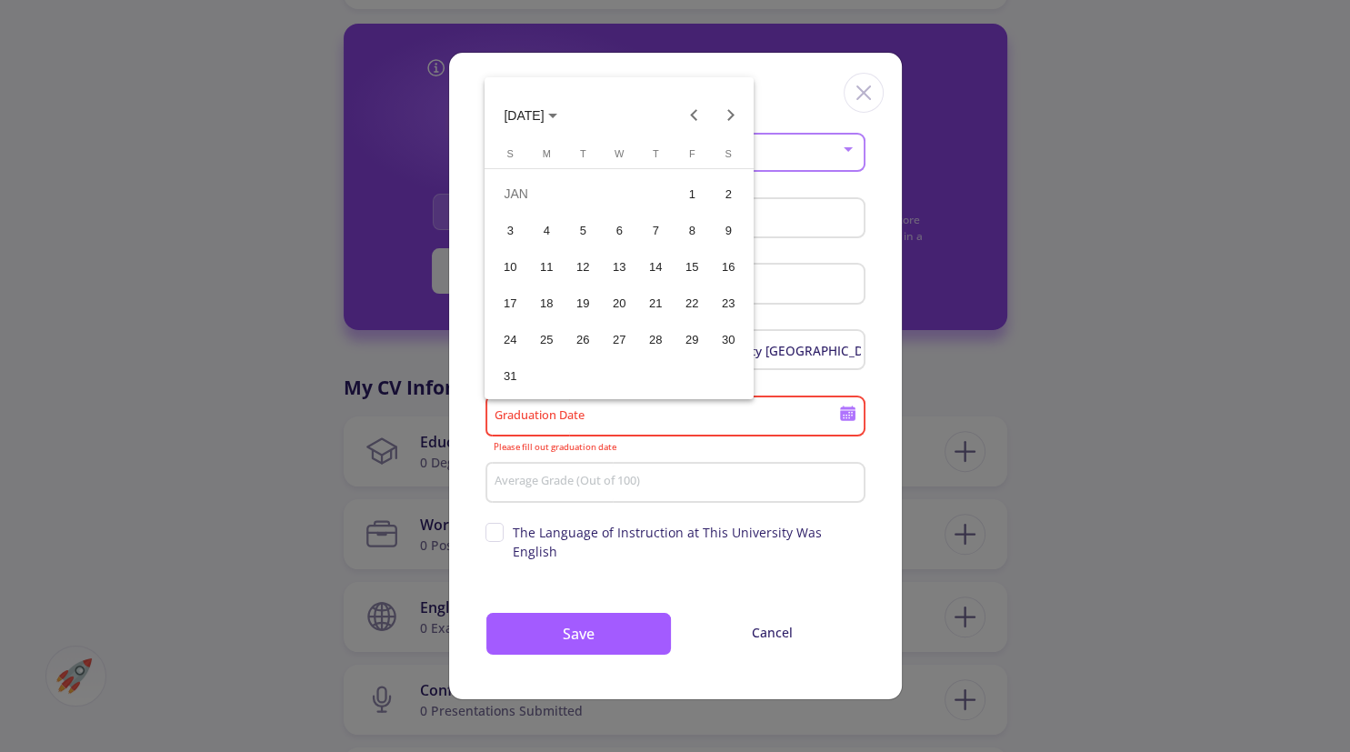
click at [541, 230] on div "4" at bounding box center [546, 230] width 33 height 33
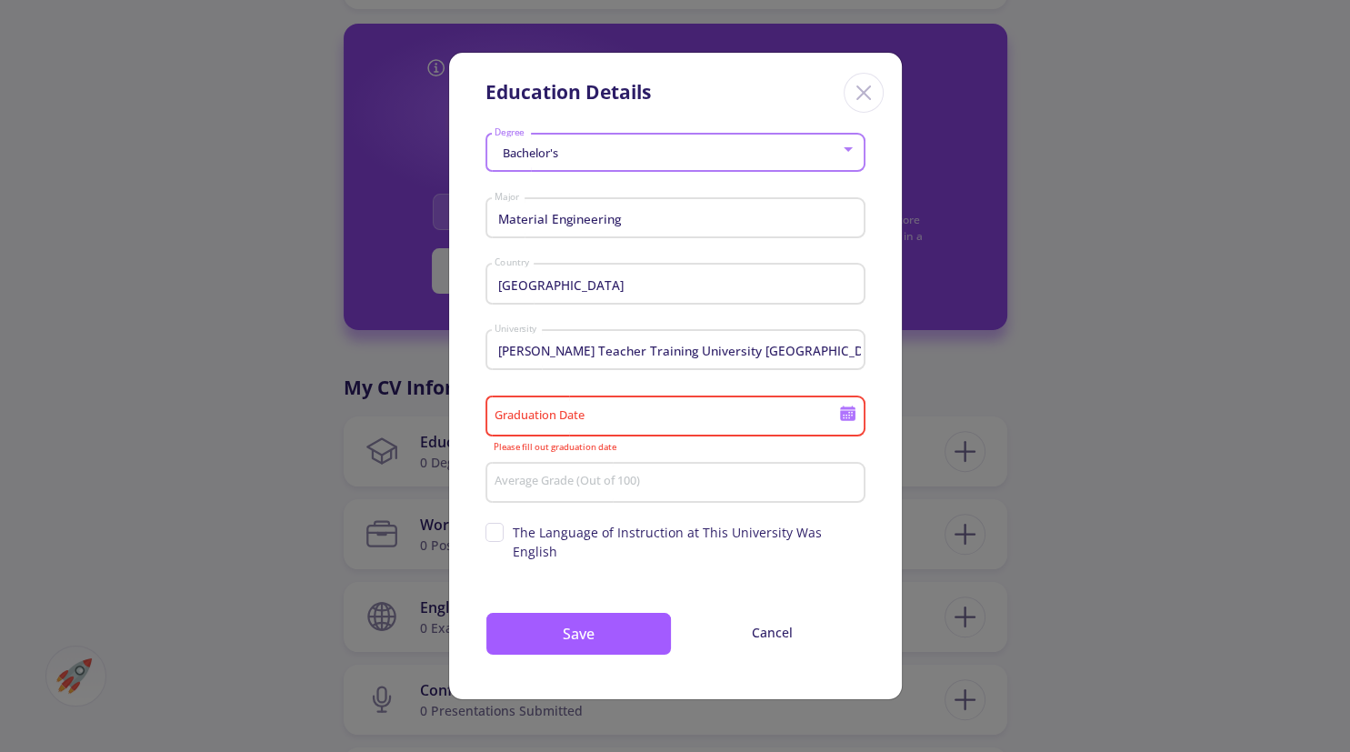
type input "1/4/2016"
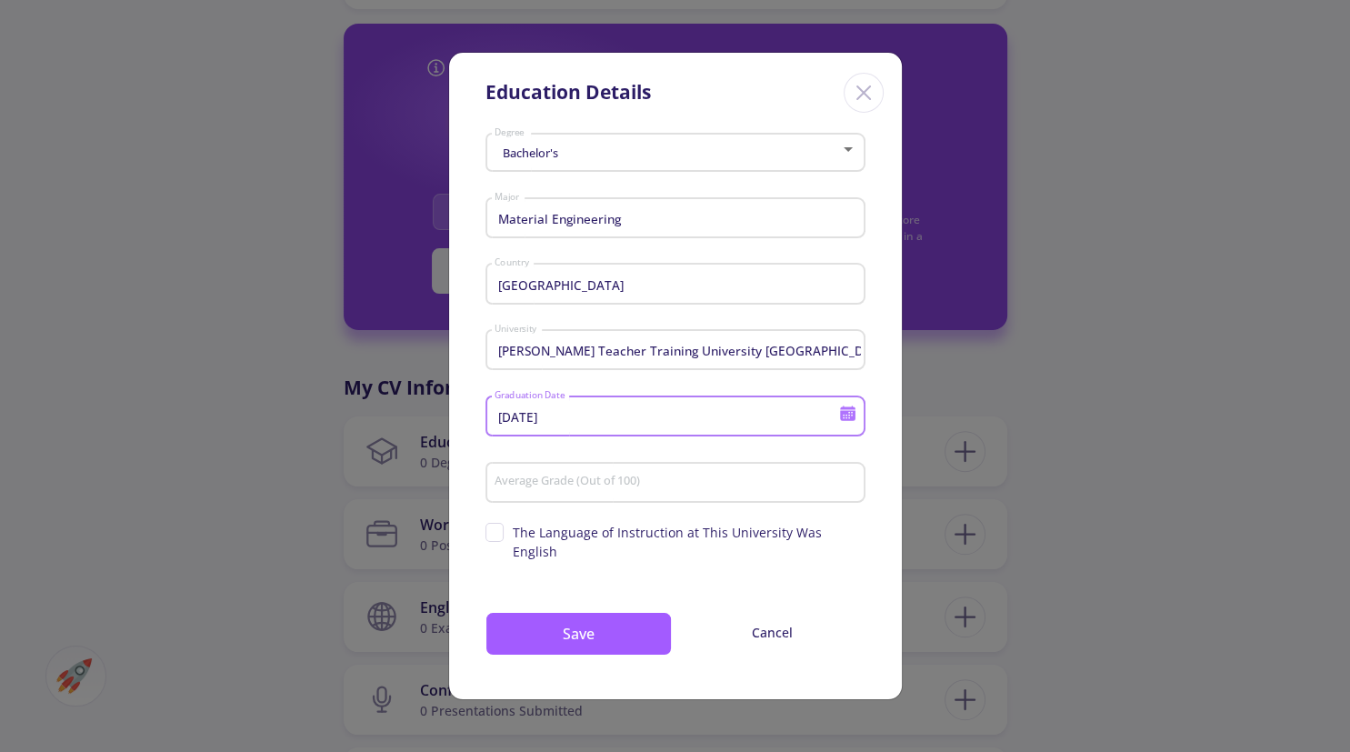
click at [562, 491] on input "Average Grade (Out of 100)" at bounding box center [677, 483] width 367 height 16
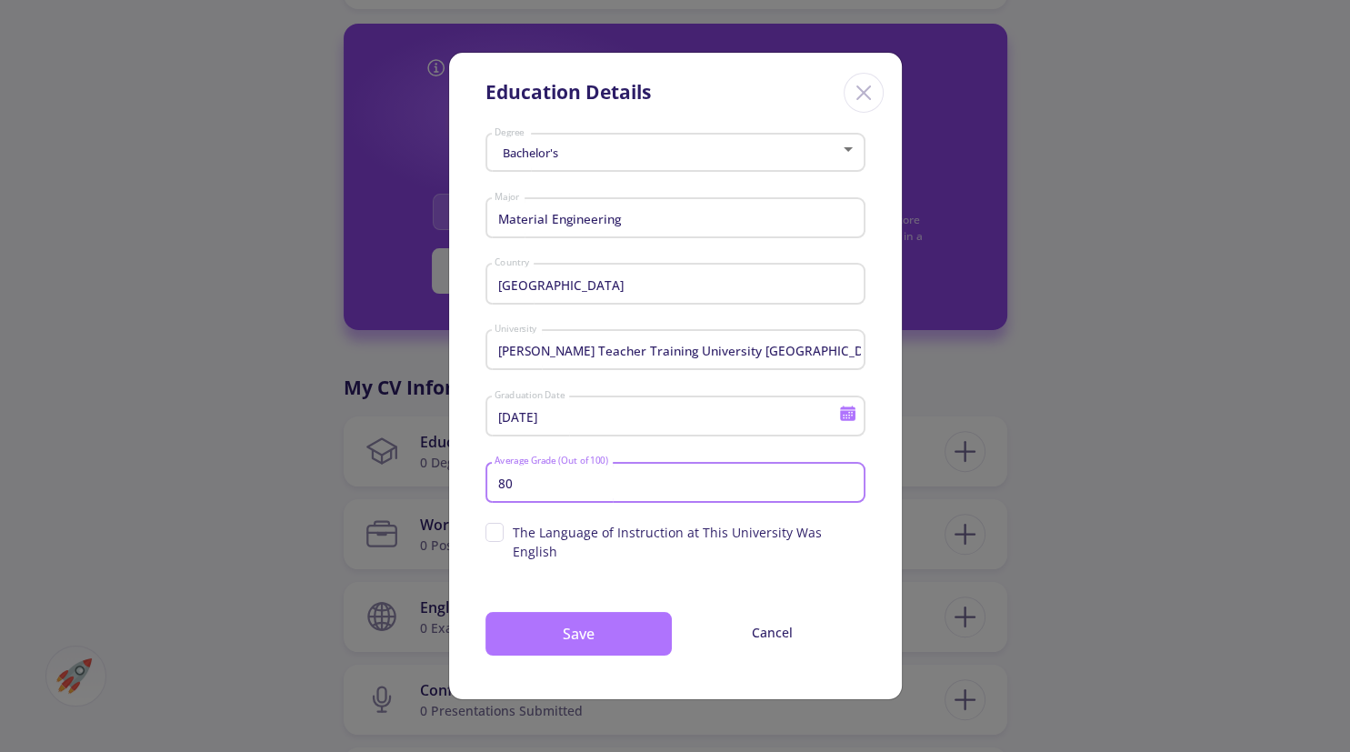
type input "80"
click at [568, 612] on button "Save" at bounding box center [578, 634] width 186 height 44
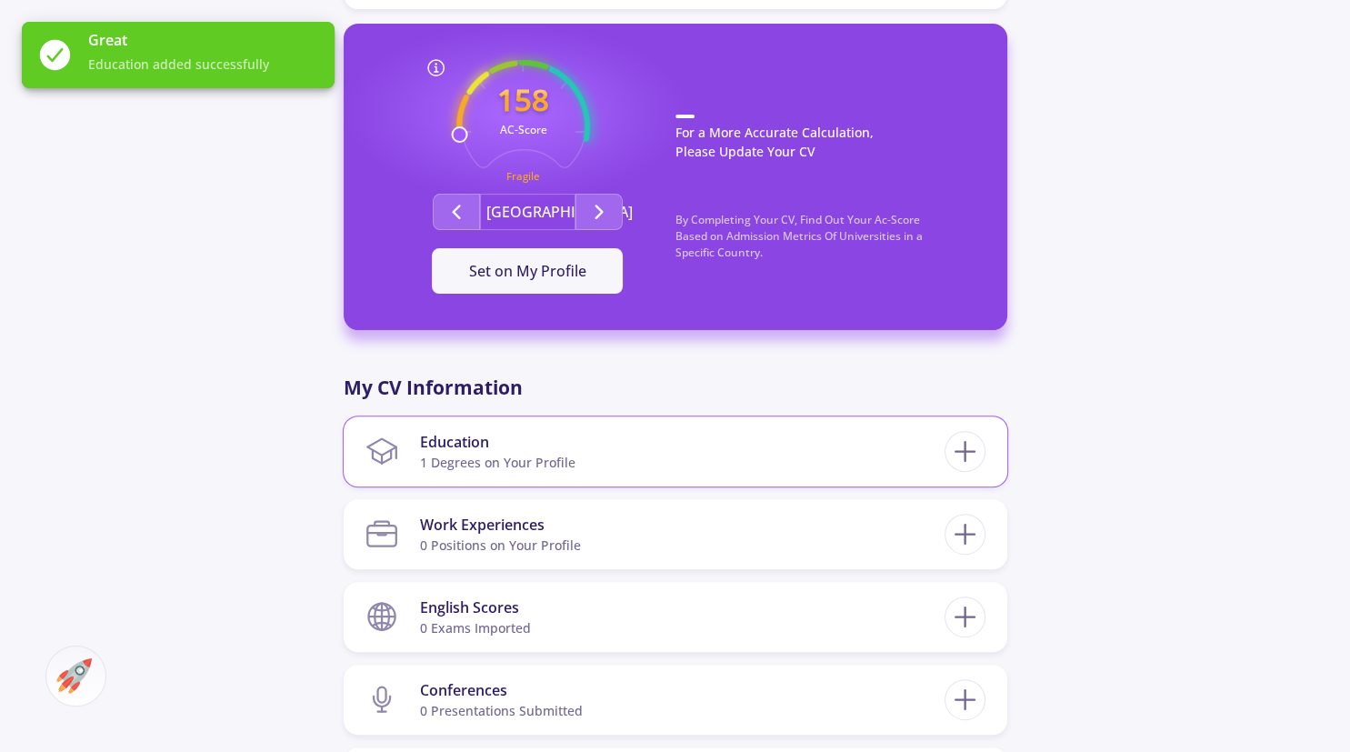
click at [531, 455] on div "1 Degrees on Your Profile" at bounding box center [497, 462] width 155 height 19
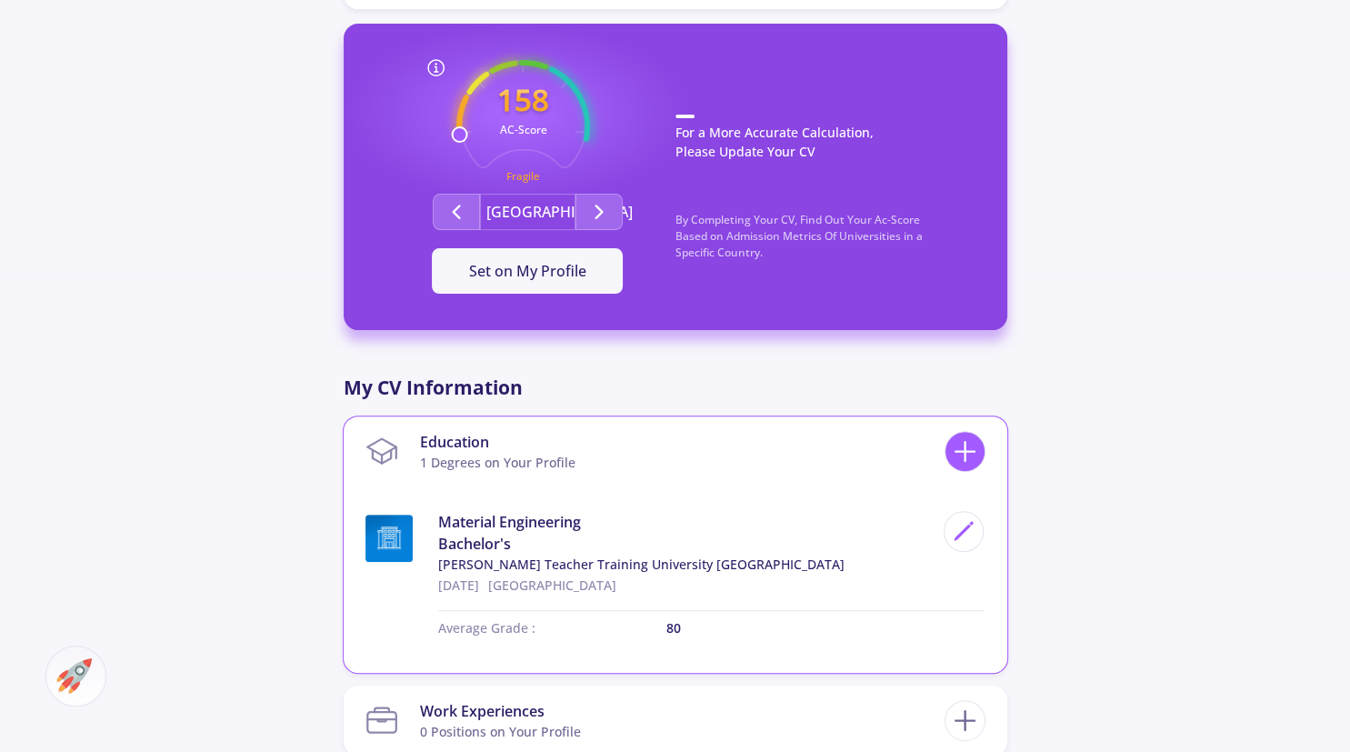
click at [973, 458] on icon at bounding box center [965, 452] width 34 height 34
checkbox input "false"
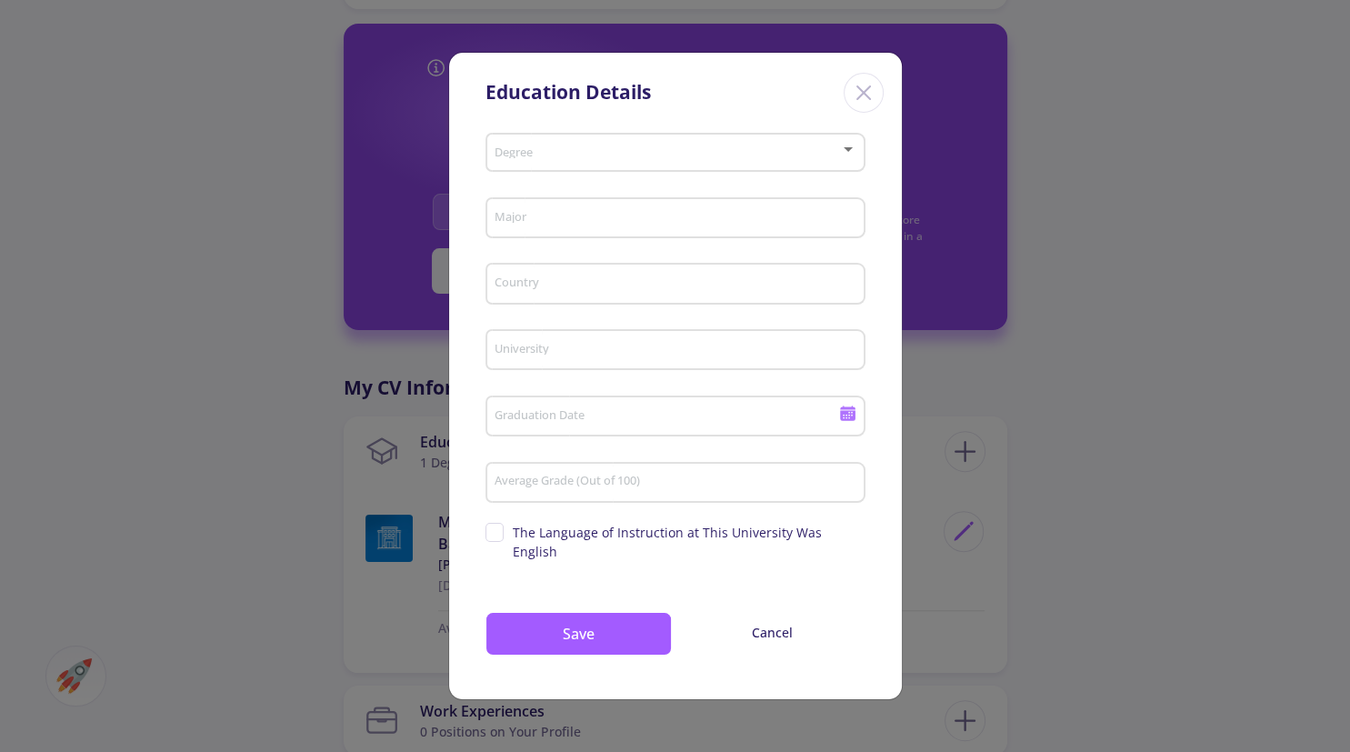
click at [541, 172] on div "Degree" at bounding box center [675, 148] width 363 height 45
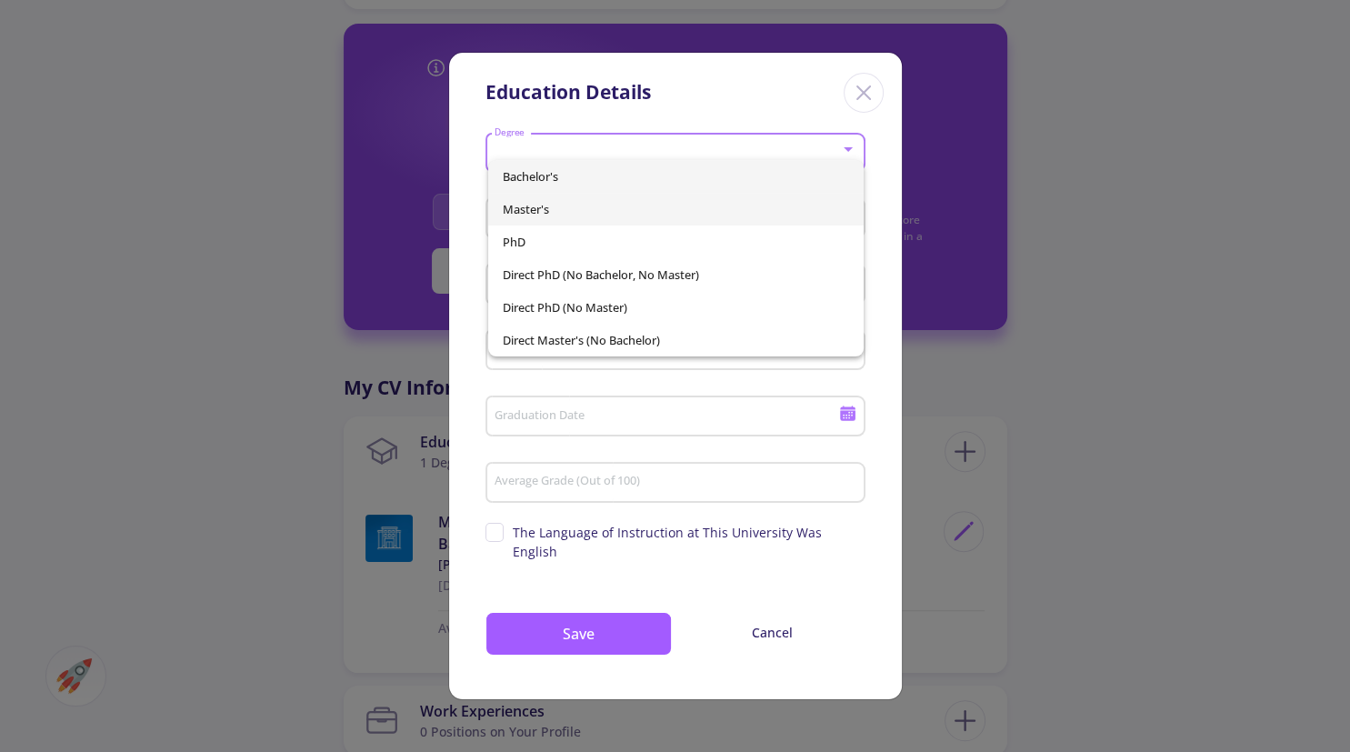
click at [546, 205] on span "Master's" at bounding box center [676, 209] width 346 height 33
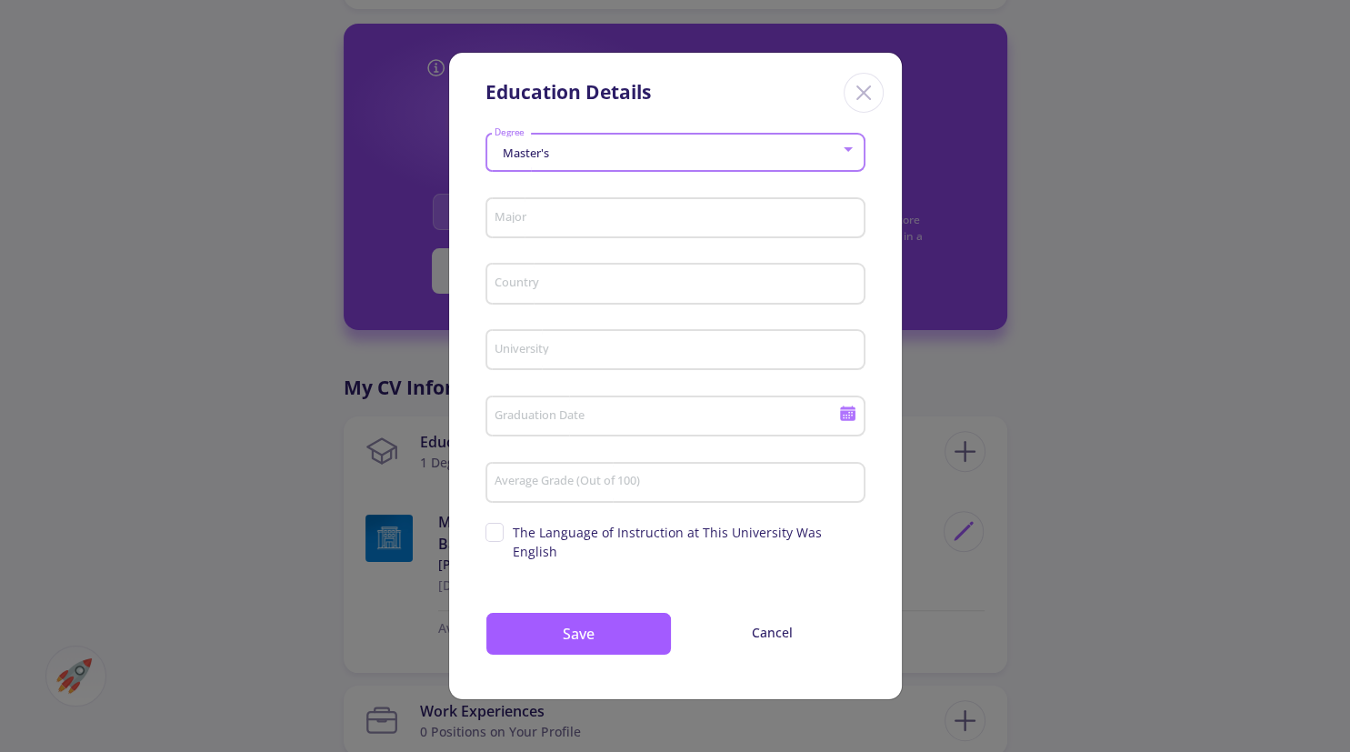
click at [537, 227] on input "Major" at bounding box center [677, 219] width 367 height 16
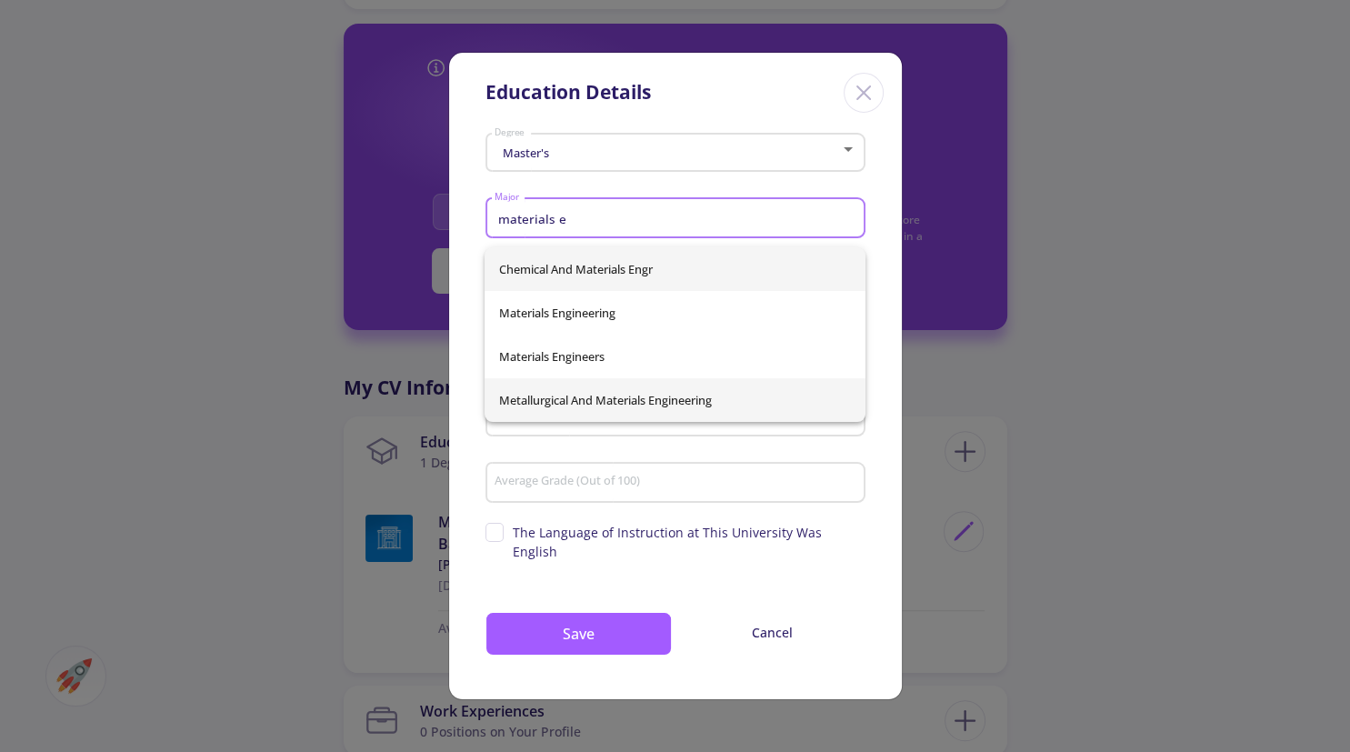
click at [605, 401] on span "Metallurgical And Materials Engineering" at bounding box center [674, 400] width 351 height 44
type input "Metallurgical And Materials Engineering"
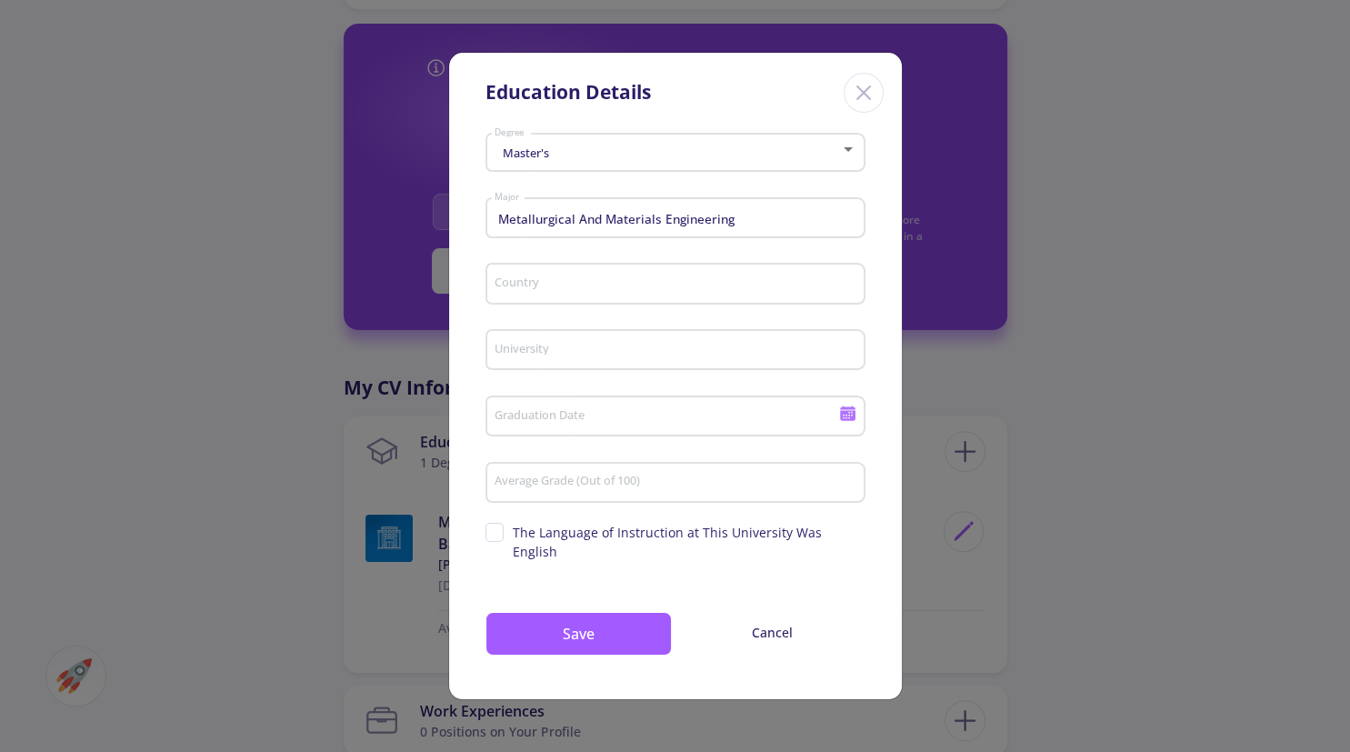
click at [565, 285] on div "Country" at bounding box center [675, 279] width 363 height 47
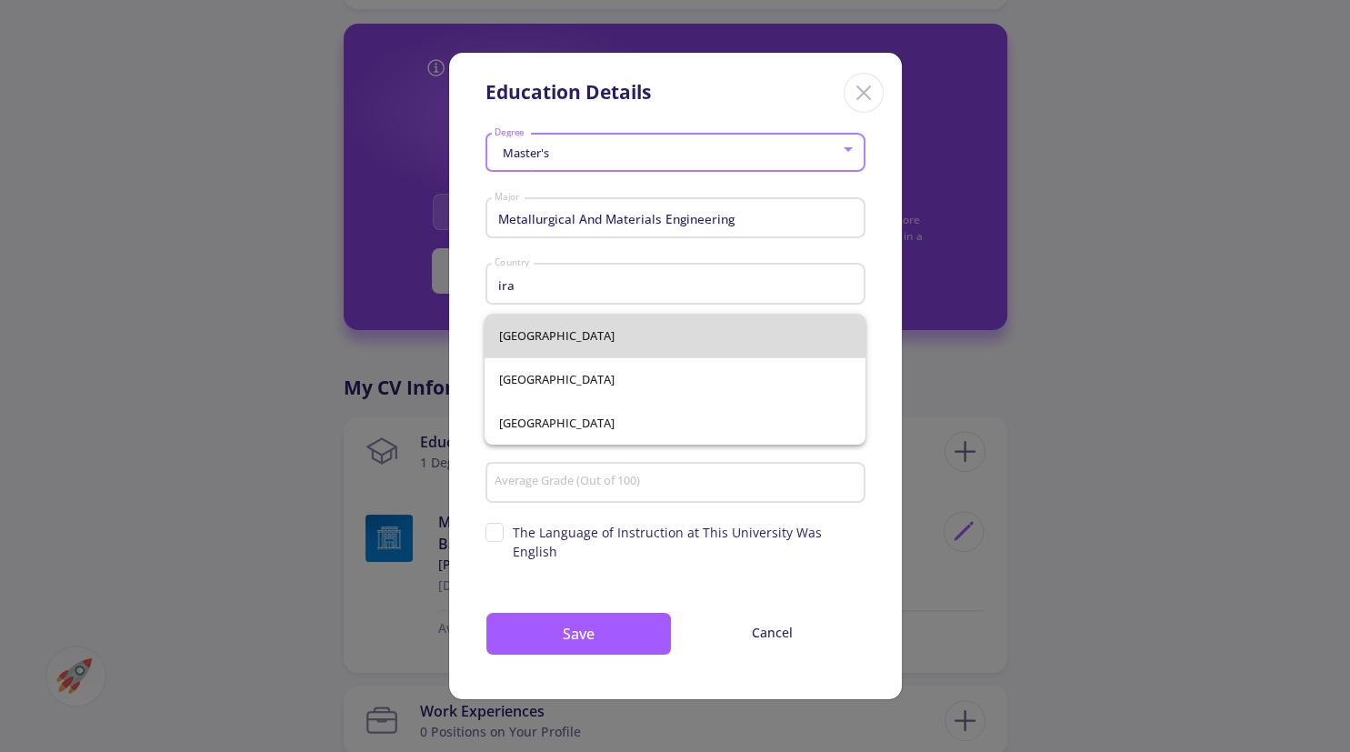
click at [564, 330] on span "Iran" at bounding box center [674, 336] width 351 height 44
type input "Iran"
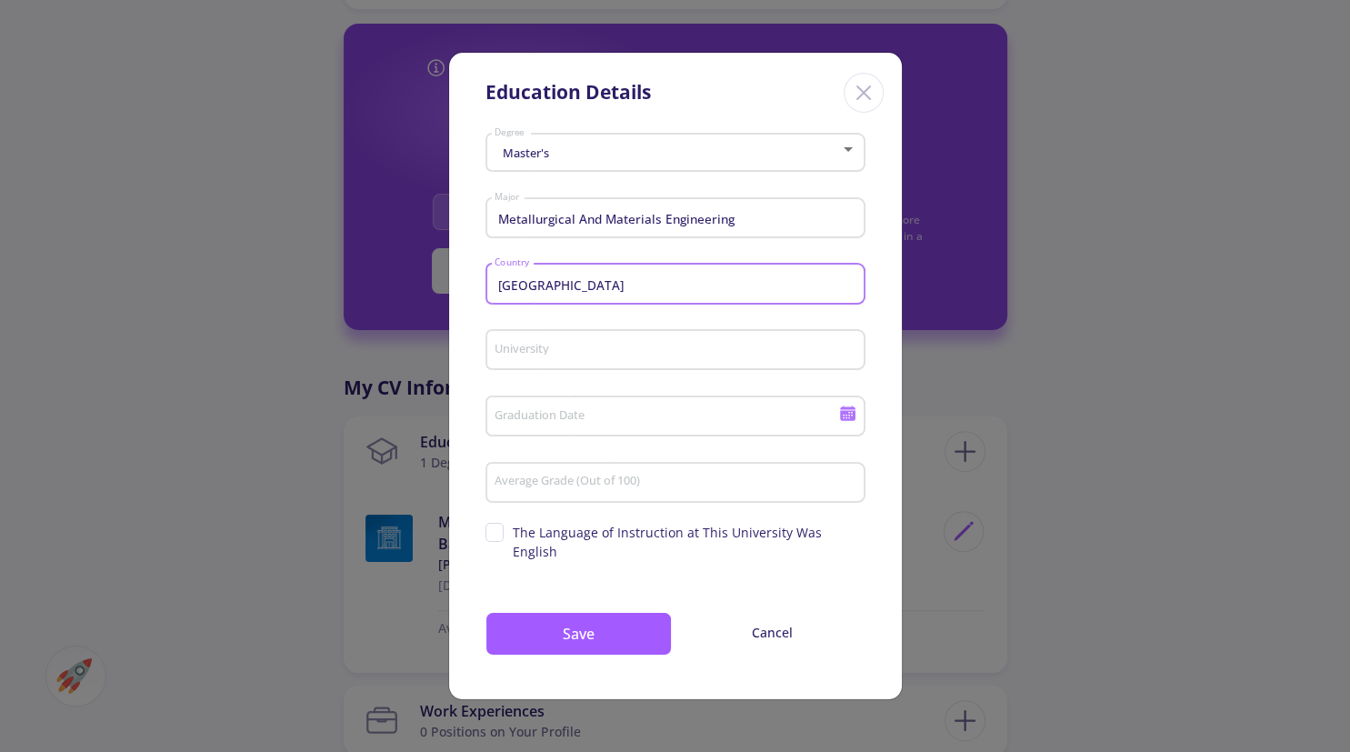
click at [564, 323] on mat-form-field "Iran Country" at bounding box center [675, 289] width 380 height 66
click at [565, 343] on div "University" at bounding box center [675, 346] width 363 height 47
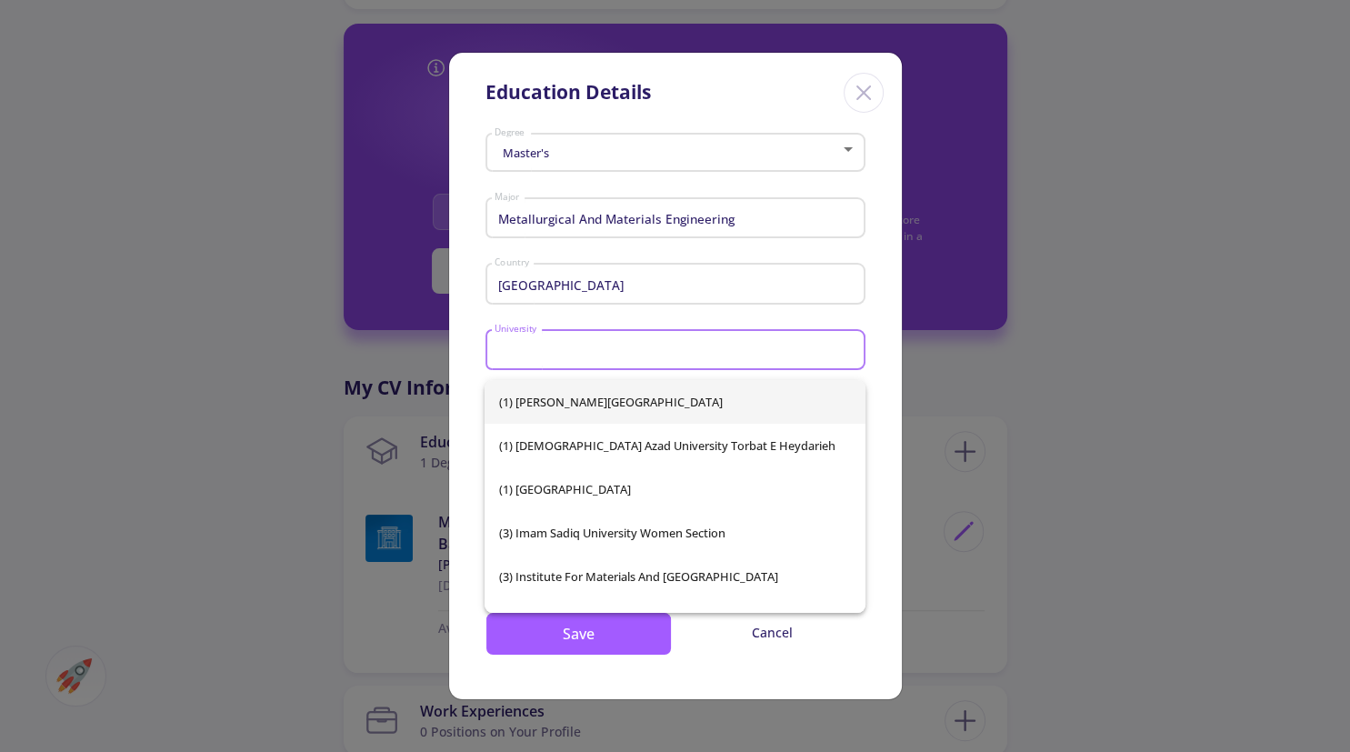
click at [565, 350] on div "University" at bounding box center [675, 346] width 363 height 47
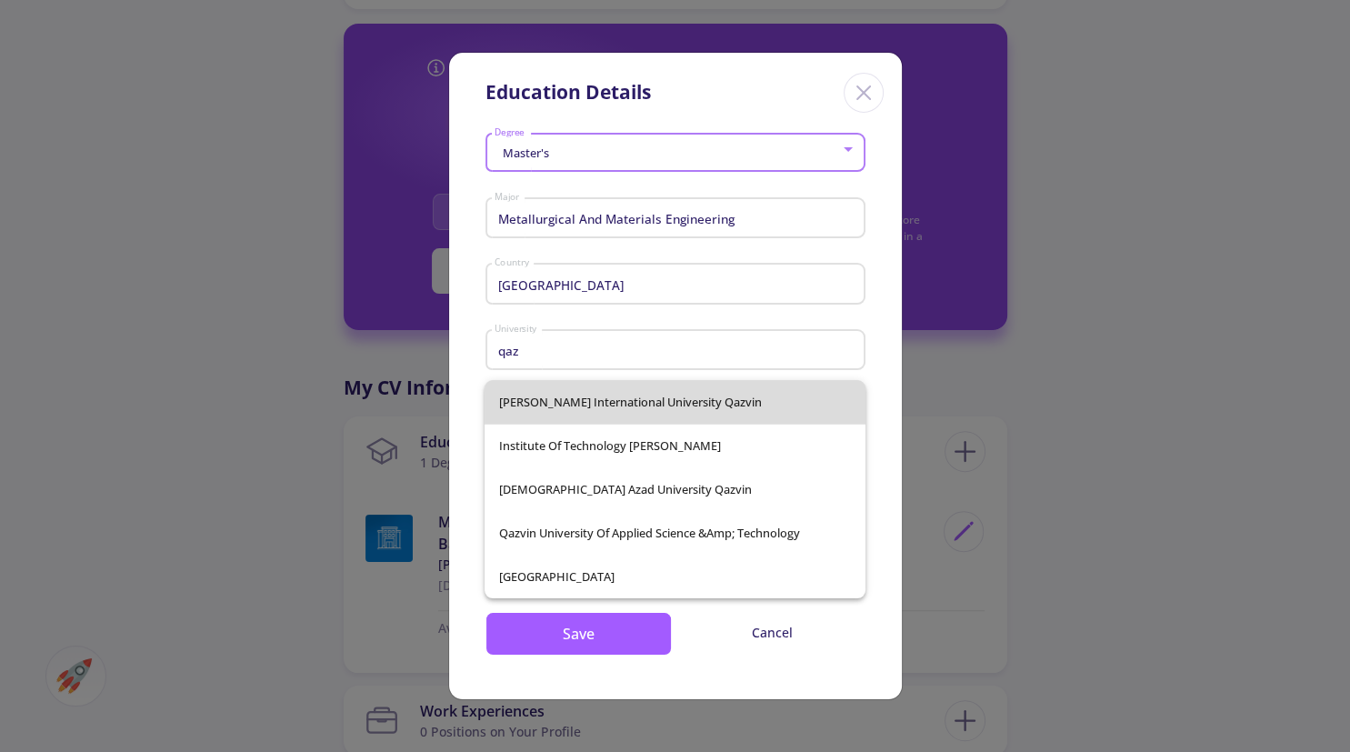
click at [649, 408] on span "Imam Khomeini International University Qazvin" at bounding box center [674, 402] width 351 height 44
type input "Imam Khomeini International University Qazvin"
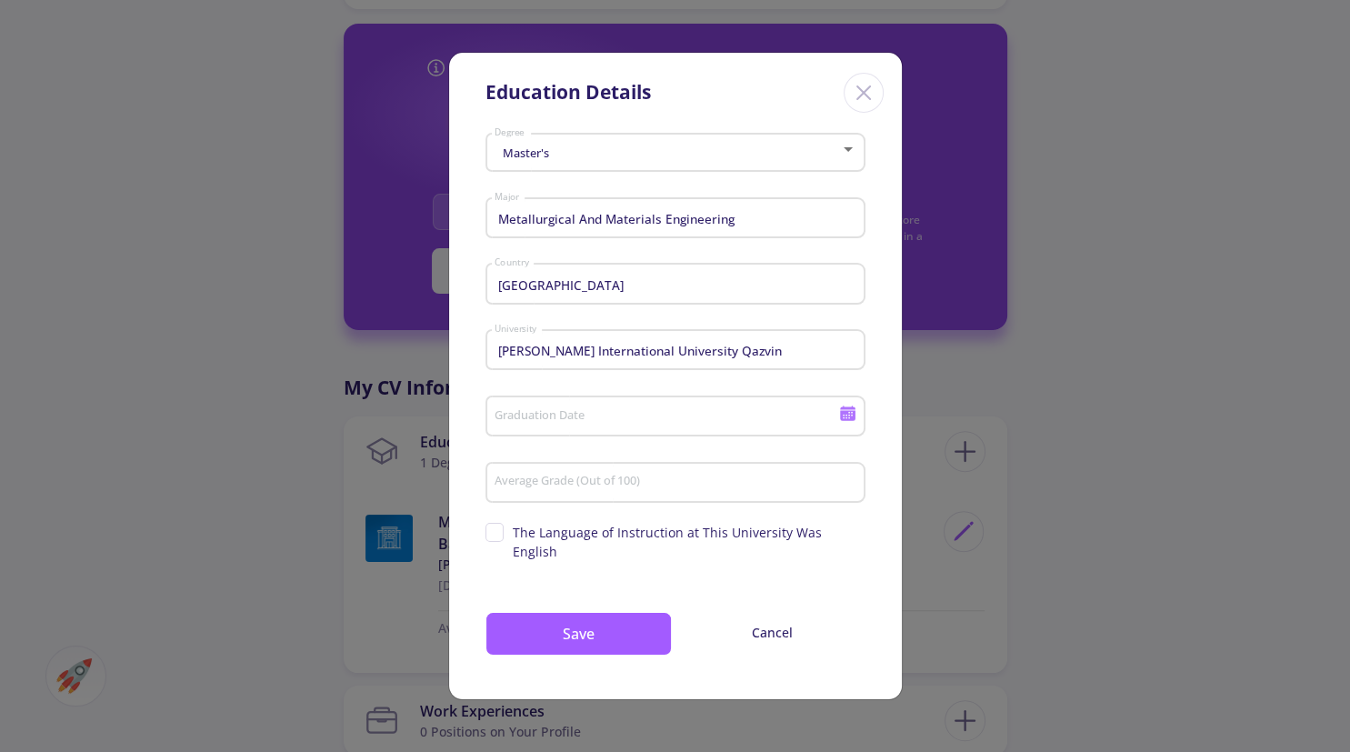
click at [609, 410] on div "Graduation Date" at bounding box center [666, 412] width 345 height 47
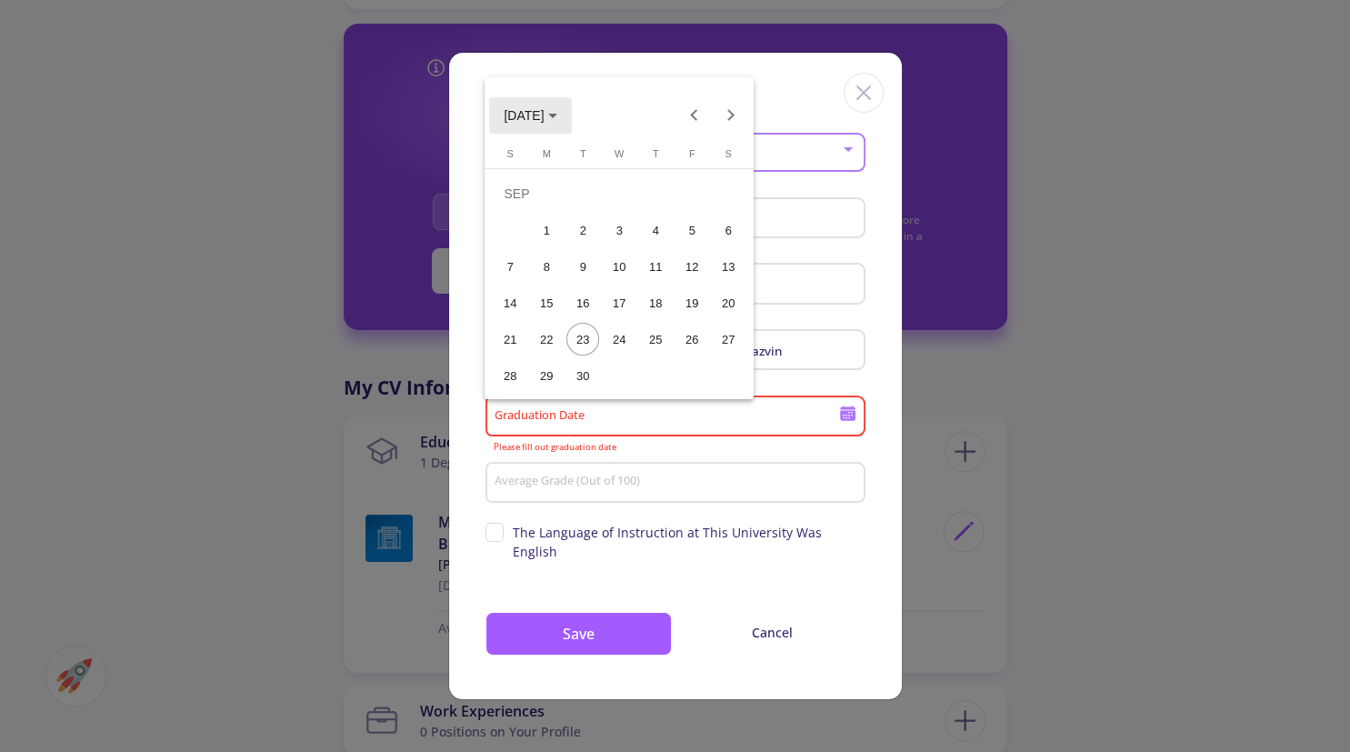
click at [532, 117] on span "SEP 2025" at bounding box center [524, 116] width 40 height 15
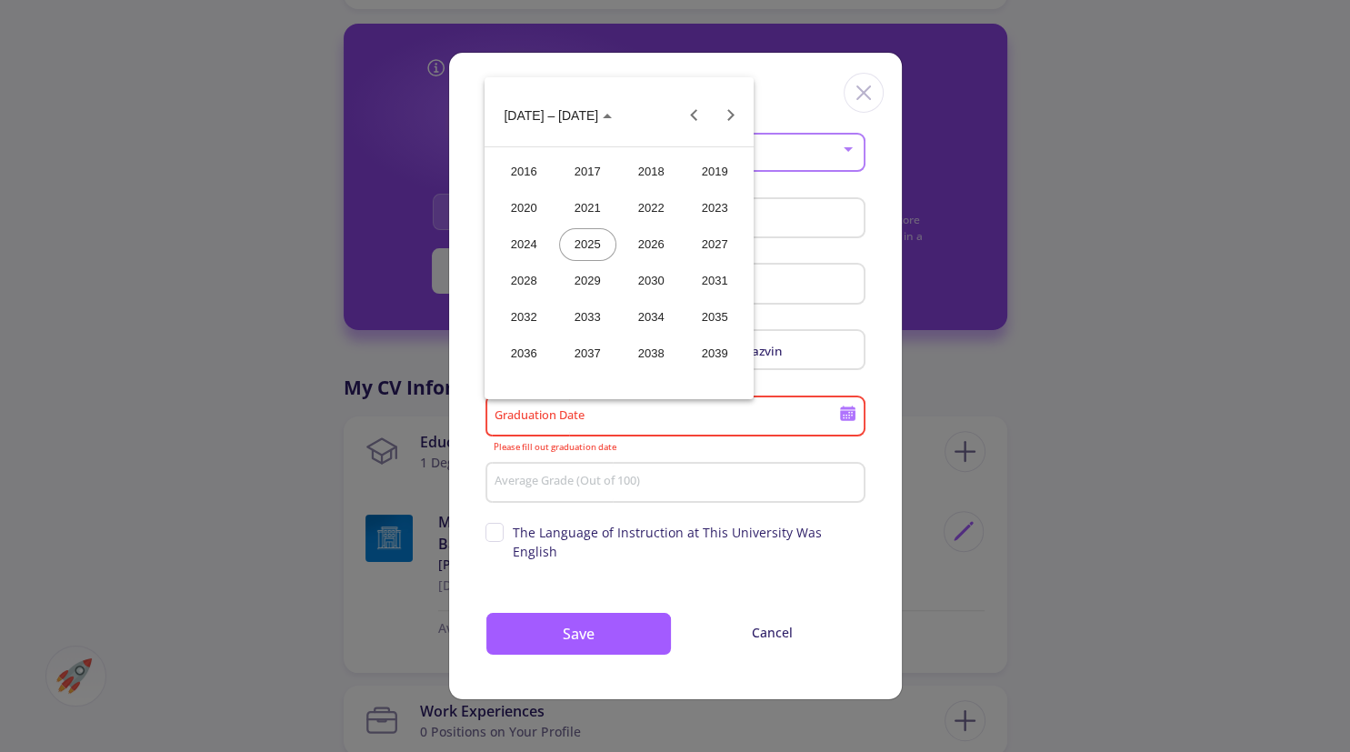
click at [542, 175] on div "2016" at bounding box center [523, 171] width 57 height 33
click at [594, 255] on div "JUN" at bounding box center [587, 244] width 57 height 33
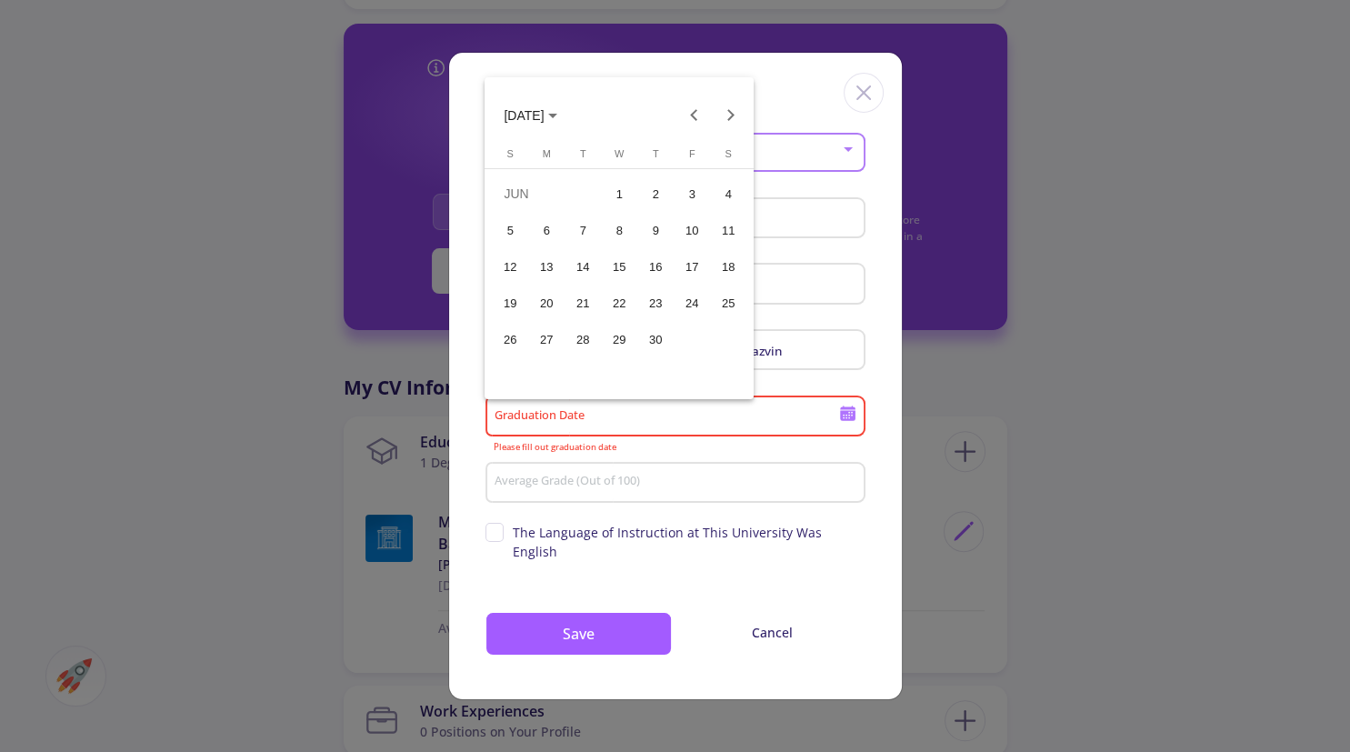
click at [591, 268] on div "14" at bounding box center [582, 266] width 33 height 33
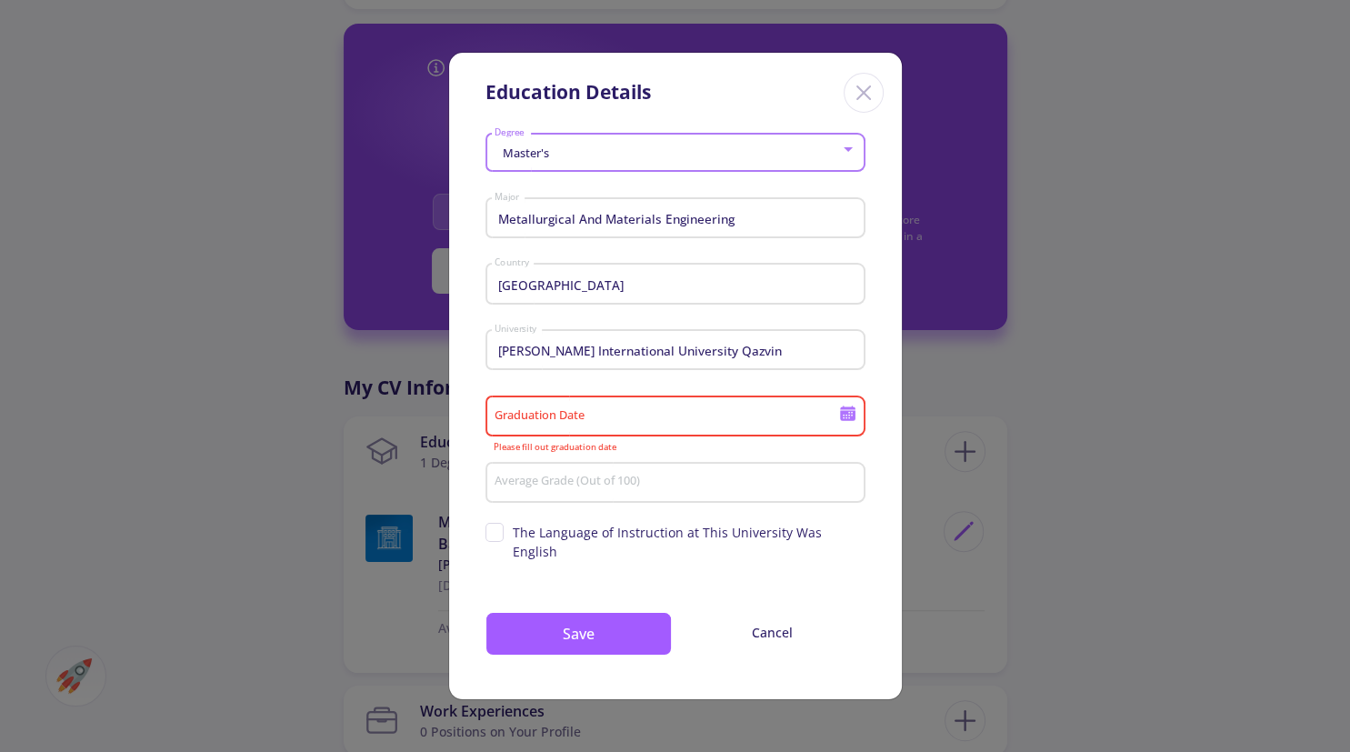
type input "6/14/2016"
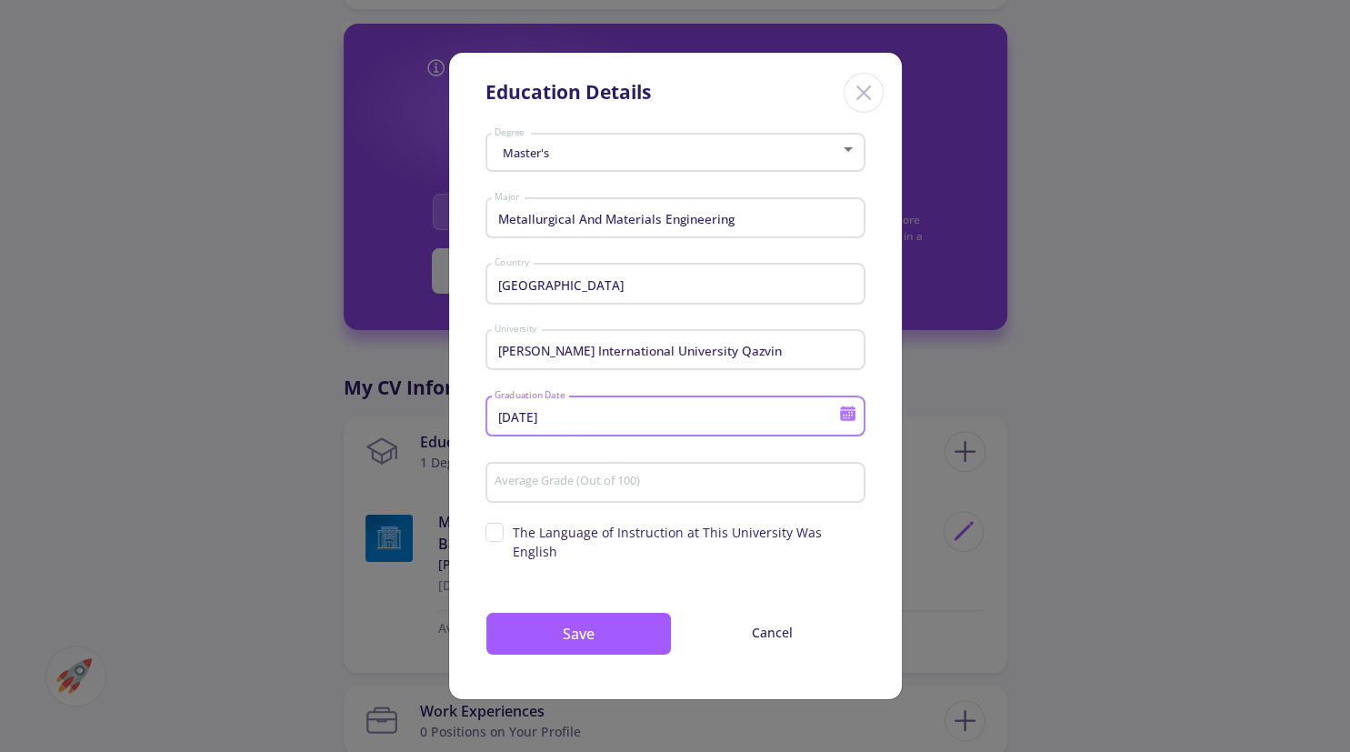
click at [591, 484] on div "Average Grade (Out of 100)" at bounding box center [675, 478] width 363 height 47
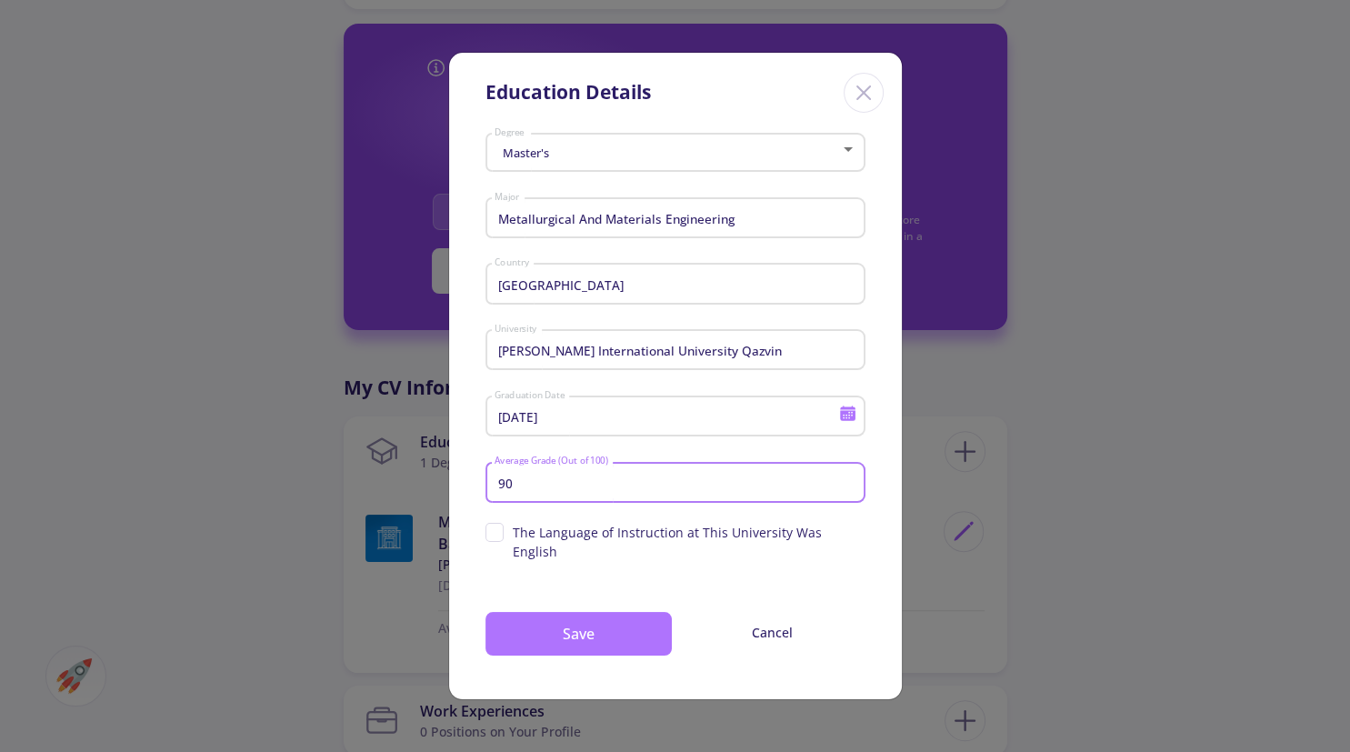
type input "90"
click at [554, 619] on button "Save" at bounding box center [578, 634] width 186 height 44
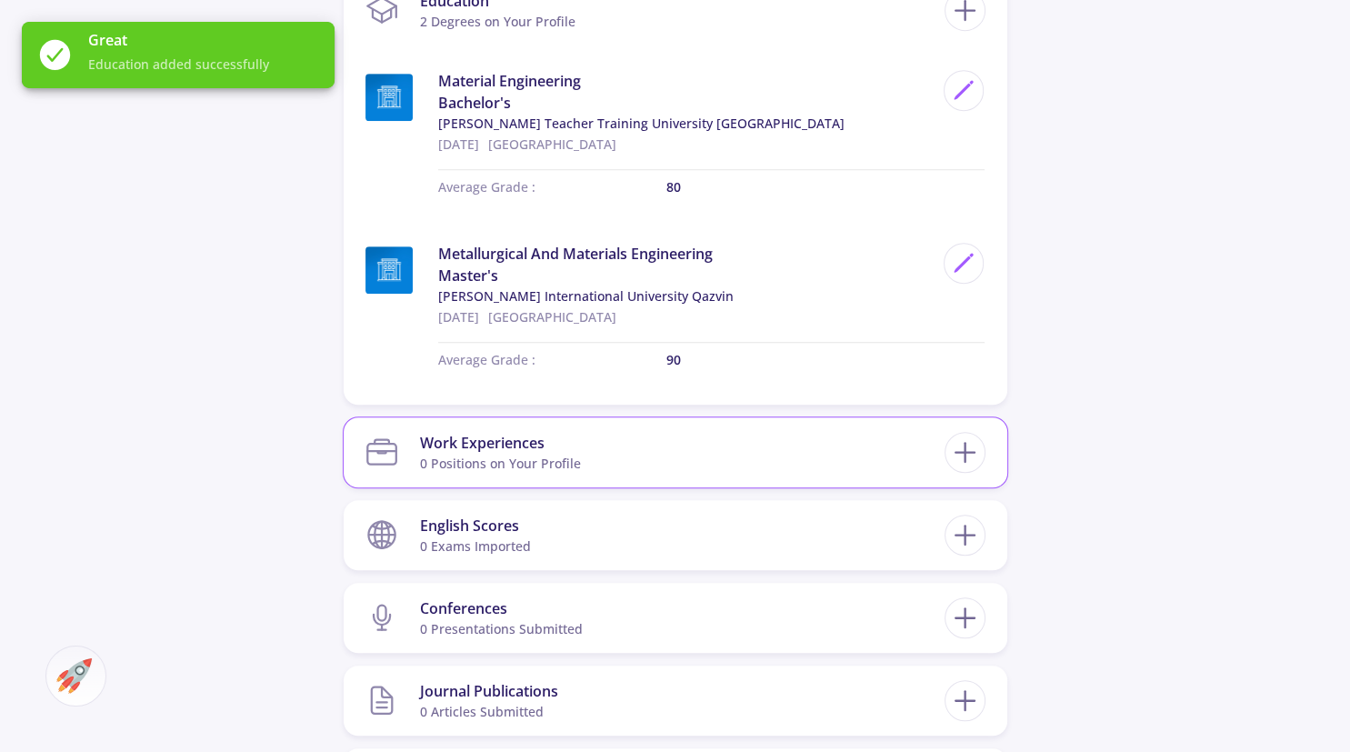
scroll to position [960, 0]
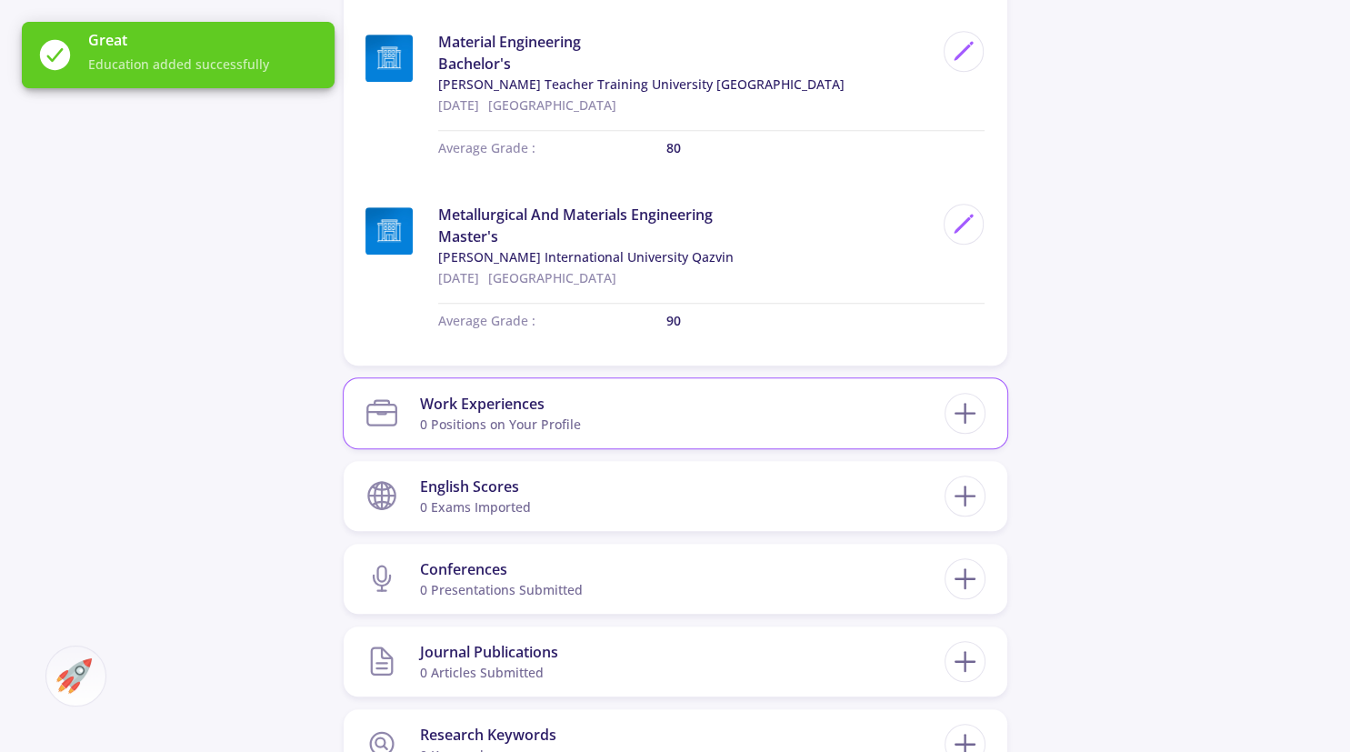
click at [545, 417] on div "0 Positions on Your Profile" at bounding box center [500, 424] width 161 height 19
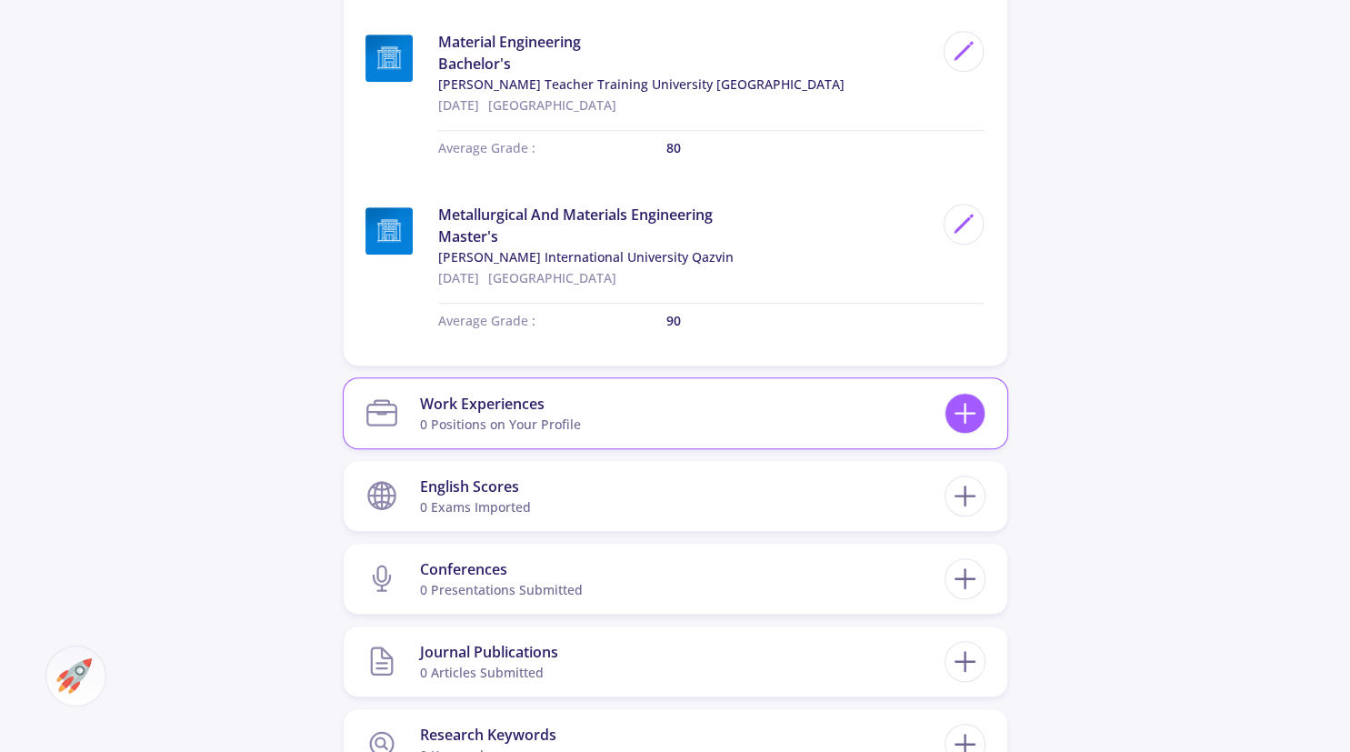
click at [976, 413] on icon at bounding box center [965, 413] width 34 height 34
checkbox input "false"
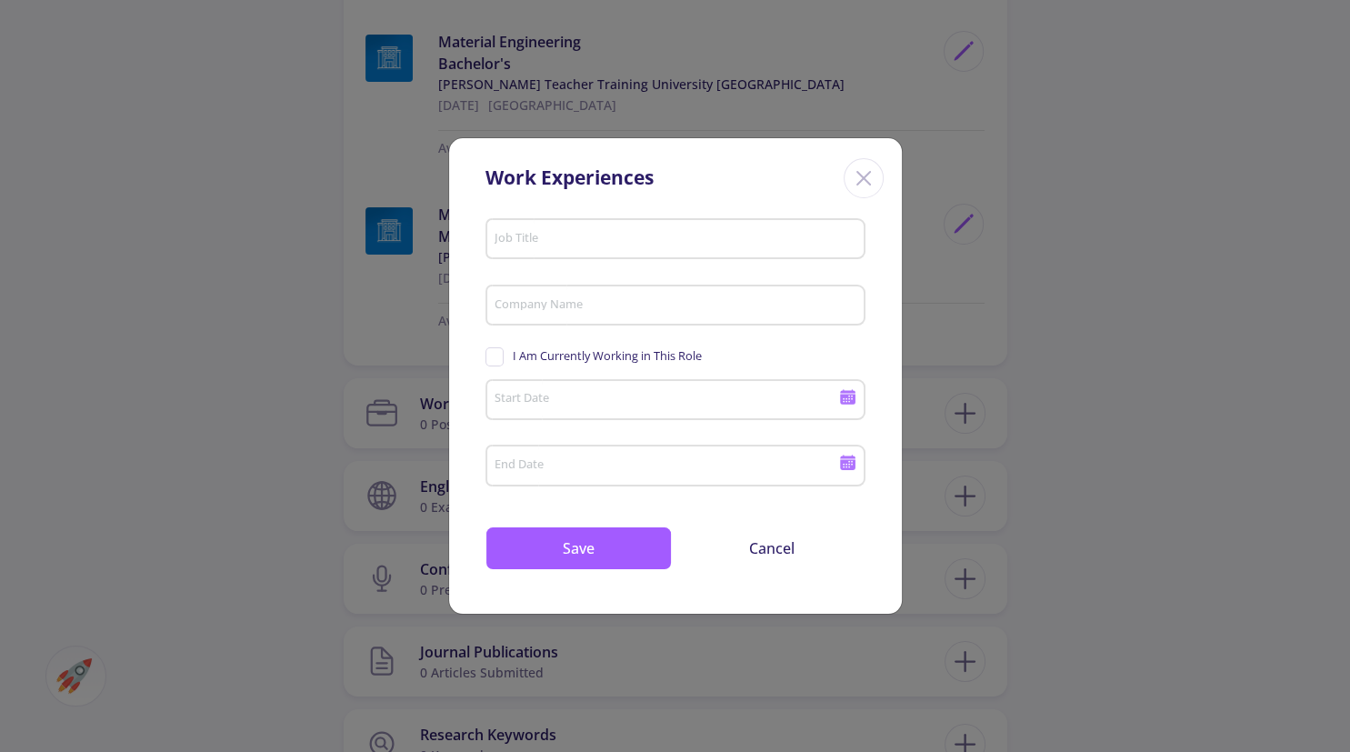
click at [568, 243] on input "Job Title" at bounding box center [677, 240] width 367 height 16
type input "research assistant"
click at [658, 309] on input "Company Name" at bounding box center [677, 306] width 367 height 16
click at [507, 307] on input "Oishroghaleb" at bounding box center [677, 306] width 367 height 16
type input "Pishroghaleb"
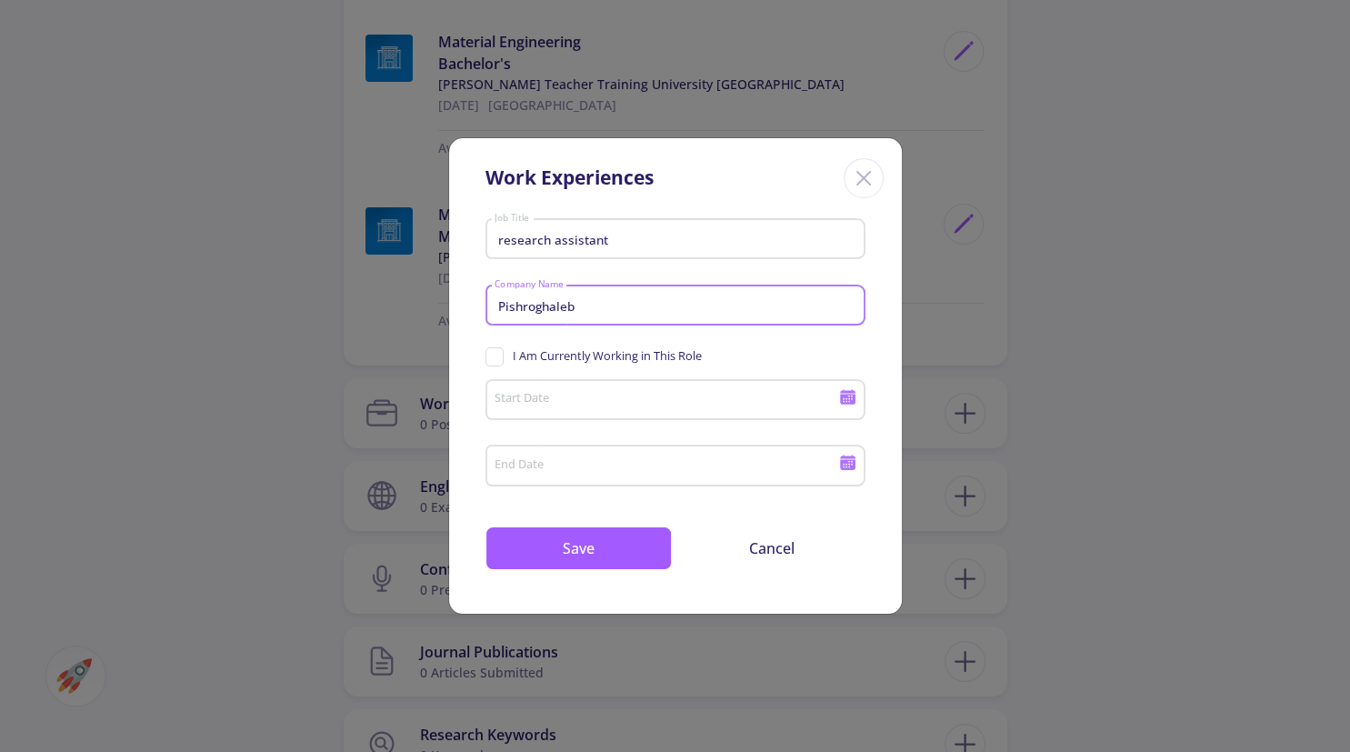
click at [513, 353] on span "I Am Currently Working in This Role" at bounding box center [607, 355] width 189 height 17
click at [497, 353] on input "I Am Currently Working in This Role" at bounding box center [491, 353] width 12 height 12
checkbox input "true"
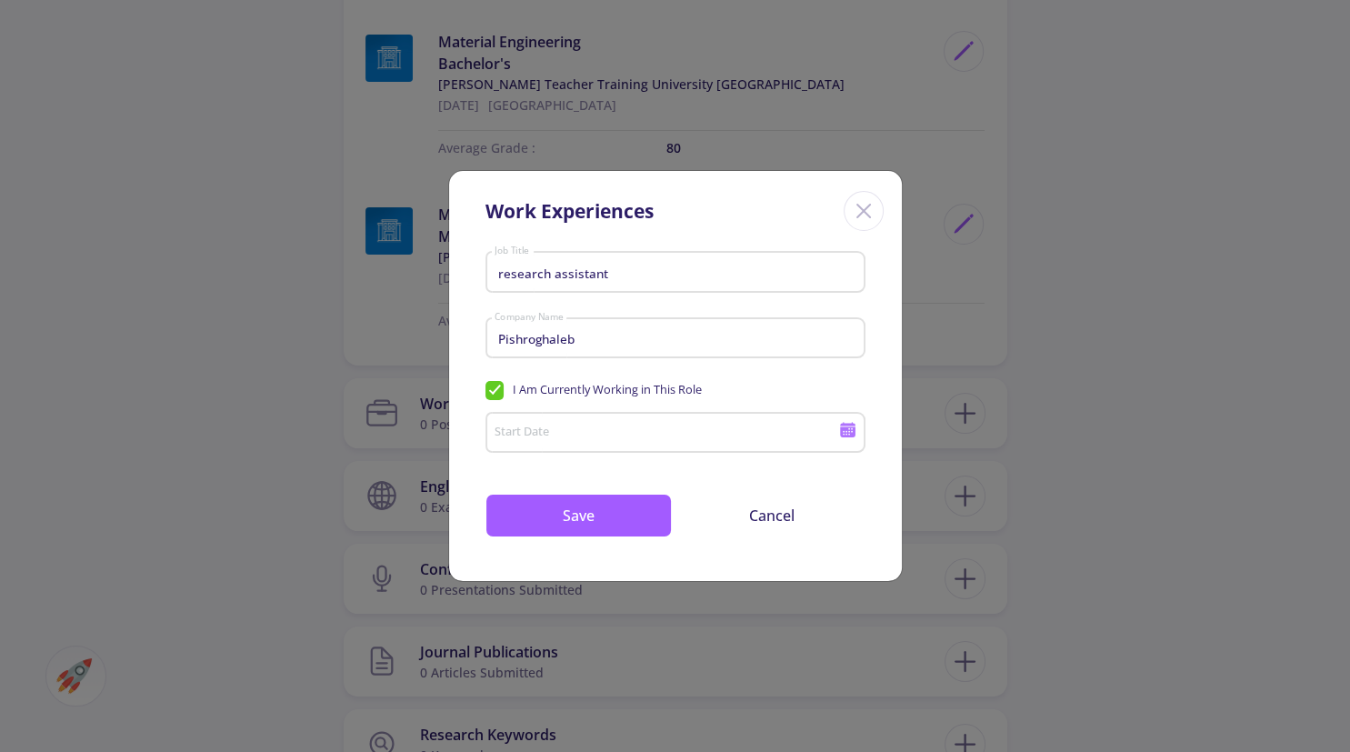
click at [567, 435] on input "Start Date" at bounding box center [669, 433] width 350 height 16
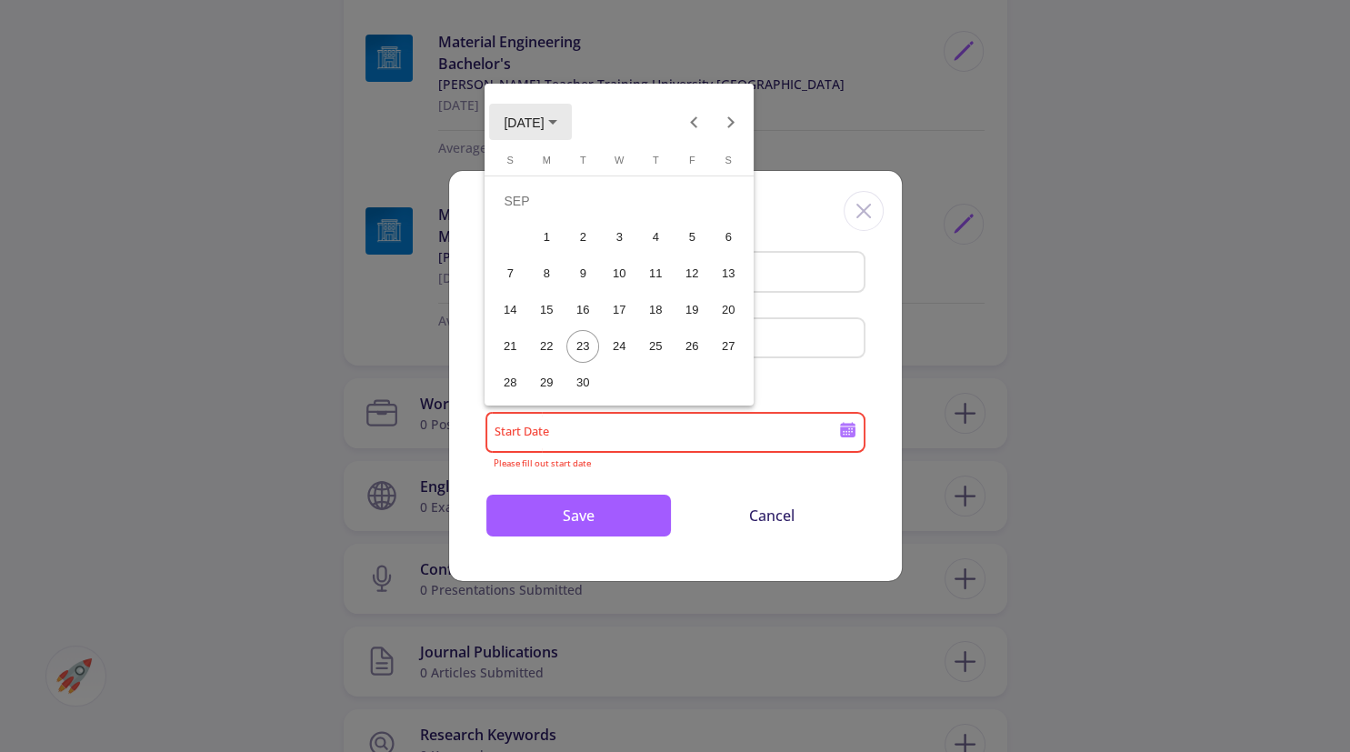
click at [518, 124] on span "SEP 2025" at bounding box center [524, 122] width 40 height 15
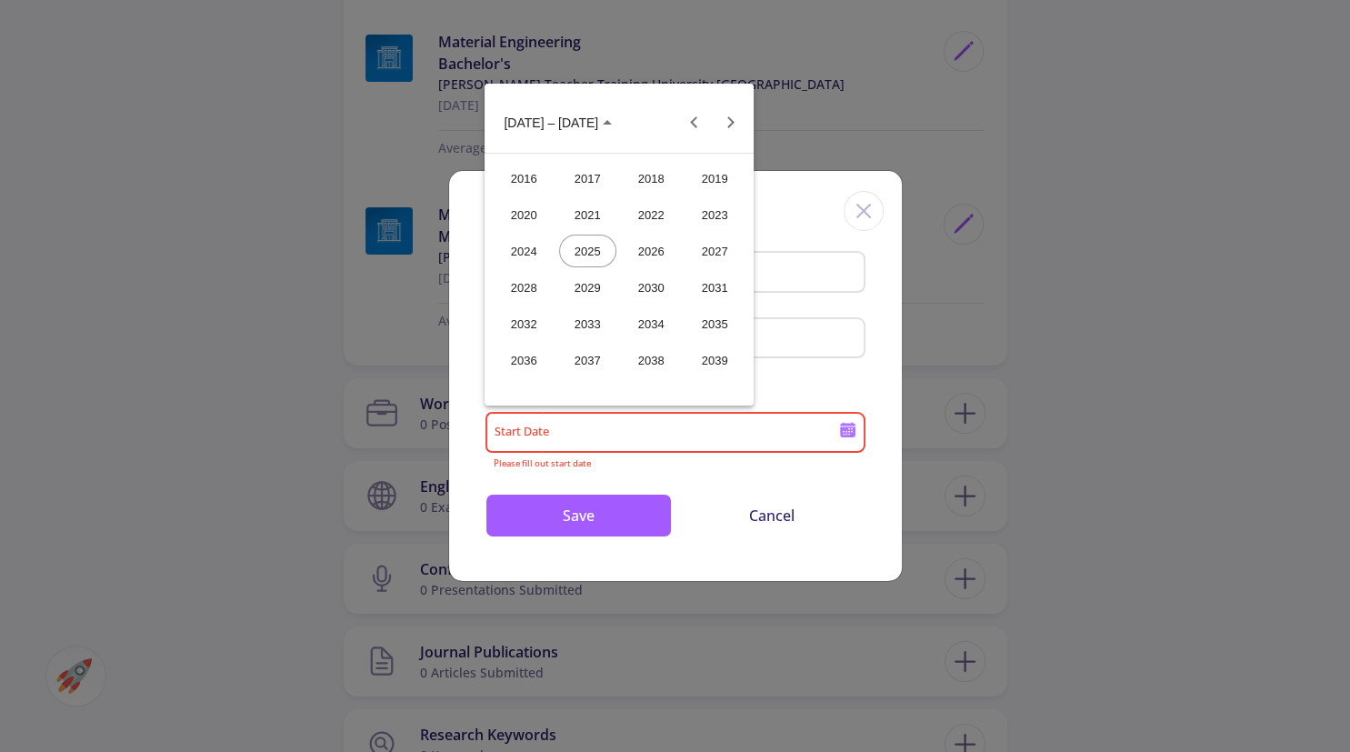
click at [599, 185] on div "2017" at bounding box center [587, 178] width 57 height 33
click at [601, 266] on div "JUN" at bounding box center [587, 251] width 57 height 33
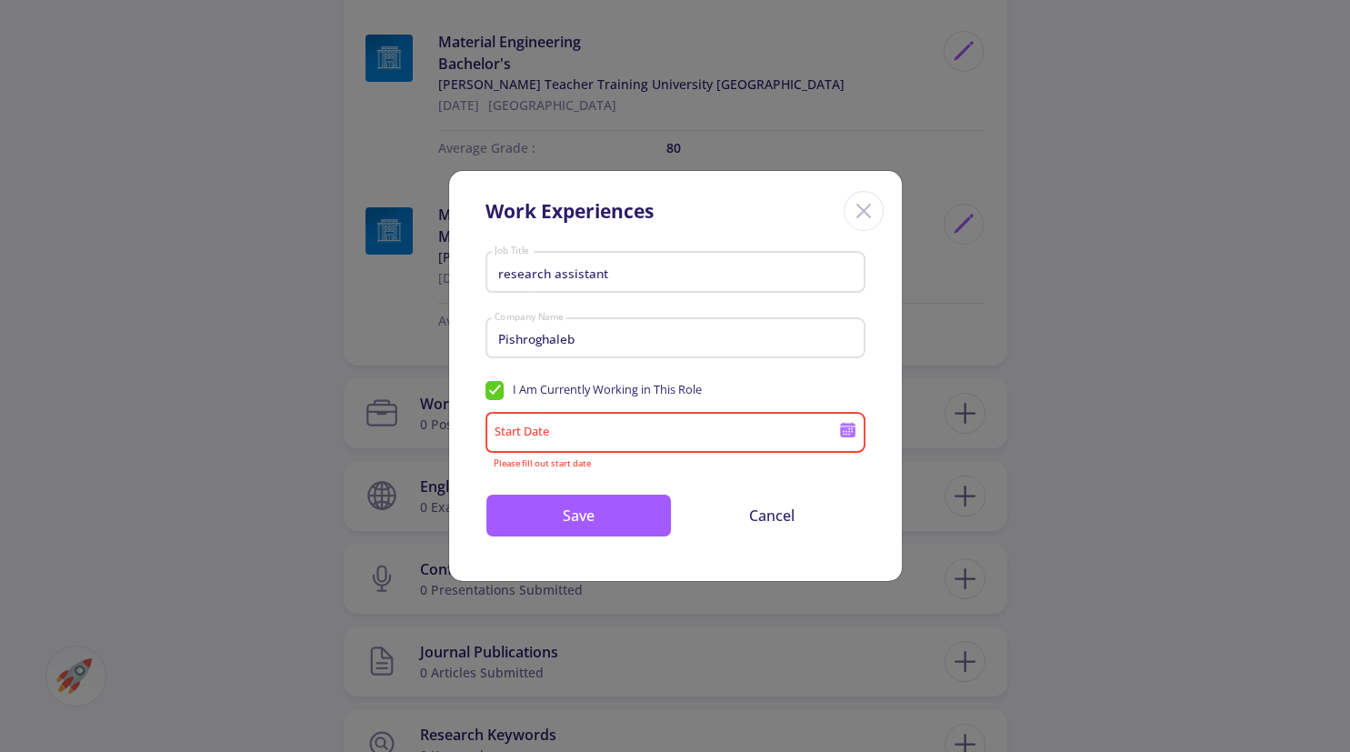
type input "6/13/2017"
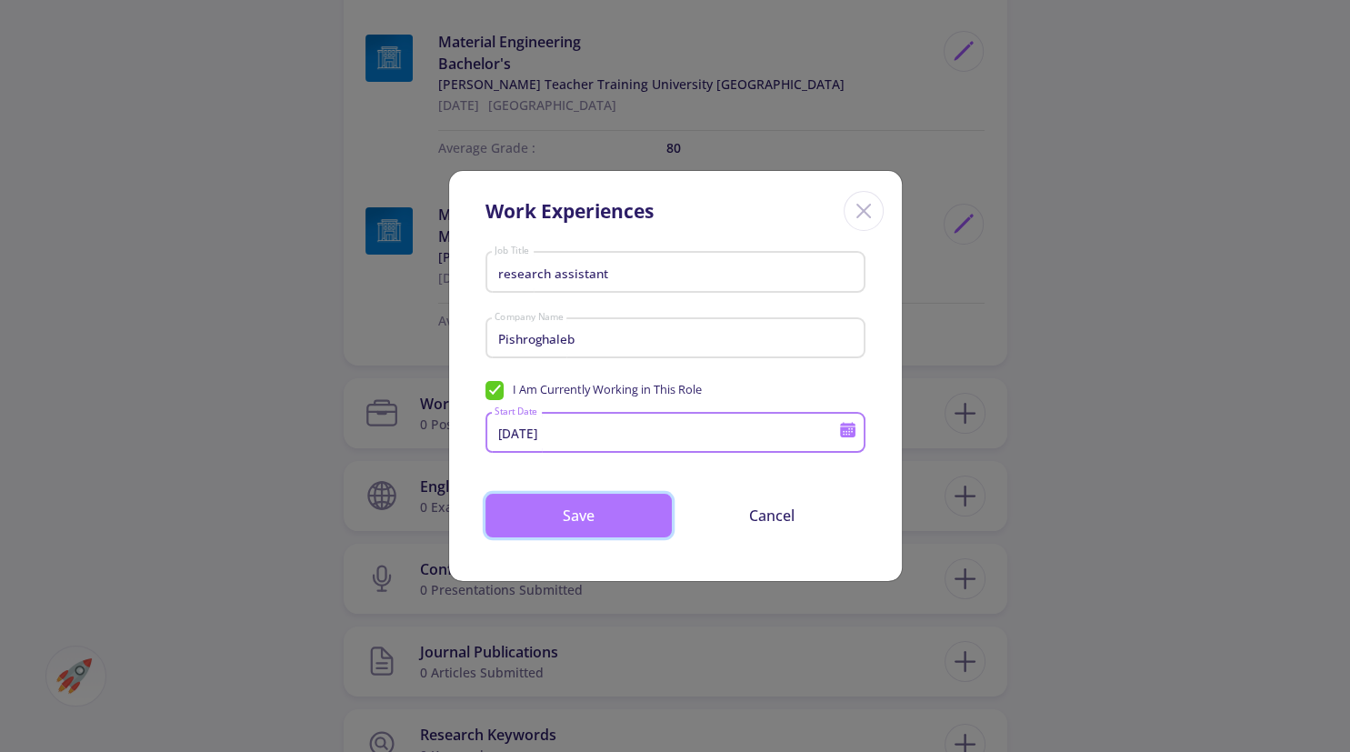
click at [625, 502] on button "Save" at bounding box center [578, 516] width 186 height 44
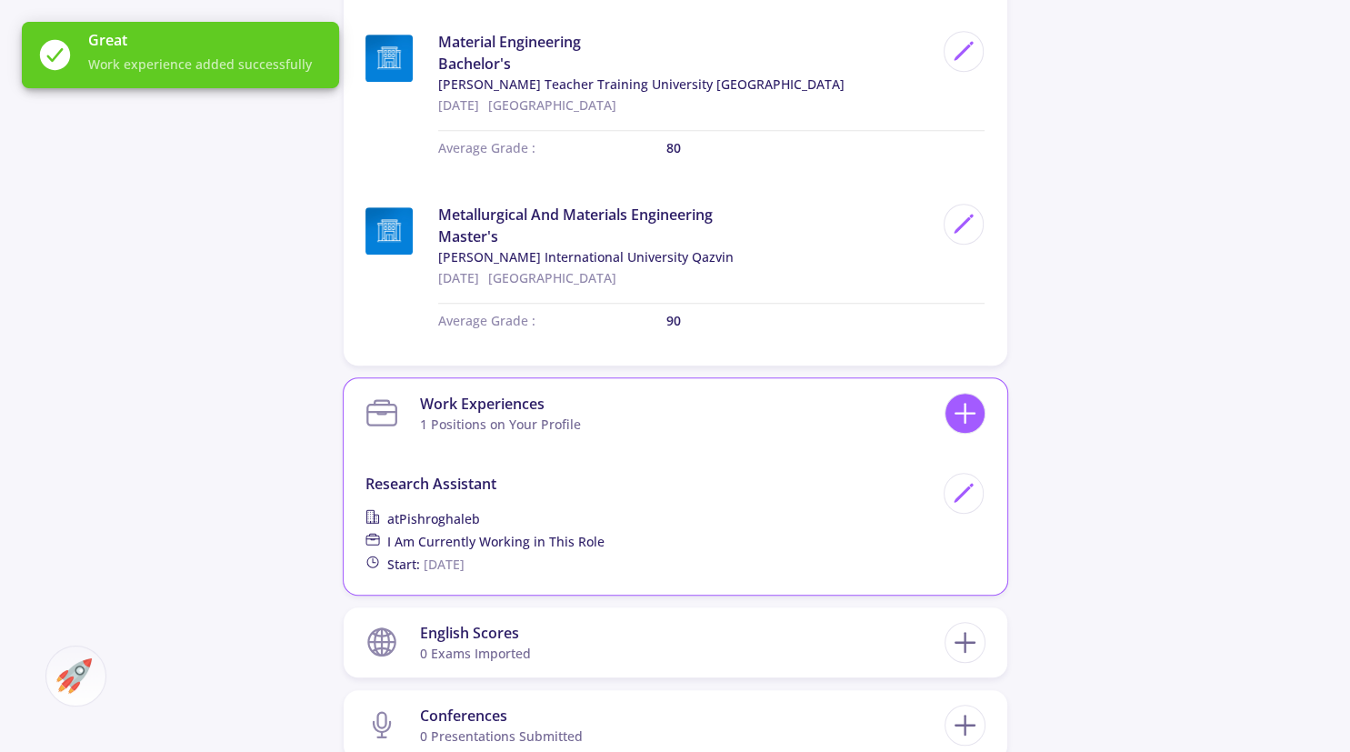
click at [958, 414] on line at bounding box center [964, 414] width 19 height 0
checkbox input "false"
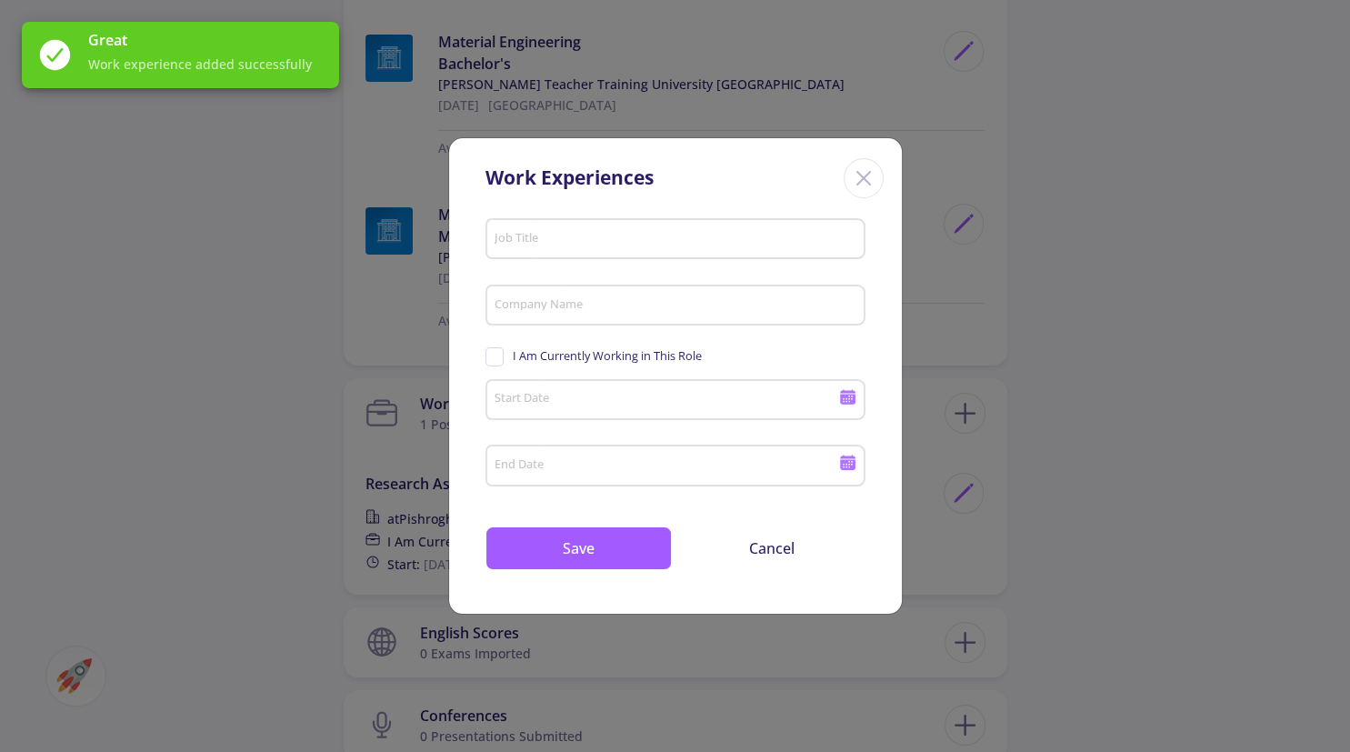
click at [555, 243] on input "Job Title" at bounding box center [677, 240] width 367 height 16
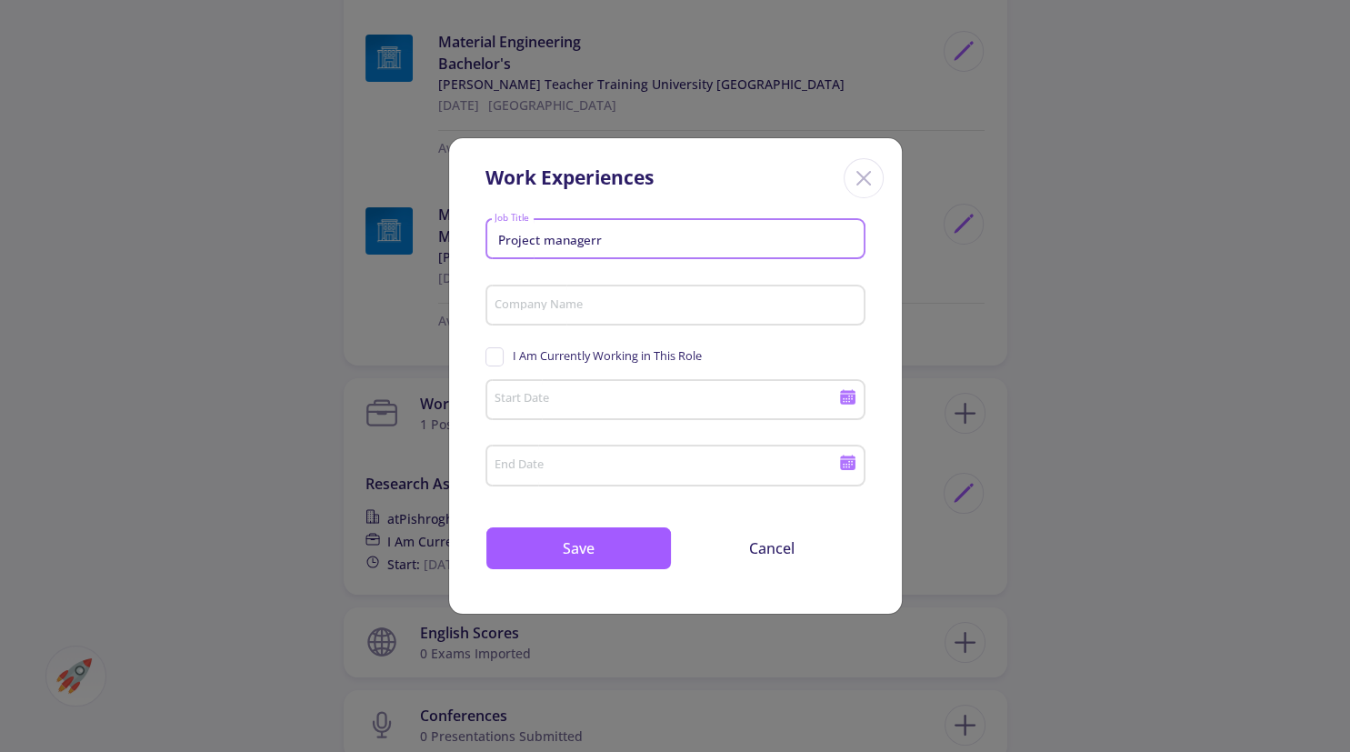
click at [598, 244] on input "Project managerr" at bounding box center [677, 240] width 367 height 16
type input "Project manager"
click at [570, 293] on div "Company Name" at bounding box center [675, 301] width 363 height 47
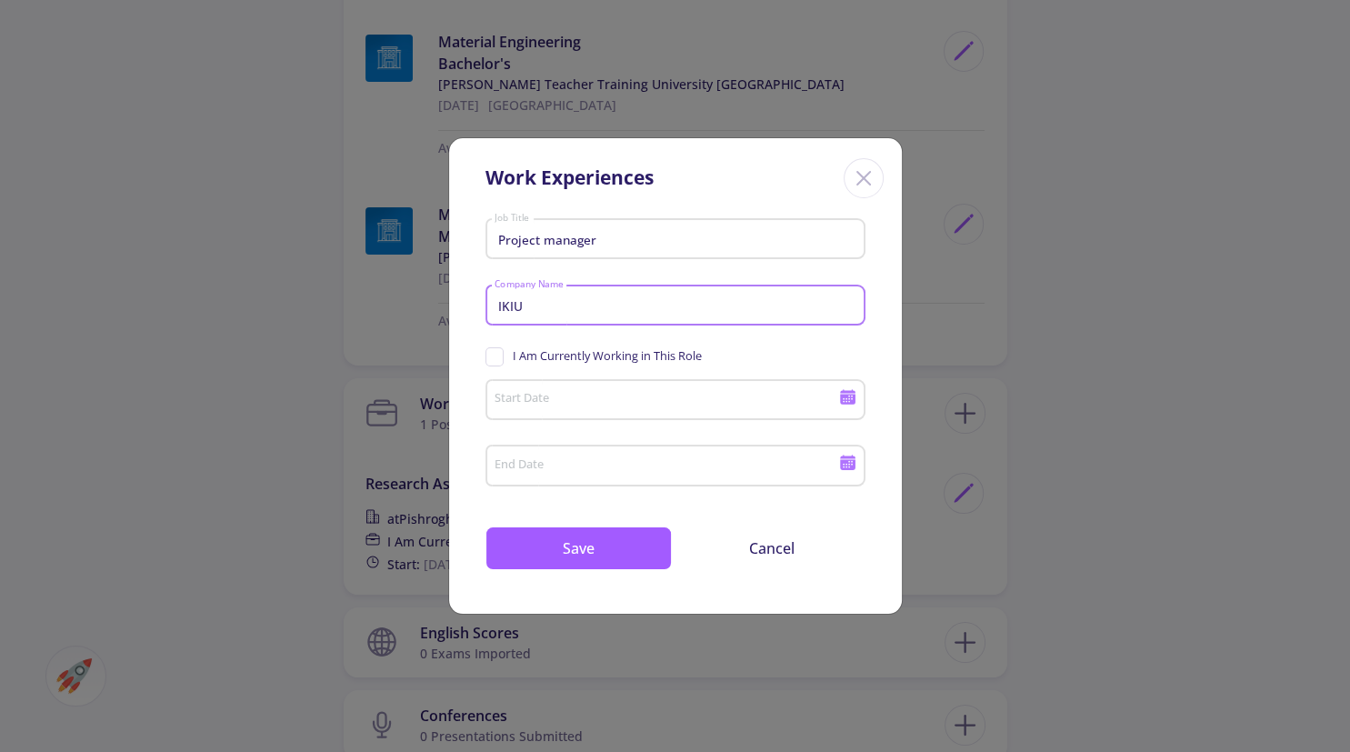
type input "IKIU"
click at [690, 354] on span "I Am Currently Working in This Role" at bounding box center [607, 355] width 189 height 17
click at [497, 354] on input "I Am Currently Working in This Role" at bounding box center [491, 353] width 12 height 12
checkbox input "true"
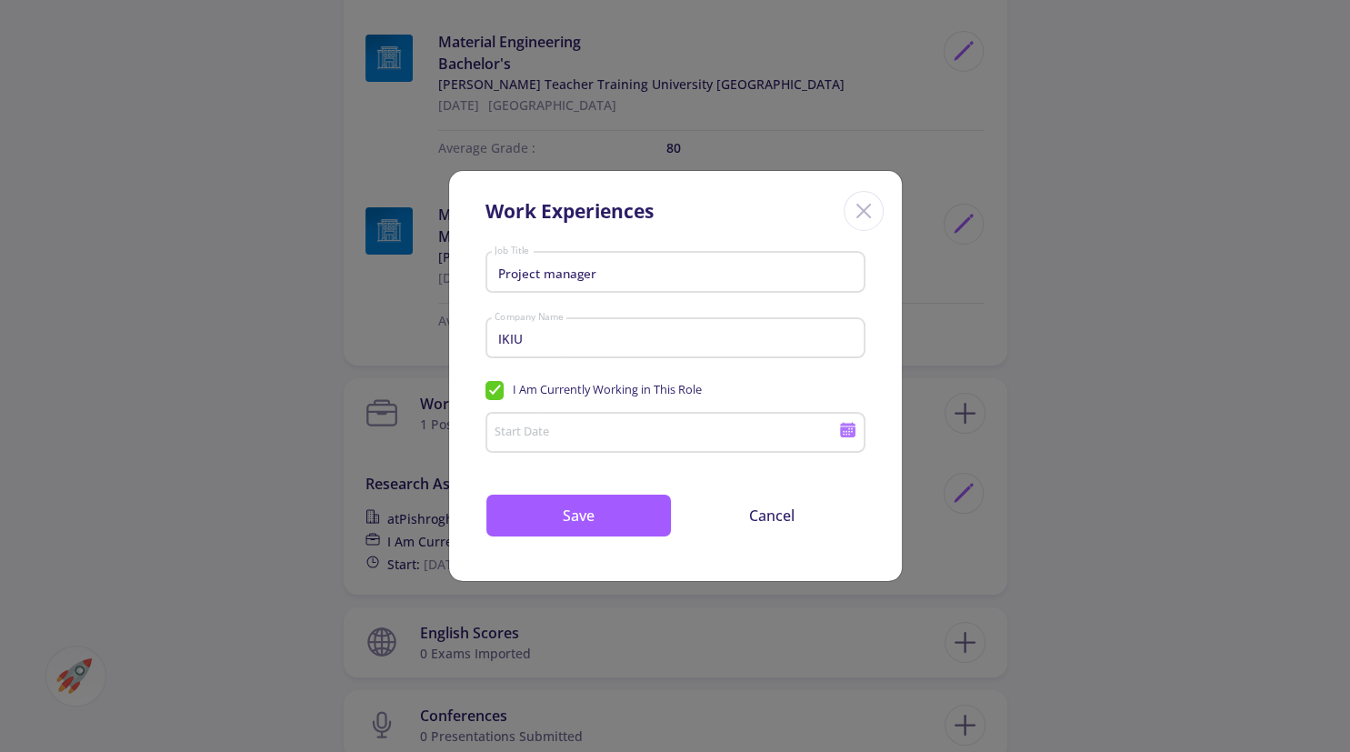
click at [598, 424] on div "Start Date" at bounding box center [666, 428] width 345 height 47
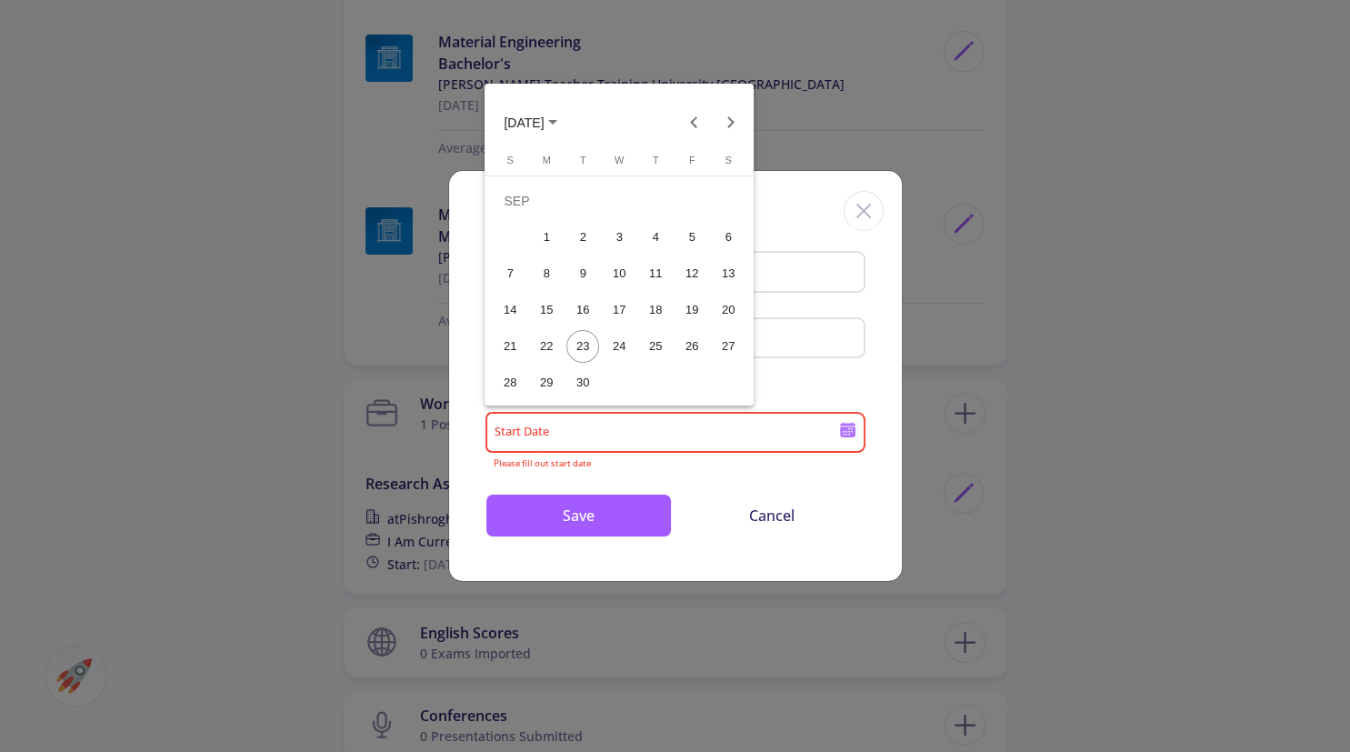
click at [524, 118] on span "SEP 2025" at bounding box center [524, 122] width 40 height 15
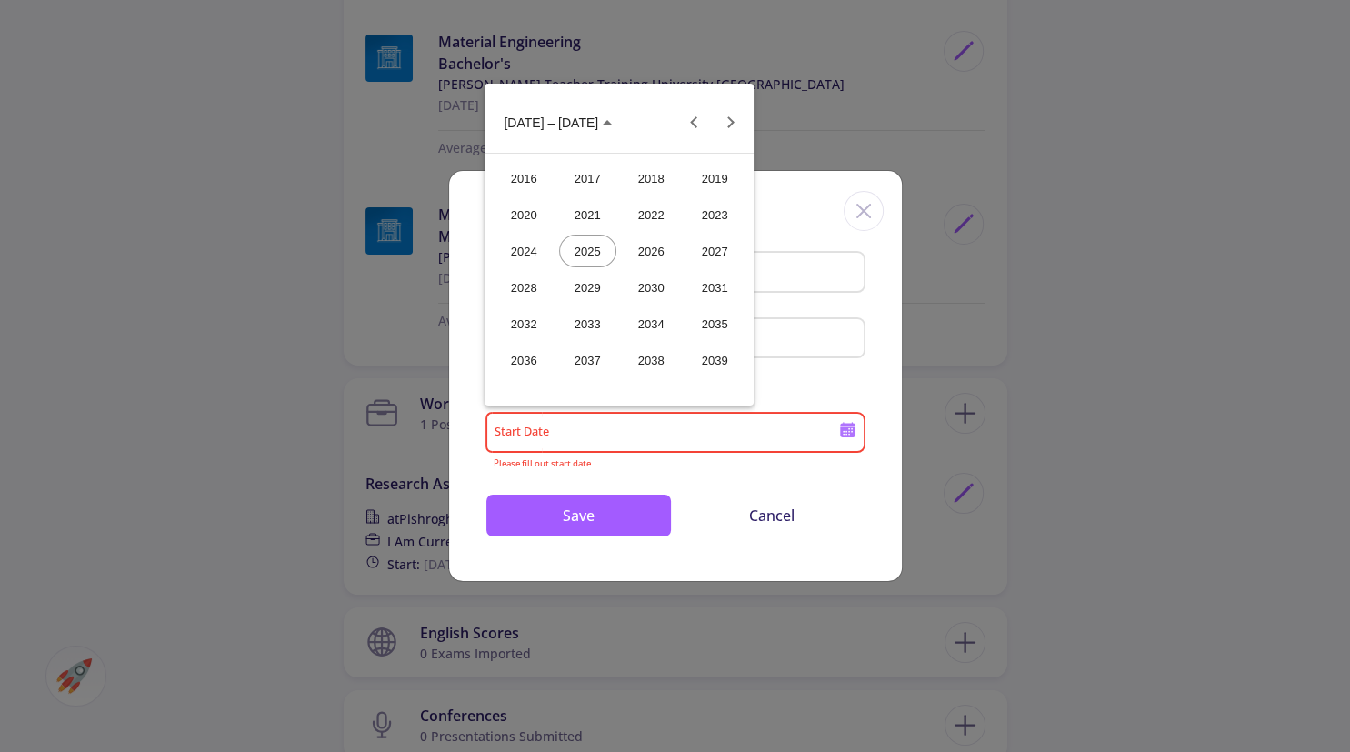
click at [589, 184] on div "2017" at bounding box center [587, 178] width 57 height 33
click at [595, 240] on div "JUN" at bounding box center [587, 251] width 57 height 33
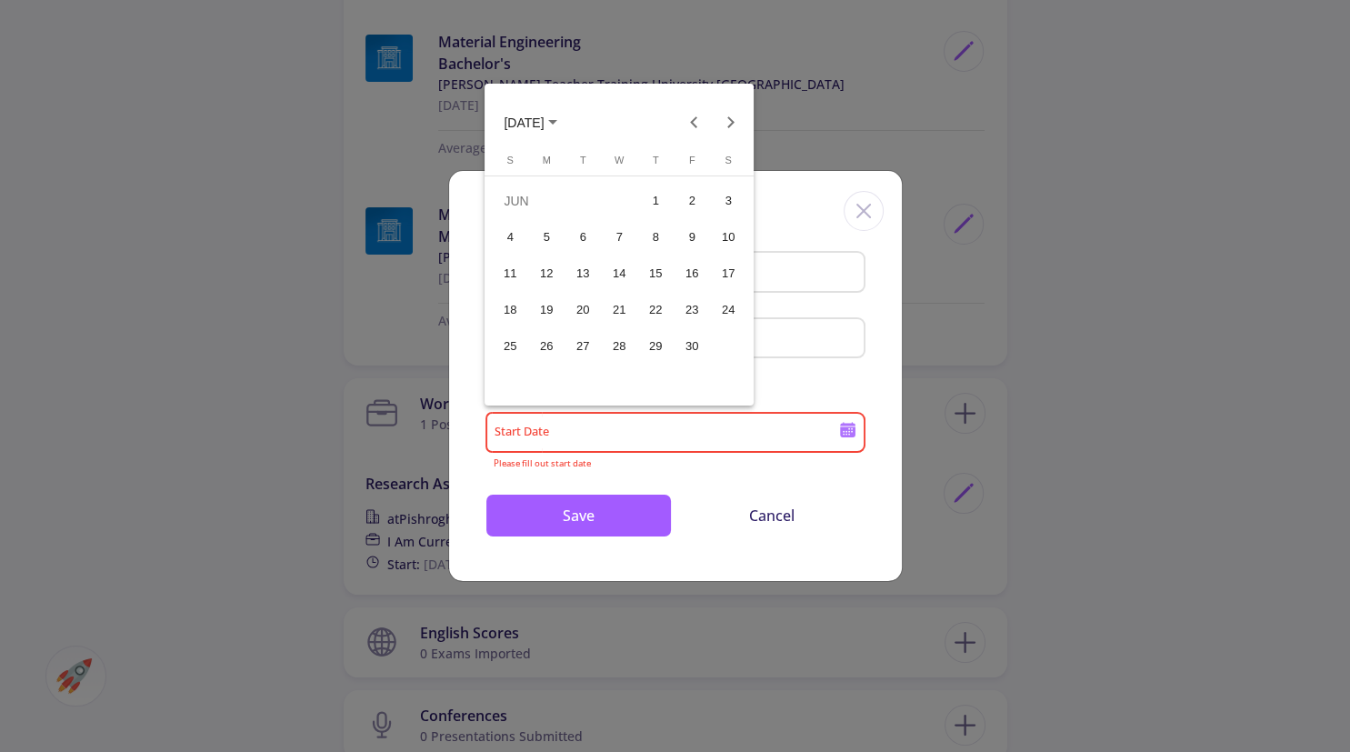
click at [595, 240] on div "6" at bounding box center [582, 237] width 33 height 33
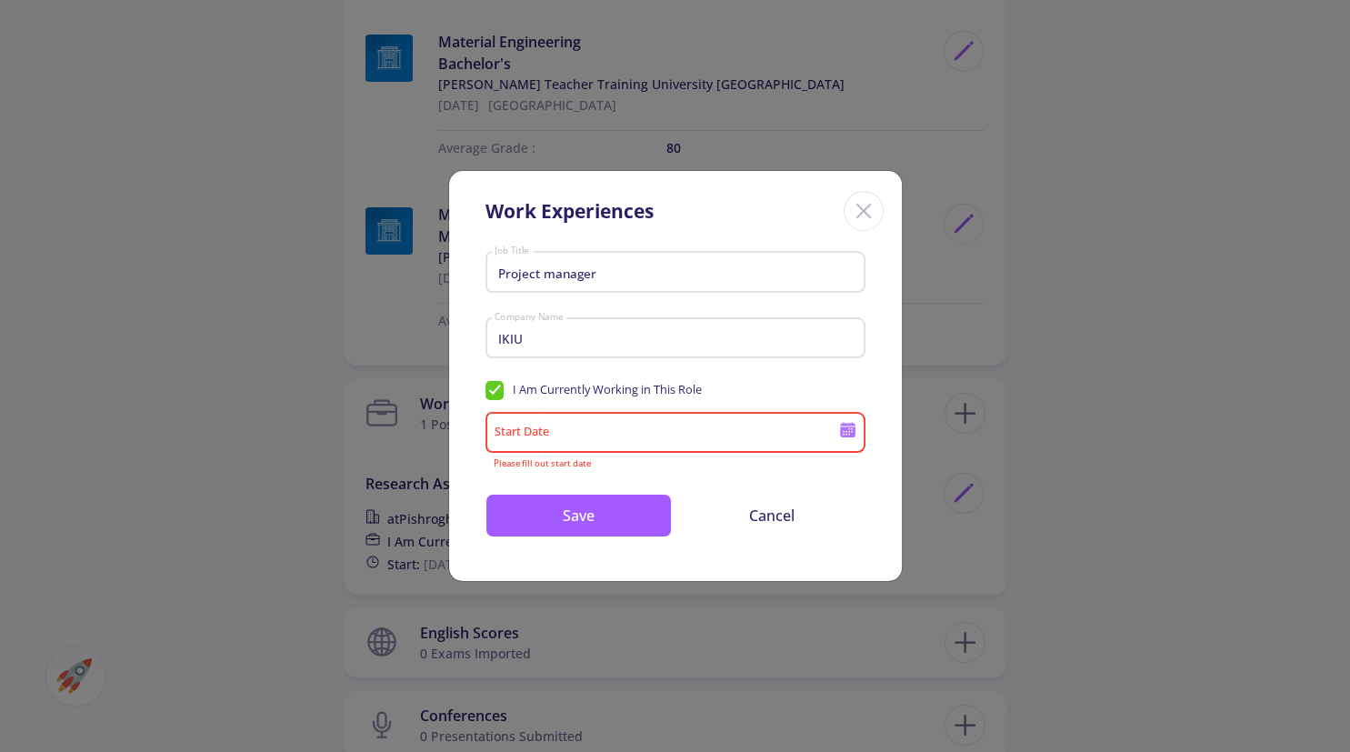
type input "6/6/2017"
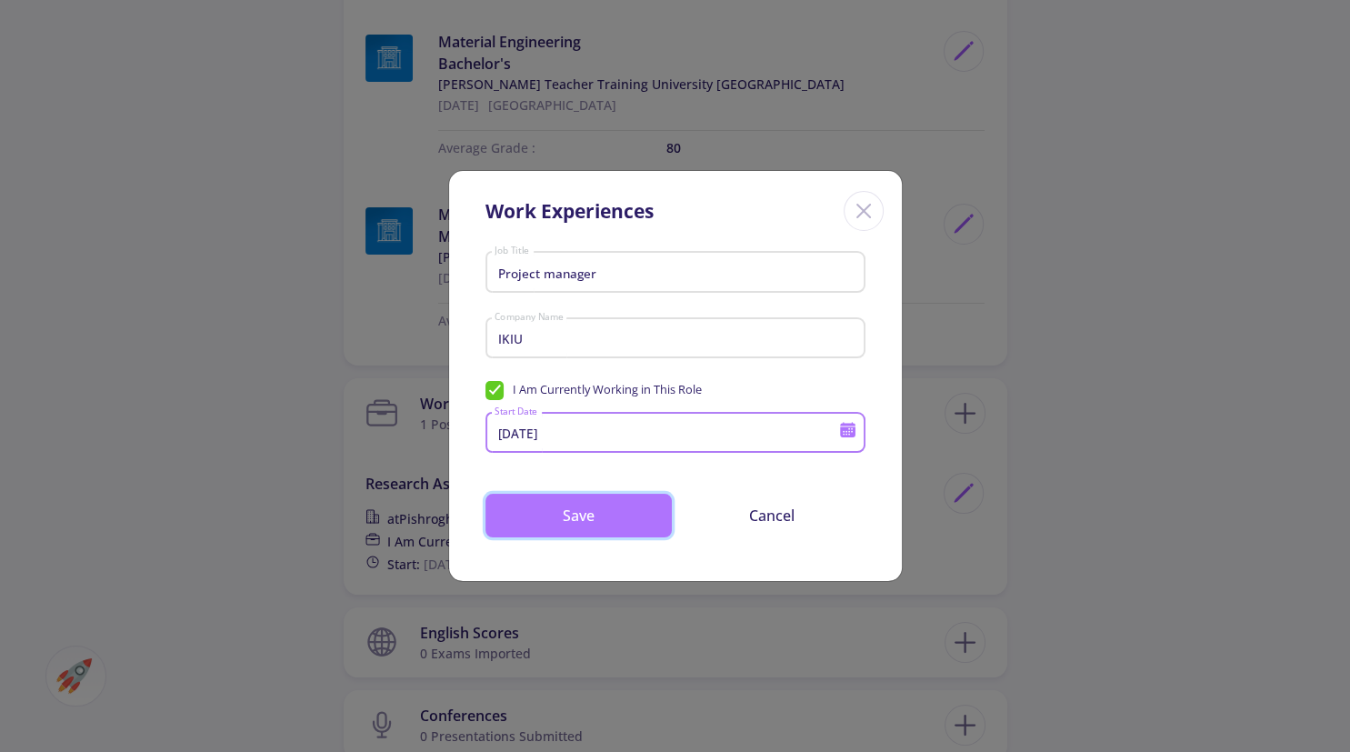
click at [606, 504] on button "Save" at bounding box center [578, 516] width 186 height 44
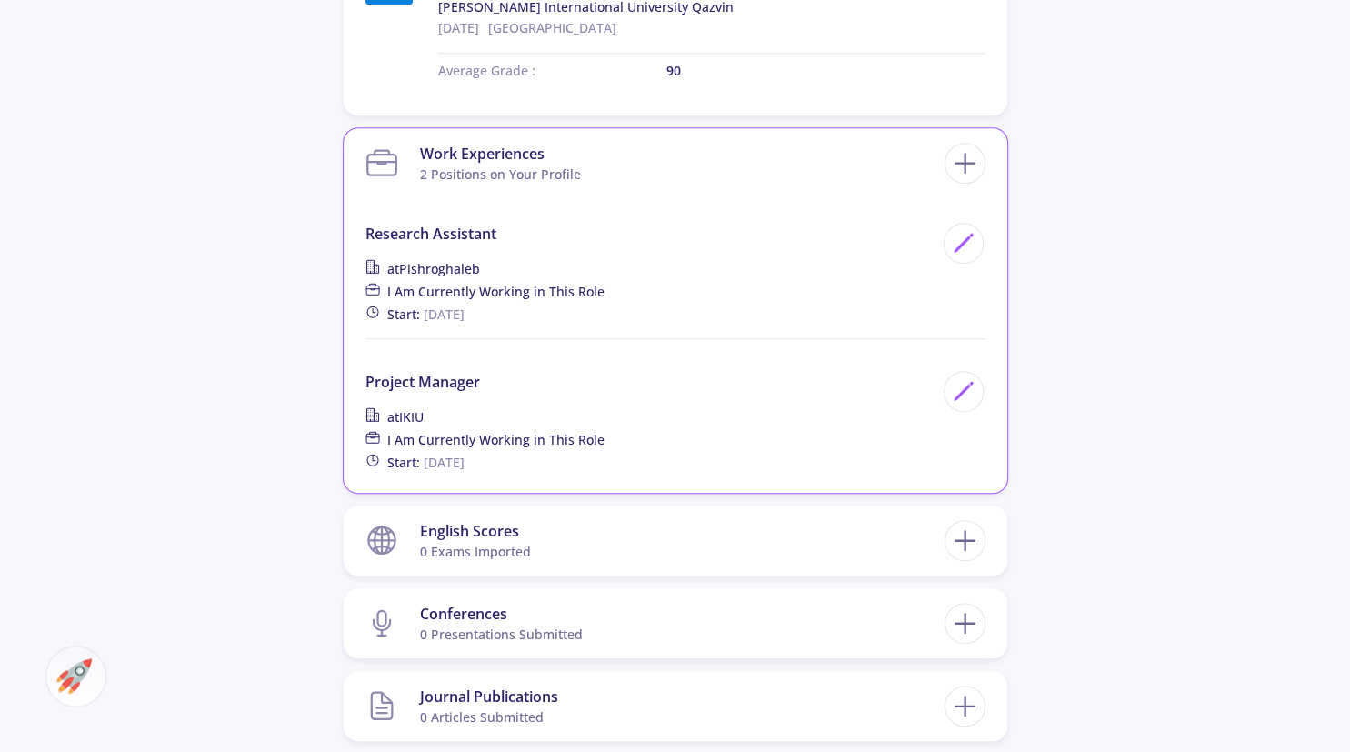
scroll to position [1247, 0]
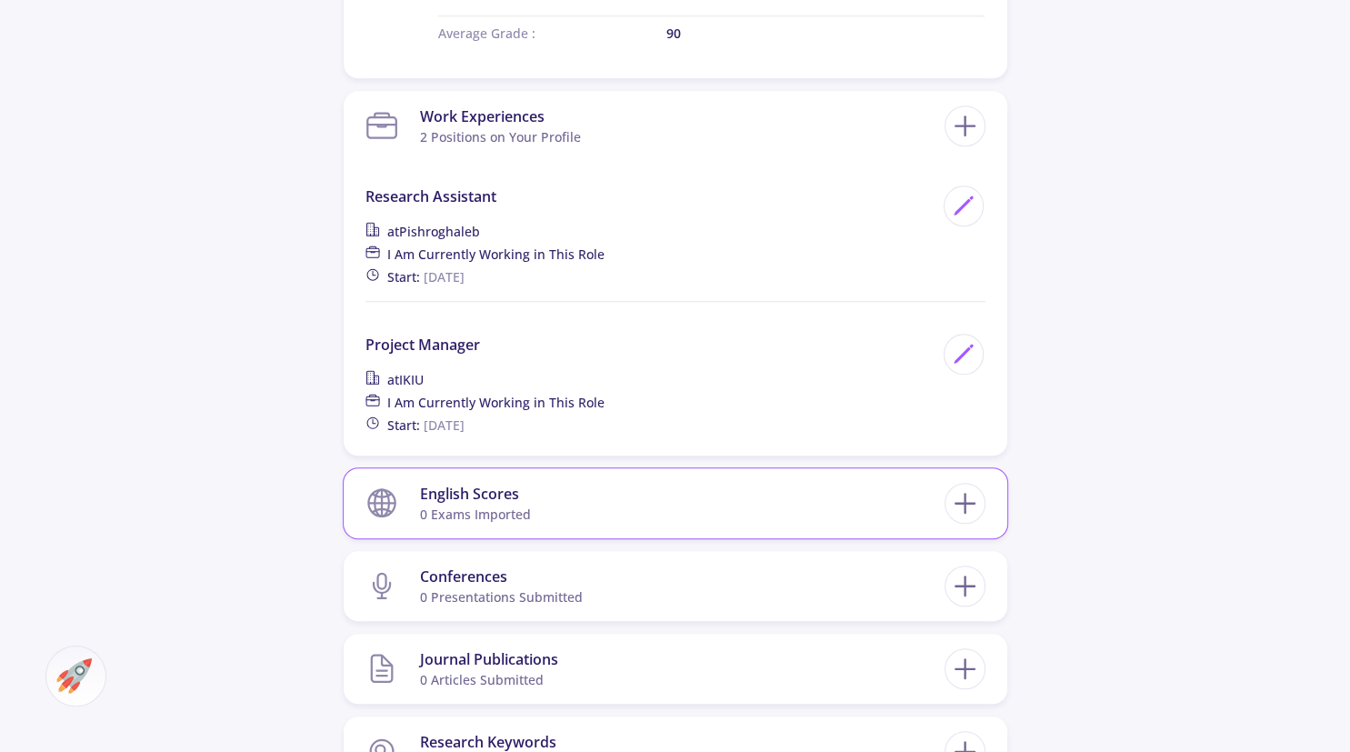
click at [509, 487] on div "English Scores" at bounding box center [475, 494] width 111 height 22
click at [945, 497] on div "English Scores 0 exams imported" at bounding box center [675, 502] width 620 height 55
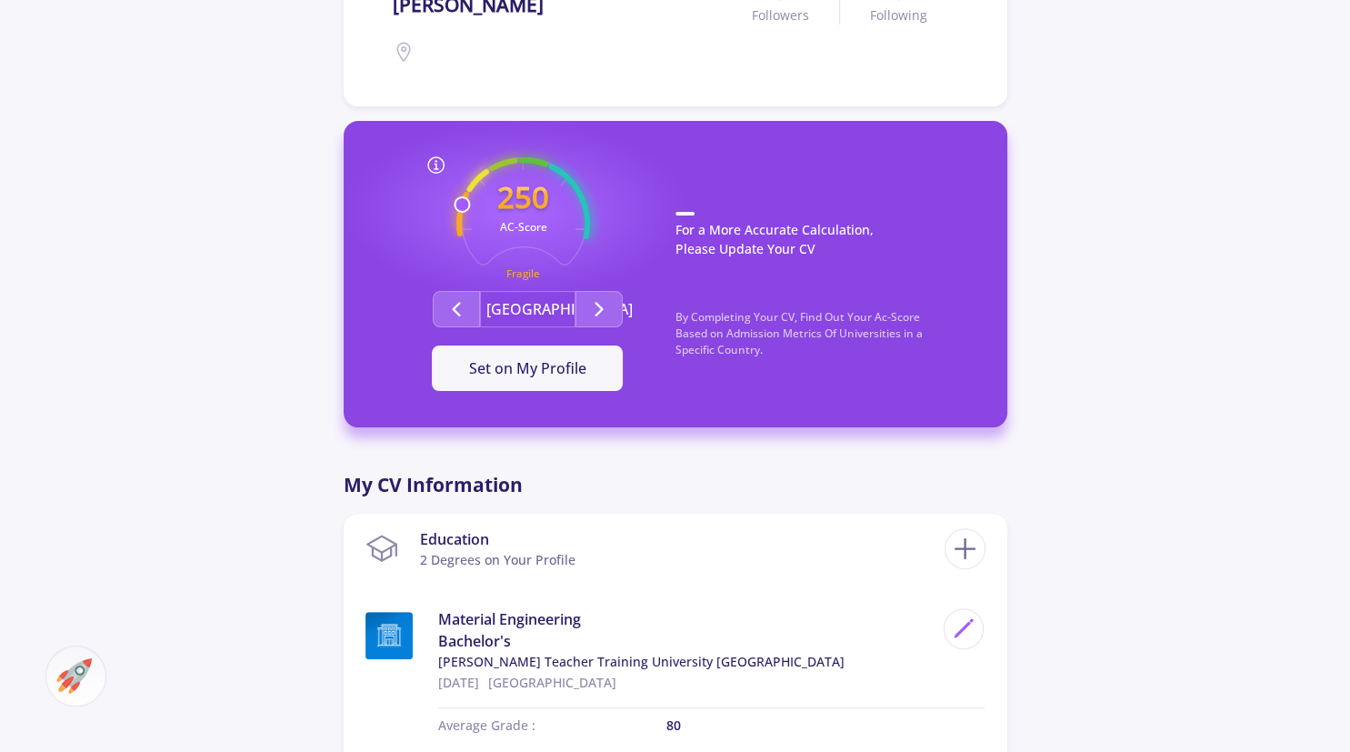
scroll to position [384, 0]
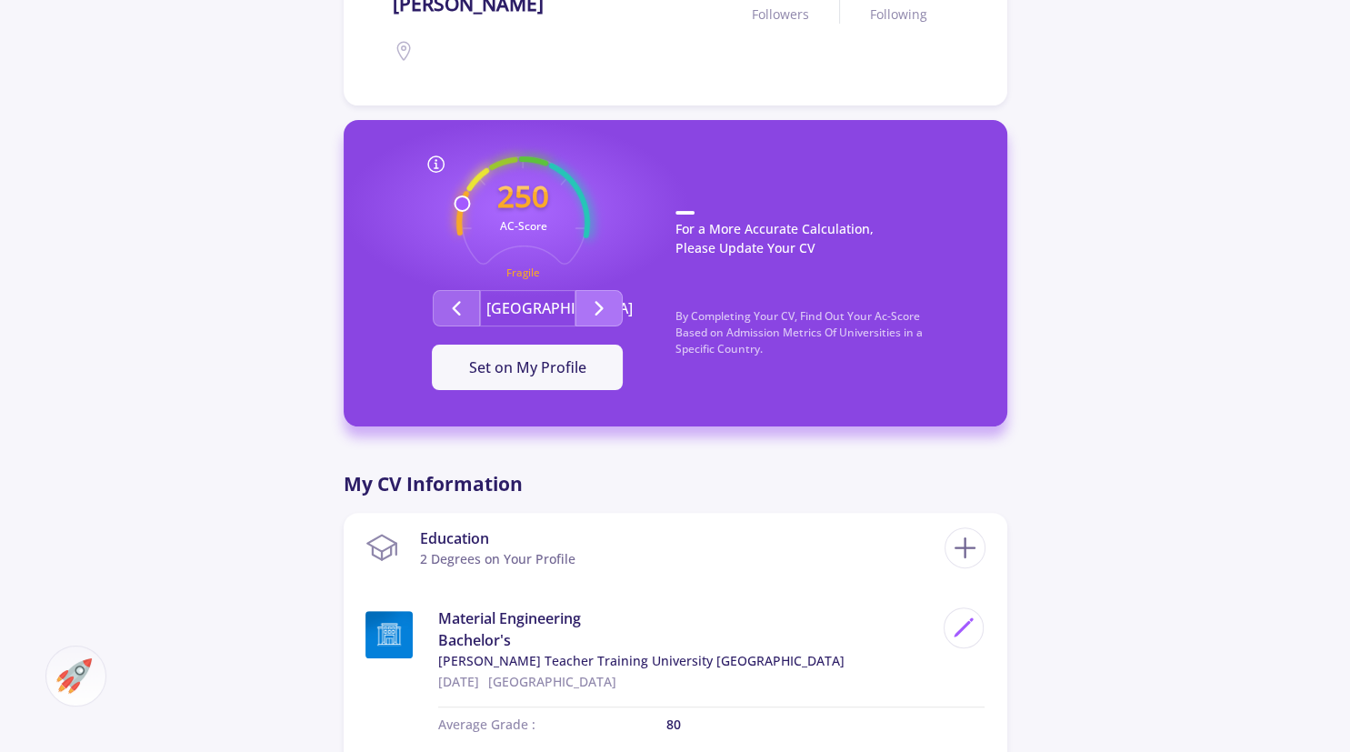
click at [606, 322] on button "Second group" at bounding box center [598, 308] width 47 height 36
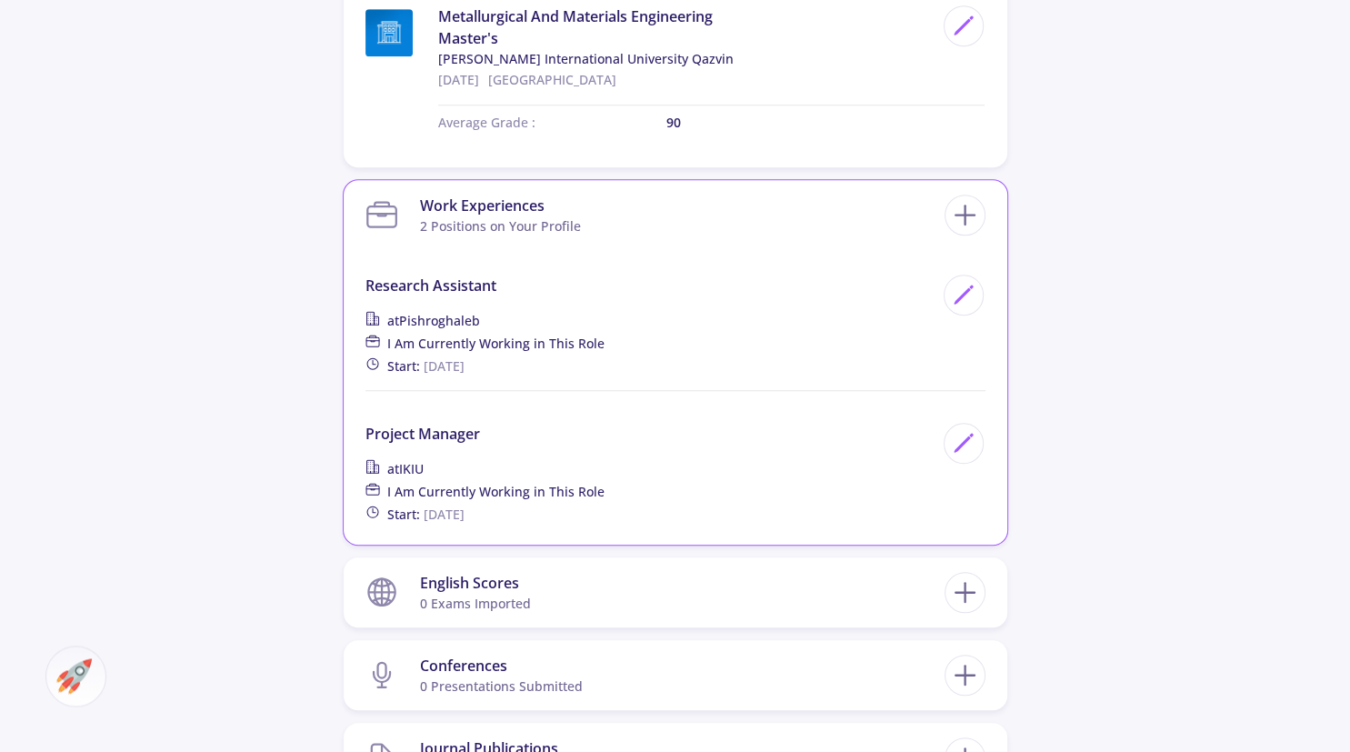
scroll to position [1247, 0]
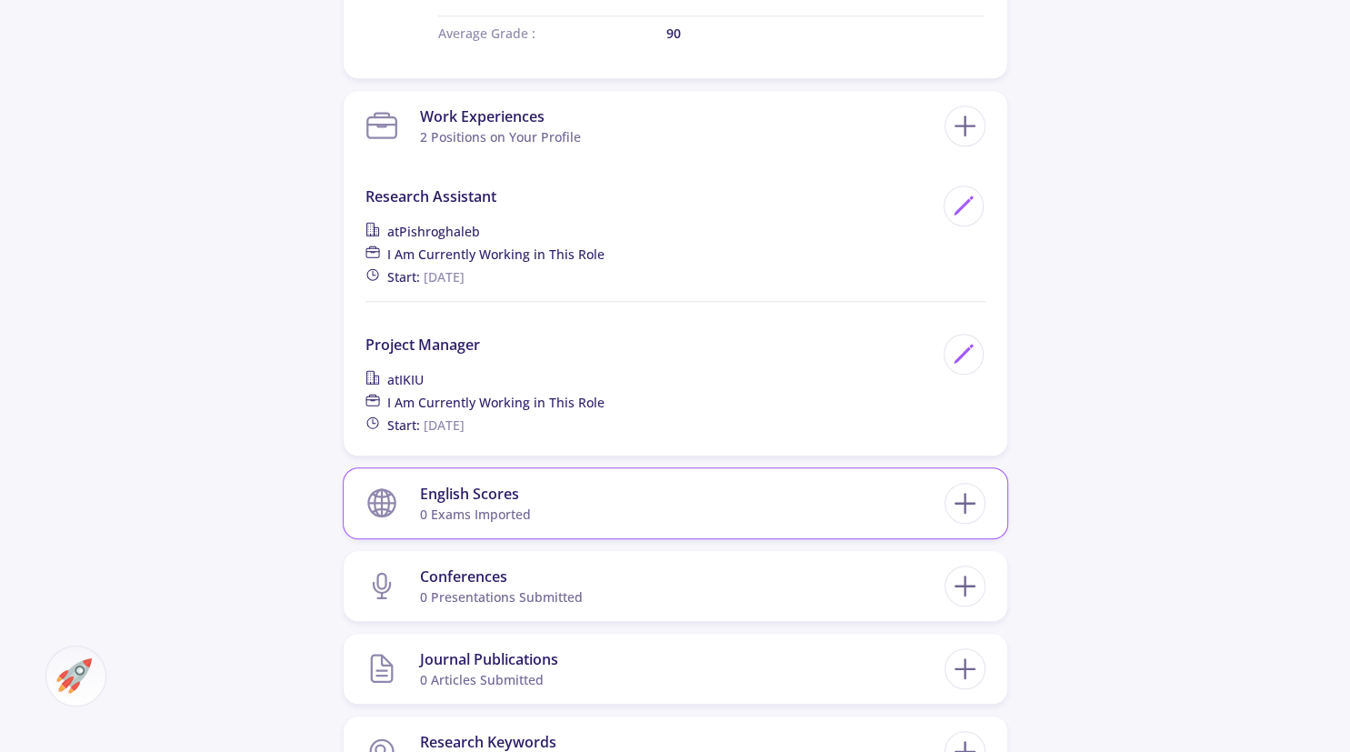
click at [479, 497] on div "English Scores" at bounding box center [475, 494] width 111 height 22
click at [955, 508] on icon at bounding box center [965, 503] width 34 height 34
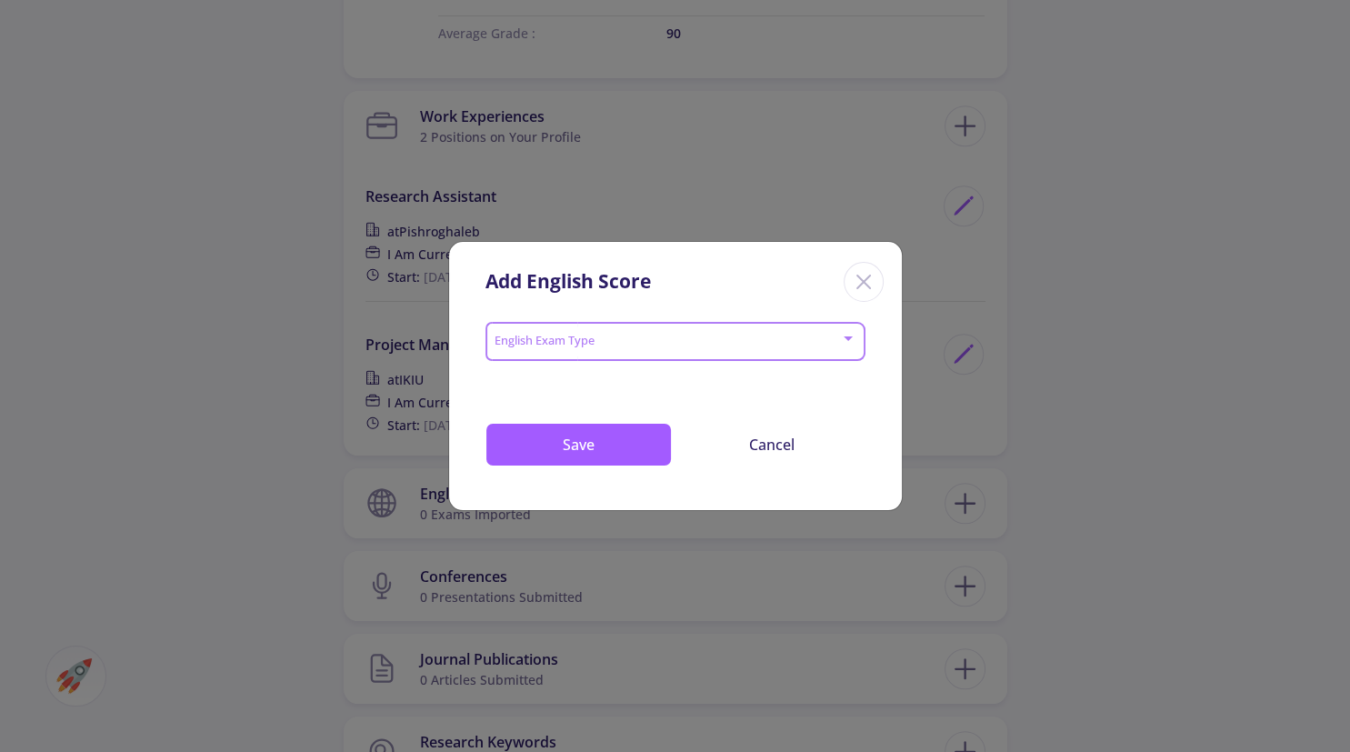
click at [605, 340] on span at bounding box center [669, 341] width 342 height 13
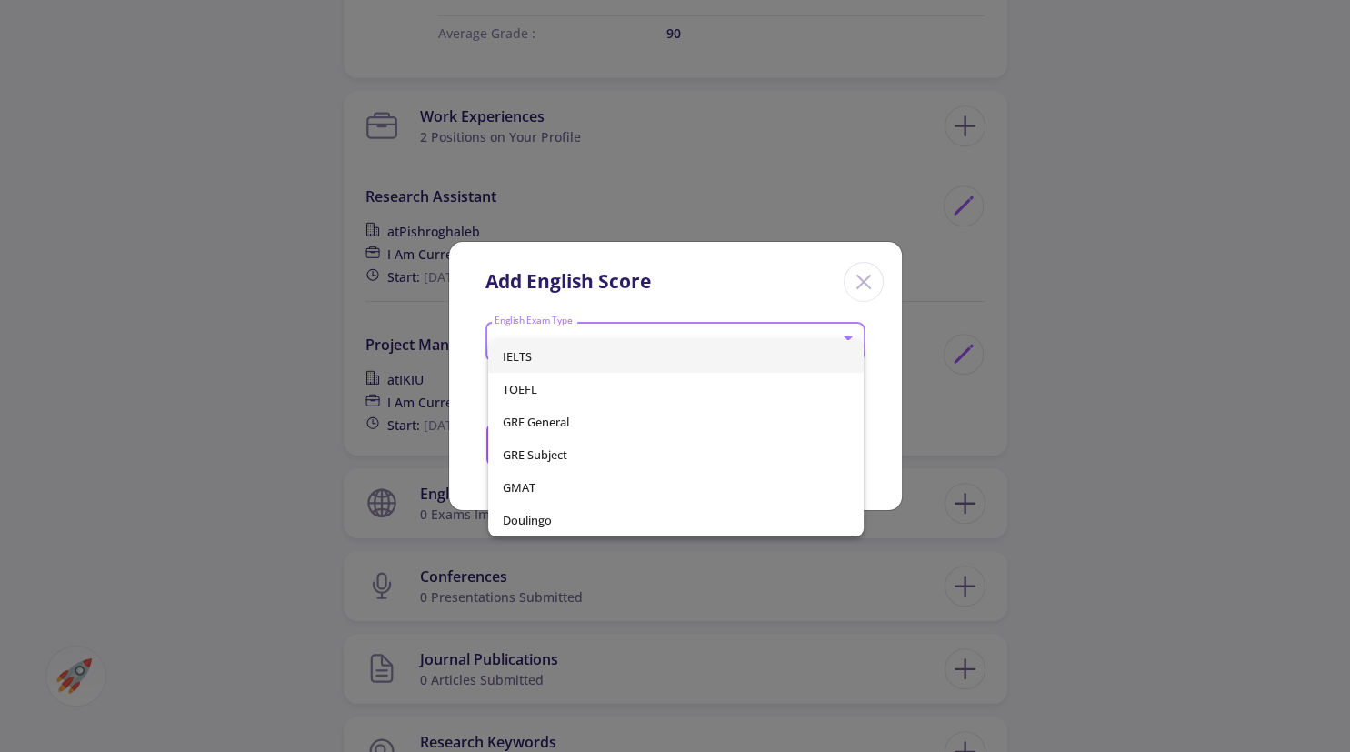
click at [568, 353] on span "IELTS" at bounding box center [676, 356] width 346 height 33
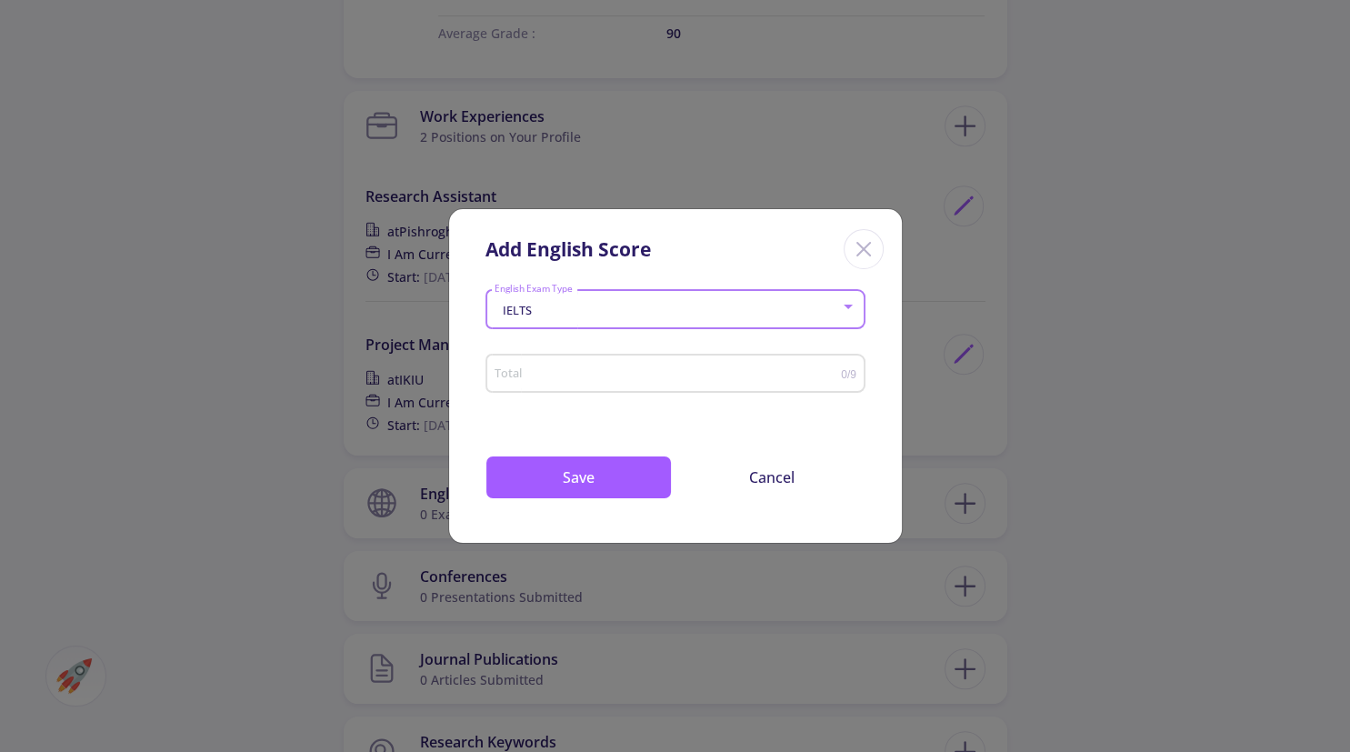
click at [605, 375] on input "Total" at bounding box center [667, 374] width 347 height 14
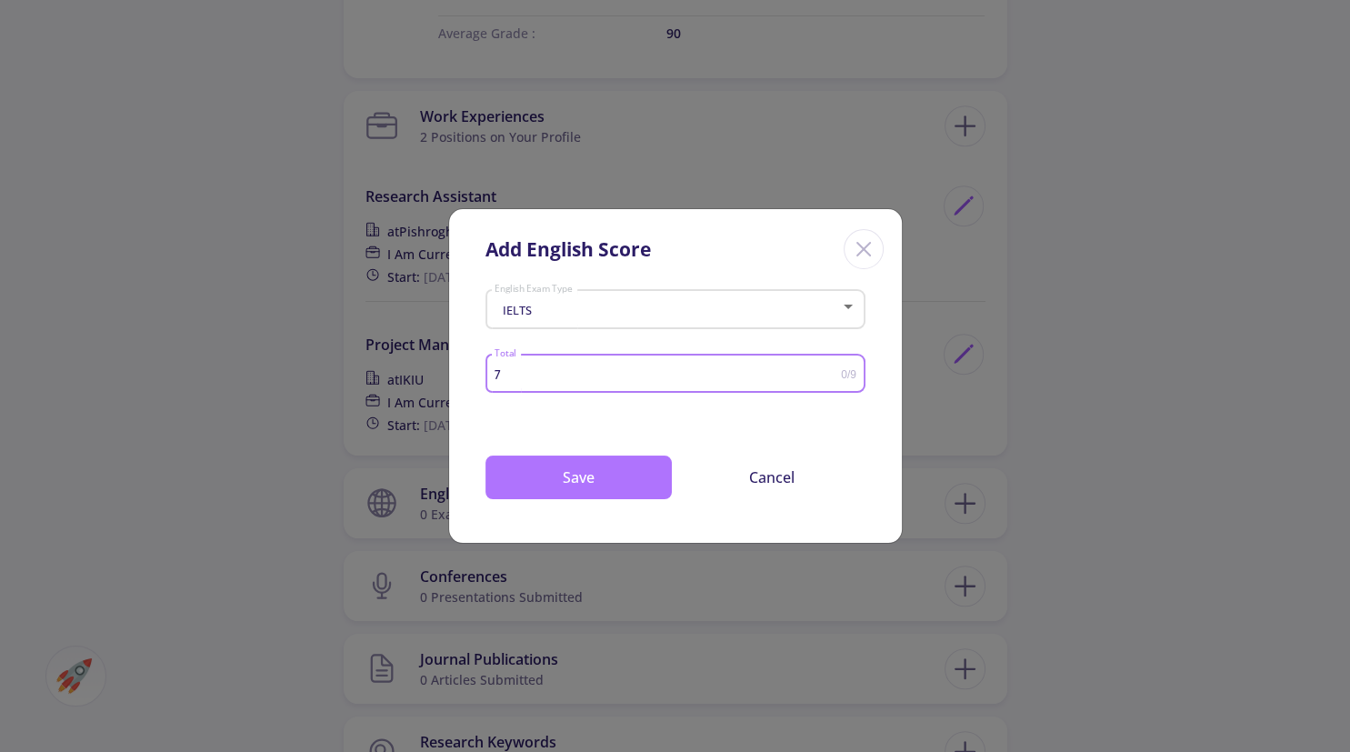
type input "7"
click at [616, 475] on button "Save" at bounding box center [578, 477] width 186 height 44
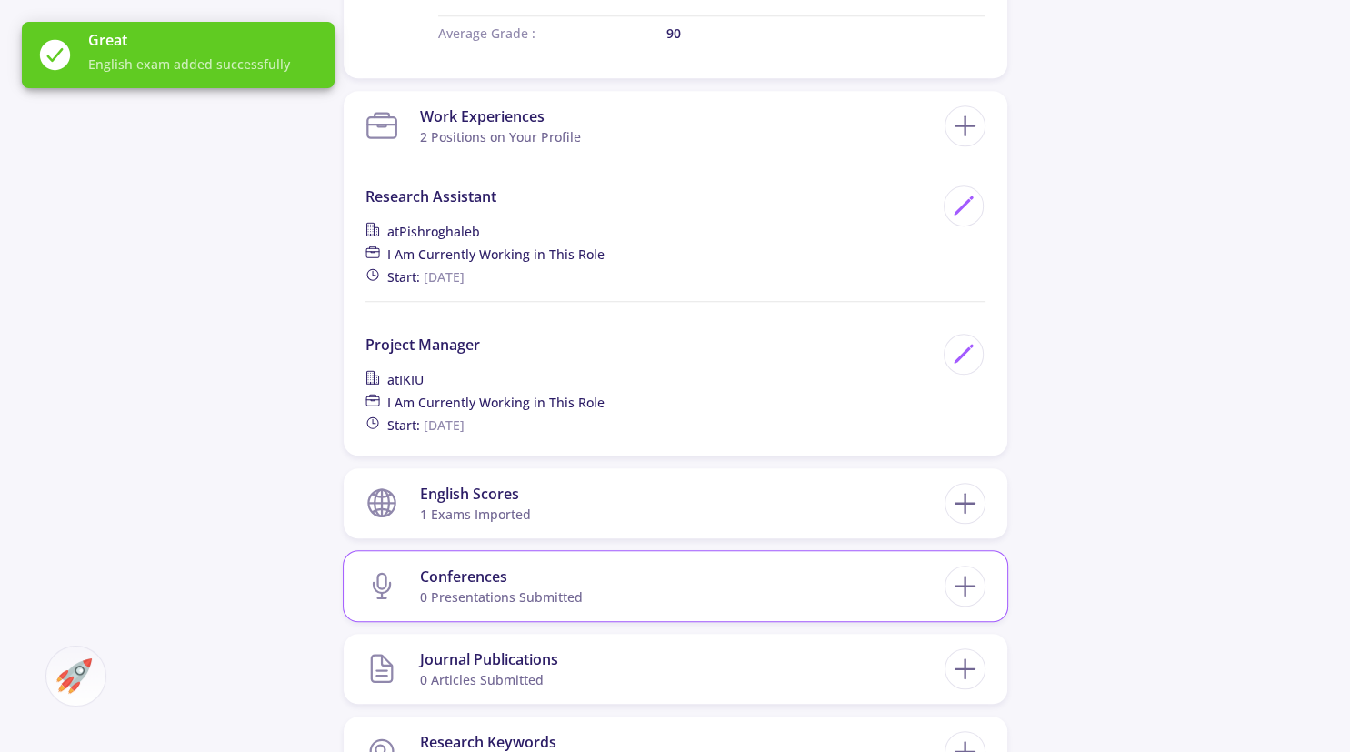
click at [522, 579] on div "Conferences" at bounding box center [501, 576] width 163 height 22
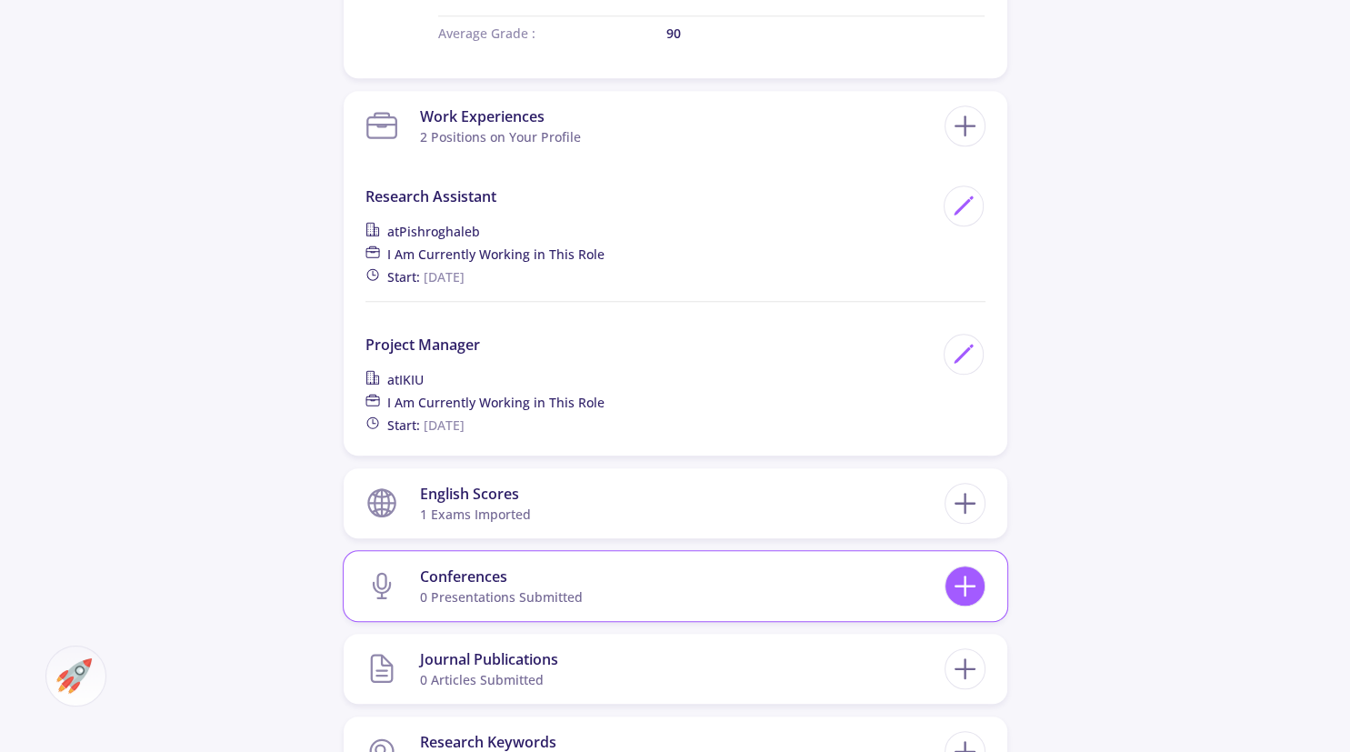
click at [953, 584] on icon at bounding box center [965, 586] width 34 height 34
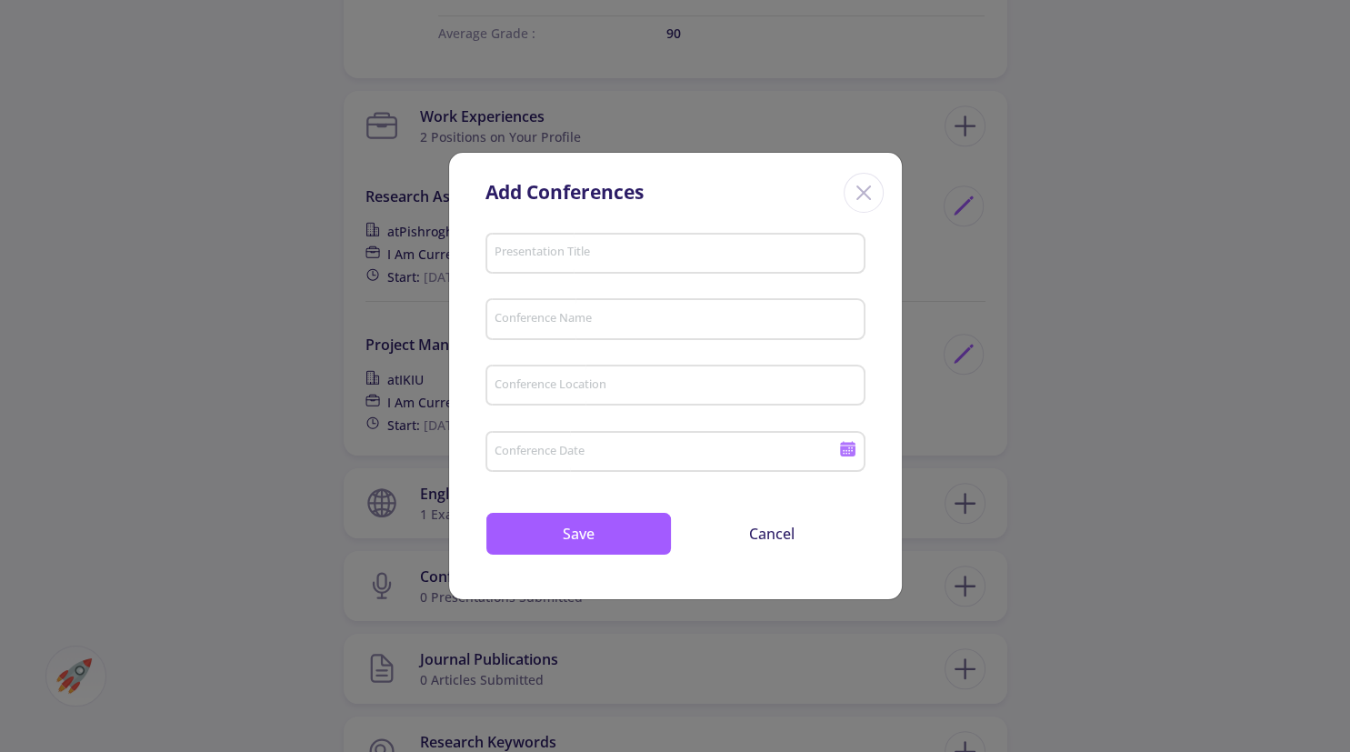
click at [555, 245] on div "Presentation Title" at bounding box center [675, 249] width 363 height 47
type input "FSW AL"
click at [579, 332] on div "Conference Name" at bounding box center [675, 315] width 363 height 47
type input "IMAT"
click at [668, 392] on input "Conference Location" at bounding box center [677, 386] width 367 height 16
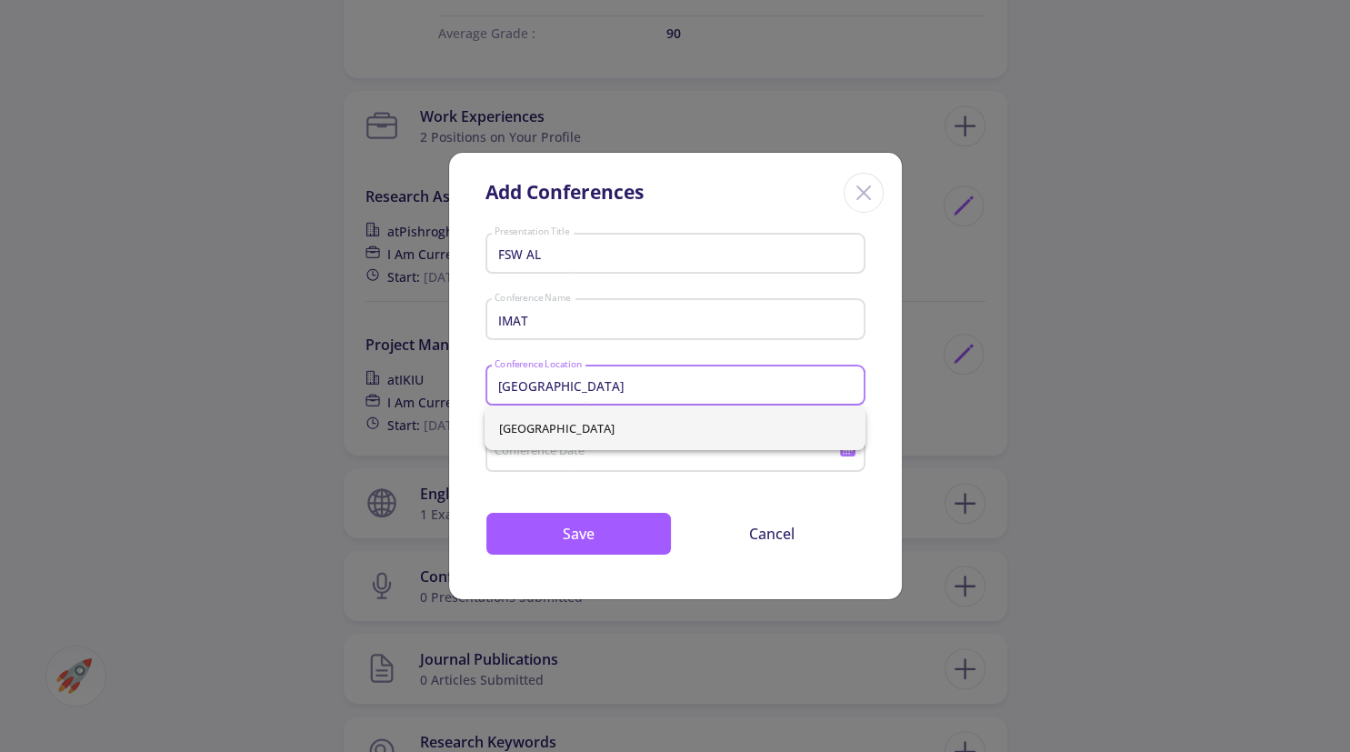
click at [604, 438] on span "Iran" at bounding box center [674, 428] width 351 height 44
type input "Iran"
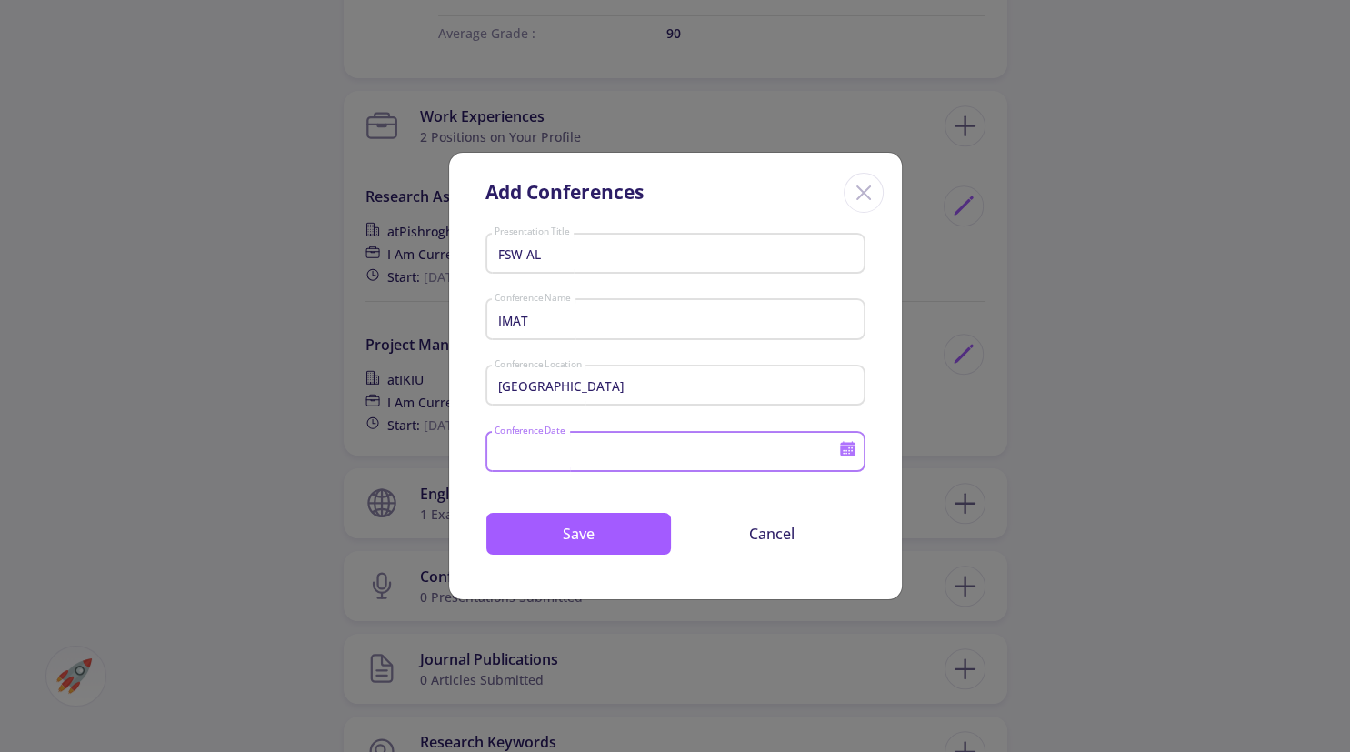
click at [588, 446] on input "Conference Date" at bounding box center [669, 453] width 350 height 16
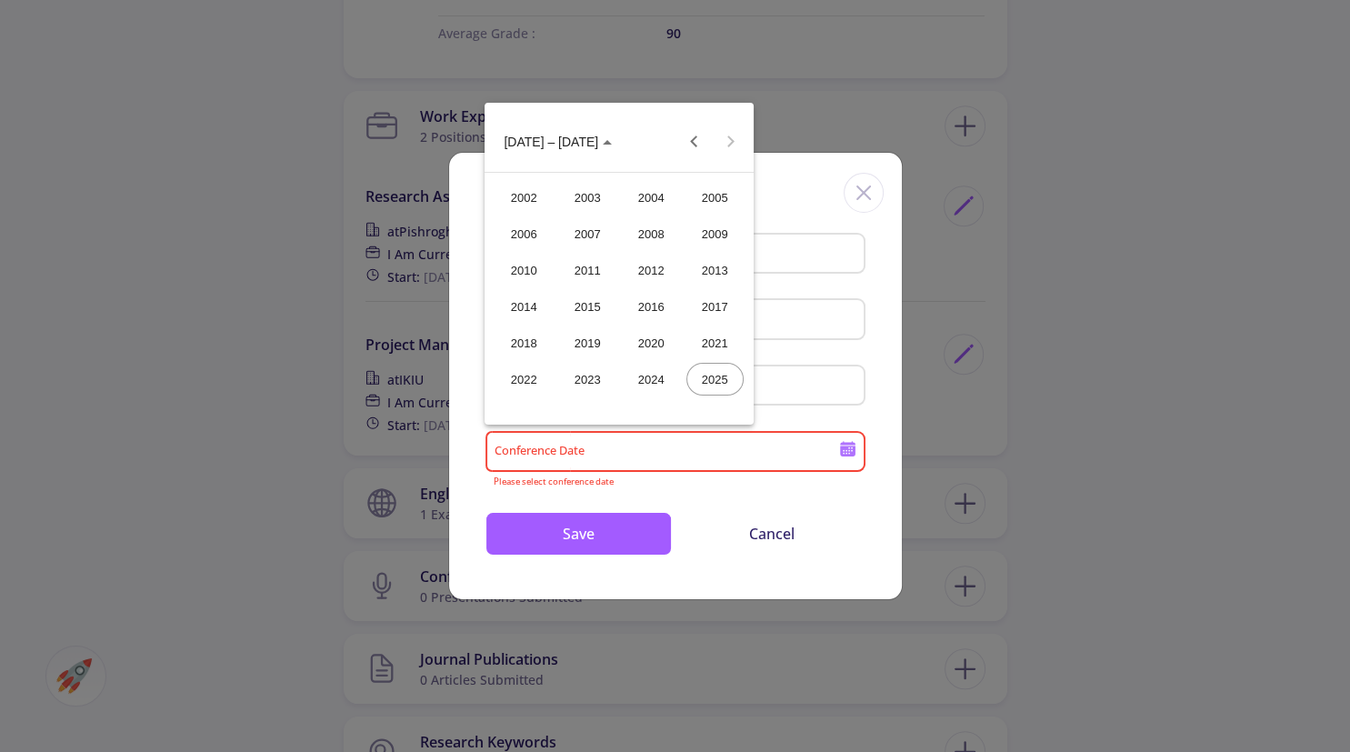
click at [643, 341] on div "2020" at bounding box center [651, 342] width 57 height 33
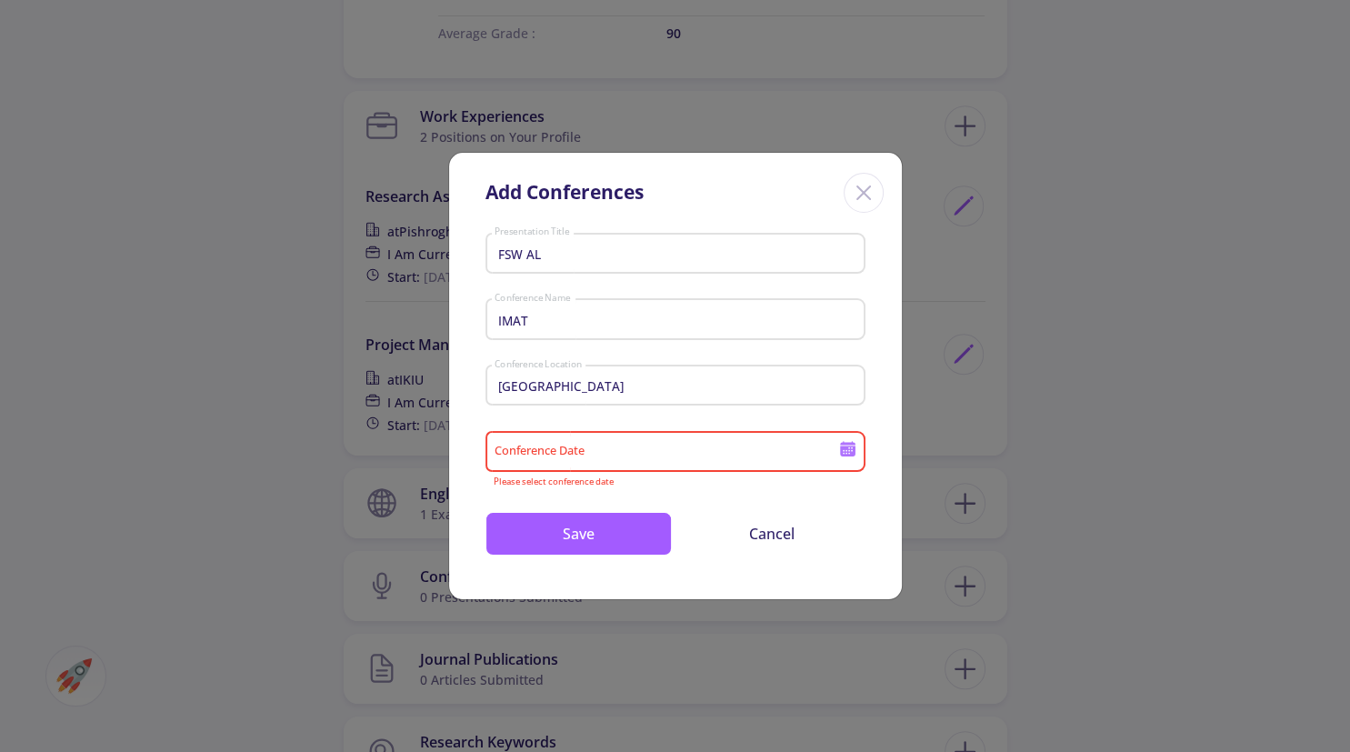
type input "2020"
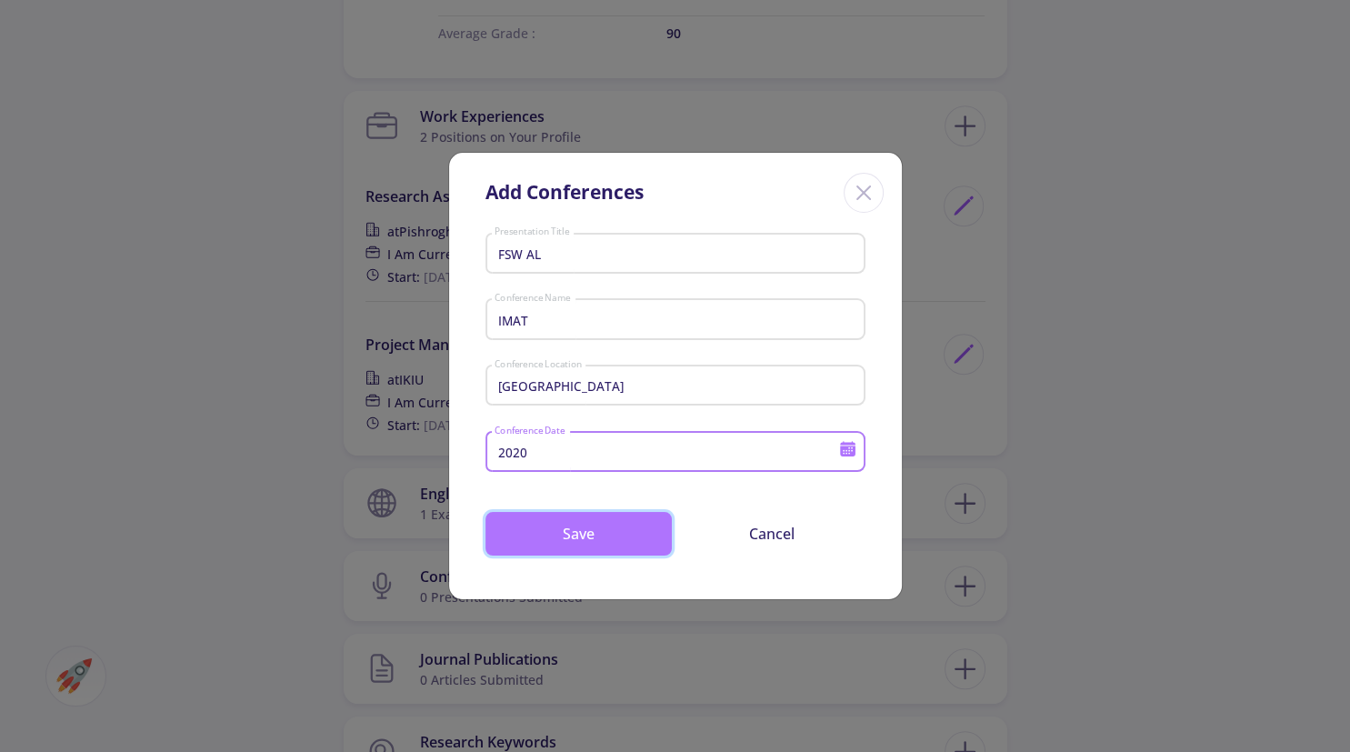
click at [556, 540] on button "Save" at bounding box center [578, 534] width 186 height 44
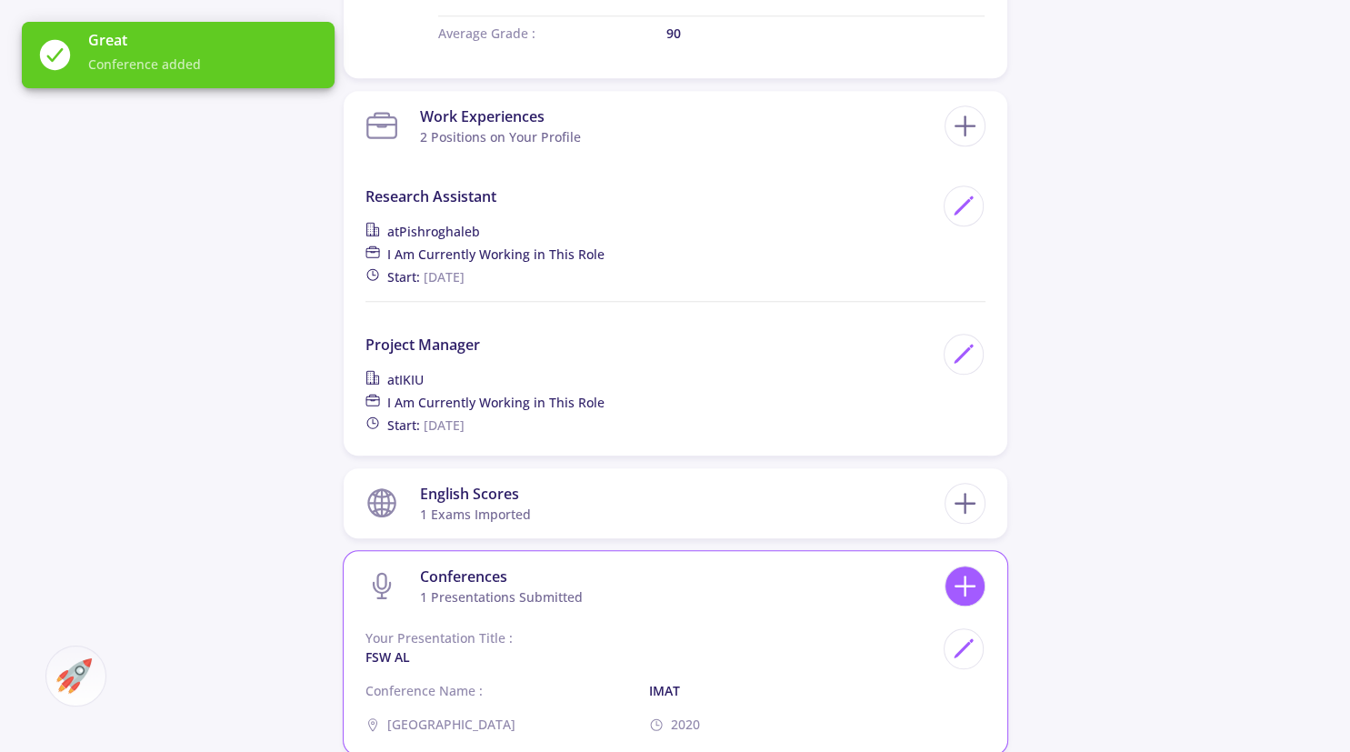
click at [966, 587] on icon at bounding box center [965, 586] width 34 height 34
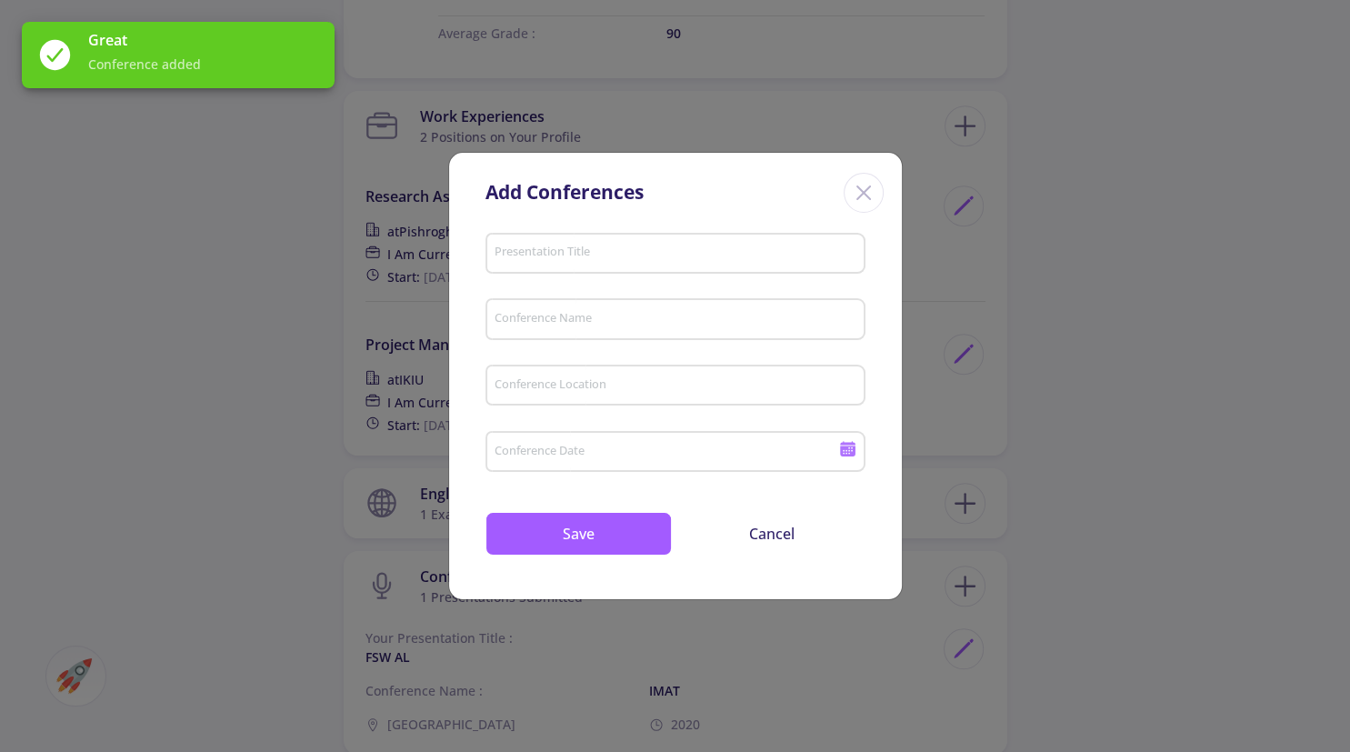
click at [542, 256] on input "Presentation Title" at bounding box center [677, 254] width 367 height 16
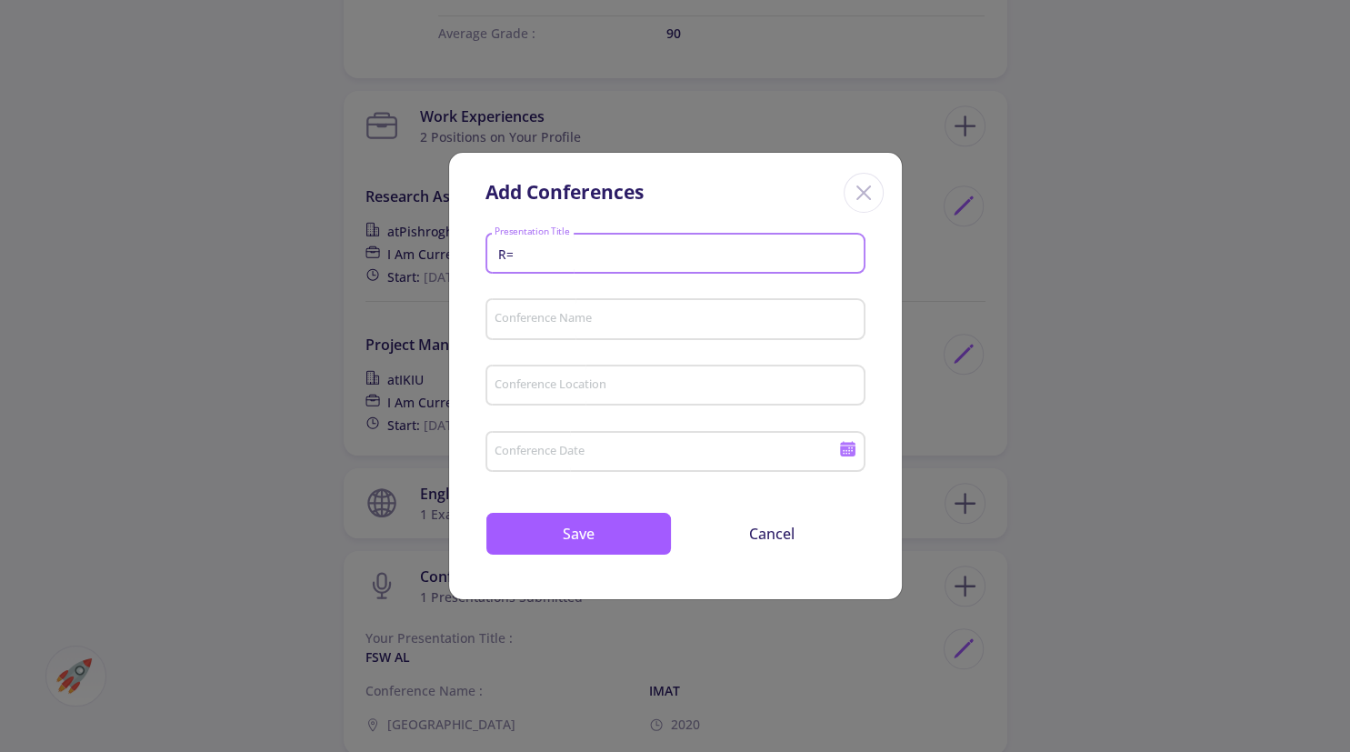
type input "R"
type input "Tribology"
click at [554, 315] on input "Conference Name" at bounding box center [677, 320] width 367 height 16
type input "Aluminum"
click at [554, 367] on div "Conference Location" at bounding box center [675, 381] width 363 height 47
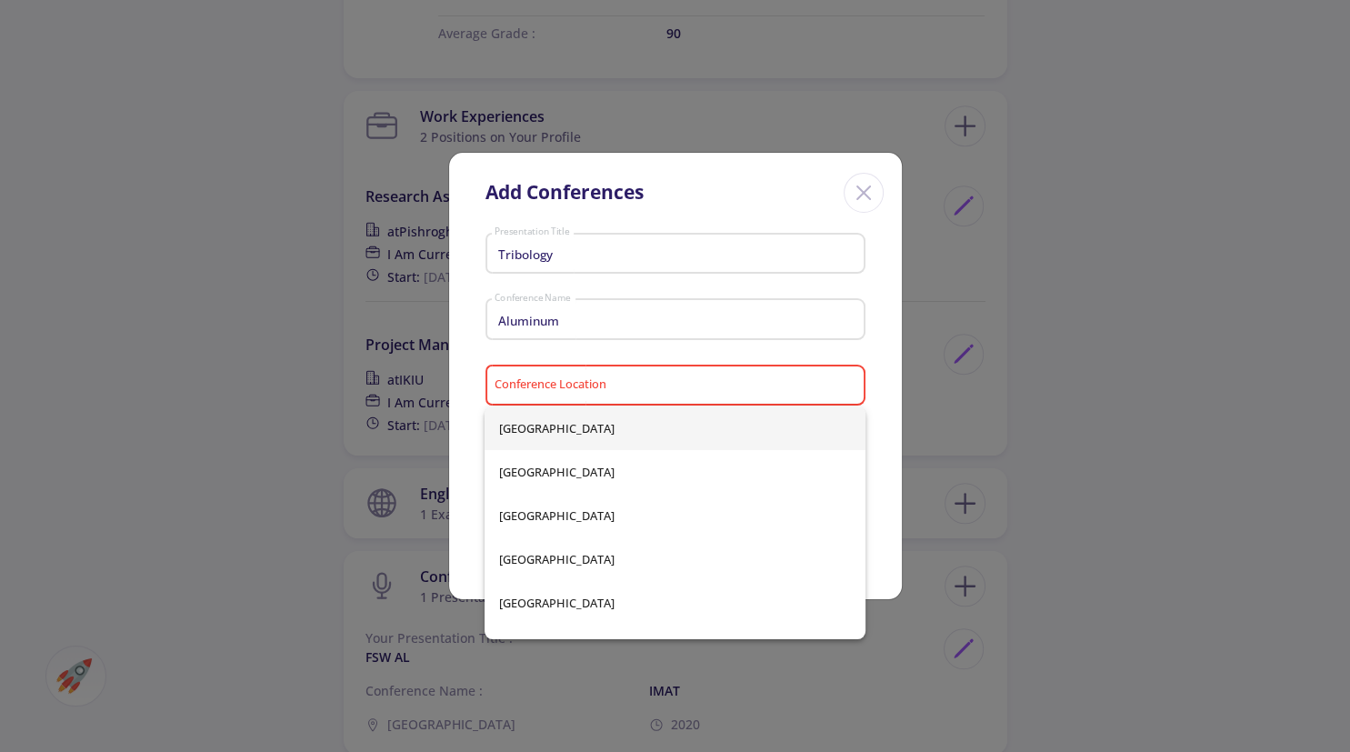
click at [551, 375] on div "Conference Location" at bounding box center [675, 381] width 363 height 47
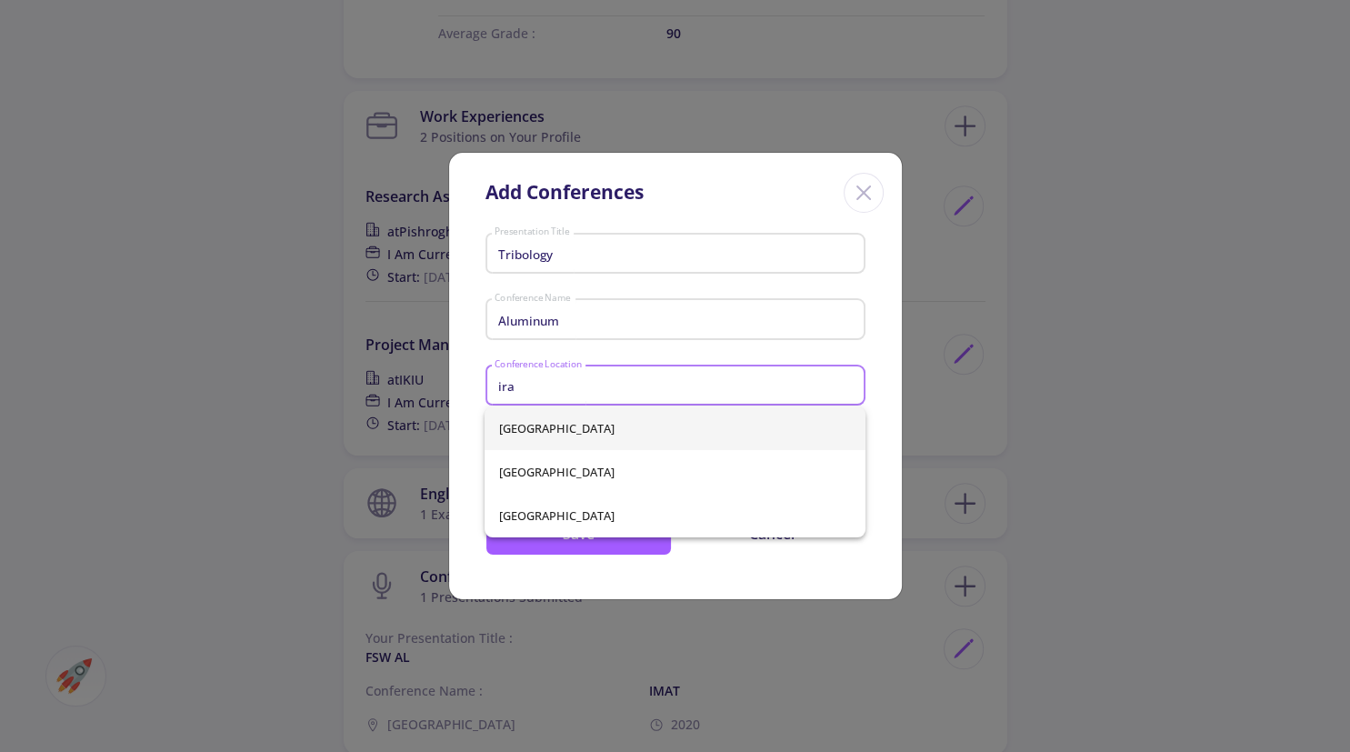
click at [668, 427] on span "Iran" at bounding box center [674, 428] width 351 height 44
type input "Iran"
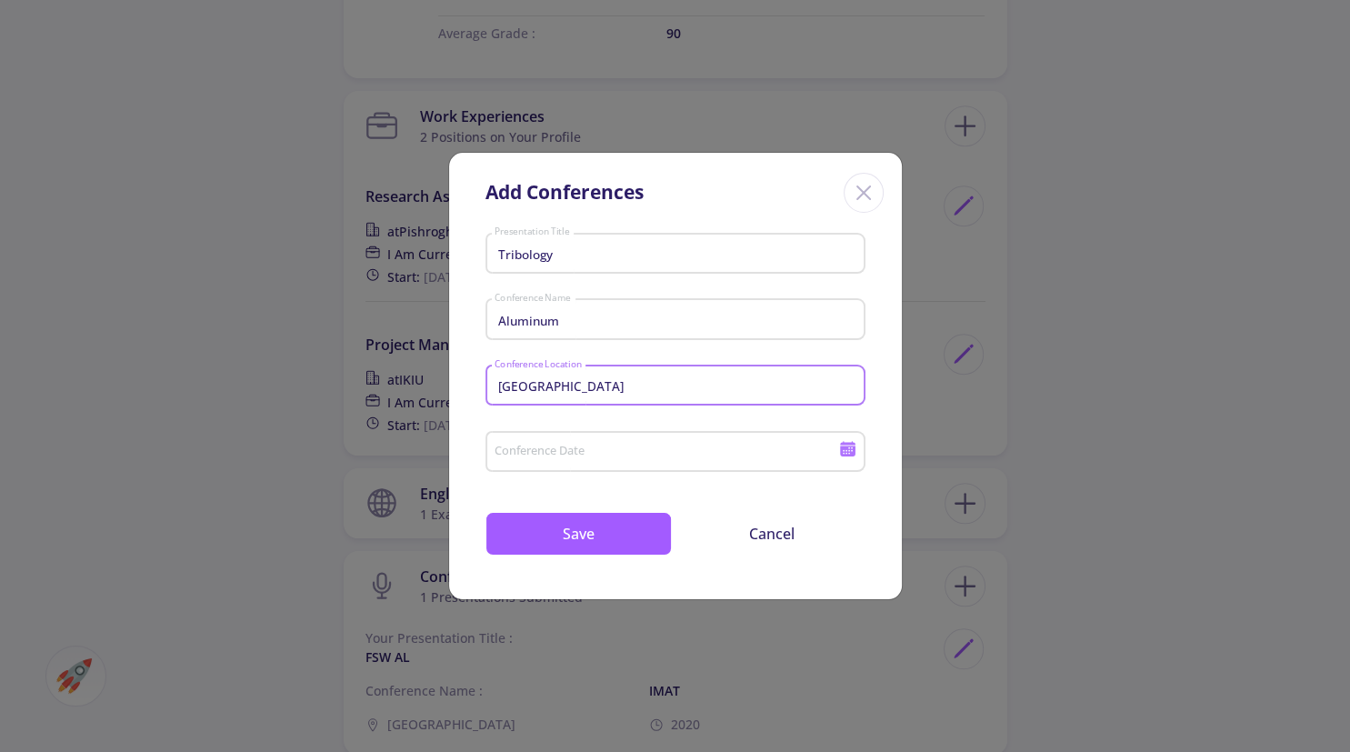
click at [612, 442] on div "Conference Date" at bounding box center [666, 448] width 345 height 47
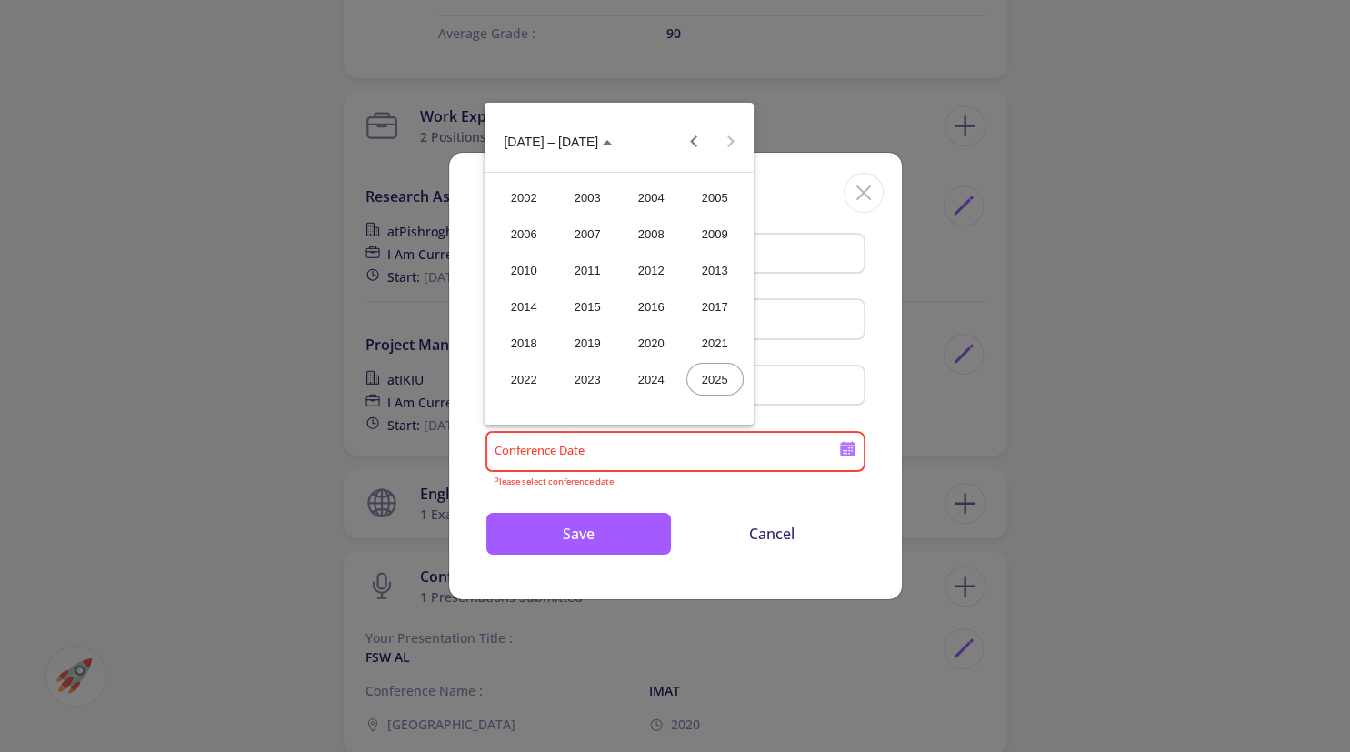
click at [705, 337] on div "2021" at bounding box center [714, 342] width 57 height 33
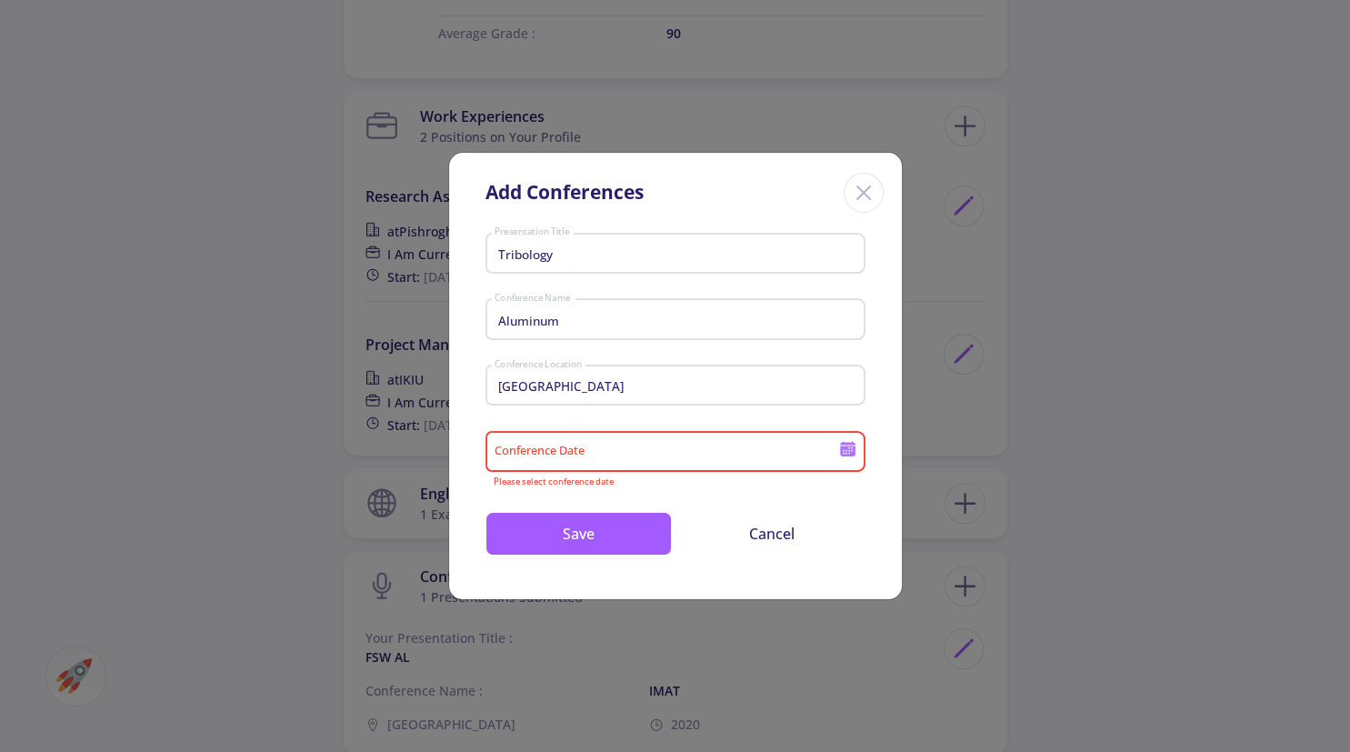
type input "2021"
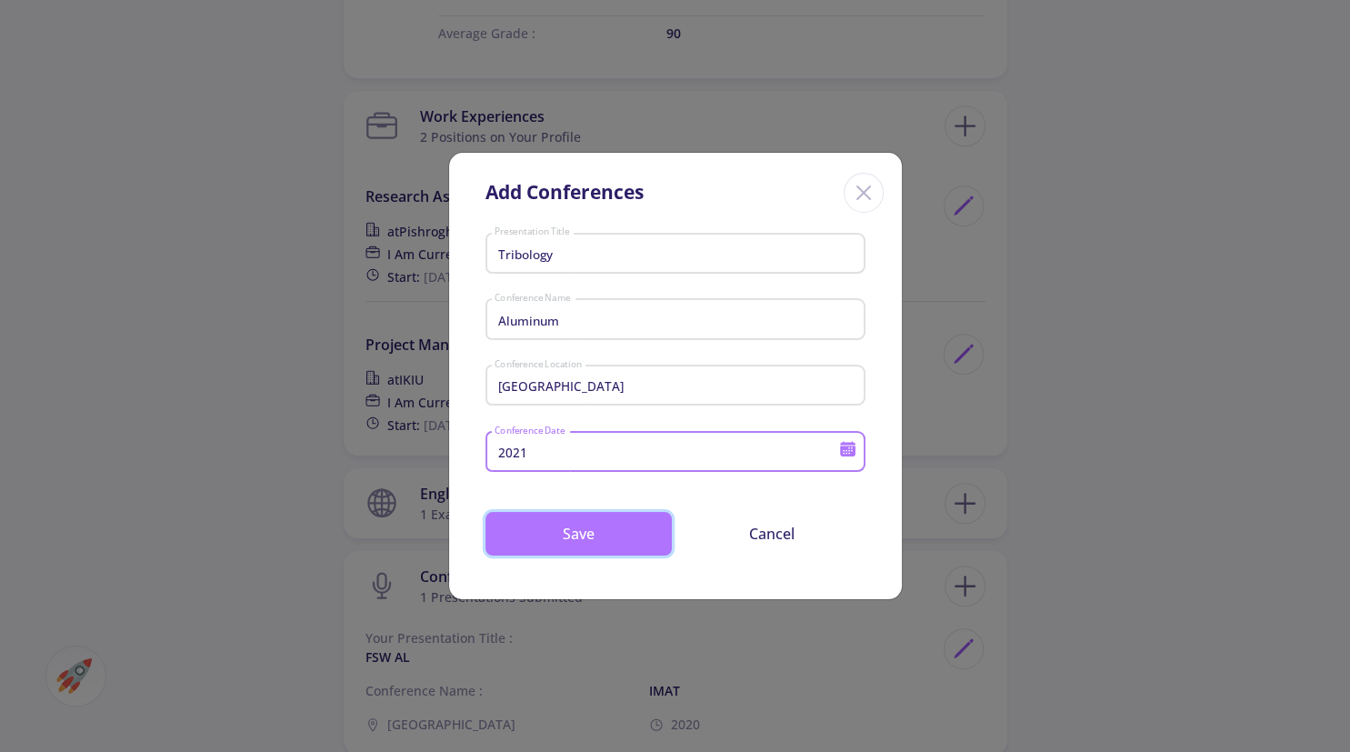
click at [613, 522] on button "Save" at bounding box center [578, 534] width 186 height 44
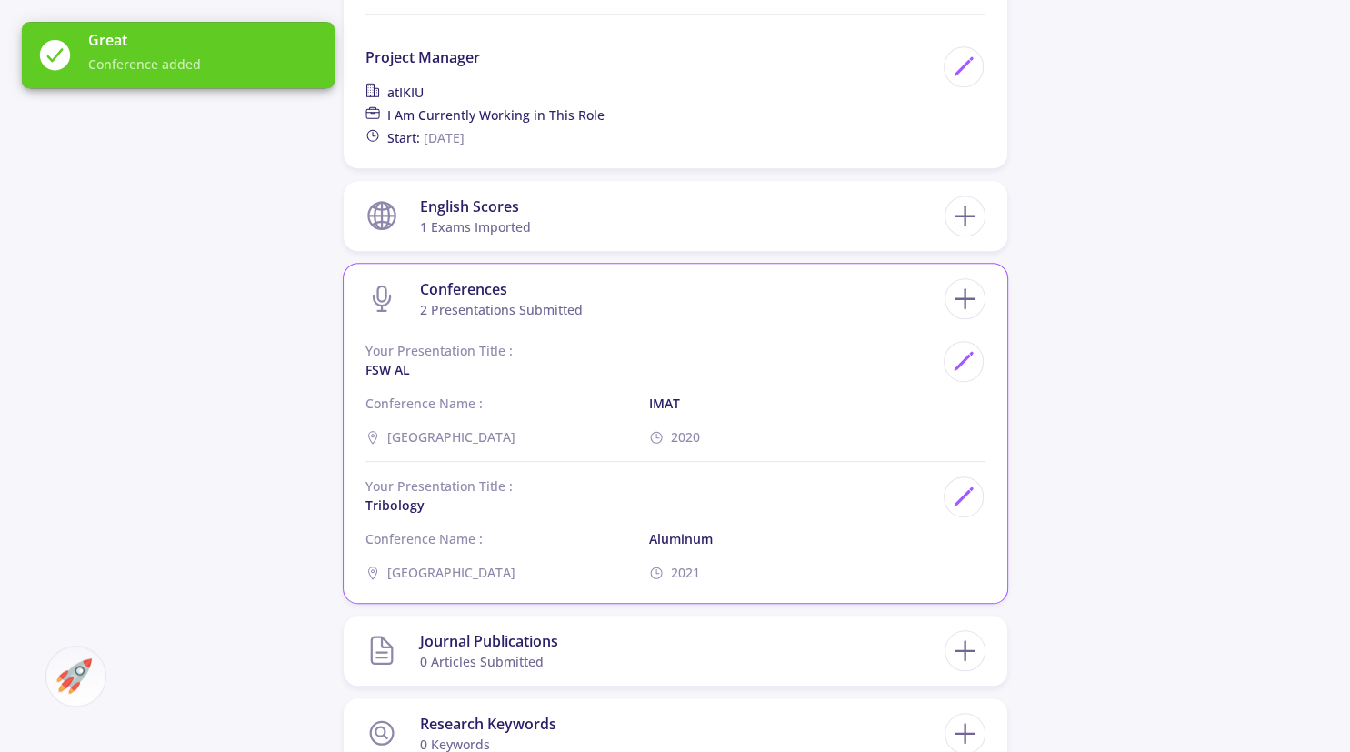
scroll to position [1632, 0]
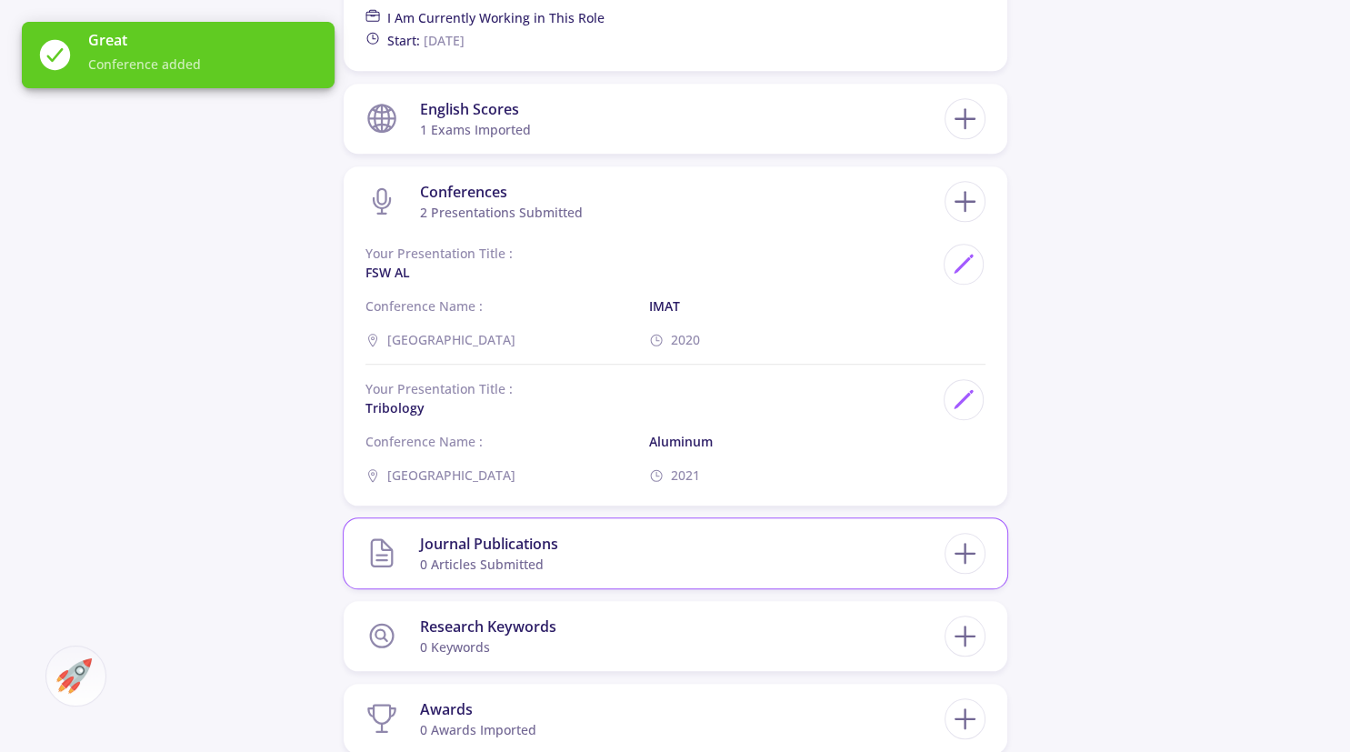
click at [543, 544] on div "Journal Publications" at bounding box center [489, 544] width 138 height 22
click at [956, 547] on icon at bounding box center [965, 553] width 34 height 34
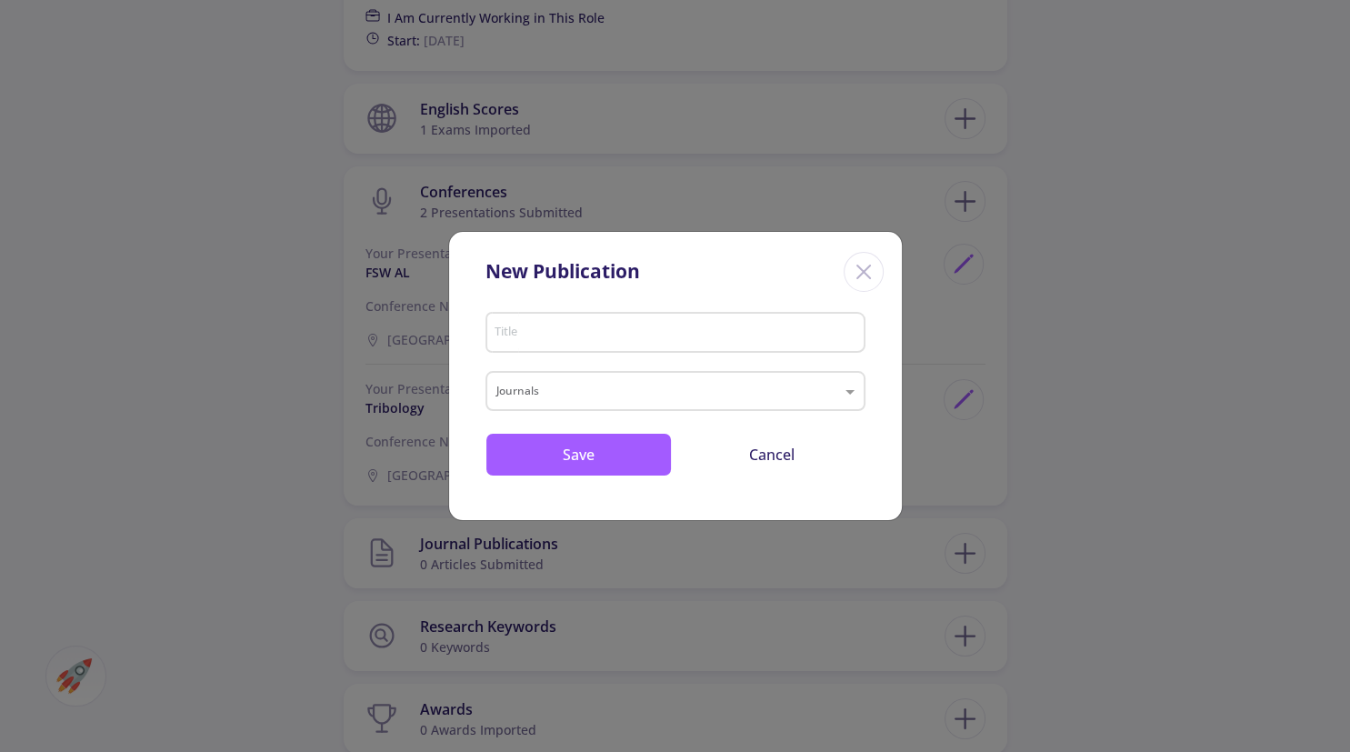
click at [857, 278] on line "Close" at bounding box center [863, 271] width 13 height 13
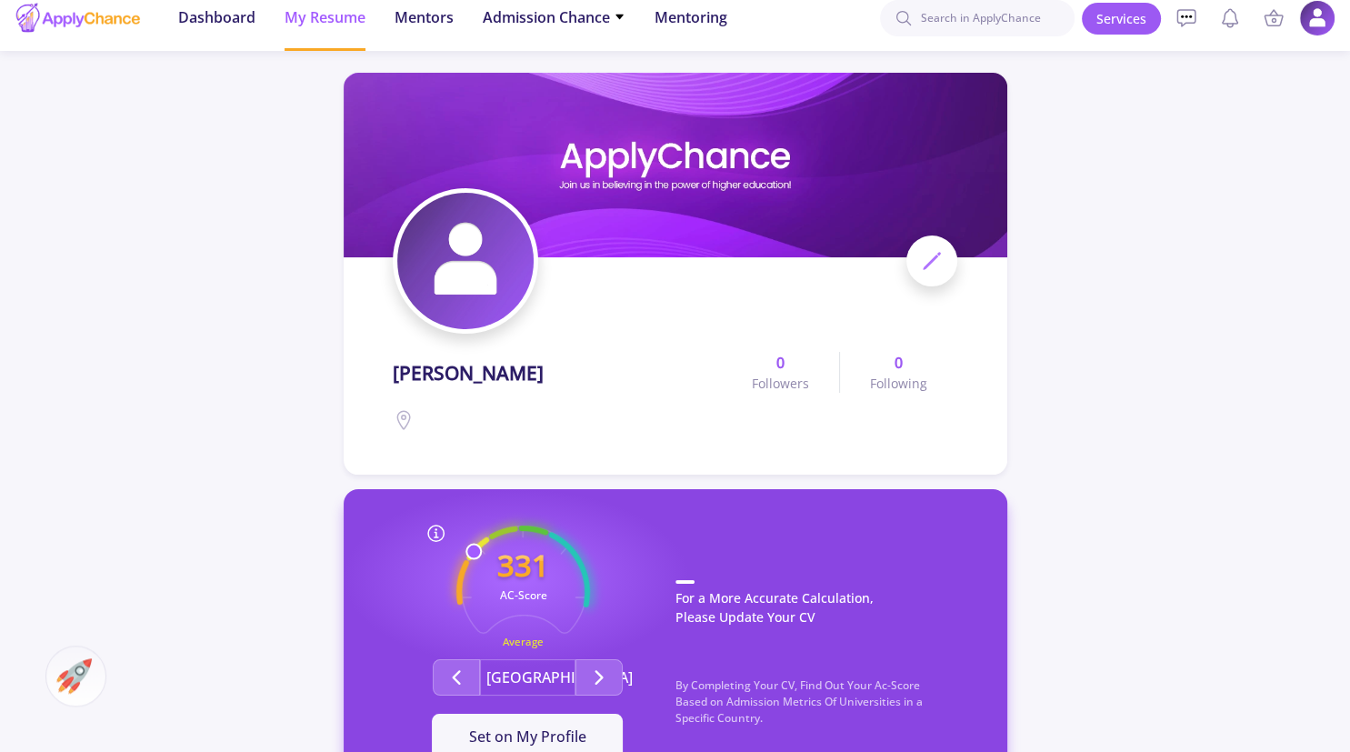
scroll to position [0, 0]
